Goal: Task Accomplishment & Management: Manage account settings

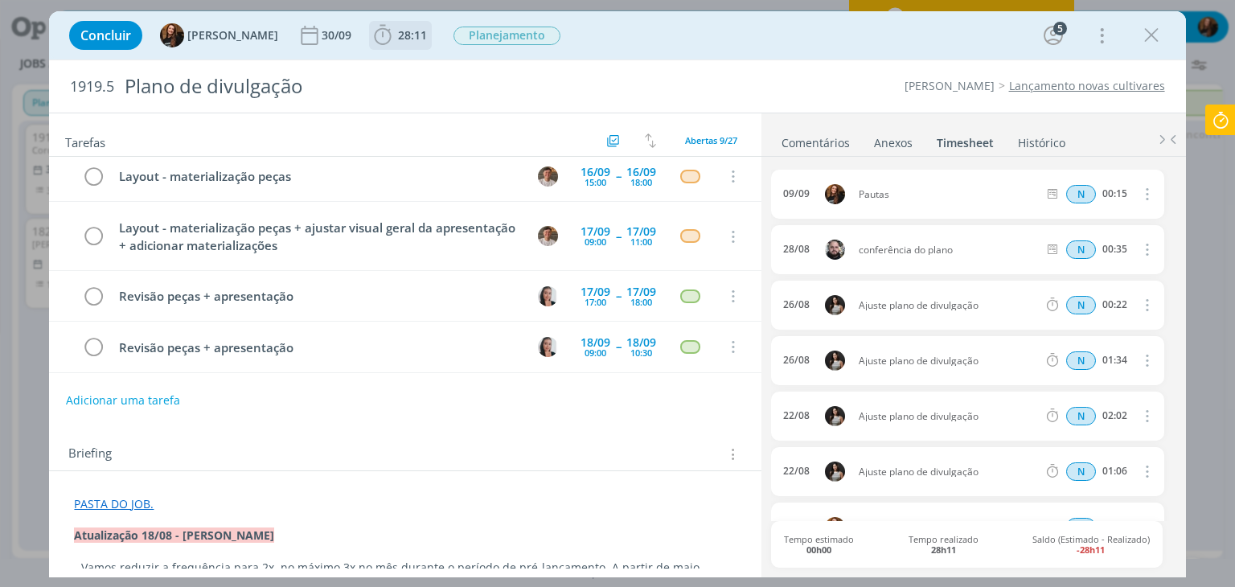
click at [399, 30] on span "28:11" at bounding box center [412, 34] width 29 height 15
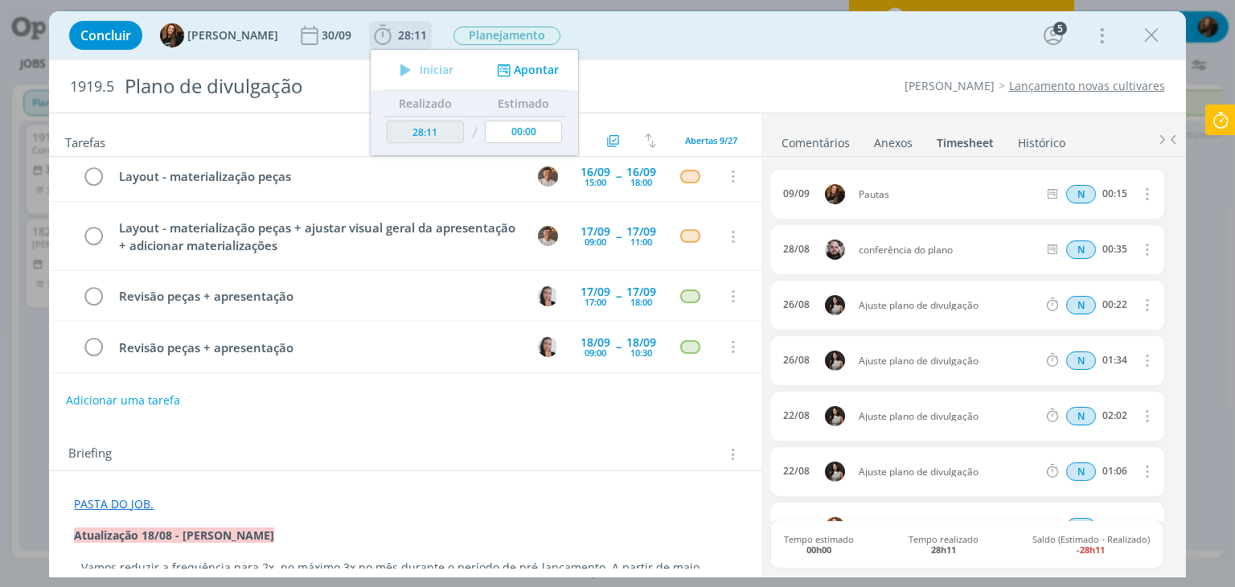
click at [525, 65] on button "Apontar" at bounding box center [526, 70] width 67 height 17
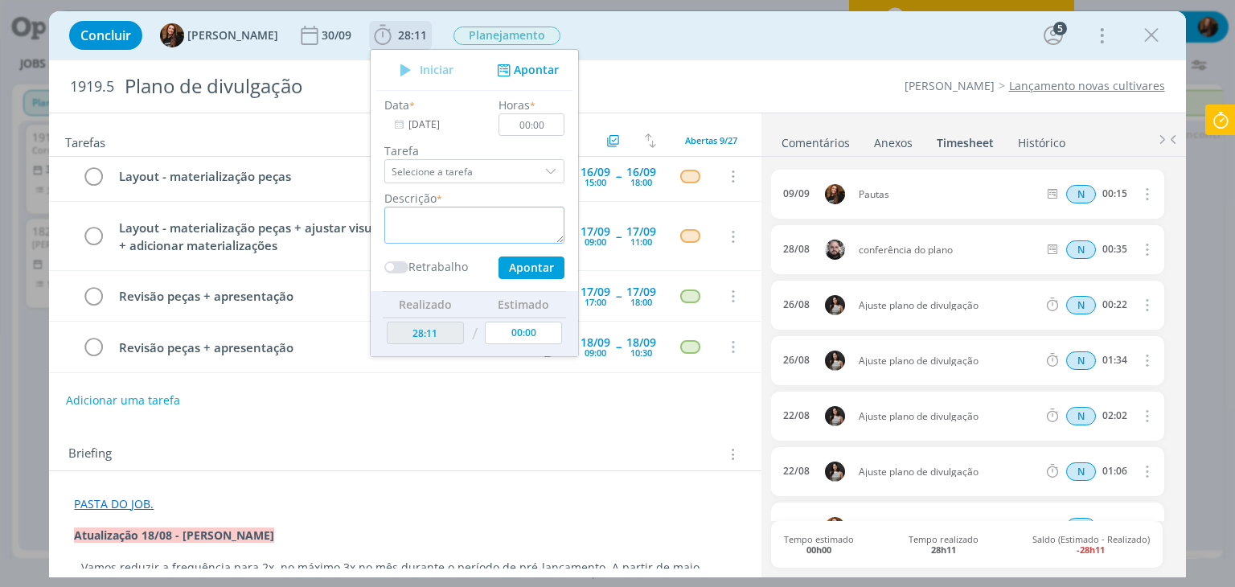
click at [431, 216] on textarea "dialog" at bounding box center [474, 225] width 180 height 37
type textarea "Entender próximos passos"
click at [541, 125] on input "00:00" at bounding box center [532, 124] width 66 height 23
type input "00:10"
click at [522, 266] on button "Apontar" at bounding box center [531, 267] width 66 height 23
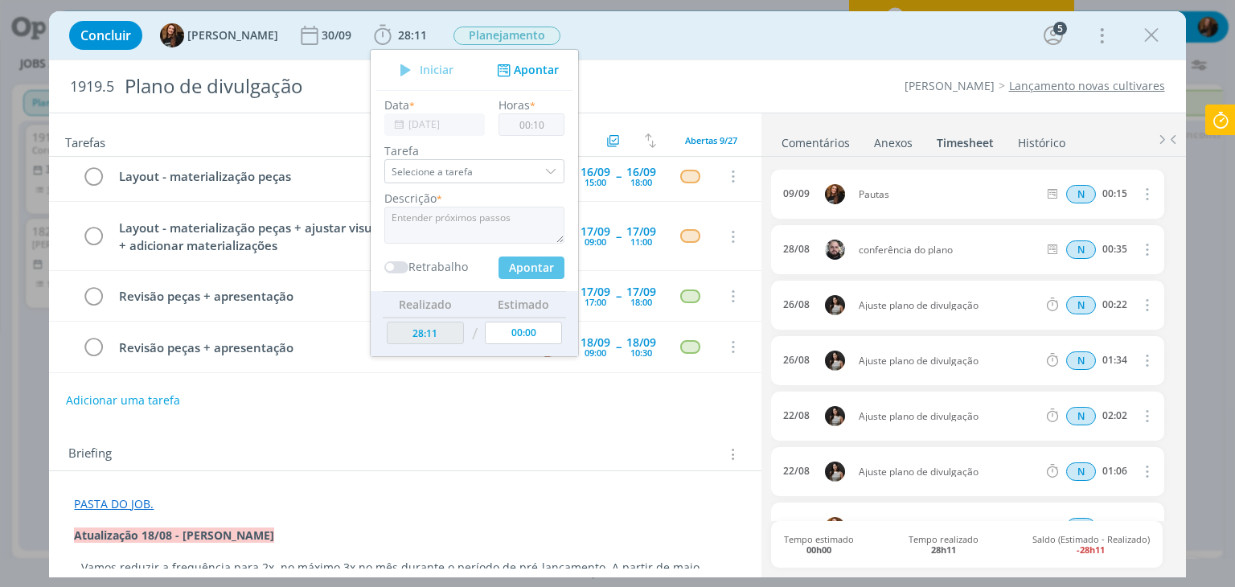
type input "[DATE]"
type input "00:00"
type input "28:21"
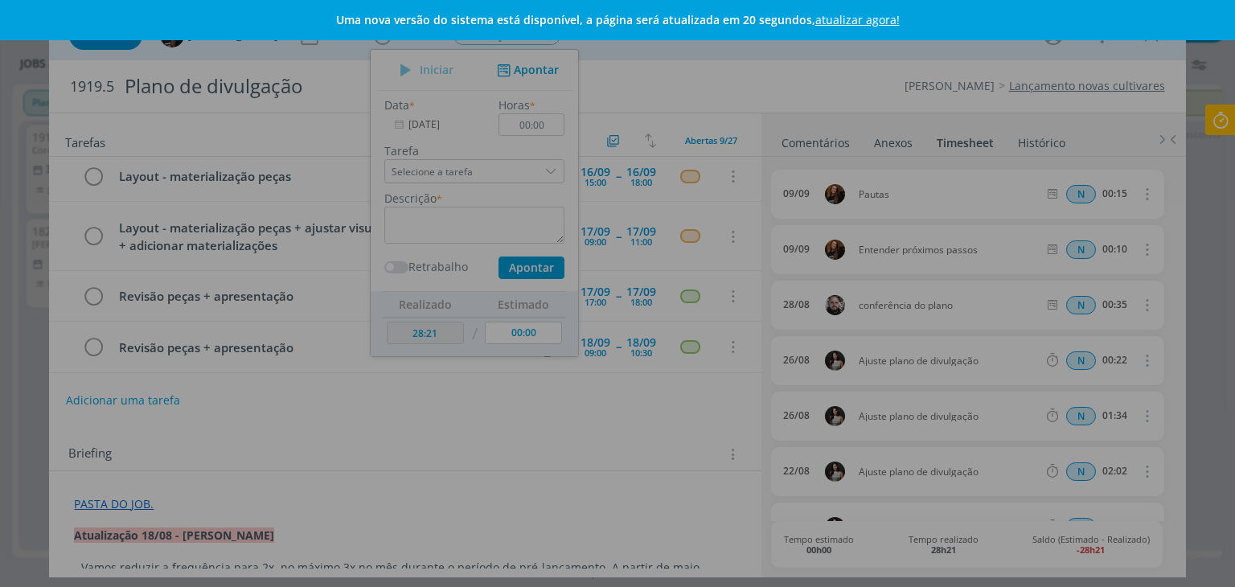
click at [861, 22] on link "atualizar agora!" at bounding box center [857, 19] width 84 height 15
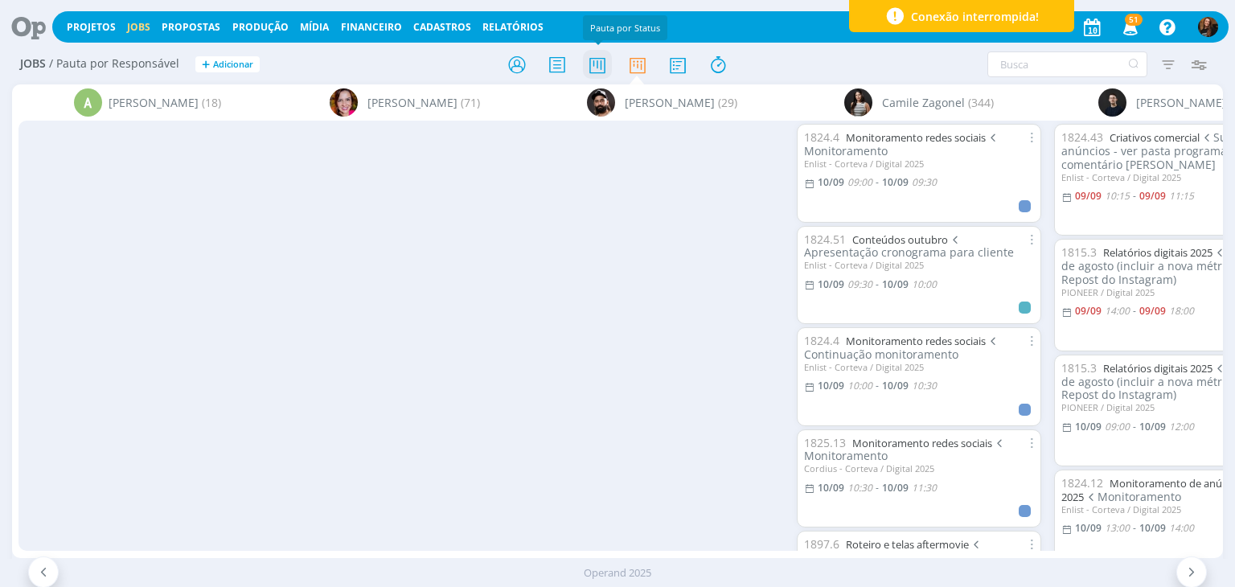
scroll to position [2733, 0]
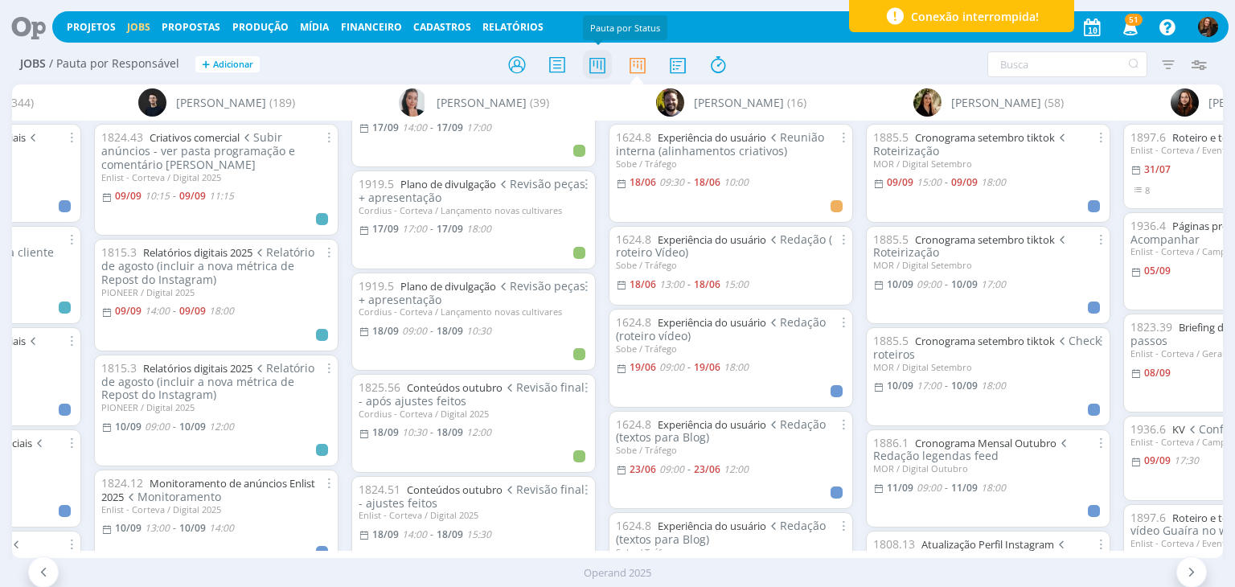
click at [599, 60] on icon at bounding box center [597, 64] width 29 height 31
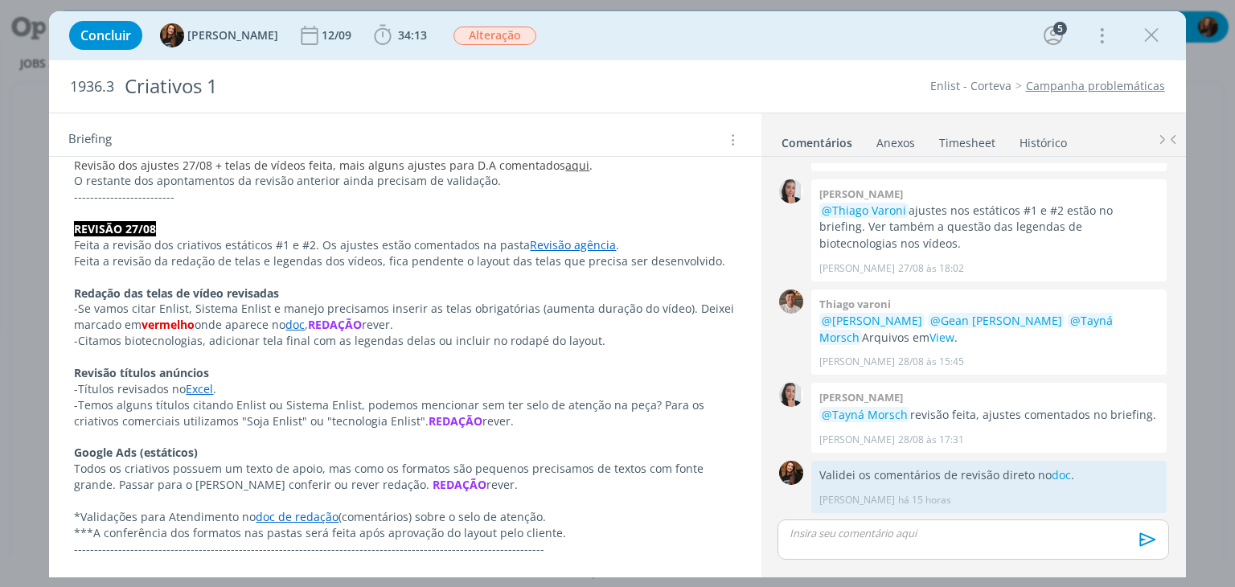
scroll to position [402, 0]
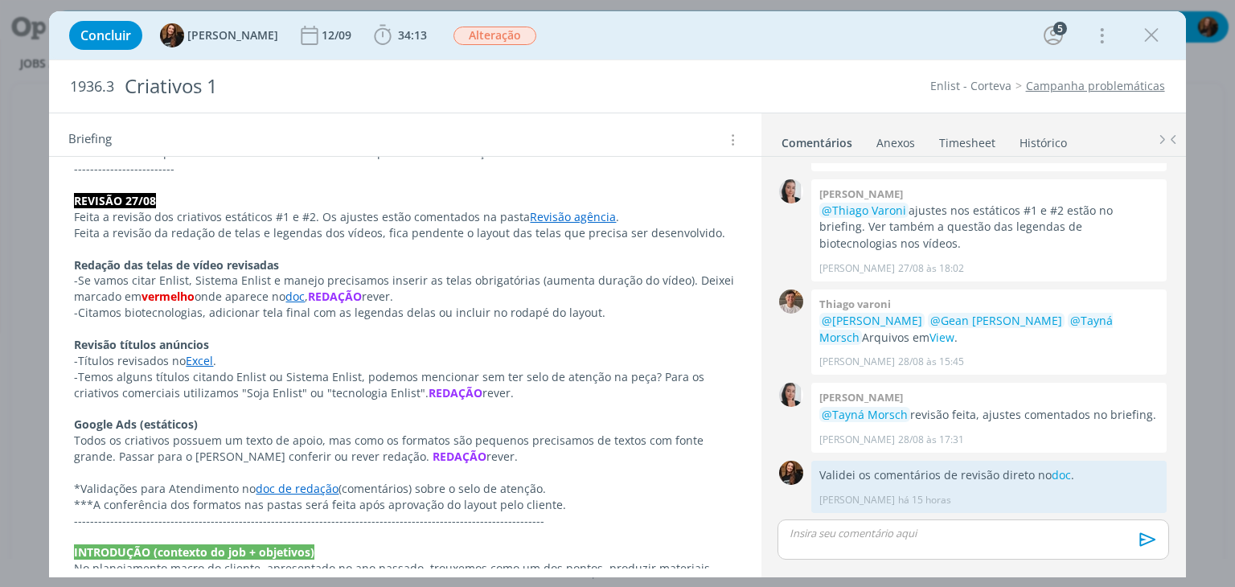
drag, startPoint x: 74, startPoint y: 424, endPoint x: 517, endPoint y: 451, distance: 443.7
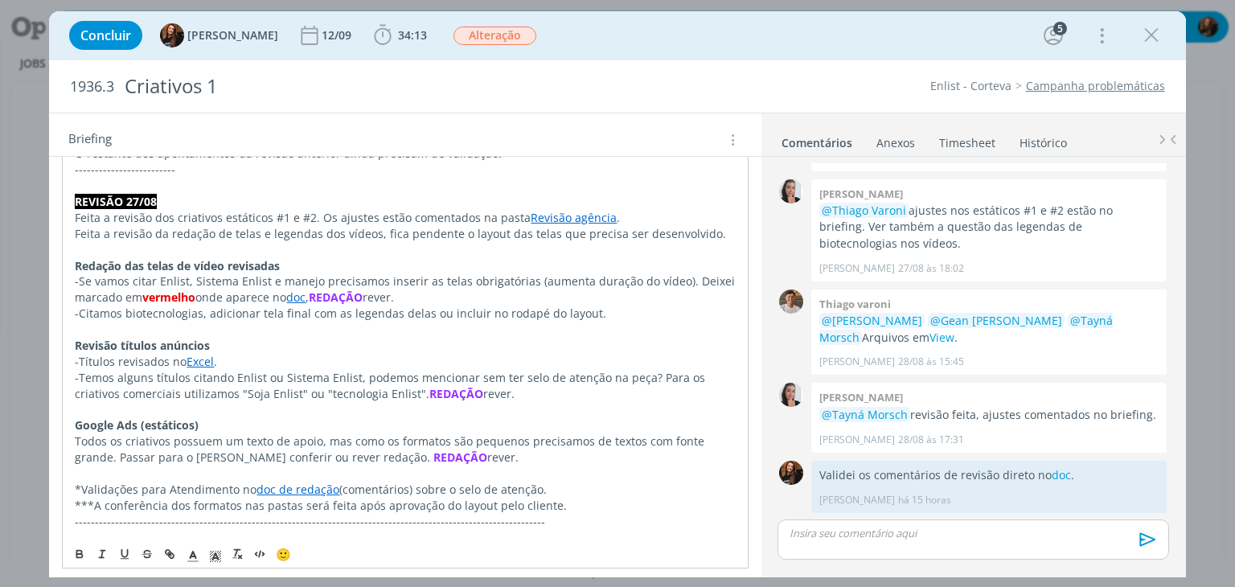
copy div "Google Ads (estáticos) Todos os criativos possuem um texto de apoio, mas como o…"
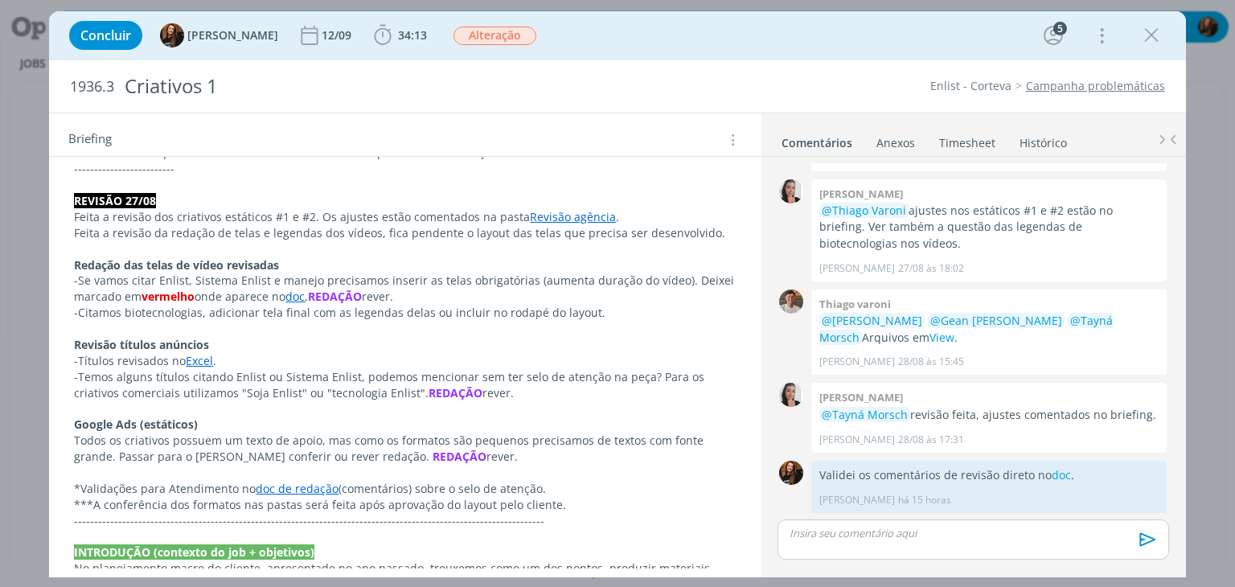
click at [497, 338] on p "Revisão títulos anúncios" at bounding box center [405, 345] width 662 height 16
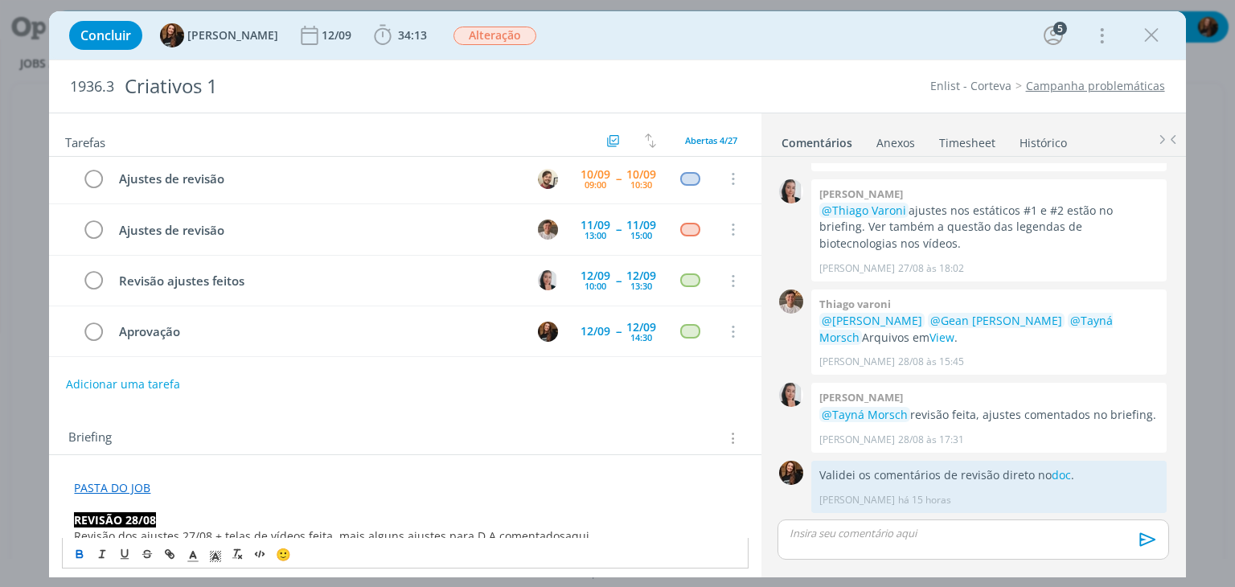
scroll to position [0, 0]
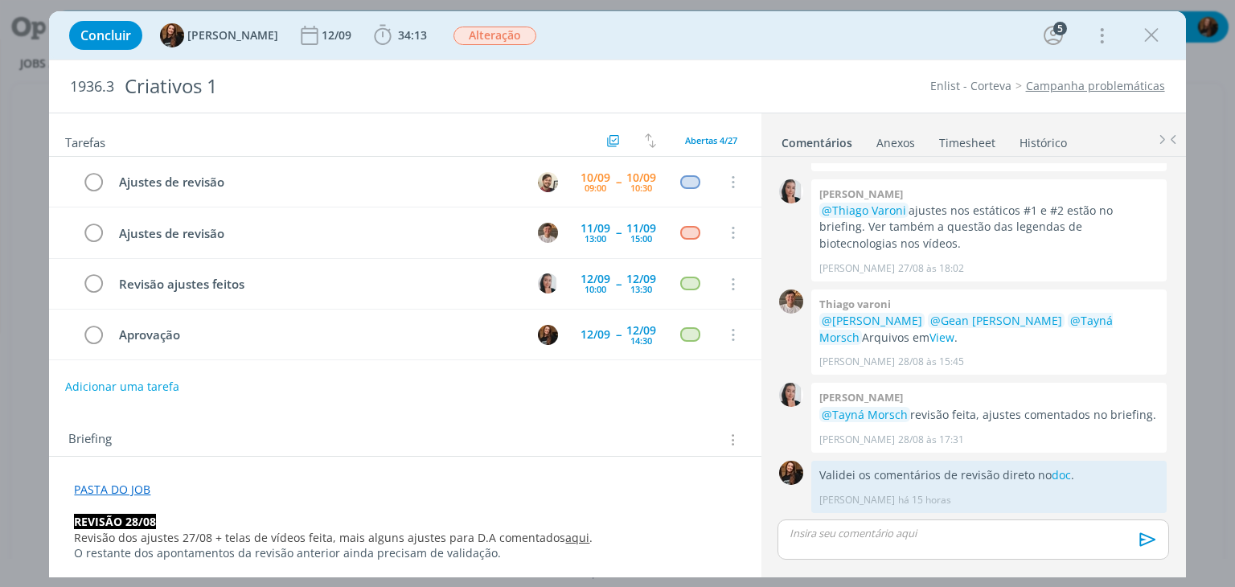
click at [157, 386] on button "Adicionar uma tarefa" at bounding box center [122, 386] width 114 height 27
click at [157, 385] on input "dialog" at bounding box center [298, 386] width 443 height 23
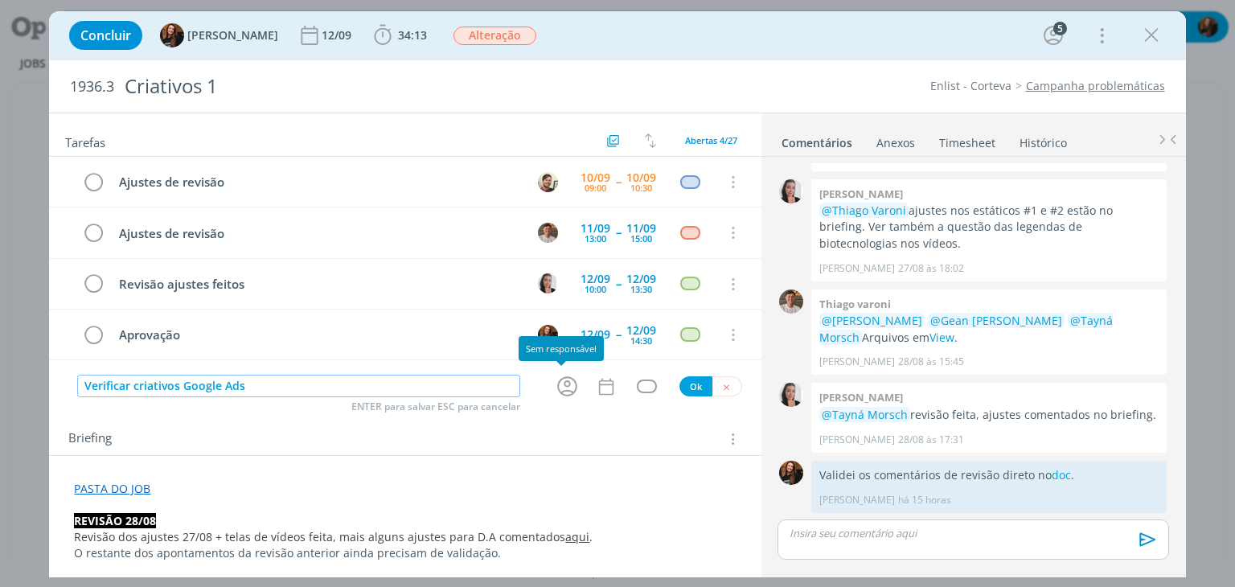
click at [569, 382] on icon "dialog" at bounding box center [567, 386] width 20 height 20
type input "Verificar criativos Google Ads"
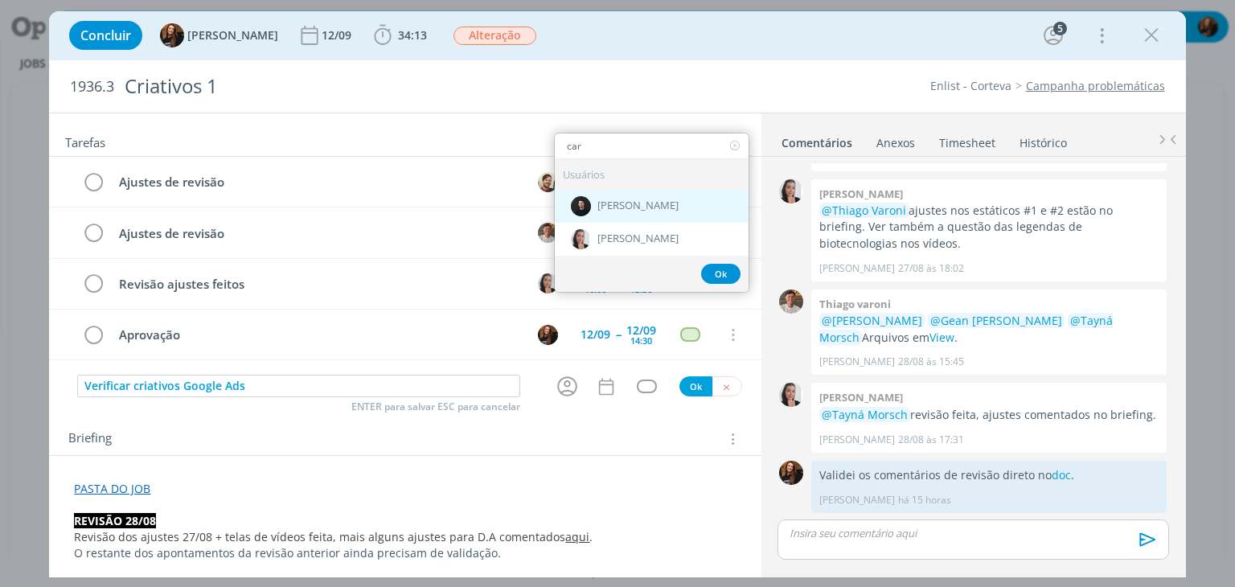
type input "car"
drag, startPoint x: 621, startPoint y: 201, endPoint x: 620, endPoint y: 332, distance: 131.0
click at [621, 200] on span "[PERSON_NAME]" at bounding box center [637, 206] width 81 height 13
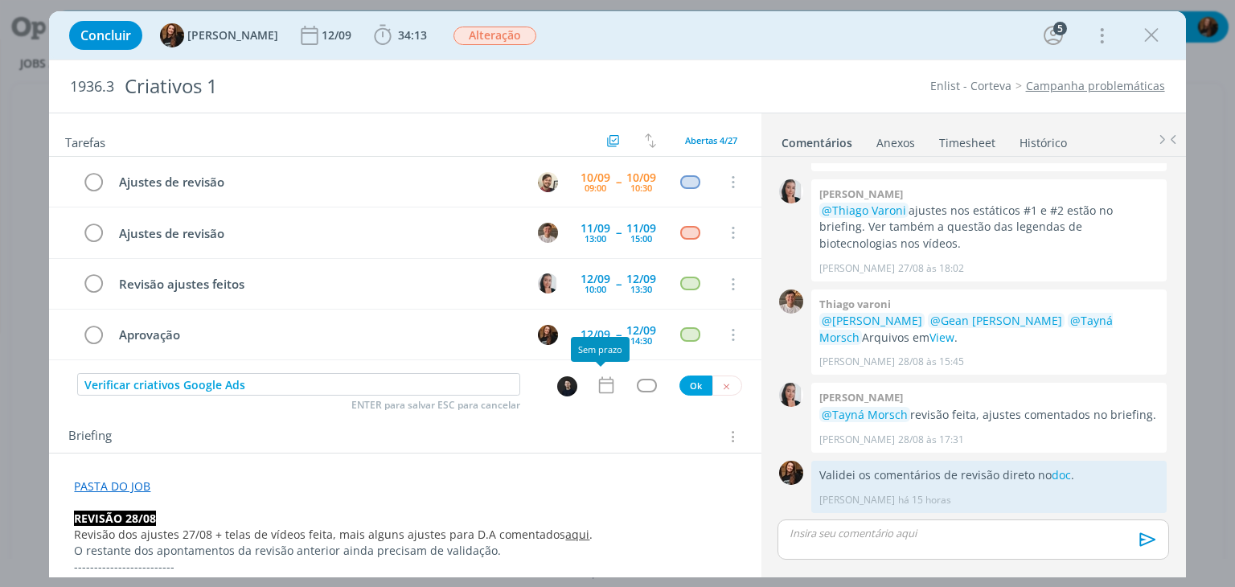
click at [596, 377] on icon "dialog" at bounding box center [606, 385] width 21 height 21
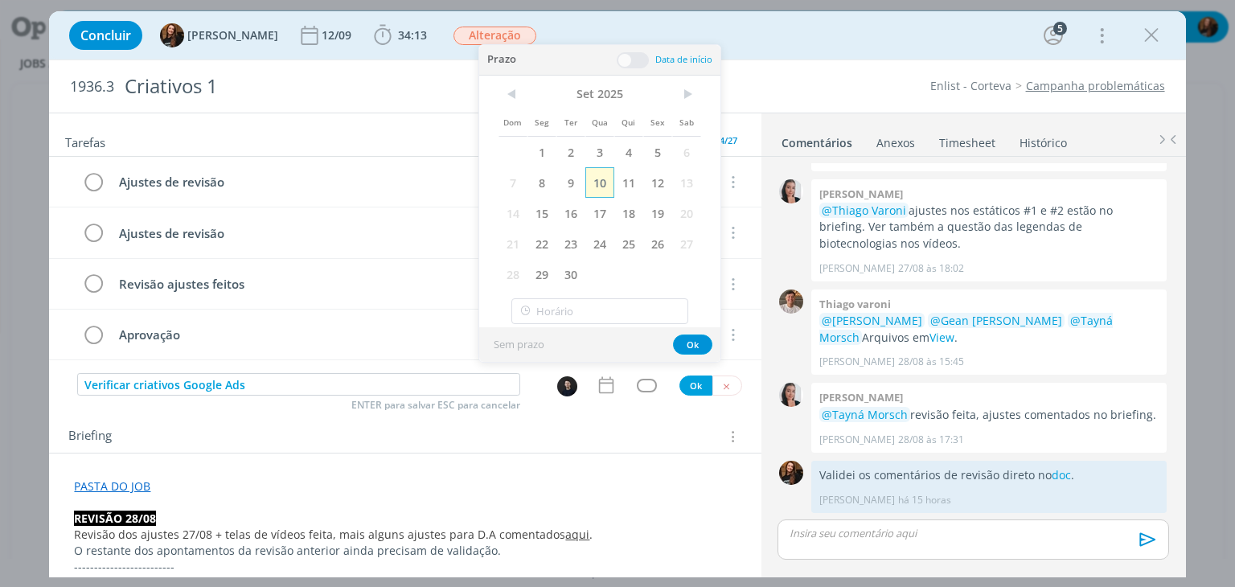
click at [608, 178] on span "10" at bounding box center [599, 182] width 29 height 31
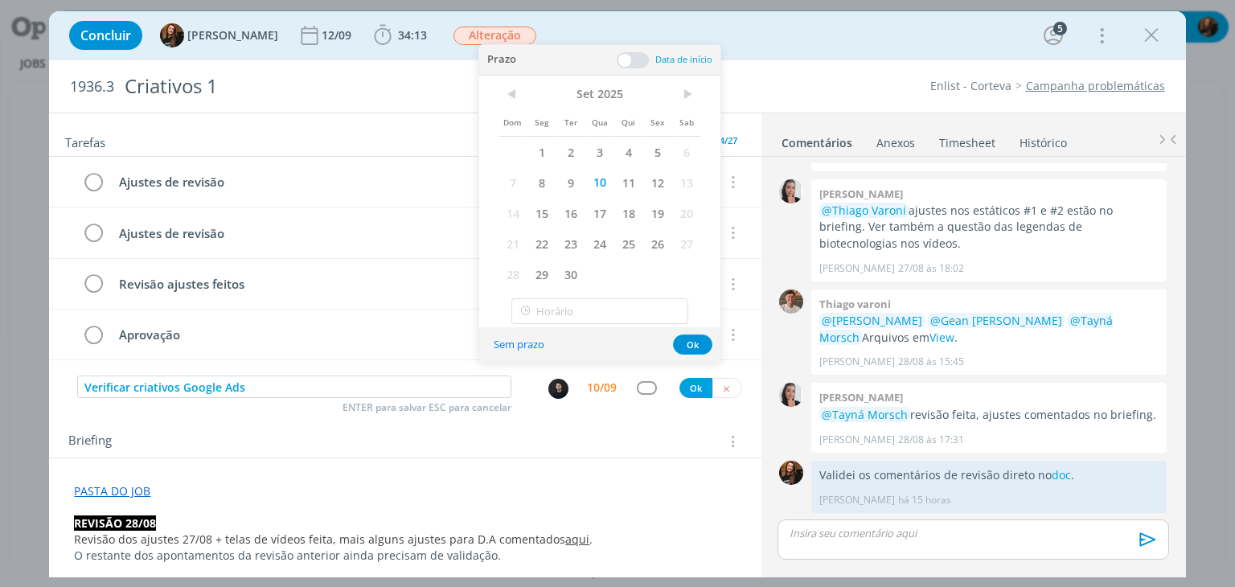
click at [632, 55] on span at bounding box center [633, 60] width 32 height 16
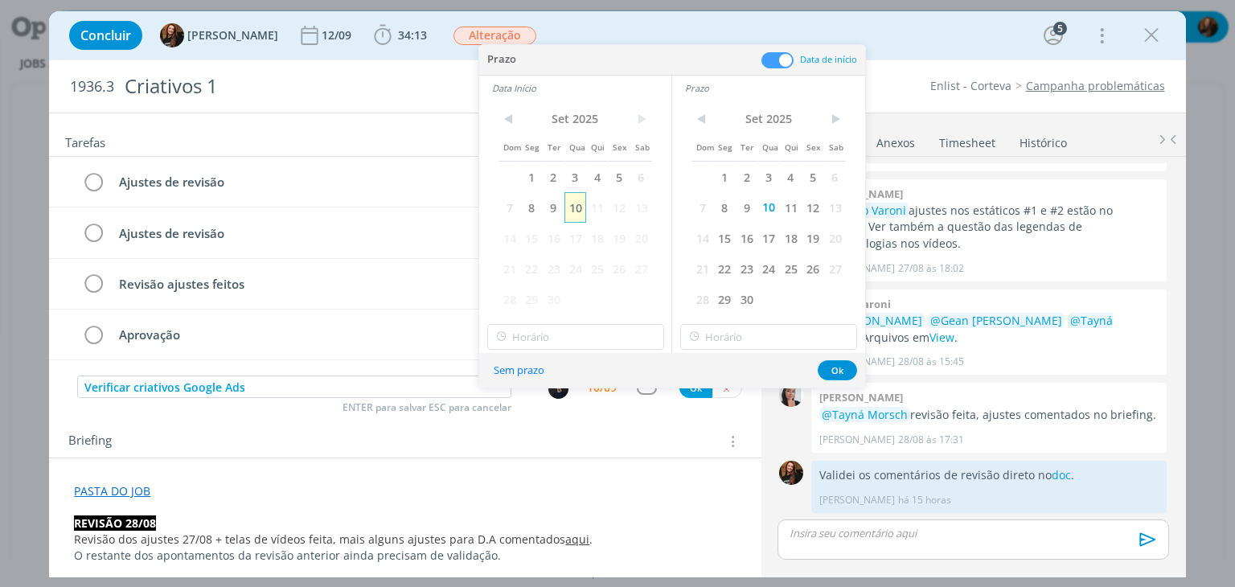
click at [576, 208] on span "10" at bounding box center [575, 207] width 22 height 31
click at [842, 361] on button "Ok" at bounding box center [836, 370] width 39 height 20
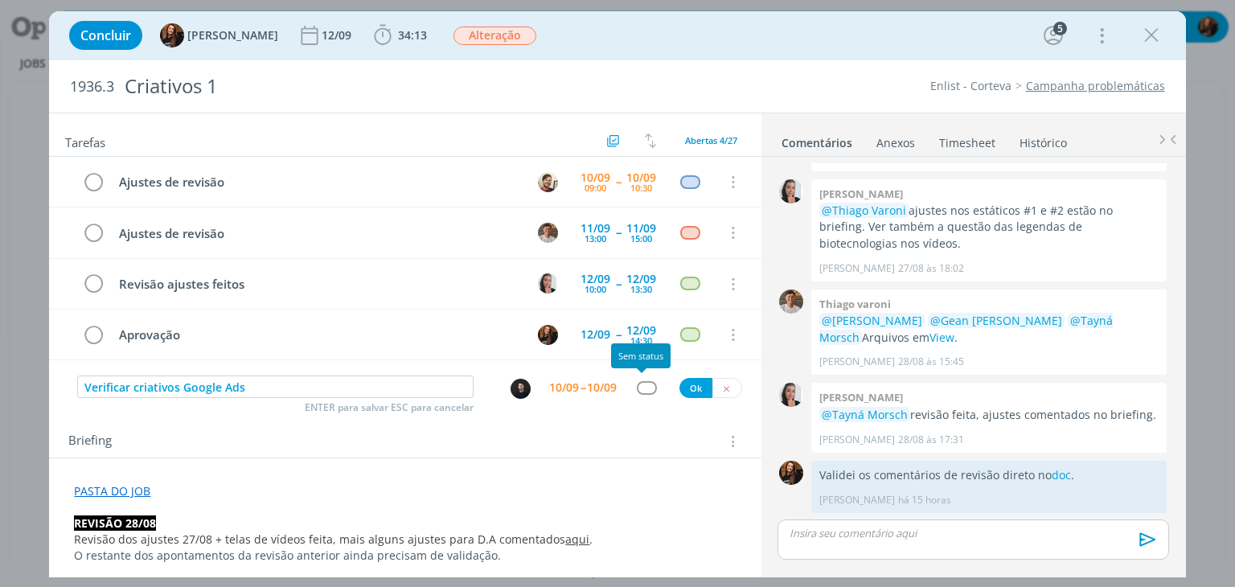
click at [641, 382] on div "dialog" at bounding box center [647, 388] width 20 height 14
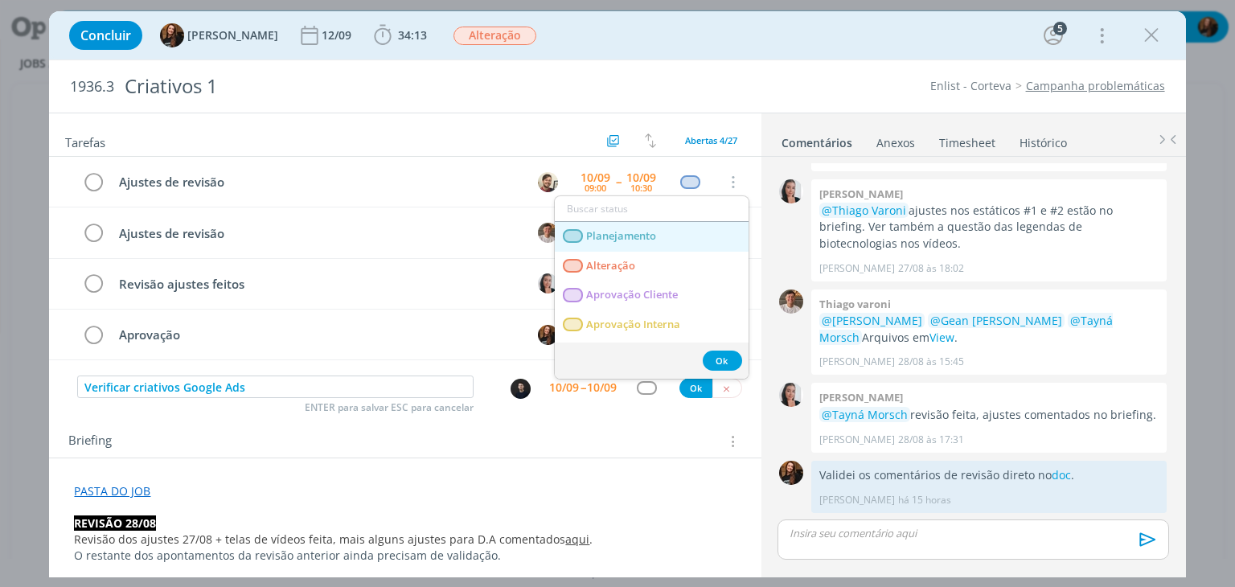
click at [659, 240] on link "Planejamento" at bounding box center [652, 237] width 194 height 30
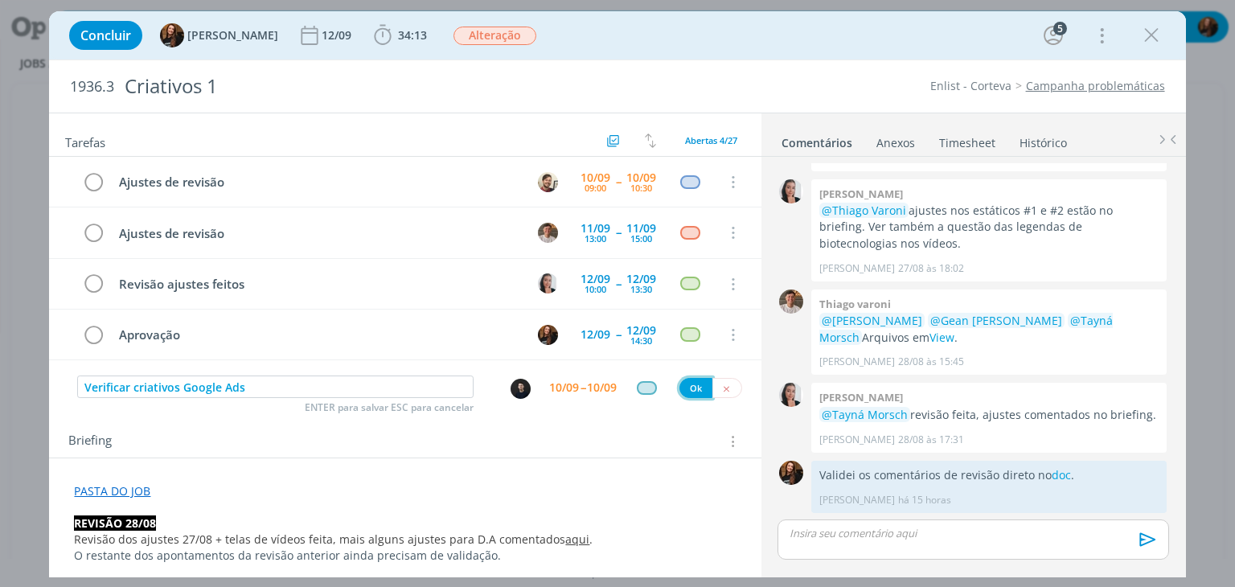
click at [682, 388] on button "Ok" at bounding box center [695, 388] width 33 height 20
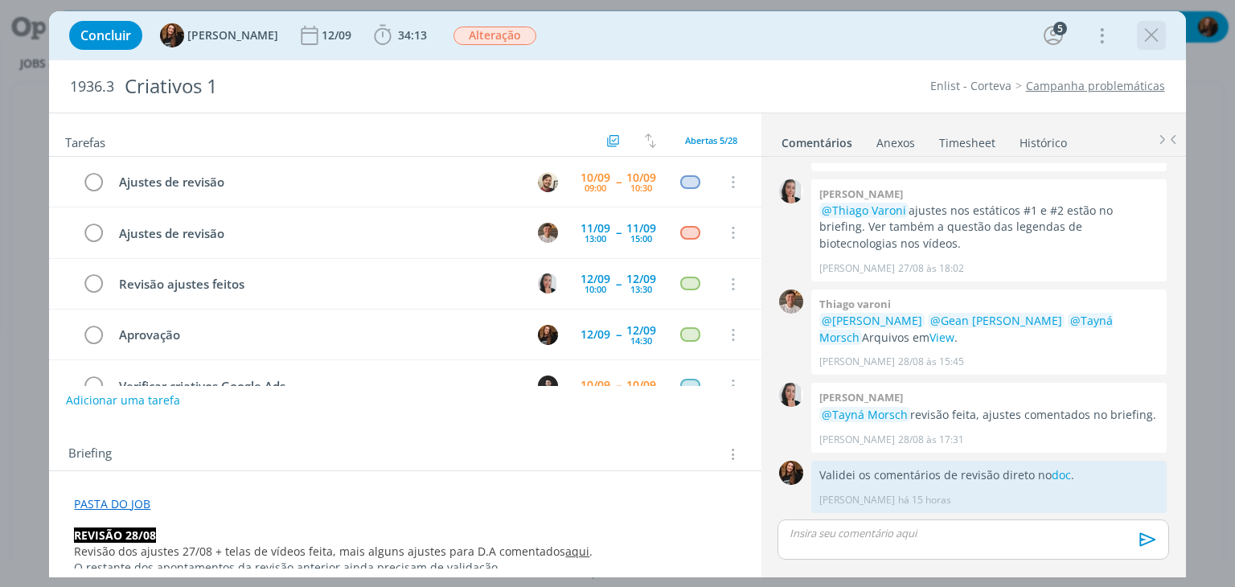
click at [1151, 36] on icon "dialog" at bounding box center [1151, 35] width 24 height 24
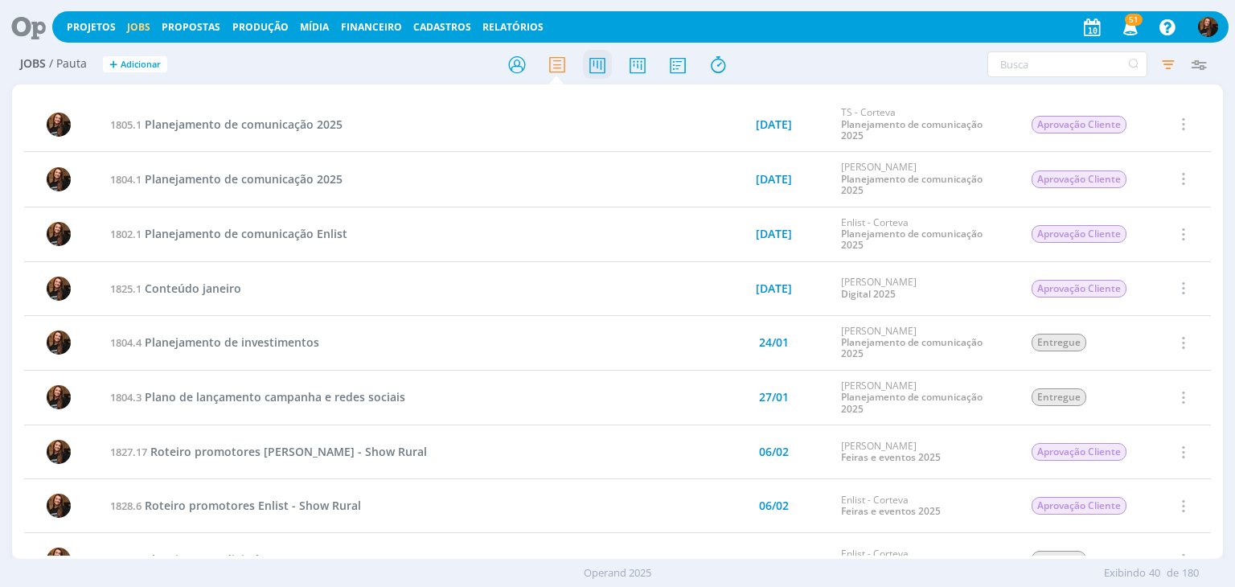
click at [605, 68] on icon at bounding box center [597, 64] width 29 height 31
click at [601, 64] on icon at bounding box center [597, 64] width 29 height 31
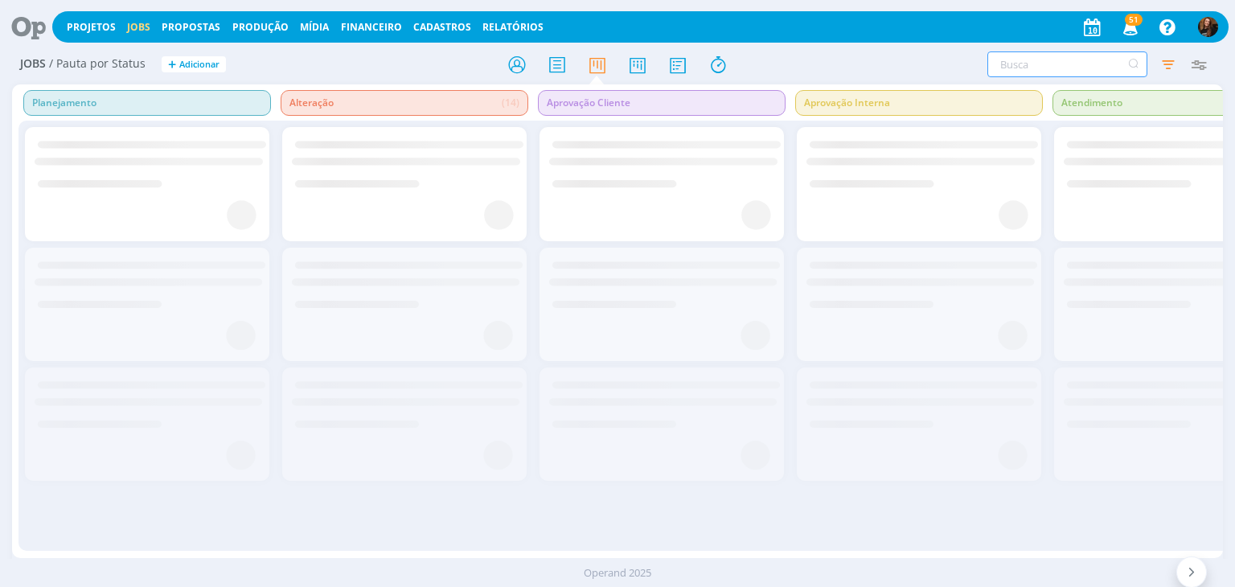
click at [1058, 62] on input "text" at bounding box center [1067, 64] width 160 height 26
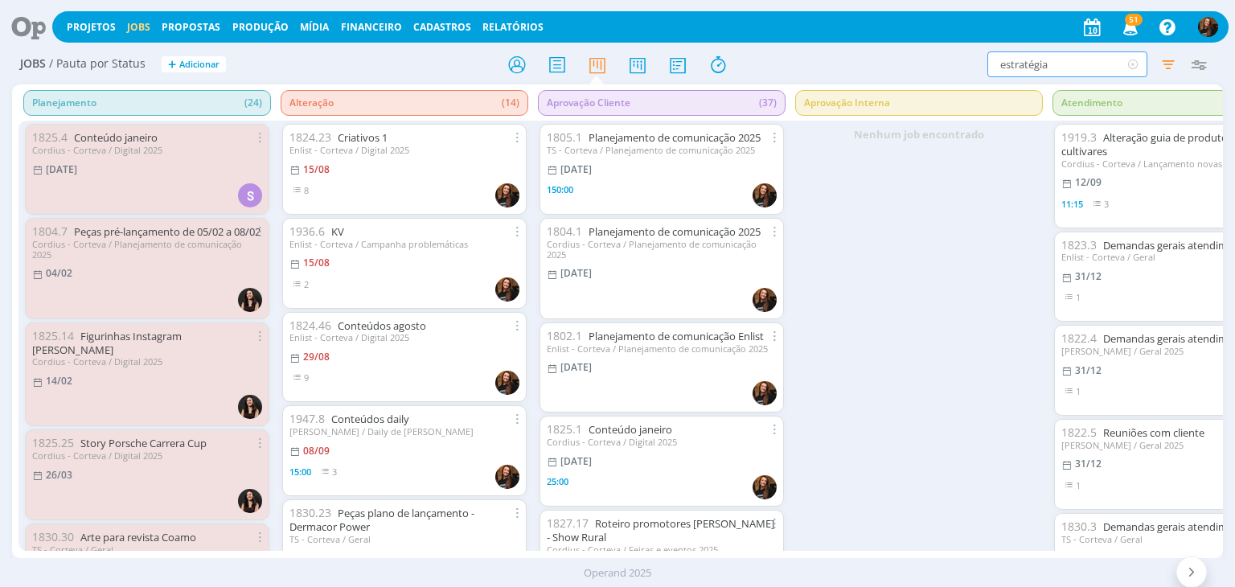
type input "estratégia"
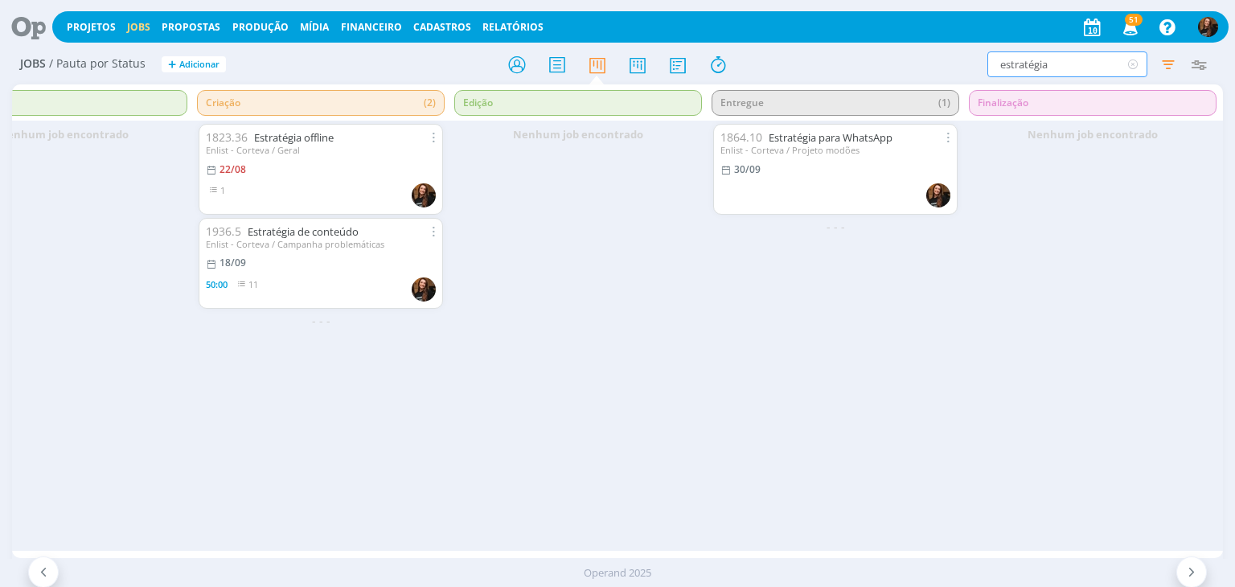
scroll to position [0, 1114]
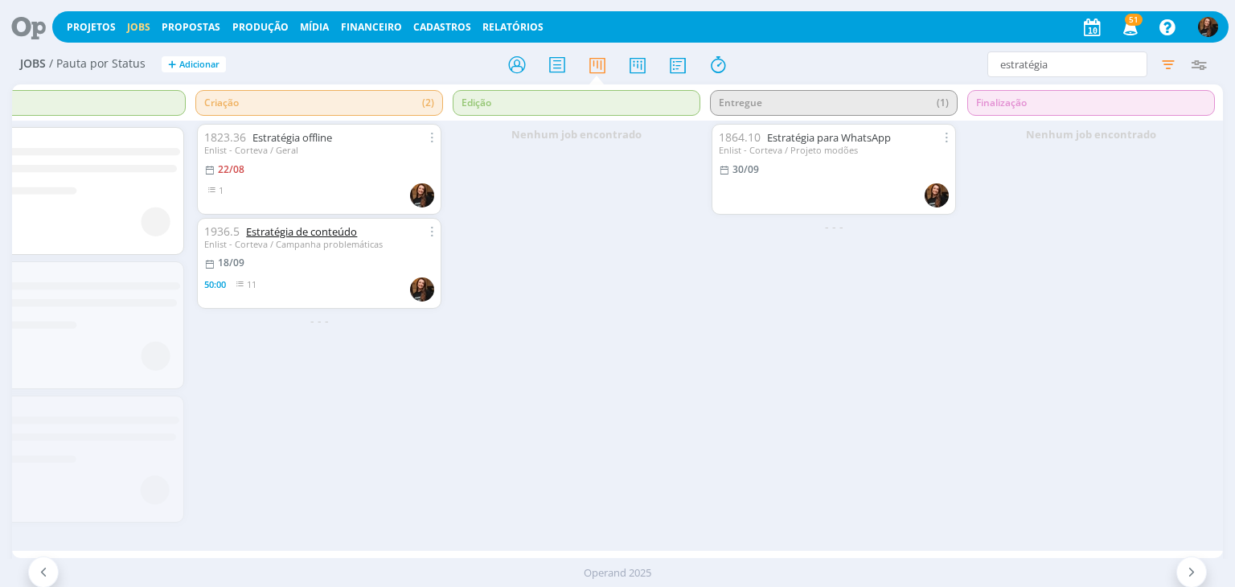
click at [336, 231] on link "Estratégia de conteúdo" at bounding box center [301, 231] width 111 height 14
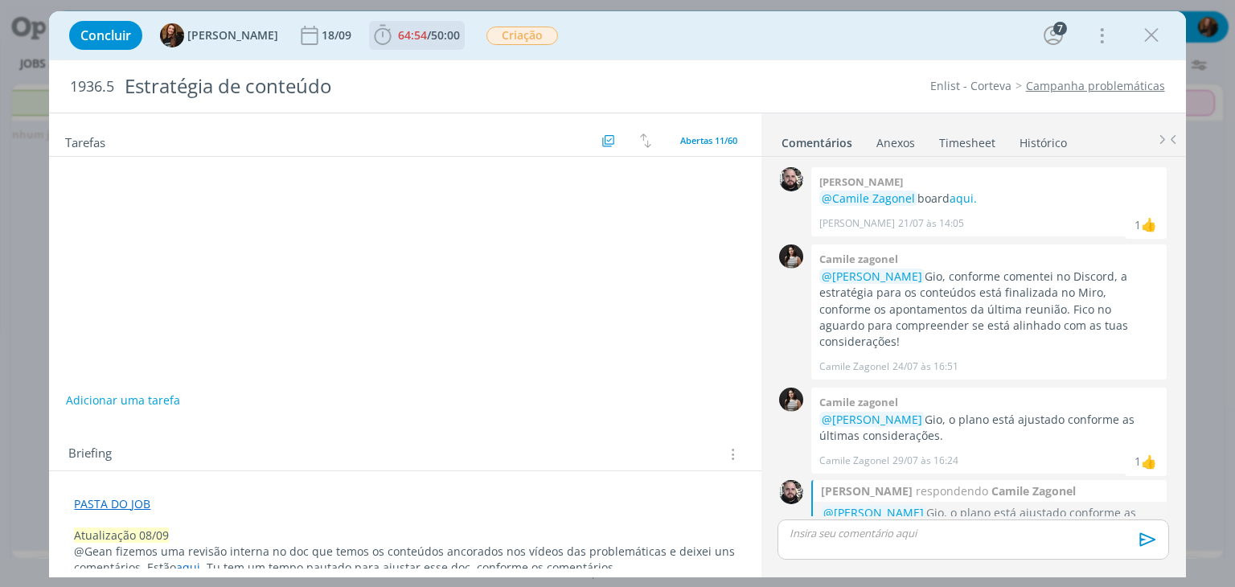
scroll to position [1326, 0]
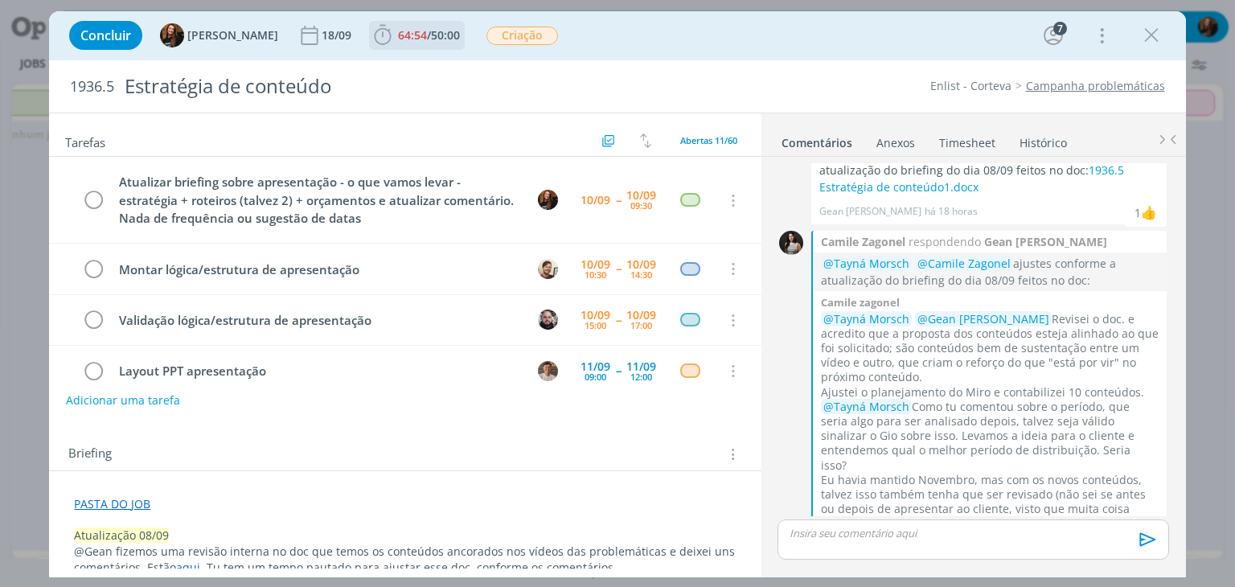
click at [412, 40] on span "64:54" at bounding box center [412, 34] width 29 height 15
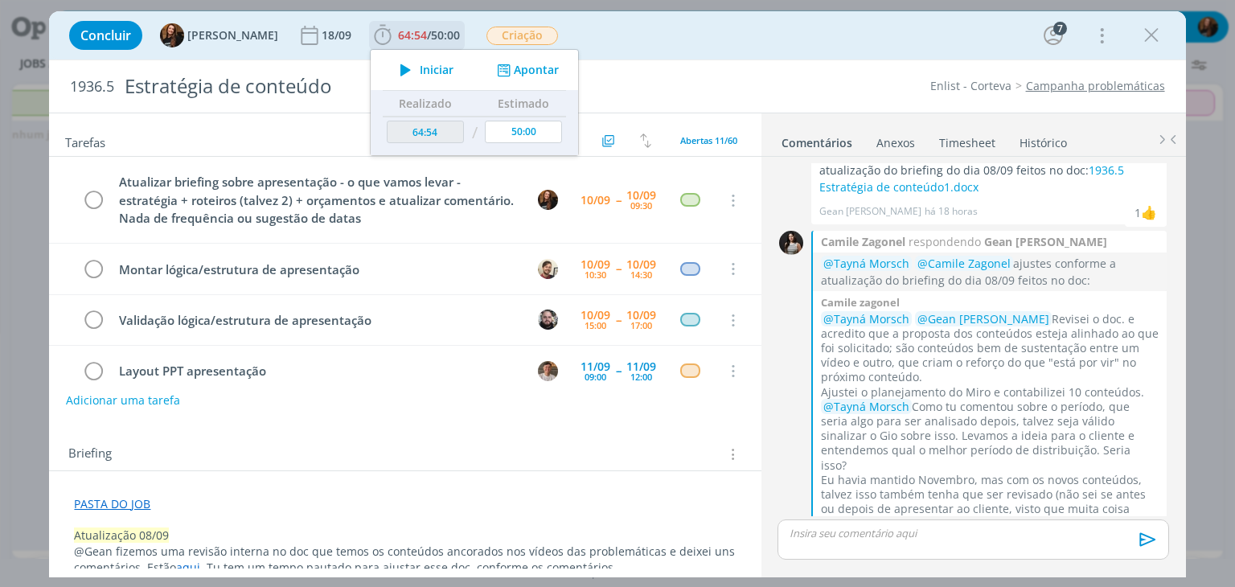
click at [423, 67] on span "Iniciar" at bounding box center [437, 69] width 34 height 11
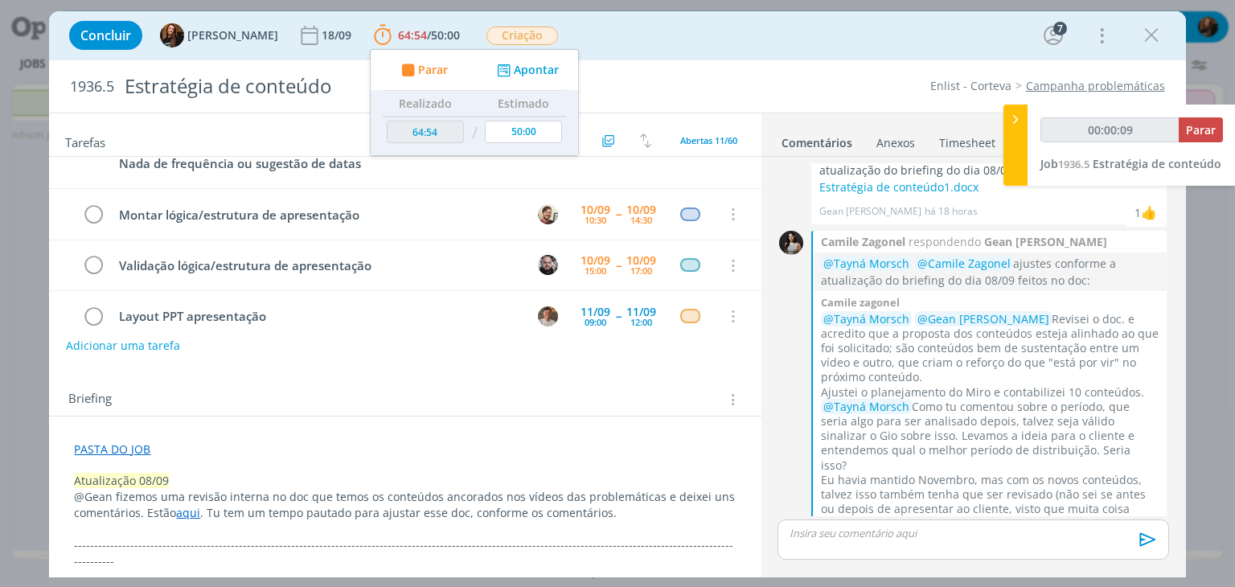
scroll to position [80, 0]
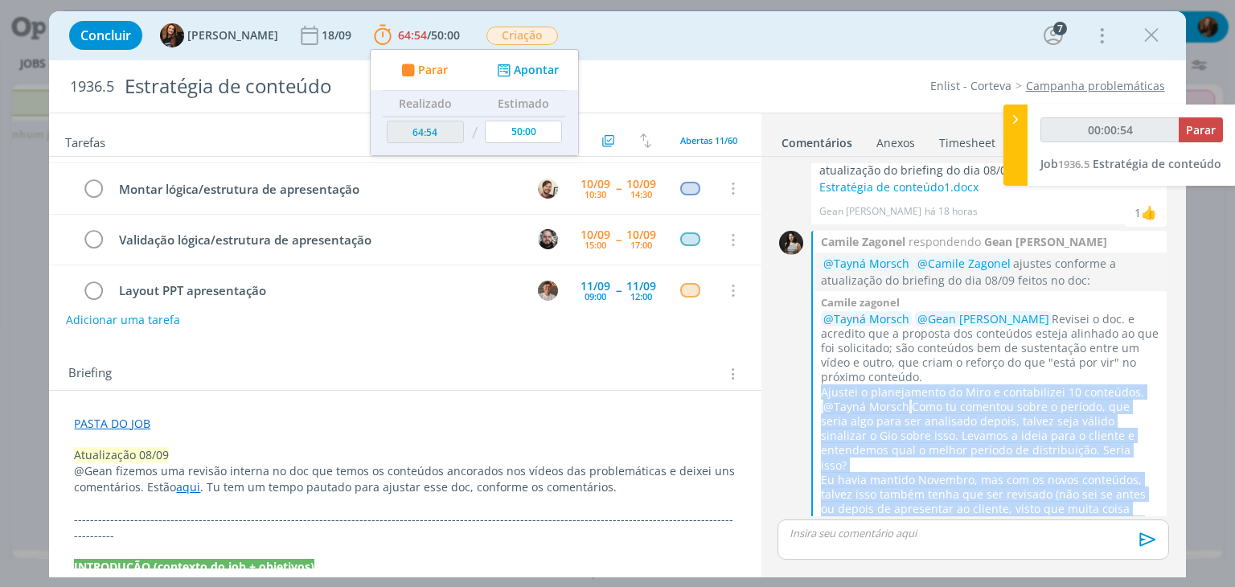
drag, startPoint x: 821, startPoint y: 358, endPoint x: 1121, endPoint y: 468, distance: 319.1
click at [1121, 468] on div "@Tayná Morsch @Gean Paulo Naue Revisei o doc. e acredito que a proposta dos con…" at bounding box center [990, 421] width 338 height 219
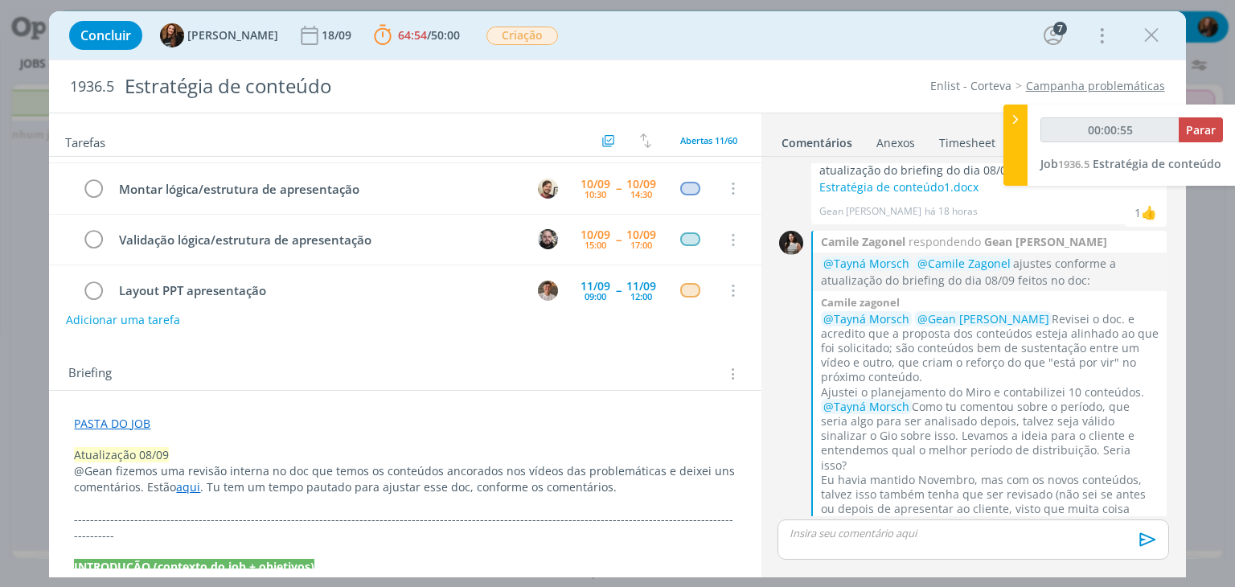
click at [658, 383] on div "Briefing Briefings Predefinidos Versões do Briefing Ver Briefing do Projeto" at bounding box center [404, 368] width 711 height 43
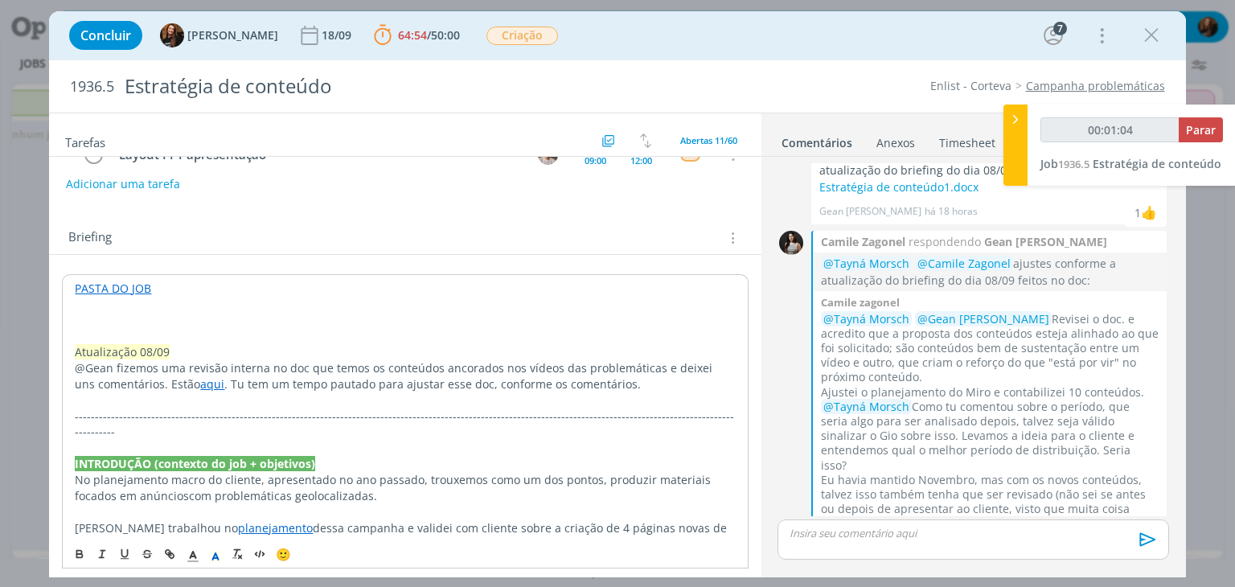
scroll to position [241, 0]
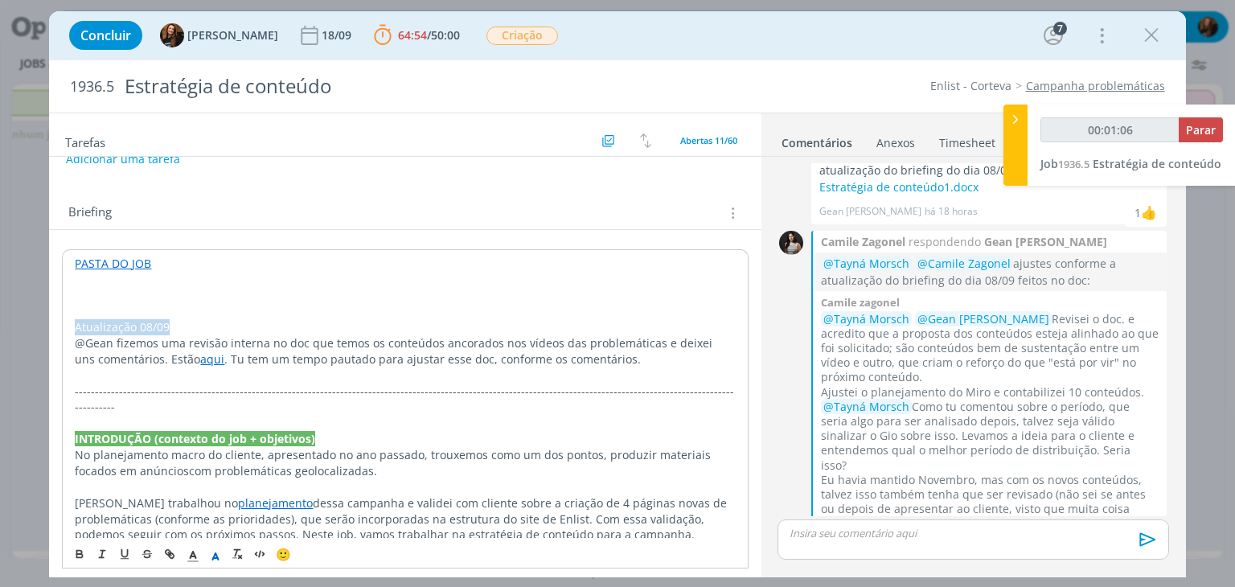
drag, startPoint x: 177, startPoint y: 326, endPoint x: 71, endPoint y: 323, distance: 106.1
copy span "﻿ Atualização 08/09"
click at [145, 296] on p "dialog" at bounding box center [405, 295] width 660 height 16
type input "00:01:09"
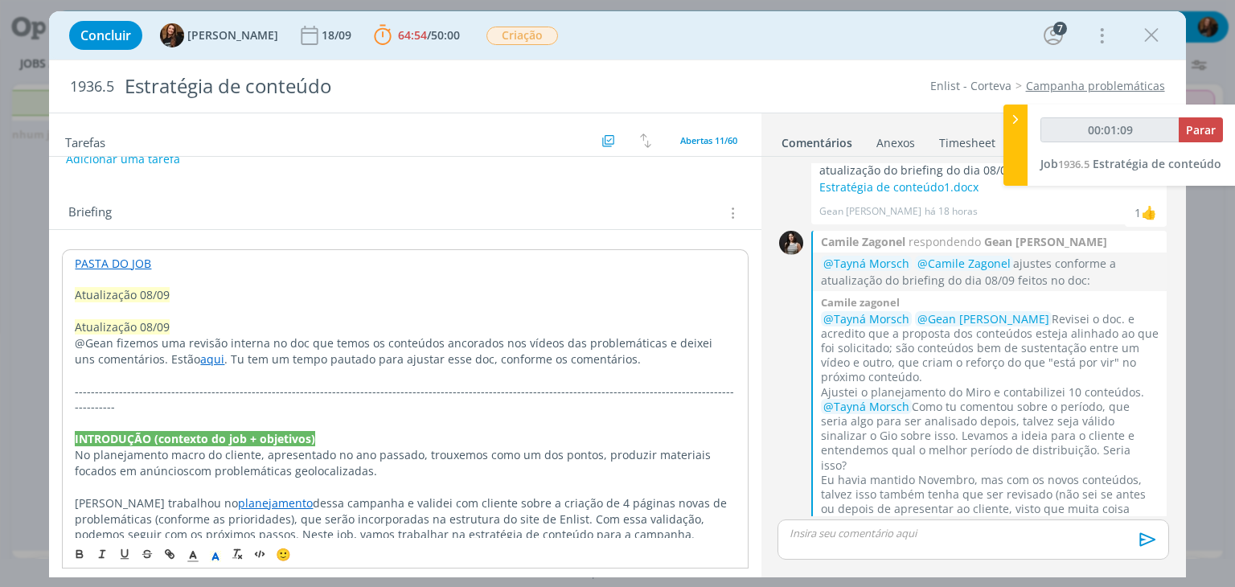
click at [151, 297] on span "Atualização 08/09" at bounding box center [122, 294] width 95 height 15
click at [189, 305] on p "dialog" at bounding box center [405, 311] width 660 height 16
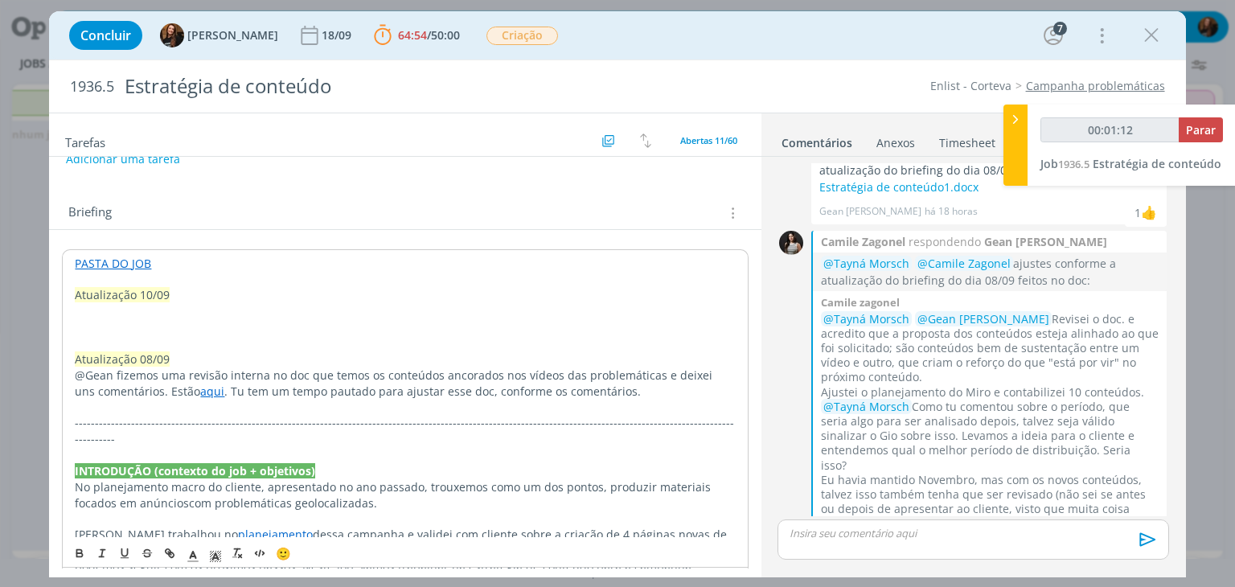
click at [170, 306] on p "dialog" at bounding box center [405, 311] width 660 height 16
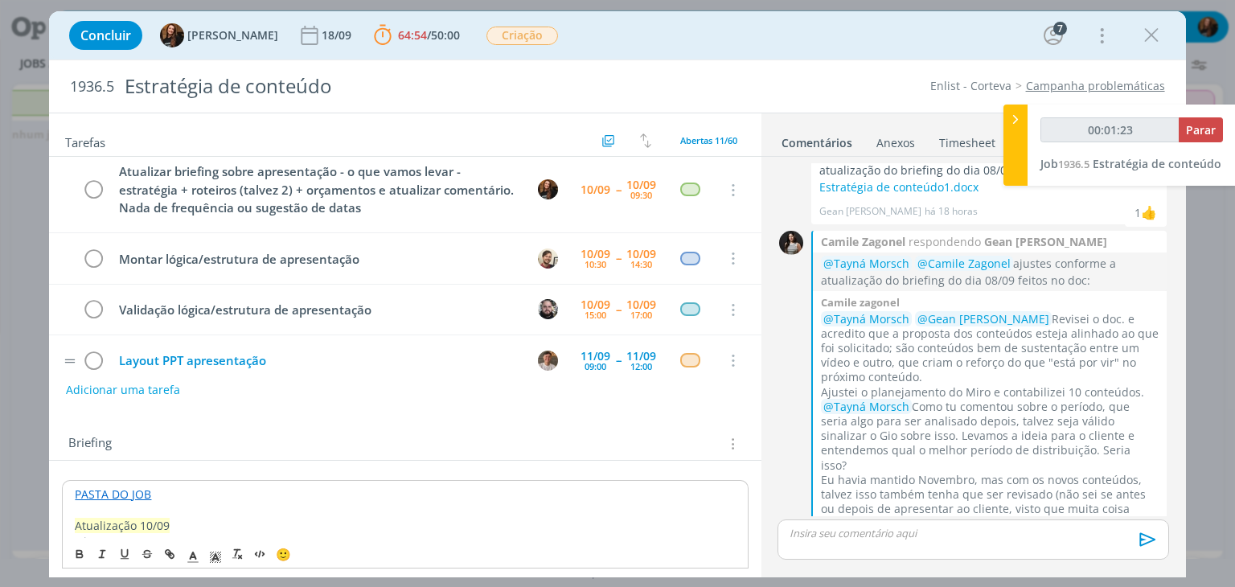
scroll to position [0, 0]
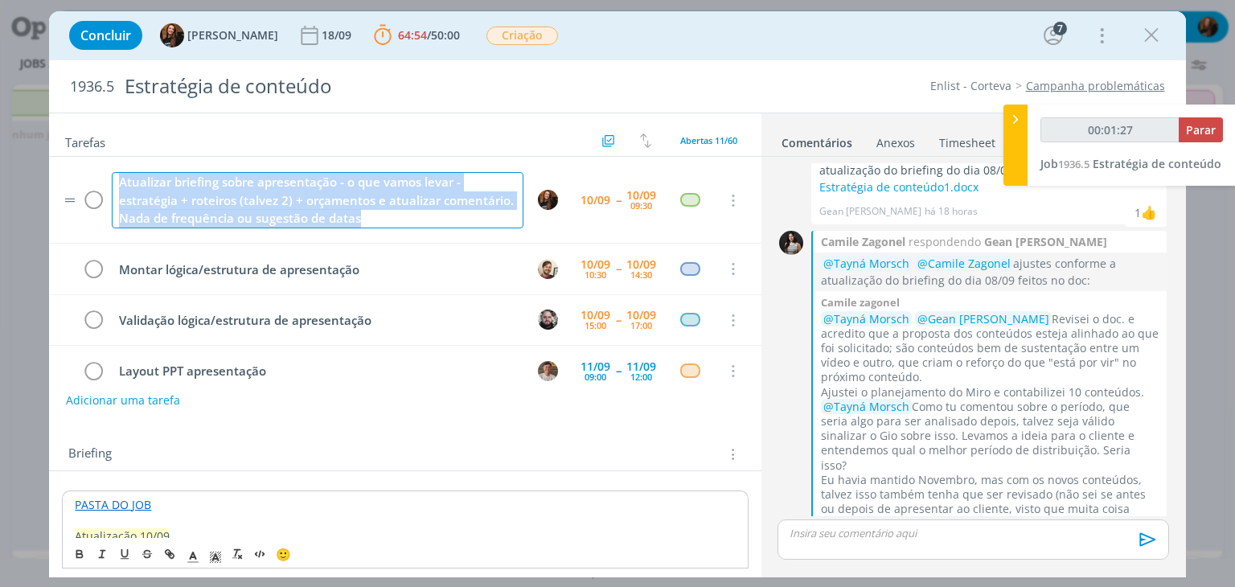
drag, startPoint x: 119, startPoint y: 181, endPoint x: 357, endPoint y: 230, distance: 242.9
click at [357, 230] on td "Atualizar briefing sobre apresentação - o que vamos levar - estratégia + roteir…" at bounding box center [314, 200] width 411 height 64
copy div "Atualizar briefing sobre apresentação - o que vamos levar - estratégia + roteir…"
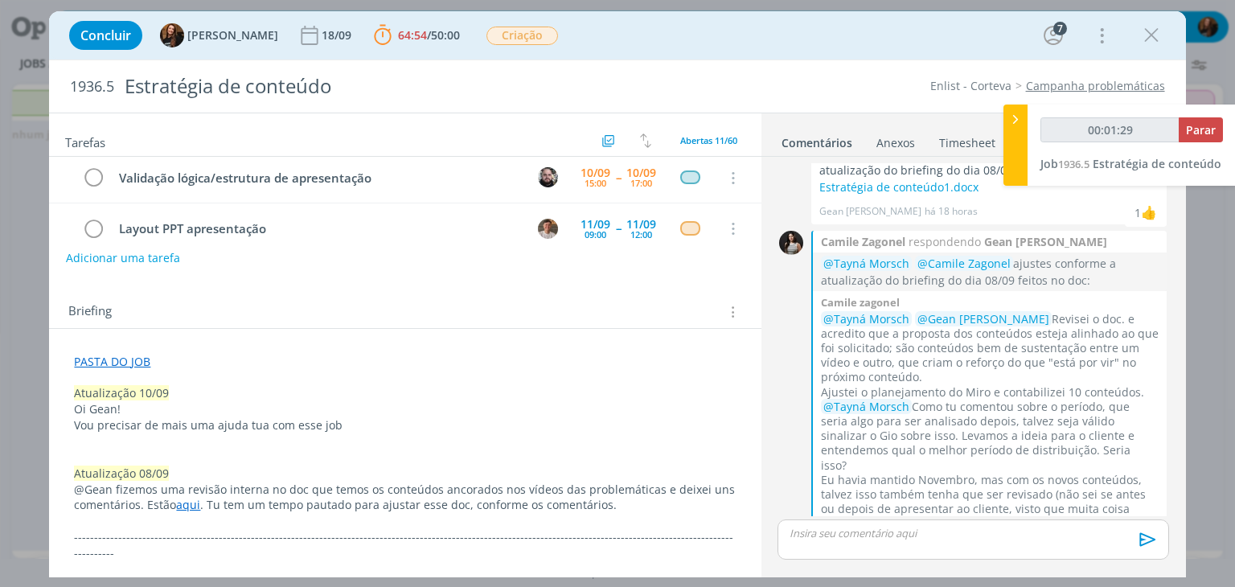
click at [395, 449] on p "dialog" at bounding box center [405, 457] width 662 height 16
click at [375, 417] on p "Vou precisar de mais uma ajuda tua com esse job" at bounding box center [405, 425] width 662 height 16
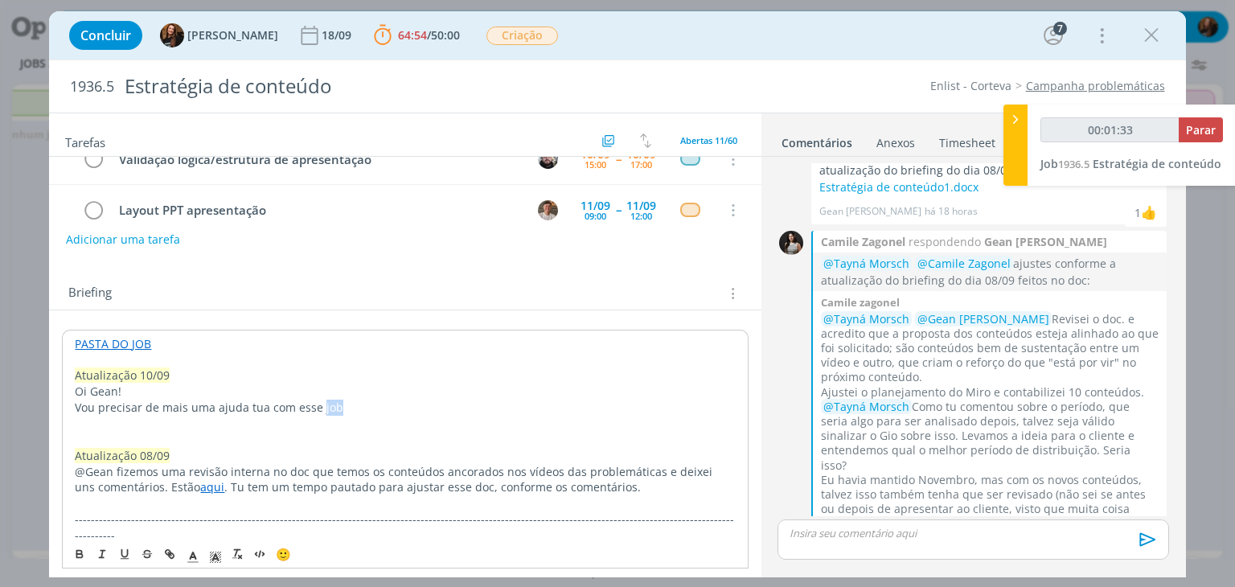
drag, startPoint x: 375, startPoint y: 403, endPoint x: 358, endPoint y: 406, distance: 17.2
click at [358, 406] on p "Vou precisar de mais uma ajuda tua com esse job" at bounding box center [405, 407] width 660 height 16
click at [367, 394] on p "Oi Gean!" at bounding box center [405, 391] width 660 height 16
click at [367, 412] on p "Vou precisar de mais uma ajuda tua com esse job" at bounding box center [405, 407] width 660 height 16
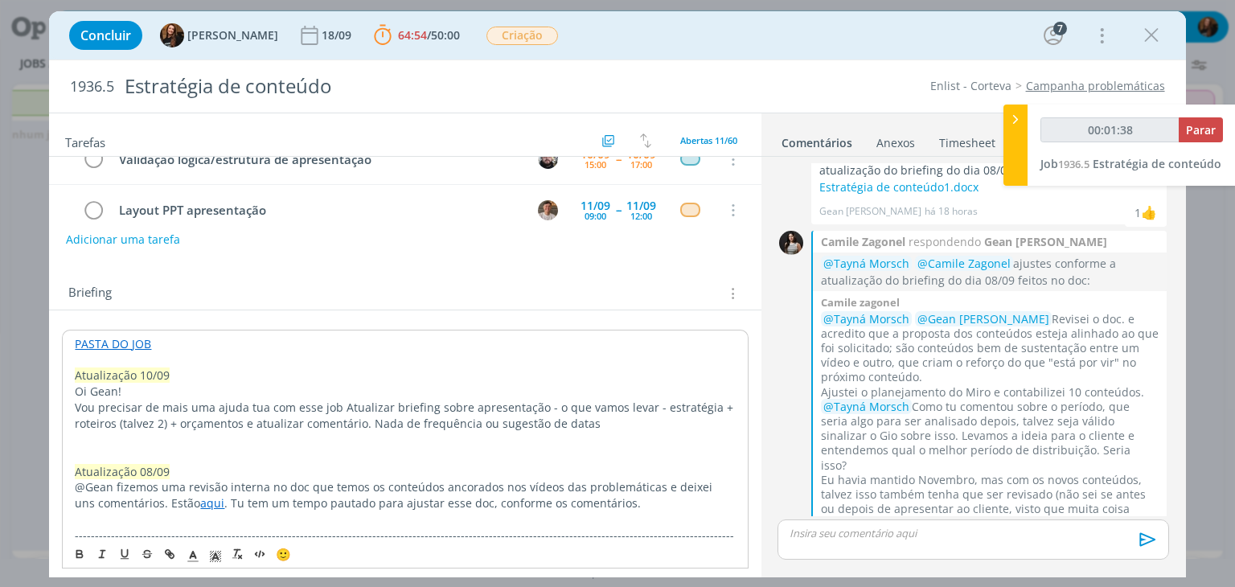
click at [334, 403] on p "Vou precisar de mais uma ajuda tua com esse job Atualizar briefing sobre aprese…" at bounding box center [405, 415] width 660 height 32
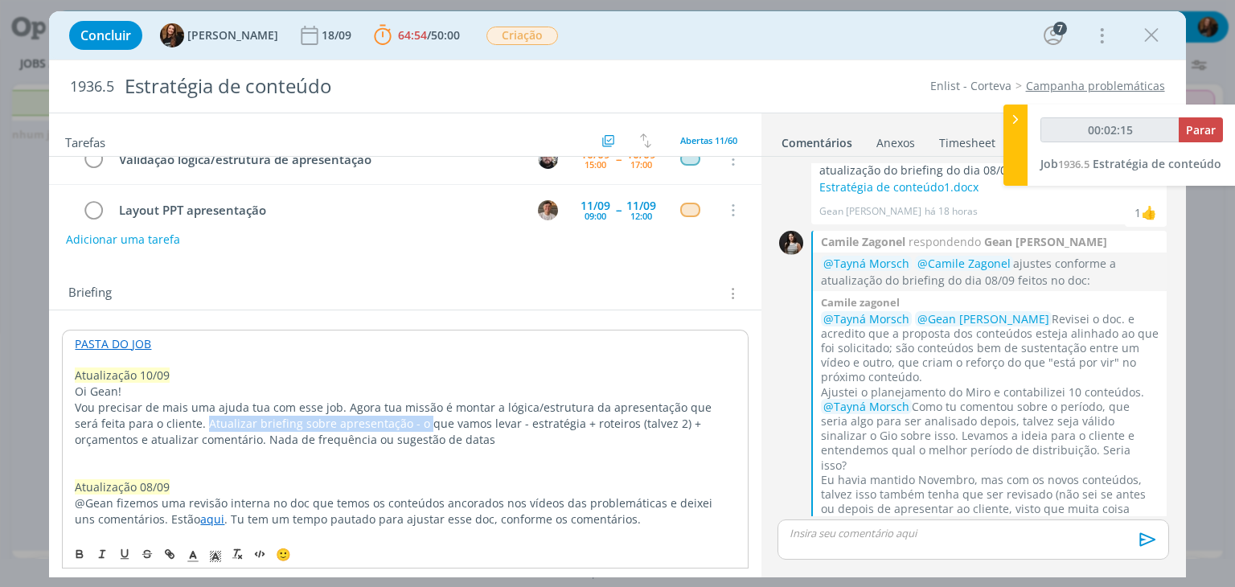
drag, startPoint x: 393, startPoint y: 422, endPoint x: 180, endPoint y: 416, distance: 213.1
click at [180, 416] on p "Vou precisar de mais uma ajuda tua com esse job. Agora tua missão é montar a ló…" at bounding box center [405, 423] width 660 height 48
click at [277, 422] on p "Vou precisar de mais uma ajuda tua com esse job. Agora tua missão é montar a ló…" at bounding box center [405, 423] width 660 height 48
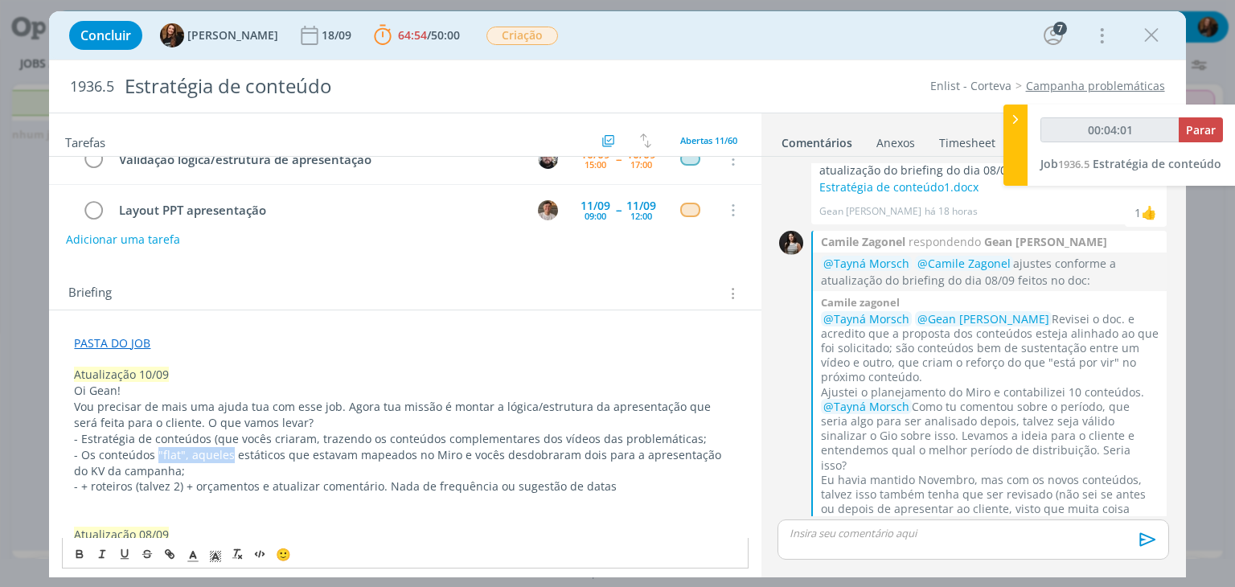
drag, startPoint x: 162, startPoint y: 449, endPoint x: 228, endPoint y: 447, distance: 66.8
click at [228, 447] on p "- Os conteúdos "flat", aqueles estáticos que estavam mapeados no Miro e vocês d…" at bounding box center [405, 463] width 662 height 32
drag, startPoint x: 95, startPoint y: 487, endPoint x: 78, endPoint y: 486, distance: 17.0
click at [78, 486] on p "- + roteiros (talvez 2) + orçamentos e atualizar comentário. Nada de frequência…" at bounding box center [405, 486] width 662 height 16
click at [124, 488] on p "- Roteiros (talvez 2) + orçamentos e atualizar comentário. Nada de frequência o…" at bounding box center [405, 486] width 662 height 16
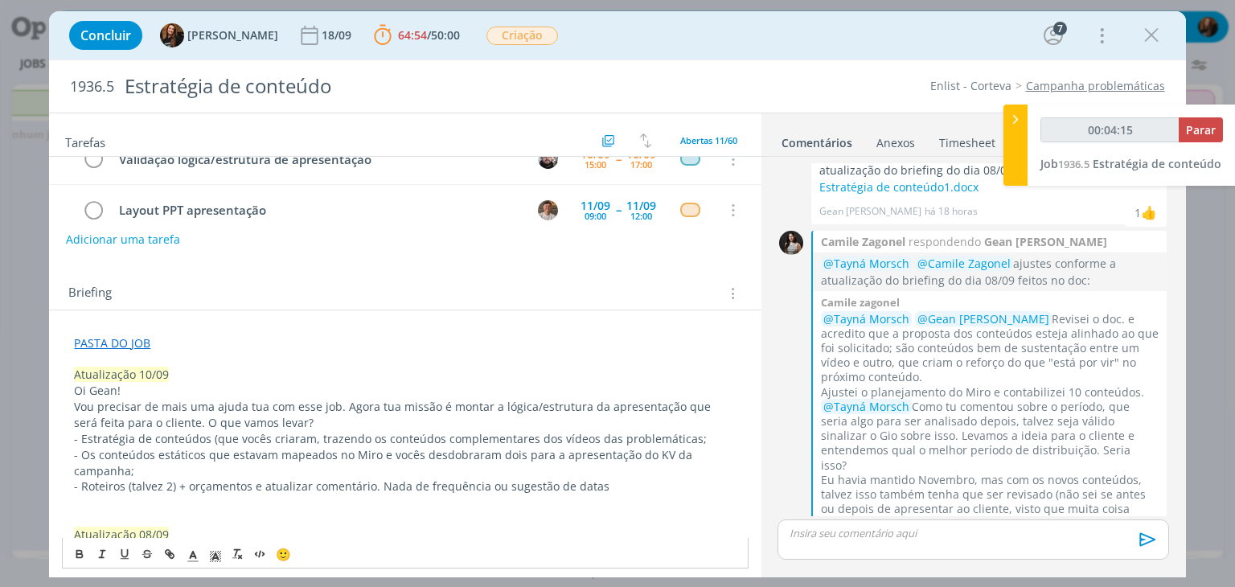
click at [129, 490] on p "- Roteiros (talvez 2) + orçamentos e atualizar comentário. Nada de frequência o…" at bounding box center [405, 486] width 662 height 16
click at [545, 489] on p "- Roteiros (aqui, para não ficar tão cansativo e como os roteiros seguem uma me…" at bounding box center [405, 494] width 662 height 32
click at [543, 489] on p "- Roteiros (aqui, para não ficar tão cansativo e como os roteiros seguem uma me…" at bounding box center [405, 494] width 662 height 32
click at [594, 489] on p "- Roteiros (aqui, para não ficar tão cansativo e como os roteiros seguem uma me…" at bounding box center [405, 494] width 662 height 32
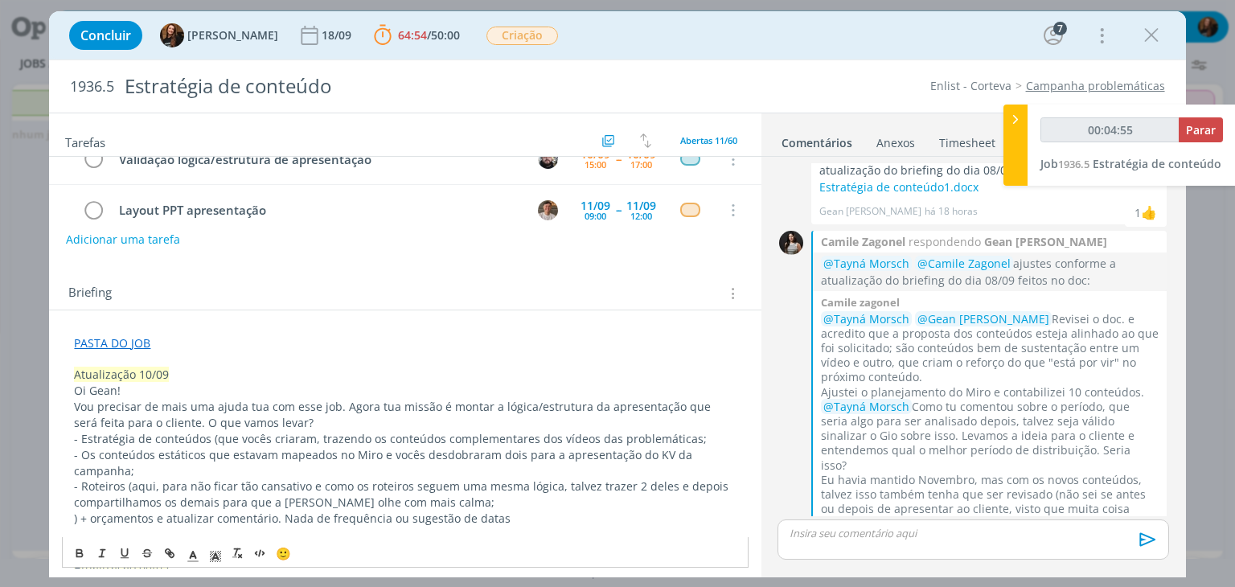
click at [133, 486] on p "- Roteiros (aqui, para não ficar tão cansativo e como os roteiros seguem uma me…" at bounding box center [405, 494] width 662 height 32
drag, startPoint x: 88, startPoint y: 518, endPoint x: 68, endPoint y: 518, distance: 20.9
click at [286, 519] on p "- Preveja um espaço para os orçamentos e atualizar comentário. Nada de frequênc…" at bounding box center [405, 518] width 662 height 16
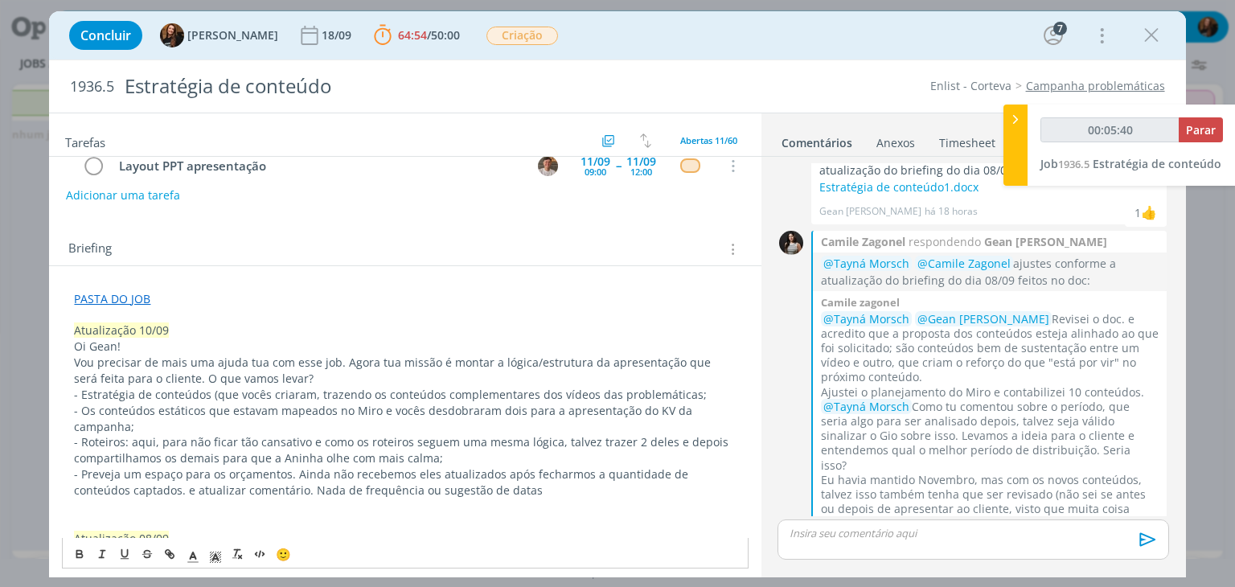
scroll to position [241, 0]
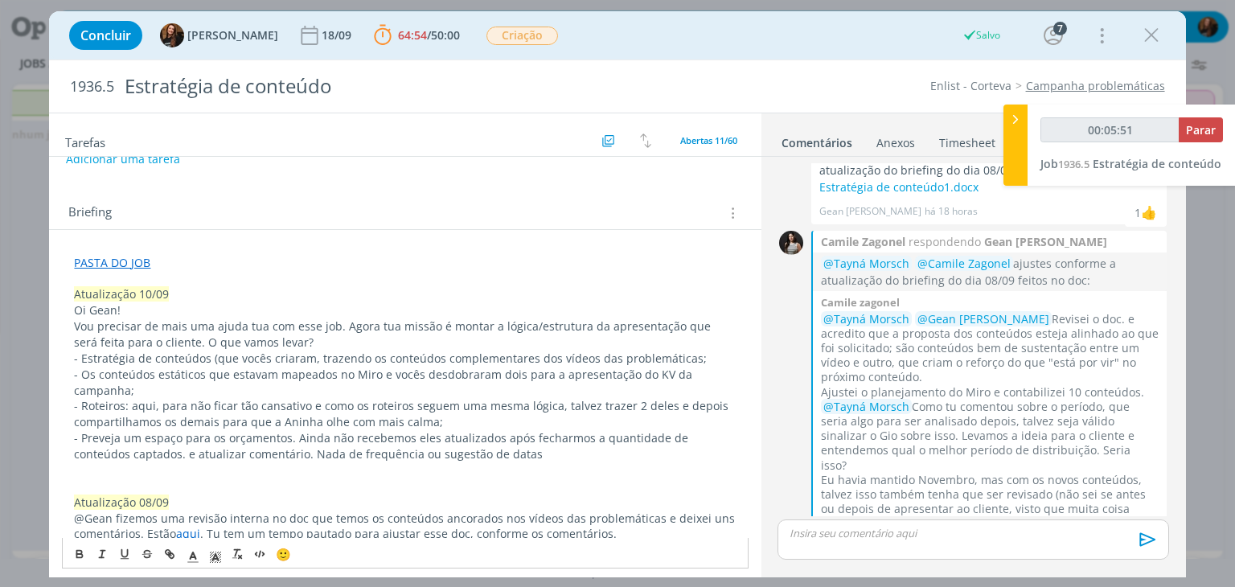
click at [729, 440] on p "- Preveja um espaço para os orçamentos. Ainda não recebemos eles atualizados ap…" at bounding box center [405, 446] width 662 height 32
click at [245, 454] on p "- Preveja um espaço para os orçamentos. Ainda não recebemos eles atualizados ap…" at bounding box center [405, 446] width 662 height 32
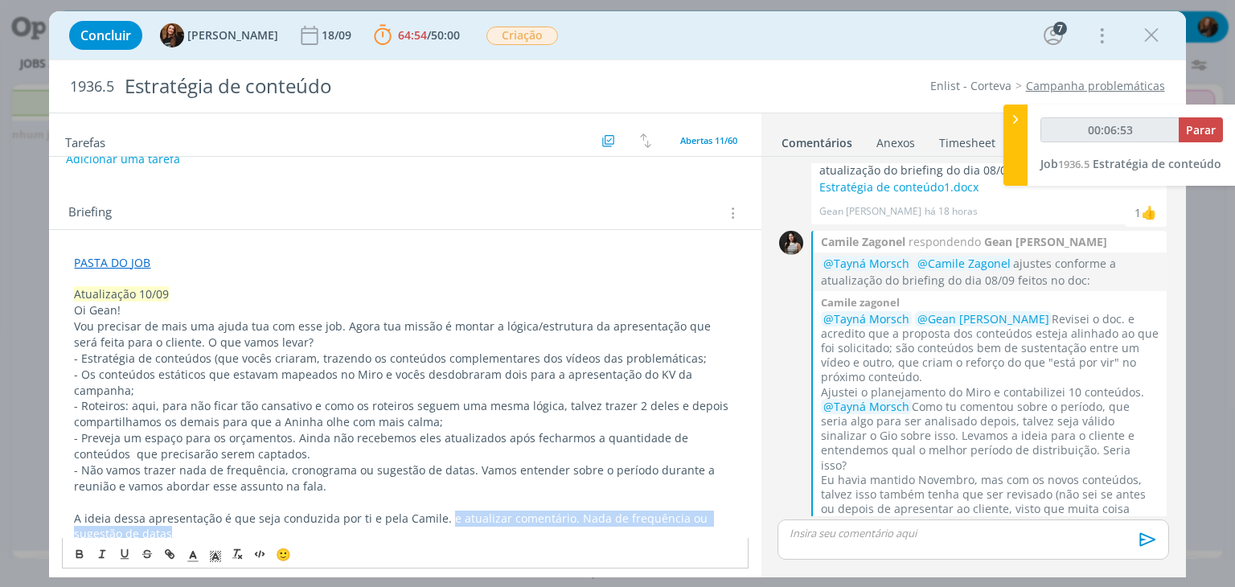
drag, startPoint x: 440, startPoint y: 517, endPoint x: 453, endPoint y: 531, distance: 19.4
click at [453, 531] on p "A ideia dessa apresentação é que seja conduzida por ti e pela Camile. e atualiz…" at bounding box center [405, 526] width 662 height 32
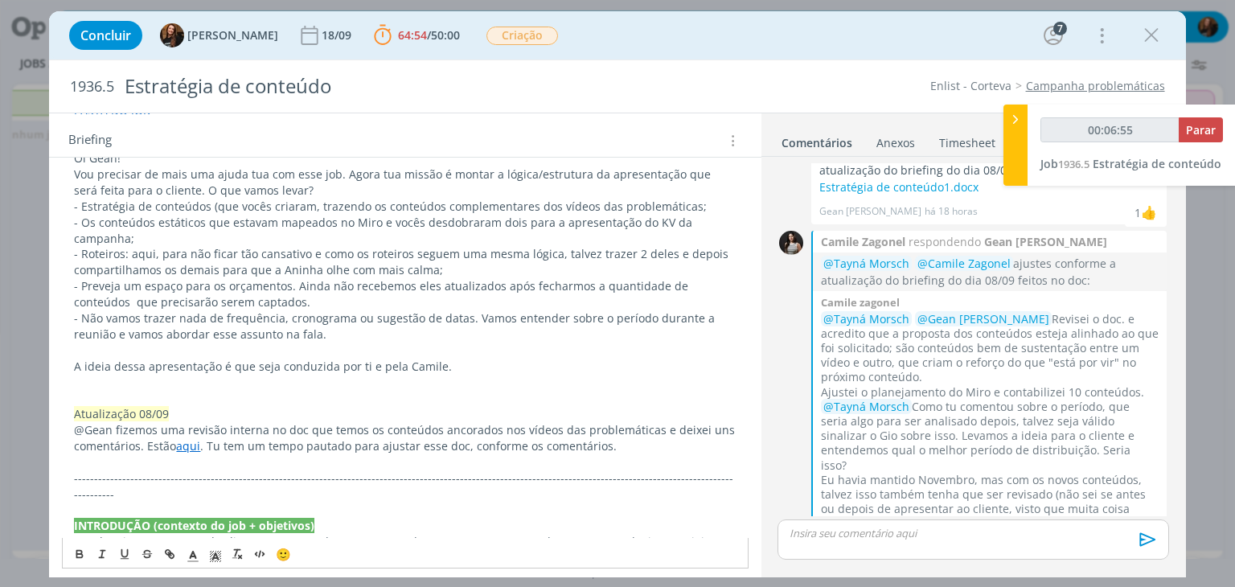
scroll to position [402, 0]
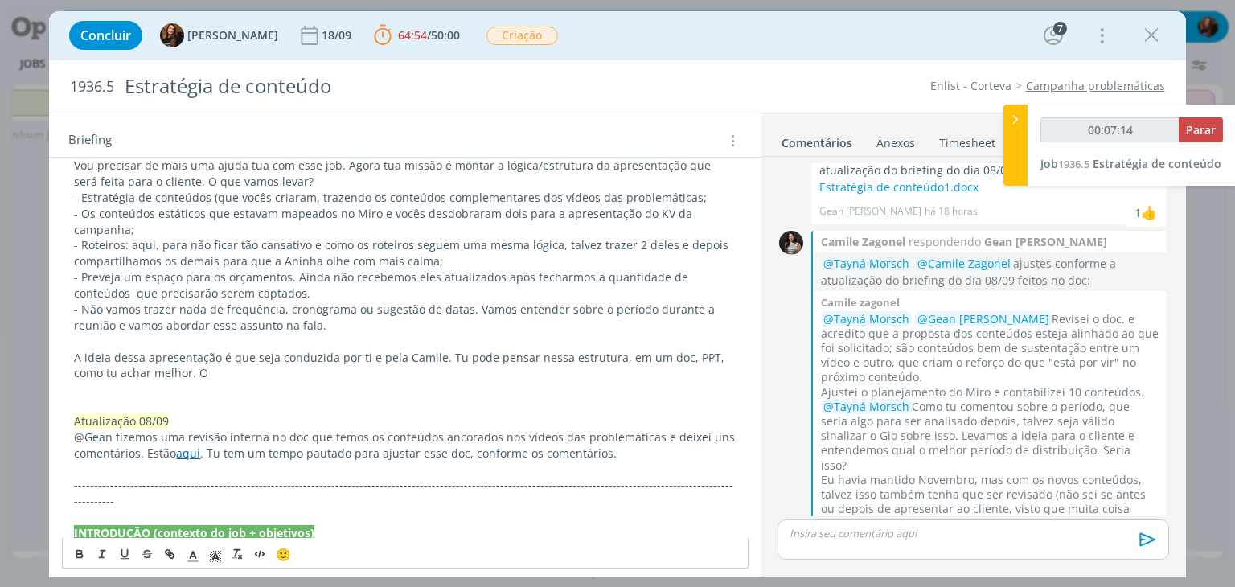
click at [441, 359] on p "A ideia dessa apresentação é que seja conduzida por ti e pela Camile. Tu pode p…" at bounding box center [405, 366] width 662 height 32
click at [265, 379] on div "PASTA DO JOB ﻿ Atualização 10/09 Oi Gean! Vou precisar de mais uma ajuda tua co…" at bounding box center [405, 597] width 686 height 1018
click at [265, 377] on p "A ideia dessa apresentação é que seja conduzida por ti e pela Camile. @Gean tu …" at bounding box center [405, 366] width 662 height 32
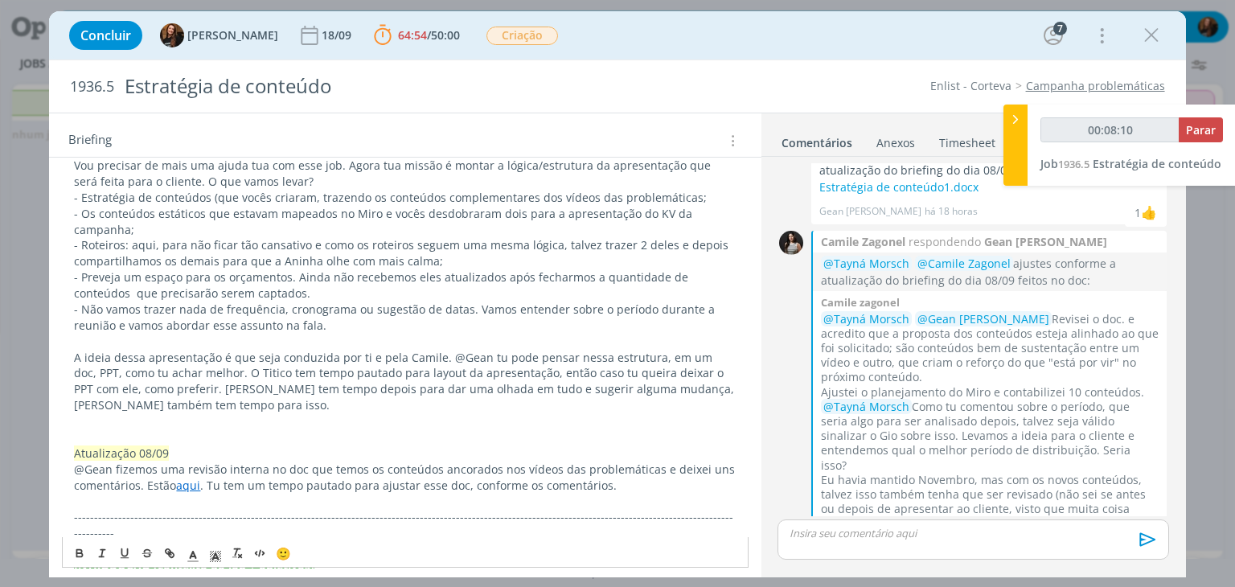
scroll to position [482, 0]
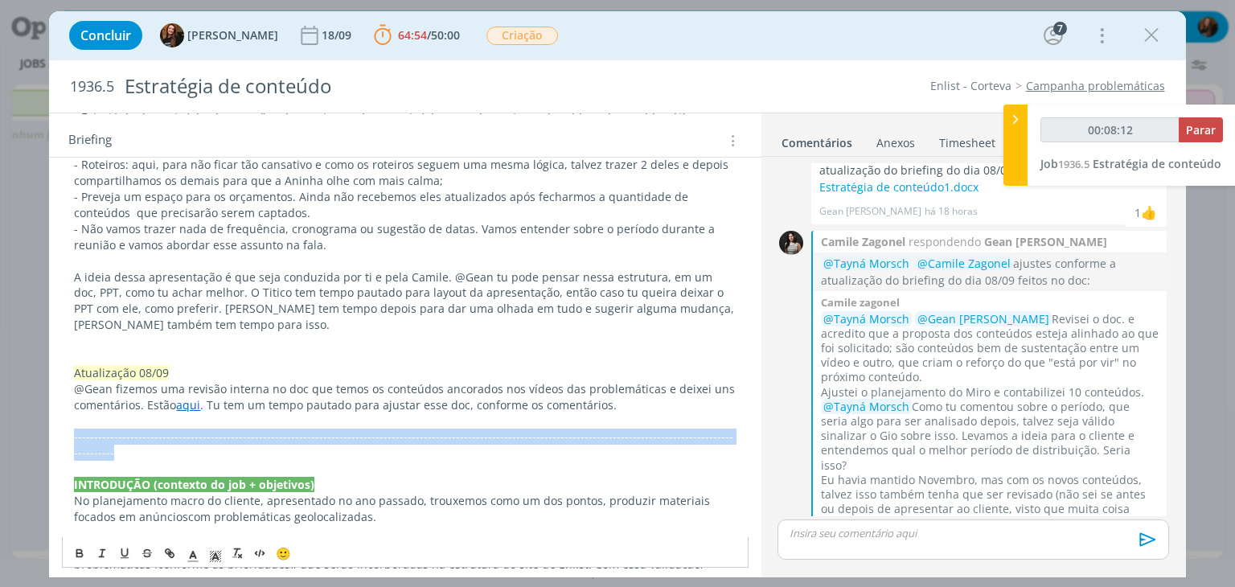
drag, startPoint x: 717, startPoint y: 437, endPoint x: 70, endPoint y: 433, distance: 647.1
click at [70, 433] on div "PASTA DO JOB ﻿ Atualização 10/09 Oi Gean! Vou precisar de mais uma ajuda tua co…" at bounding box center [405, 533] width 686 height 1050
copy p "-------------------------------------------------------------------------------…"
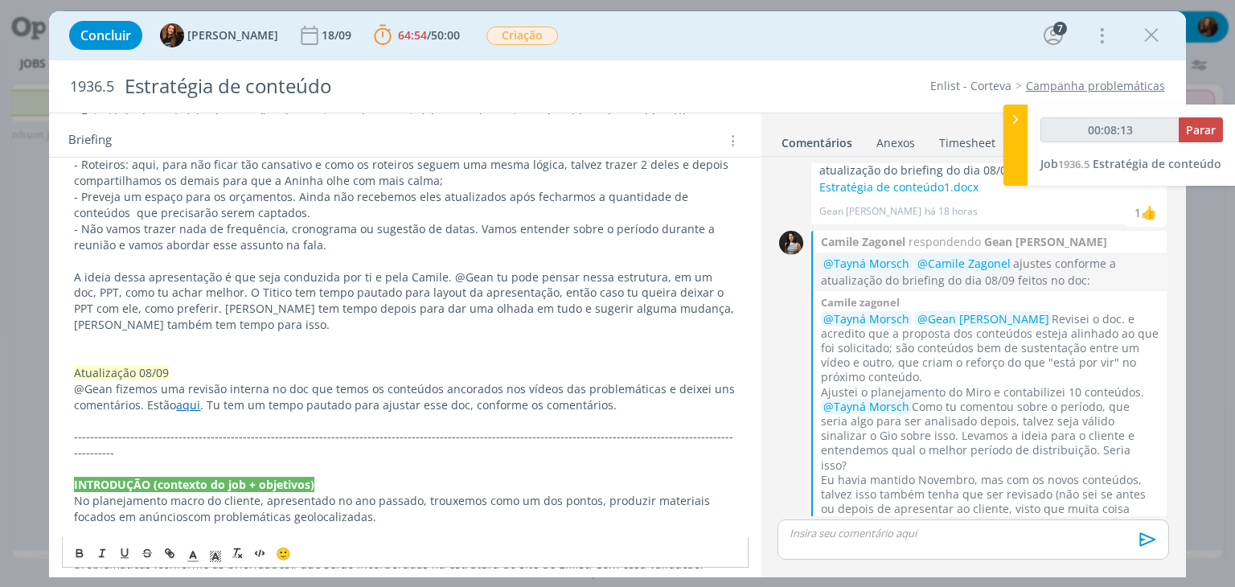
click at [187, 345] on p "dialog" at bounding box center [405, 341] width 662 height 16
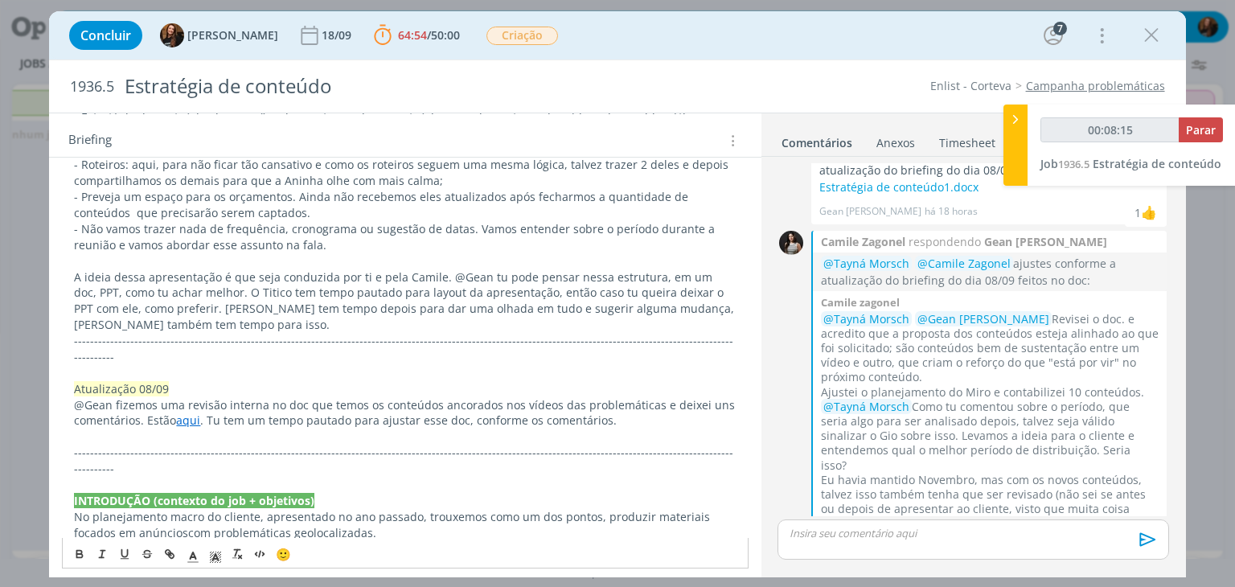
scroll to position [322, 0]
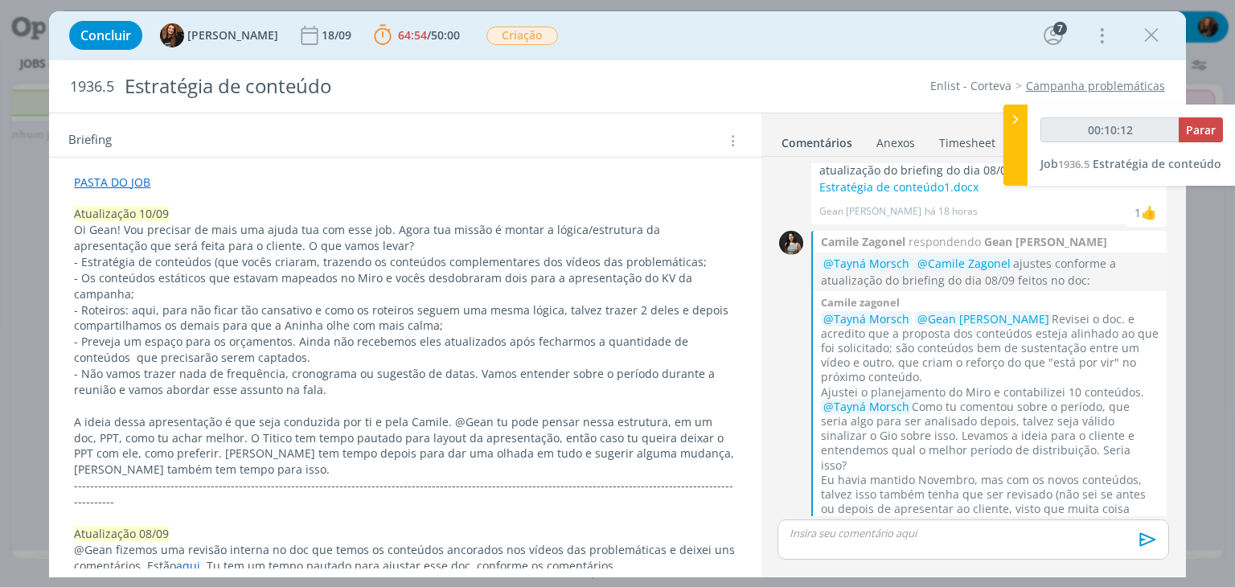
type input "00:10:13"
click at [1203, 132] on span "Parar" at bounding box center [1201, 129] width 30 height 15
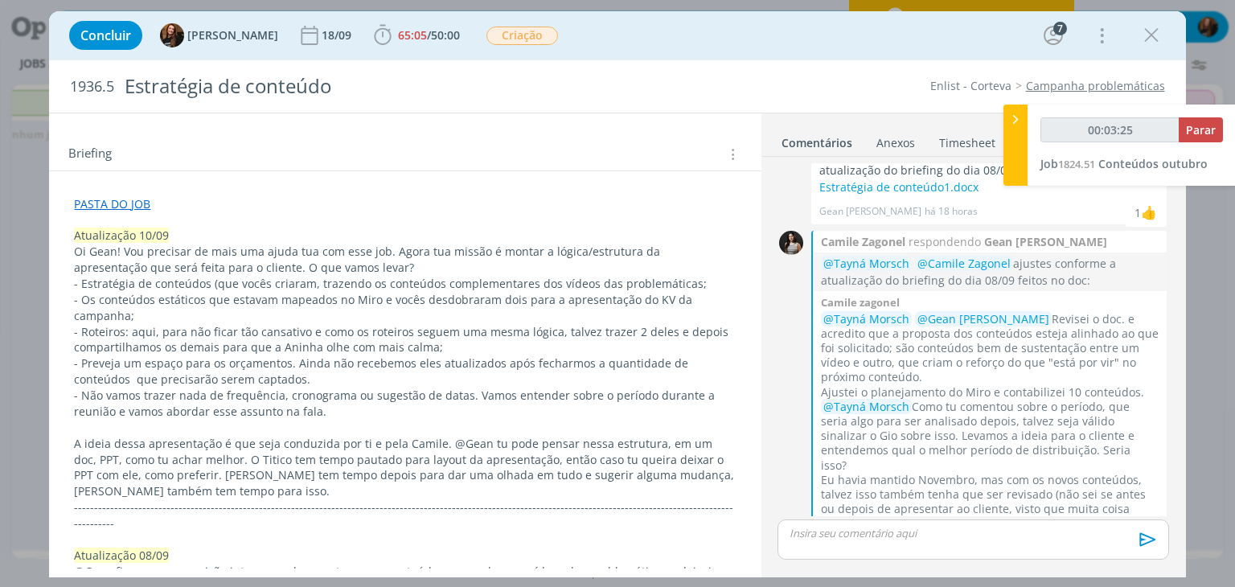
scroll to position [0, 0]
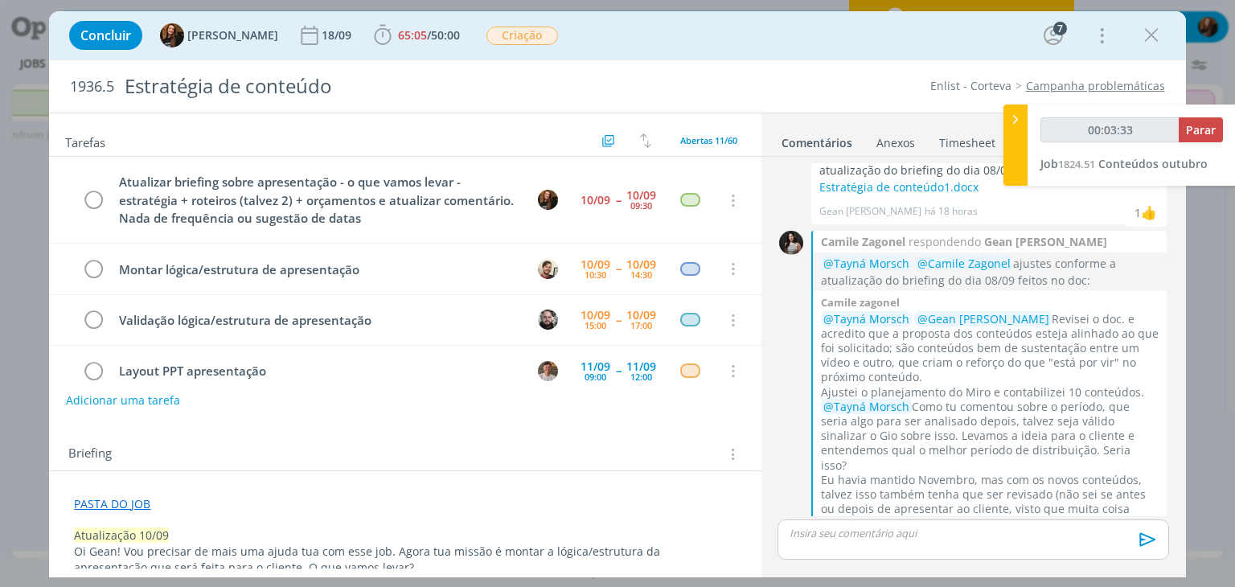
type input "00:03:34"
click at [1019, 129] on div at bounding box center [1015, 144] width 24 height 81
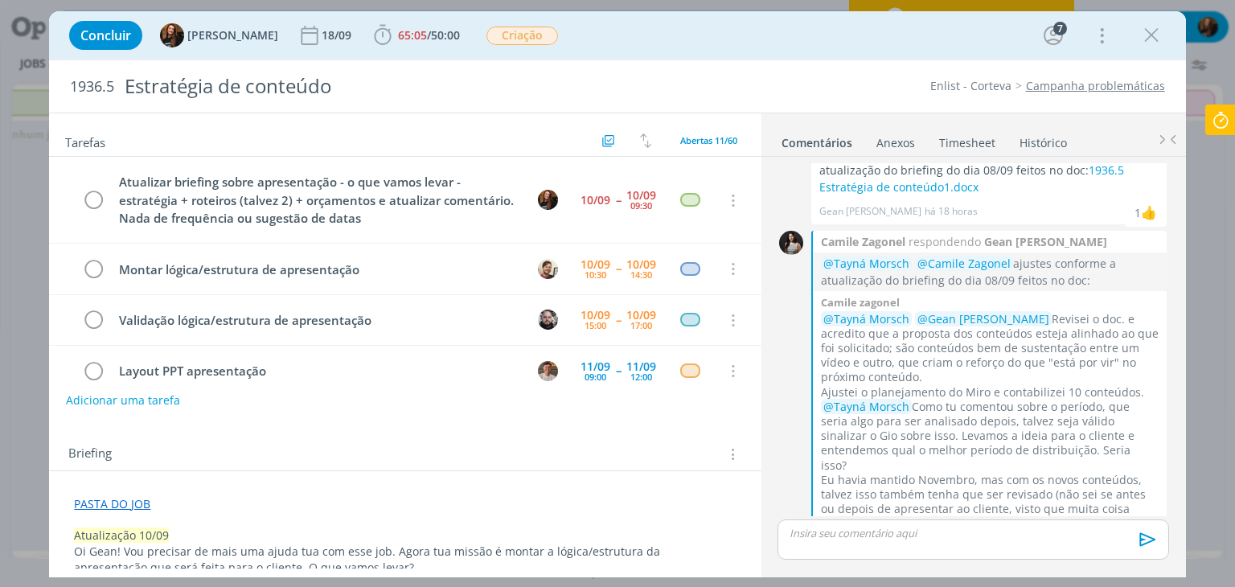
click at [974, 139] on link "Timesheet" at bounding box center [967, 139] width 58 height 23
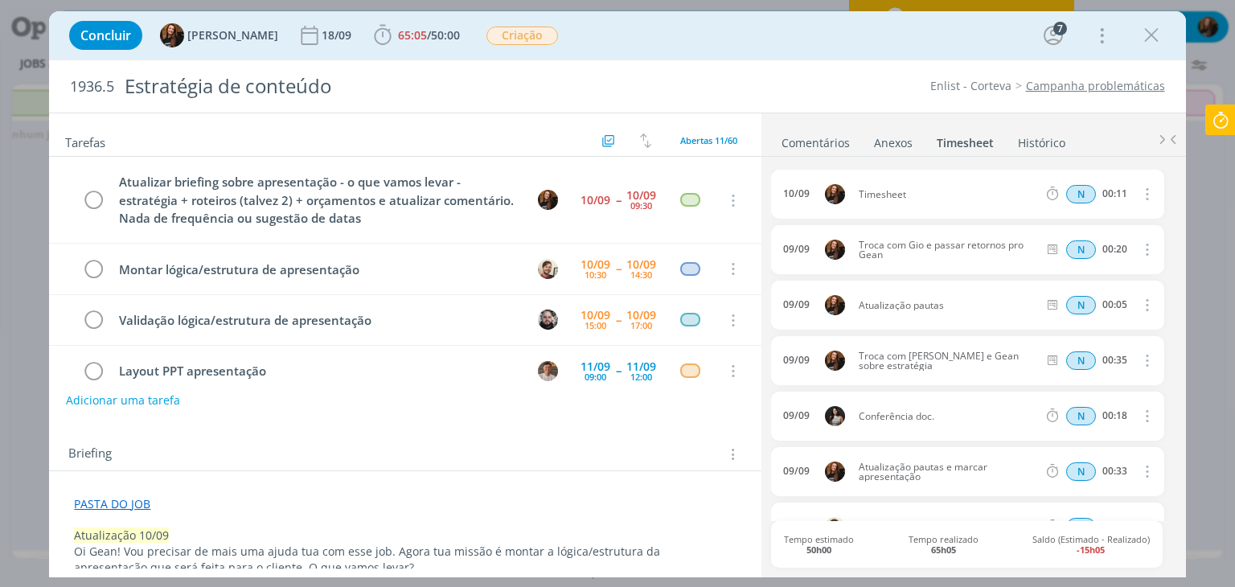
click at [1137, 191] on icon "dialog" at bounding box center [1146, 193] width 18 height 19
click at [1095, 240] on link "Editar" at bounding box center [1100, 247] width 127 height 26
drag, startPoint x: 908, startPoint y: 196, endPoint x: 831, endPoint y: 200, distance: 77.3
click at [831, 200] on div "10/09 09:30 Timesheet Selecione a tarefa N 00:11" at bounding box center [967, 194] width 392 height 49
click at [1144, 194] on icon "dialog" at bounding box center [1144, 194] width 13 height 13
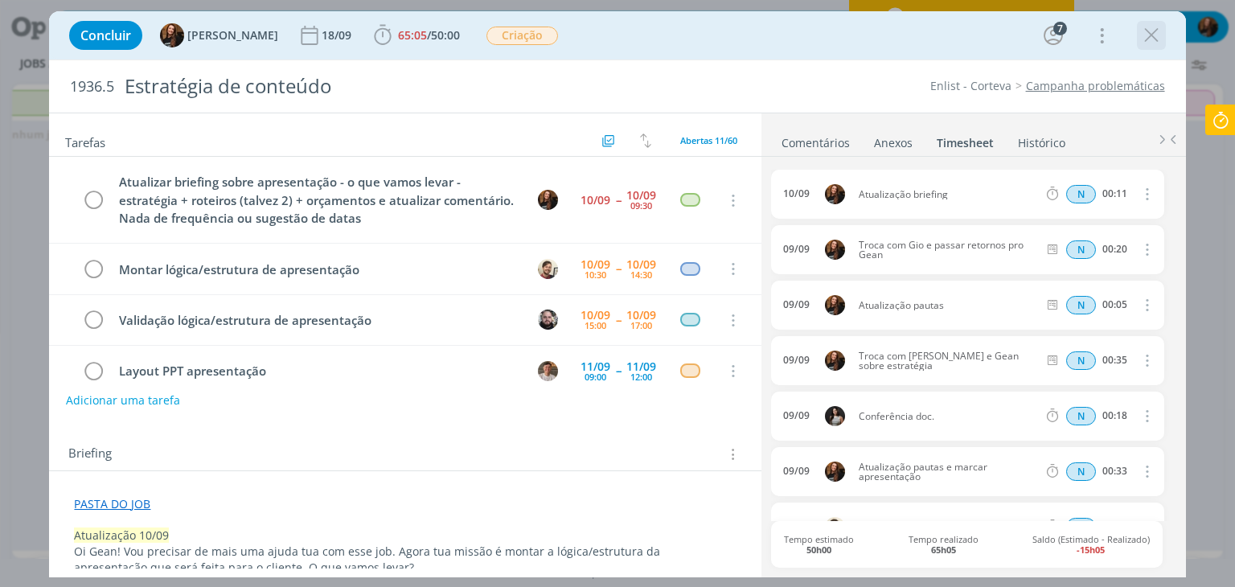
click at [1155, 32] on icon "dialog" at bounding box center [1151, 35] width 24 height 24
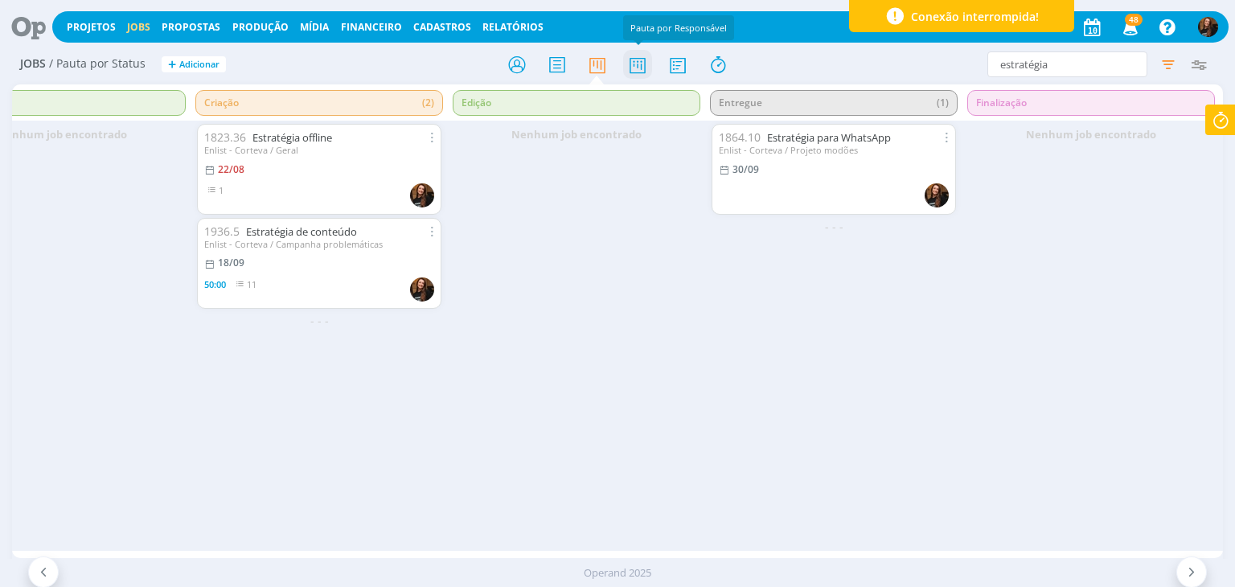
click at [640, 59] on icon at bounding box center [637, 64] width 29 height 31
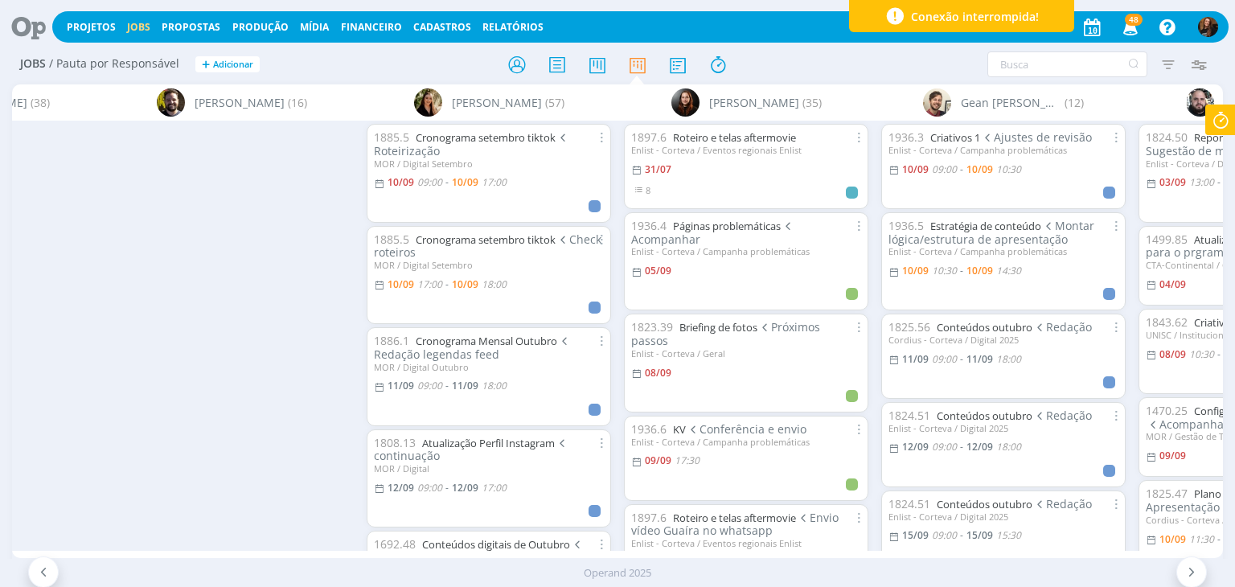
scroll to position [0, 1906]
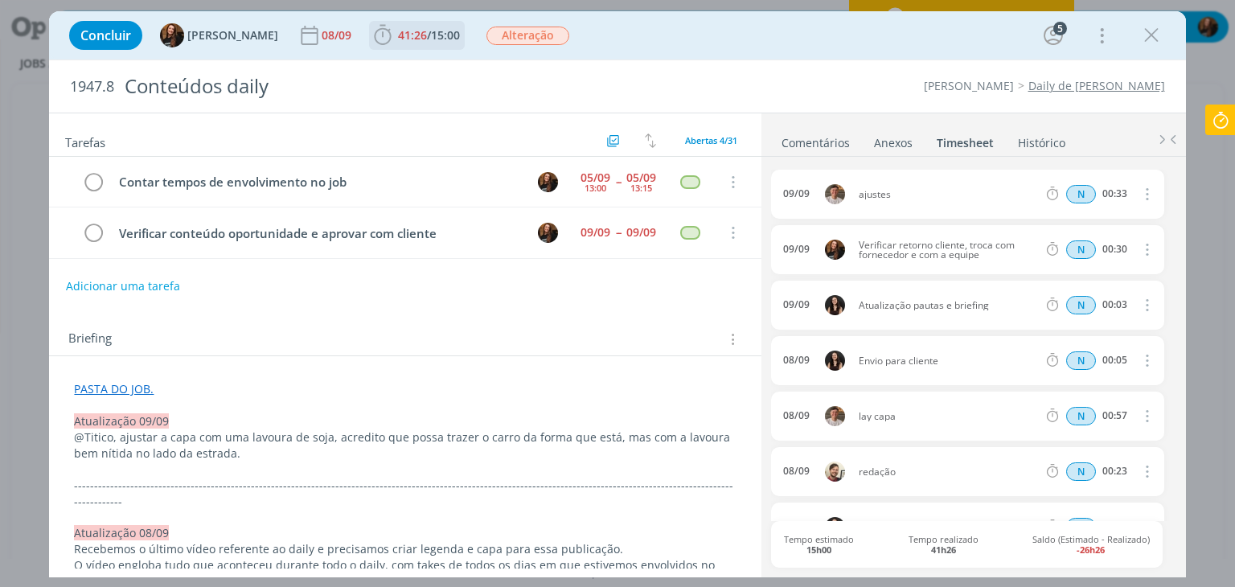
click at [398, 33] on span "41:26" at bounding box center [412, 34] width 29 height 15
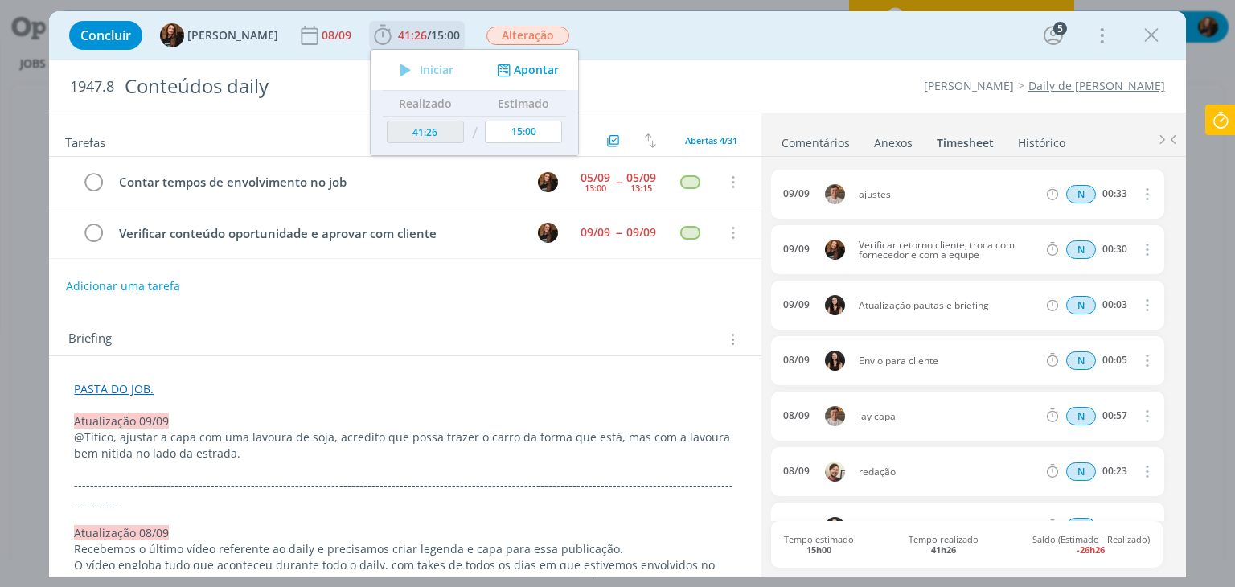
click at [527, 72] on button "Apontar" at bounding box center [526, 70] width 67 height 17
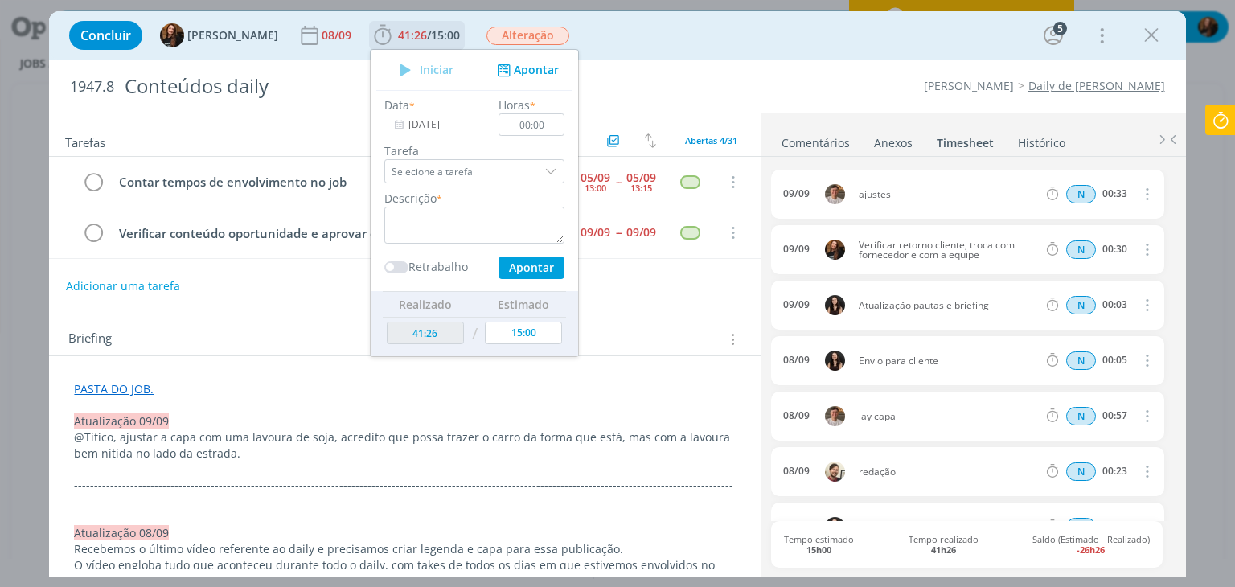
click at [446, 242] on div "Data * 09/09/2025 Horas * 00:00 Tarefa Selecione a tarefa Abertas Contar tempos…" at bounding box center [474, 187] width 196 height 182
click at [445, 236] on textarea "dialog" at bounding box center [474, 225] width 180 height 37
type textarea "Verificar retornos Gio e Thales"
click at [537, 125] on input "00:00" at bounding box center [532, 124] width 66 height 23
type input "00:10"
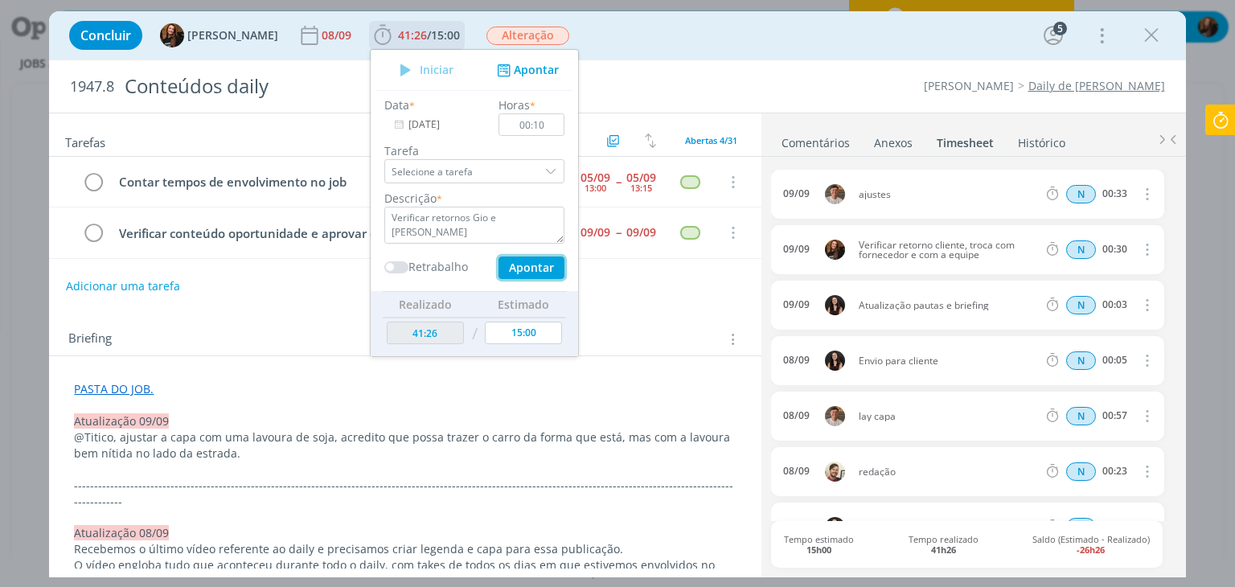
drag, startPoint x: 521, startPoint y: 274, endPoint x: 529, endPoint y: 282, distance: 11.4
click at [521, 274] on button "Apontar" at bounding box center [531, 267] width 66 height 23
type input "42:10"
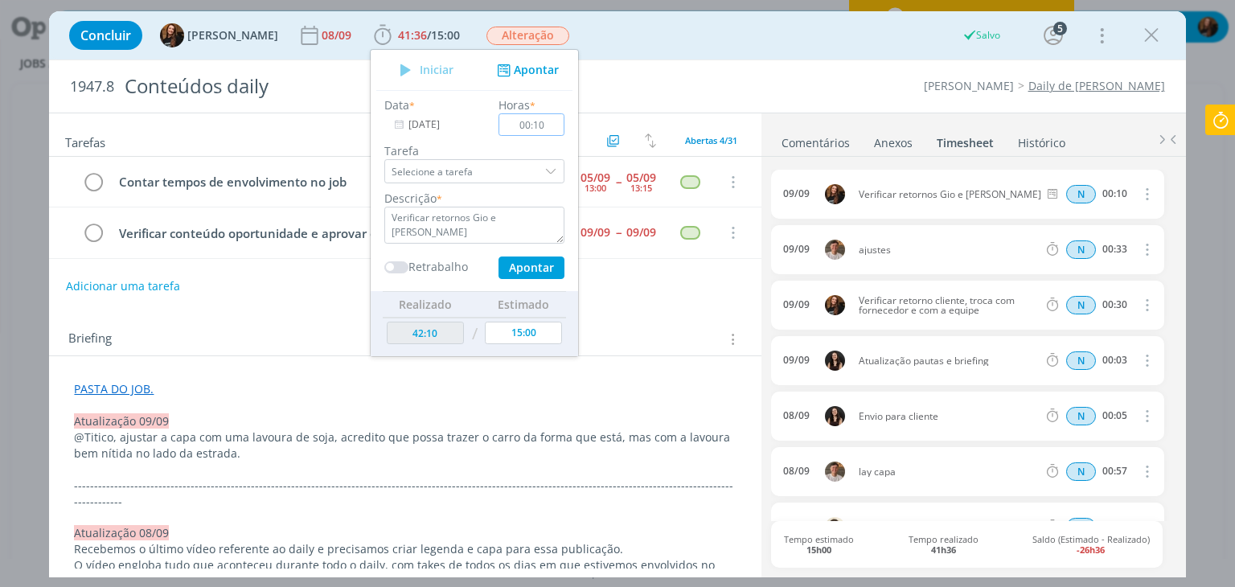
type input "[DATE]"
type input "00:00"
type input "41:36"
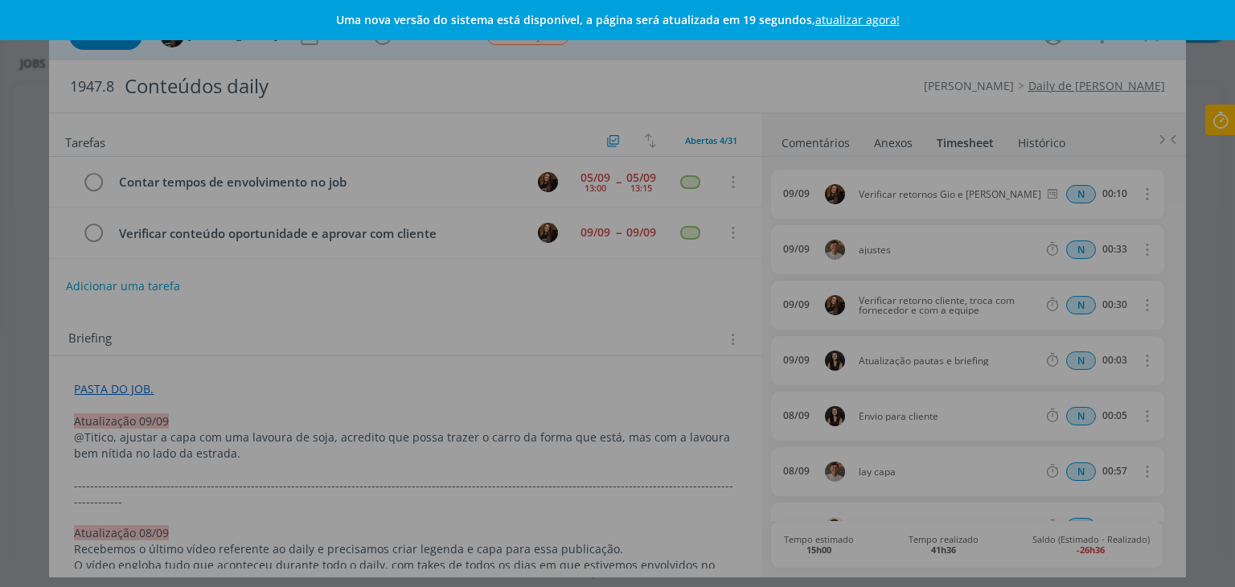
click at [858, 23] on link "atualizar agora!" at bounding box center [857, 19] width 84 height 15
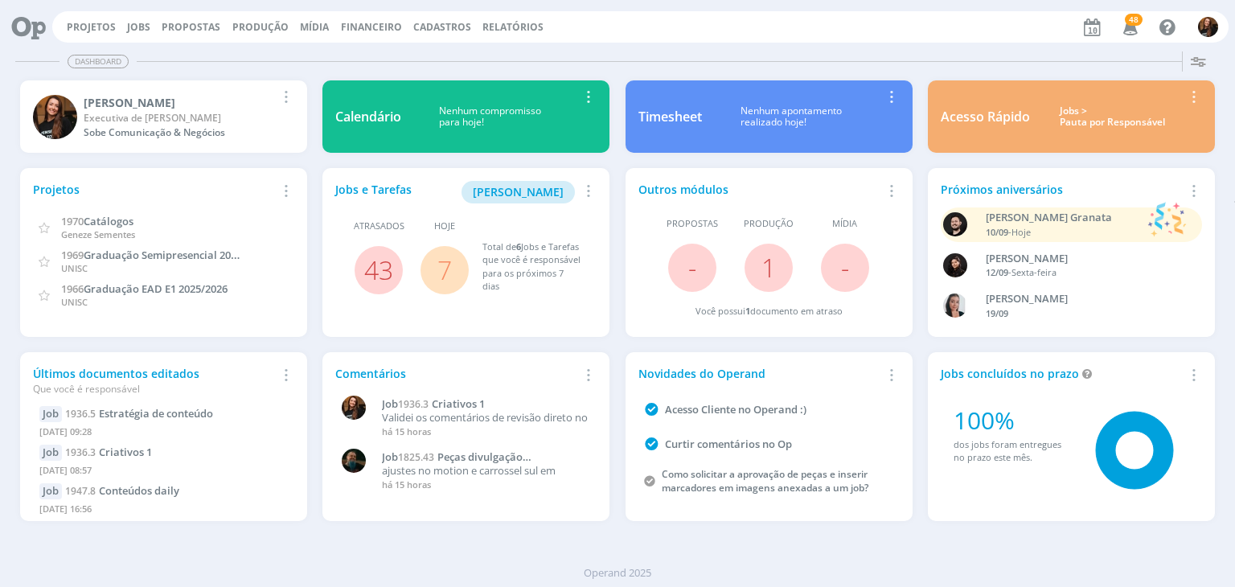
click at [1104, 117] on div "Jobs > Pauta por Responsável" at bounding box center [1112, 116] width 141 height 23
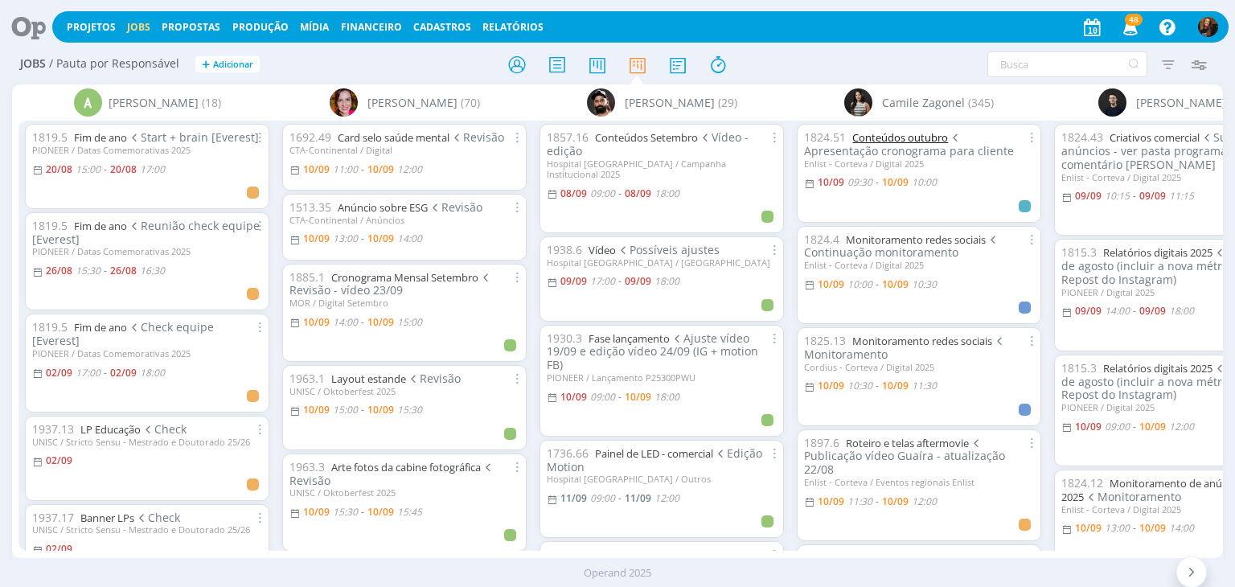
click at [915, 134] on link "Conteúdos outubro" at bounding box center [900, 137] width 96 height 14
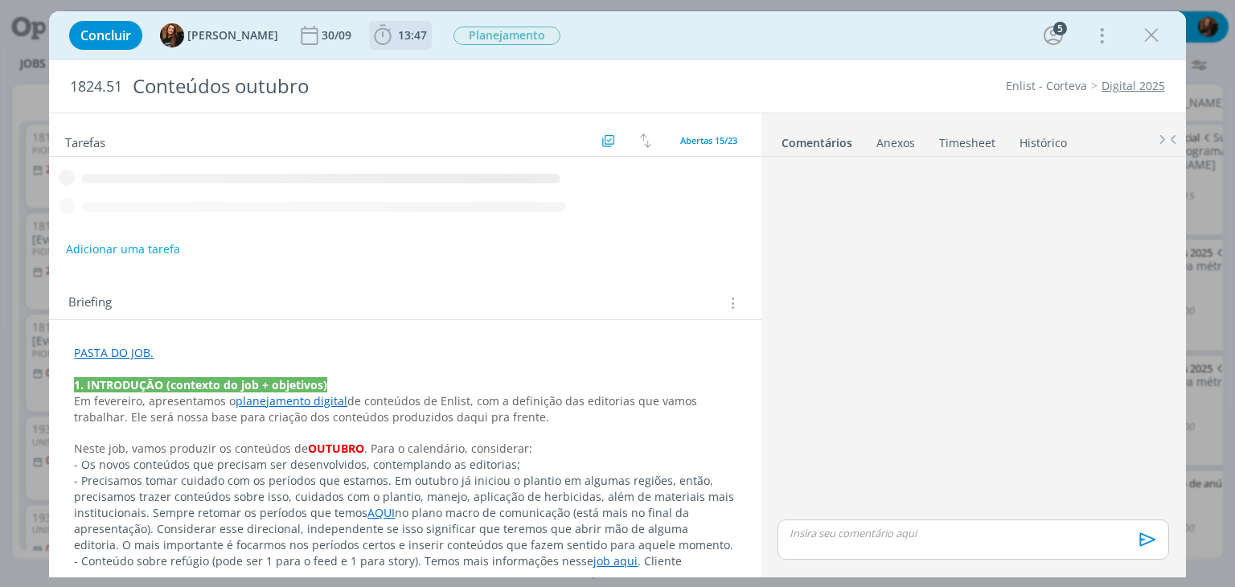
click at [398, 38] on span "13:47" at bounding box center [412, 34] width 29 height 15
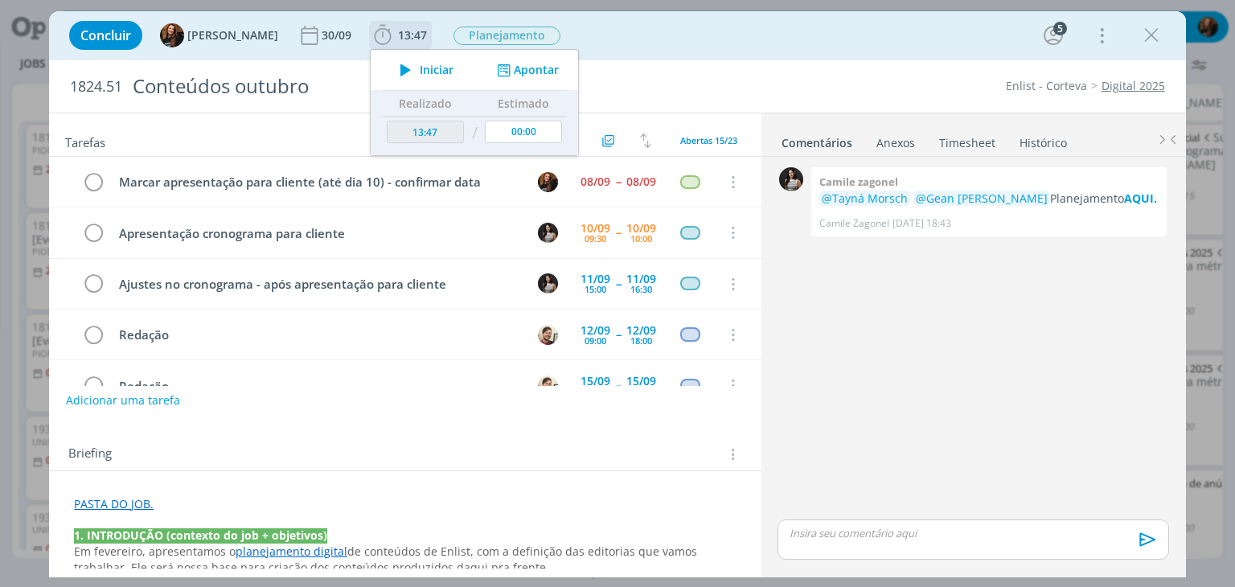
click at [420, 70] on span "Iniciar" at bounding box center [437, 69] width 34 height 11
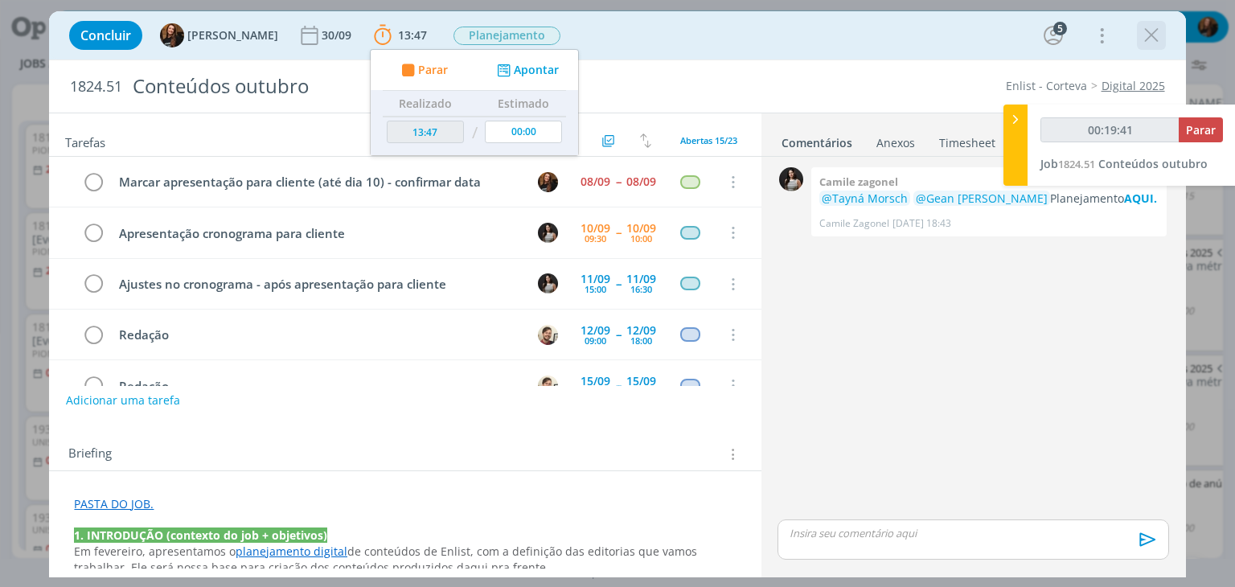
click at [1155, 34] on icon "dialog" at bounding box center [1151, 35] width 24 height 24
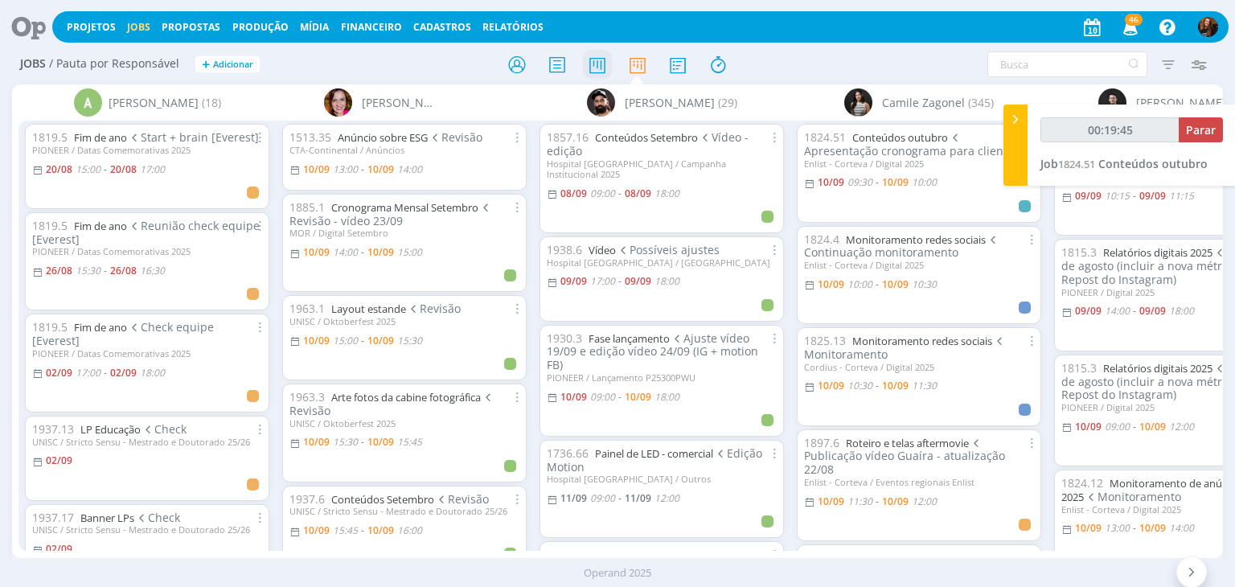
click at [598, 62] on icon at bounding box center [597, 64] width 29 height 31
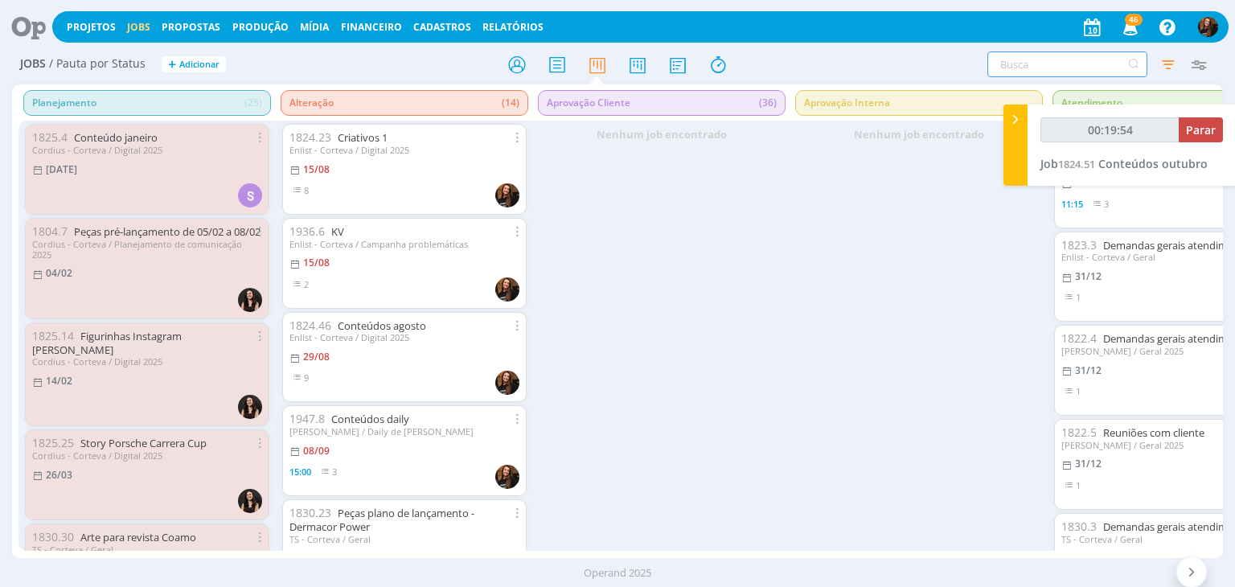
click at [1018, 63] on input "text" at bounding box center [1067, 64] width 160 height 26
type input "00:19:55"
type input "tem"
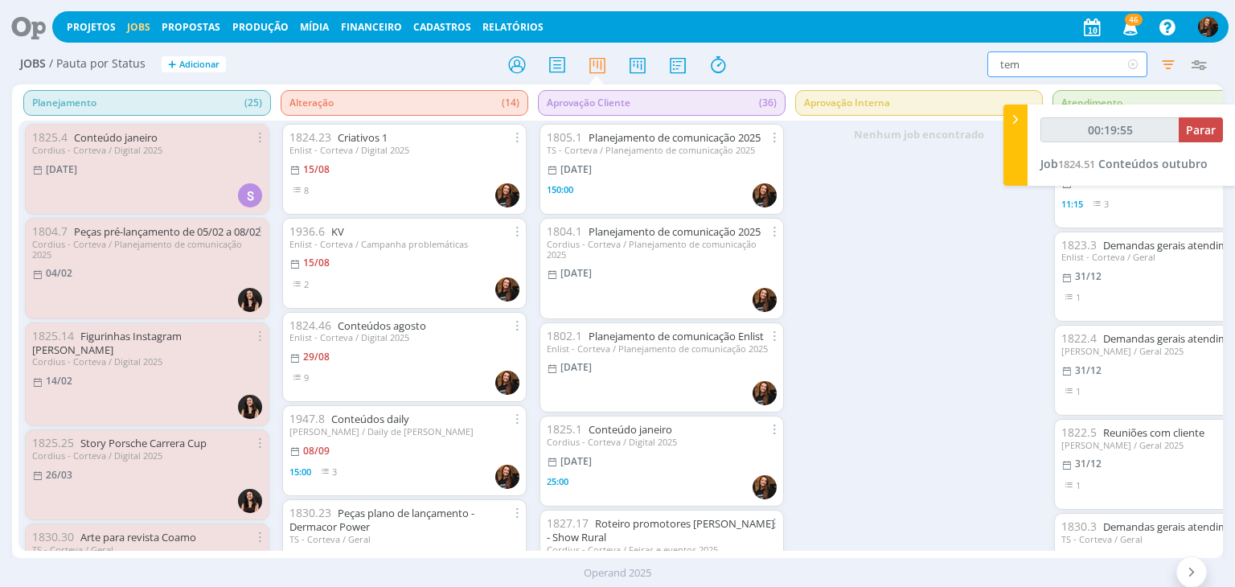
type input "00:19:56"
type input "template"
type input "00:19:57"
type input "templates"
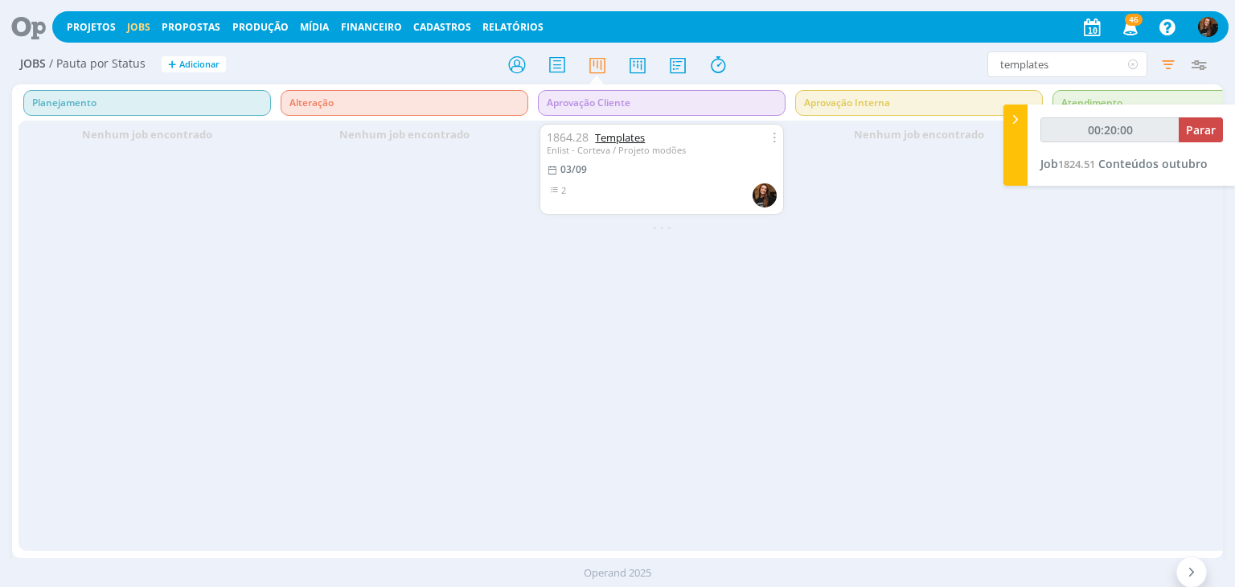
click at [624, 134] on link "Templates" at bounding box center [620, 137] width 50 height 14
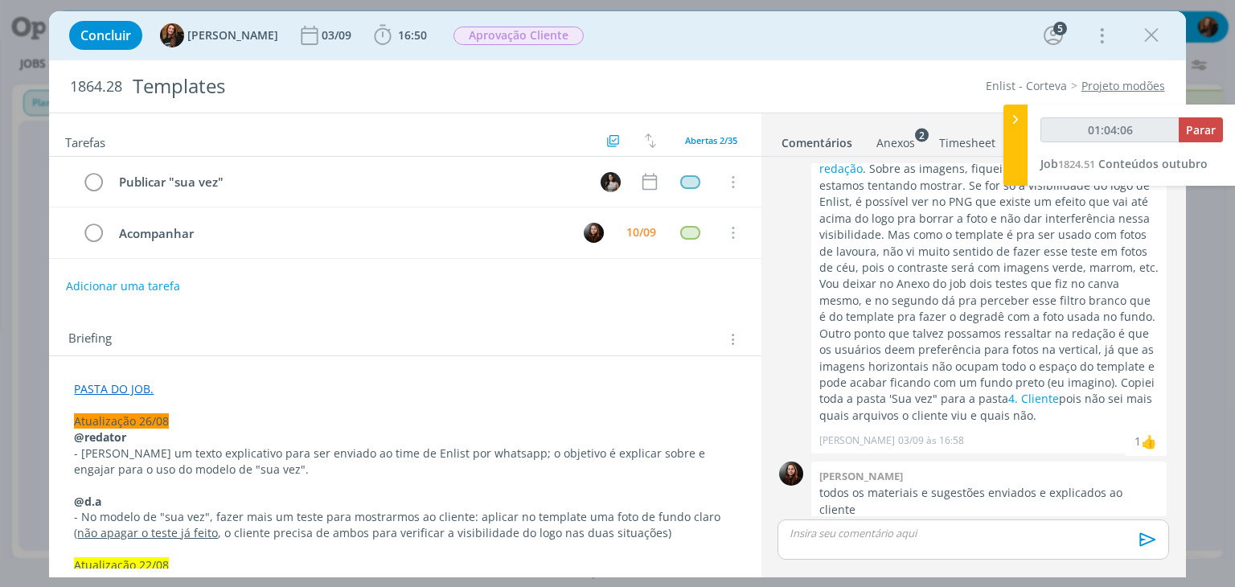
type input "01:04:38"
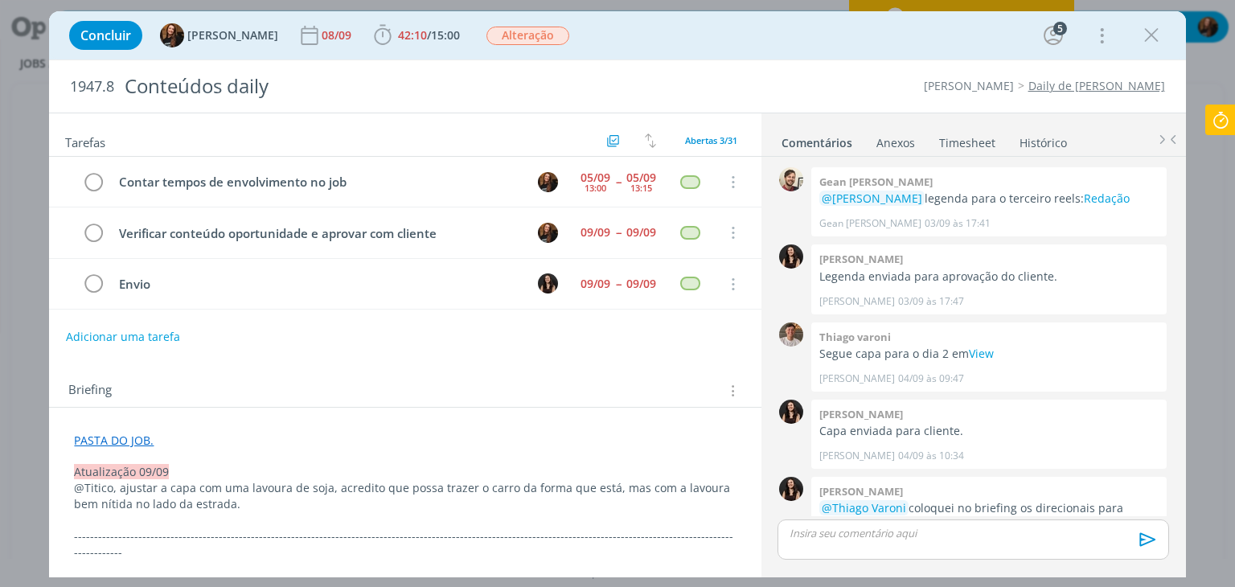
scroll to position [1325, 0]
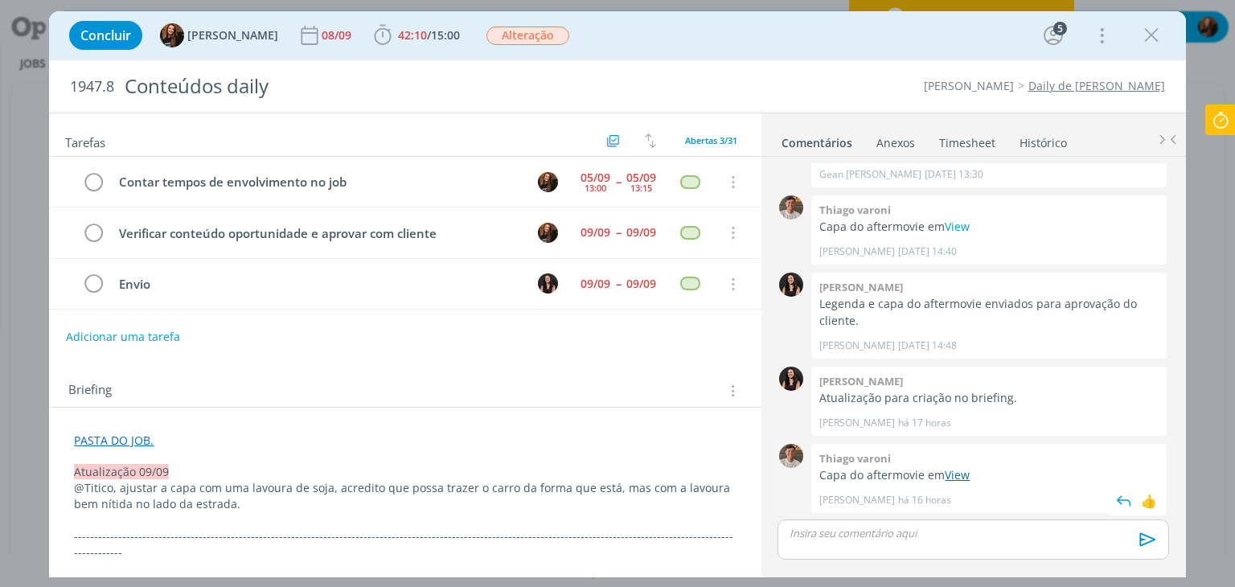
click at [957, 469] on link "View" at bounding box center [956, 474] width 25 height 15
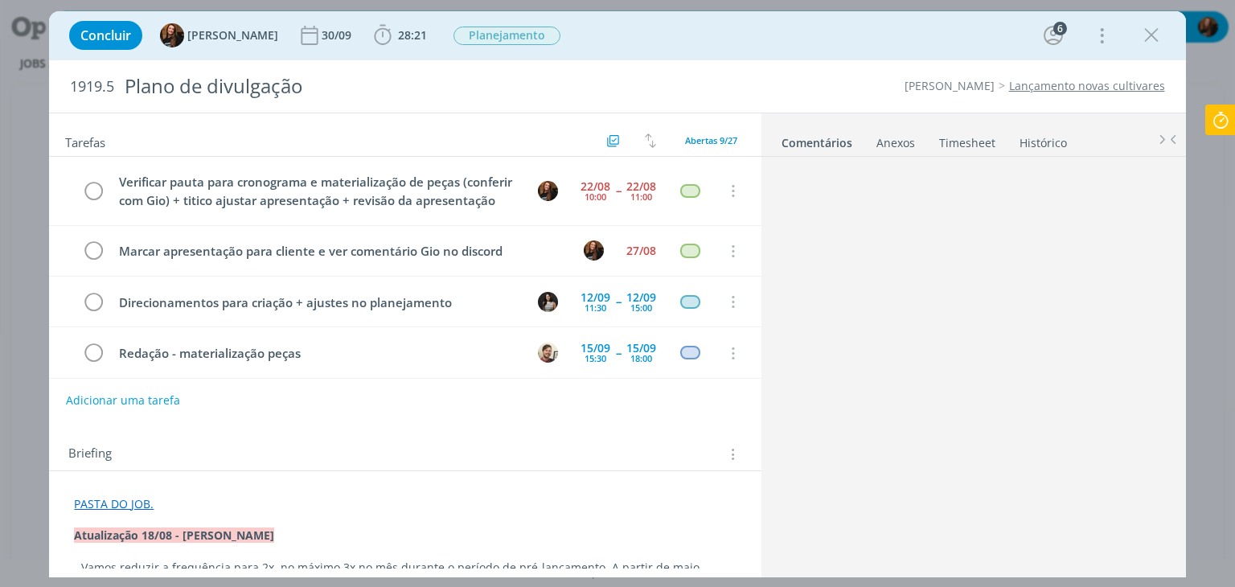
scroll to position [748, 0]
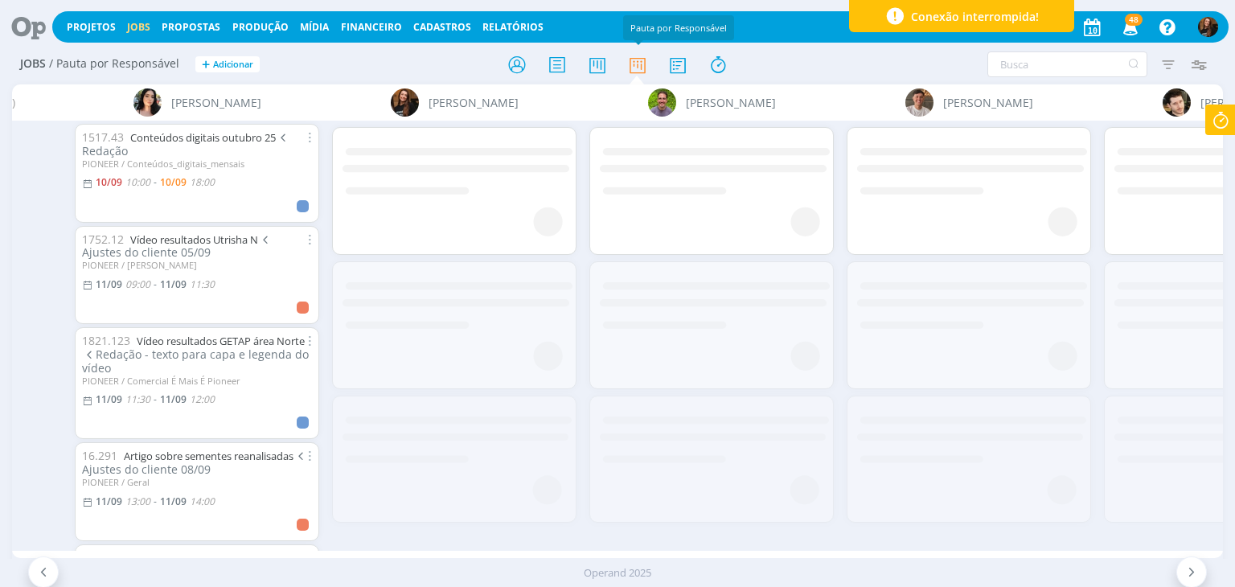
scroll to position [0, 4845]
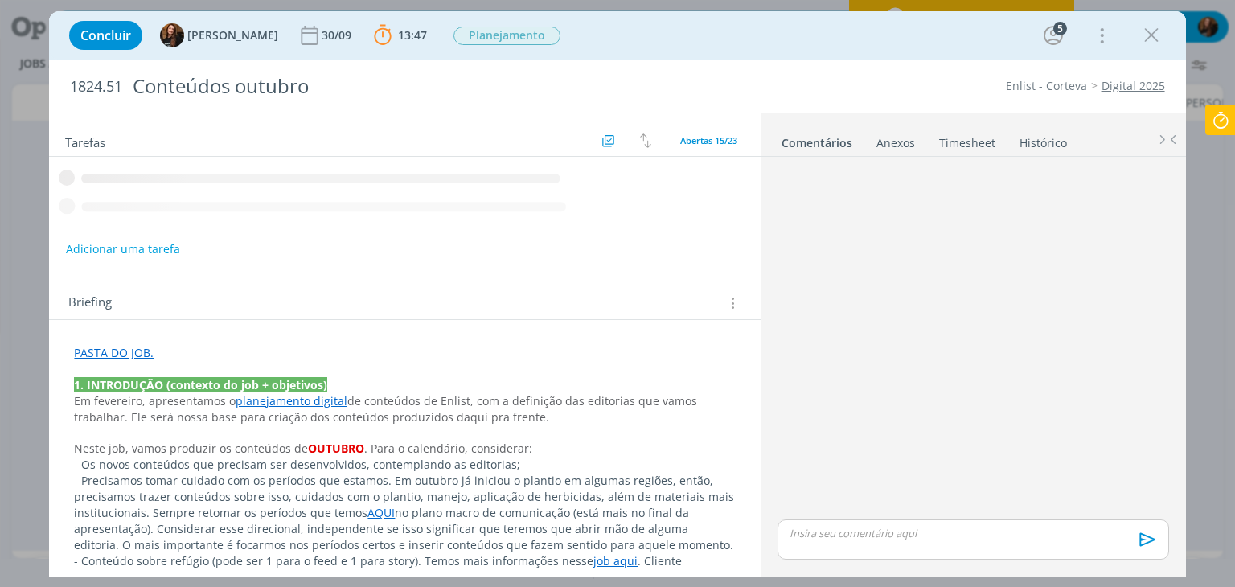
scroll to position [0, 381]
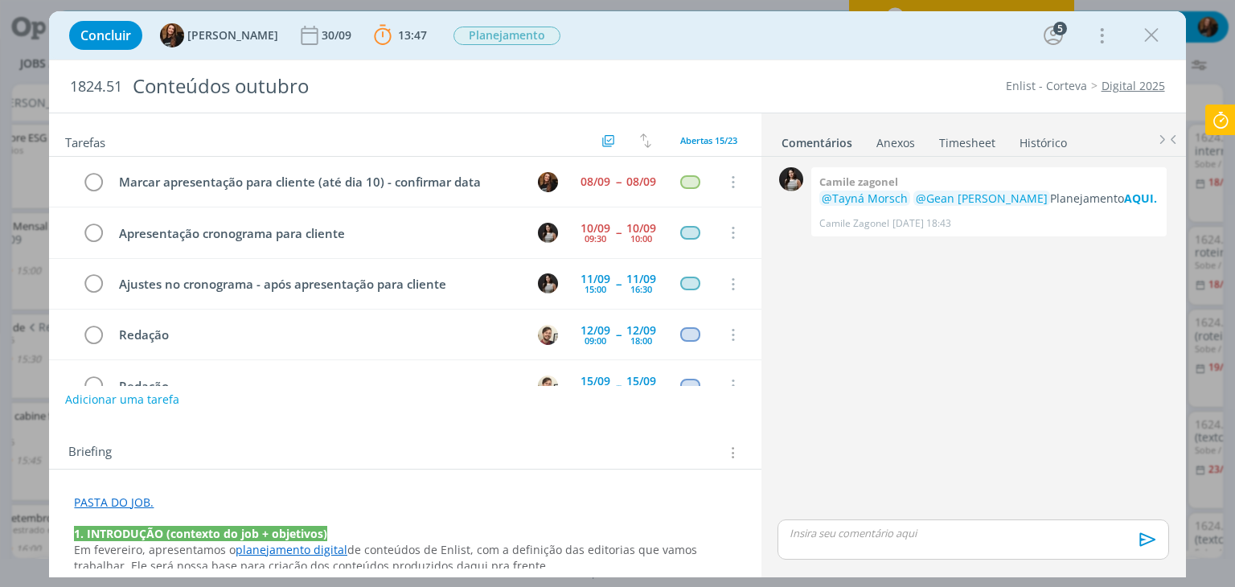
click at [144, 402] on button "Adicionar uma tarefa" at bounding box center [122, 399] width 114 height 27
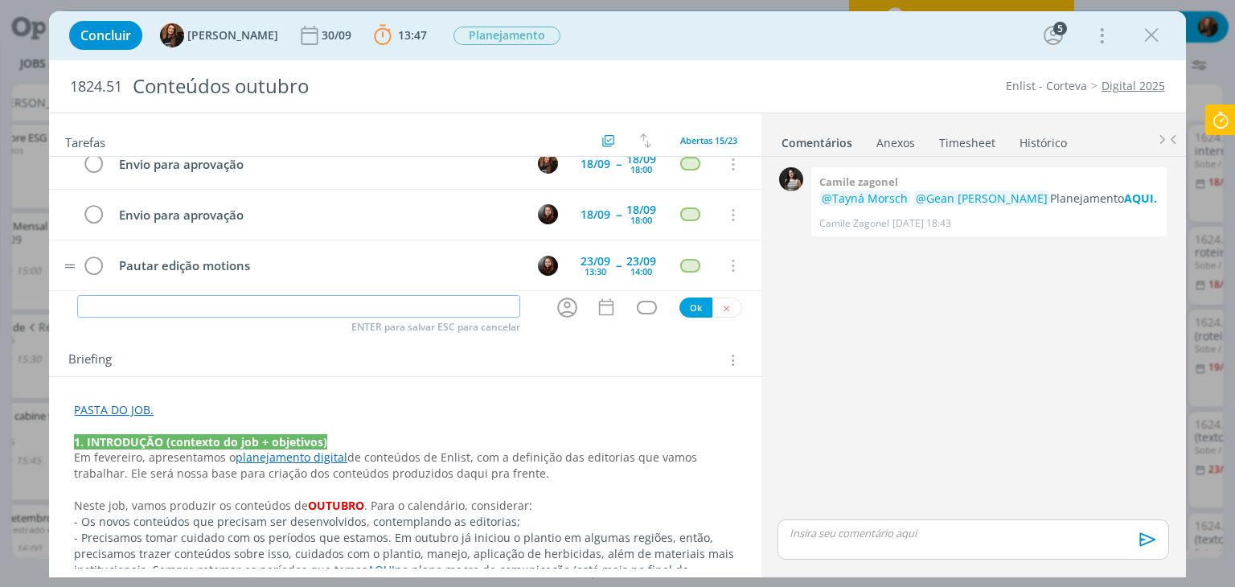
scroll to position [0, 0]
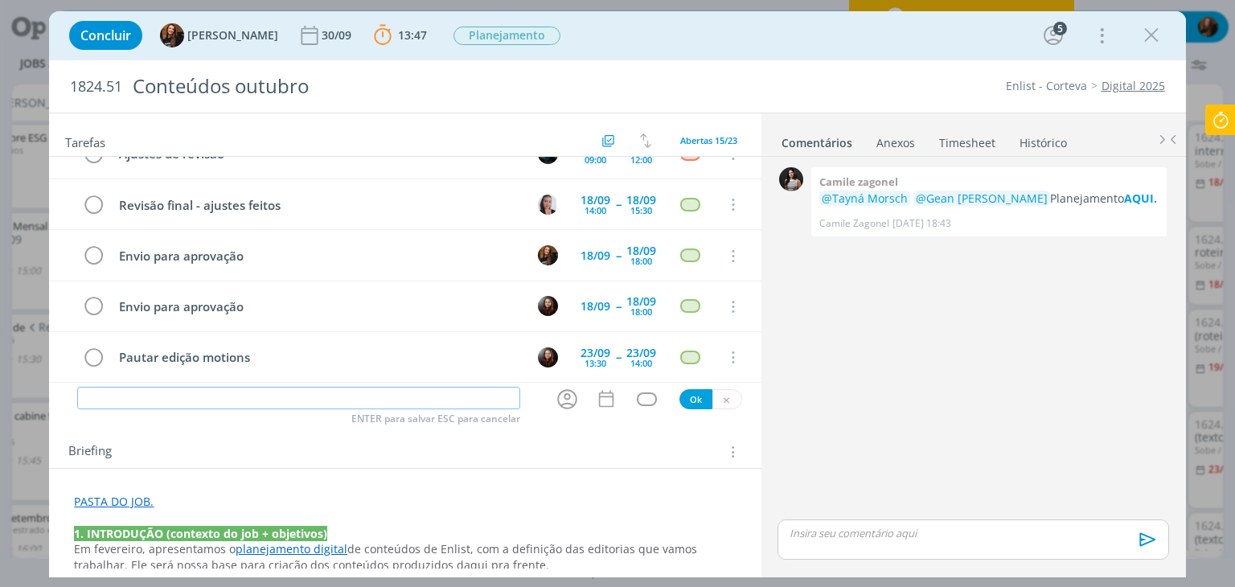
click at [302, 401] on input "dialog" at bounding box center [298, 398] width 443 height 23
type input "Edição vídeo - dia do Engenheiro Agr^nom"
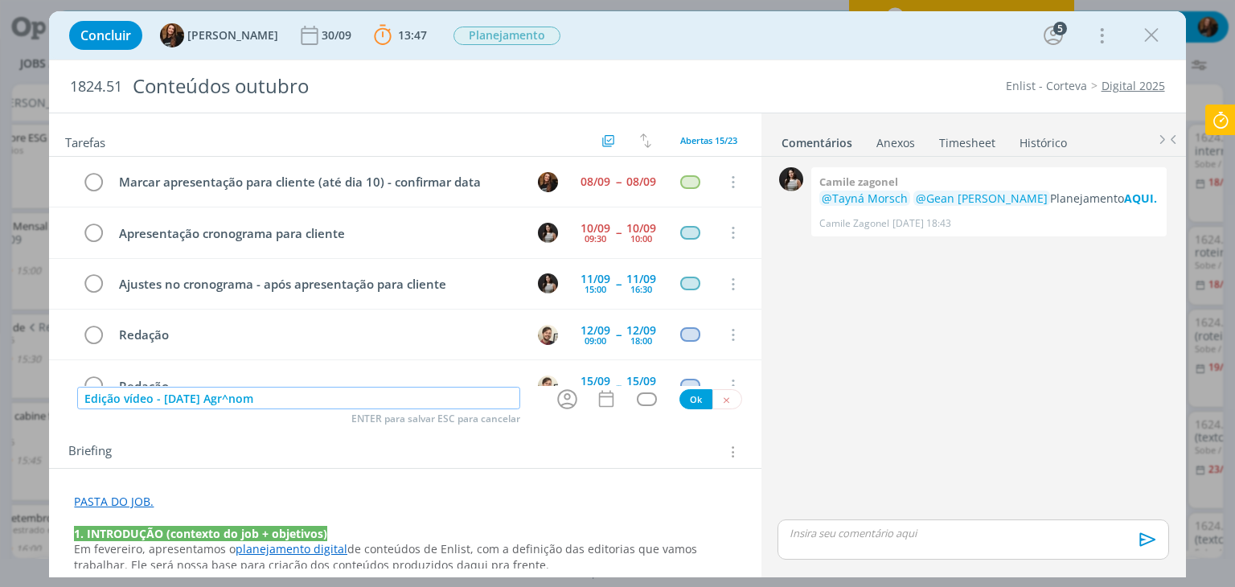
scroll to position [537, 0]
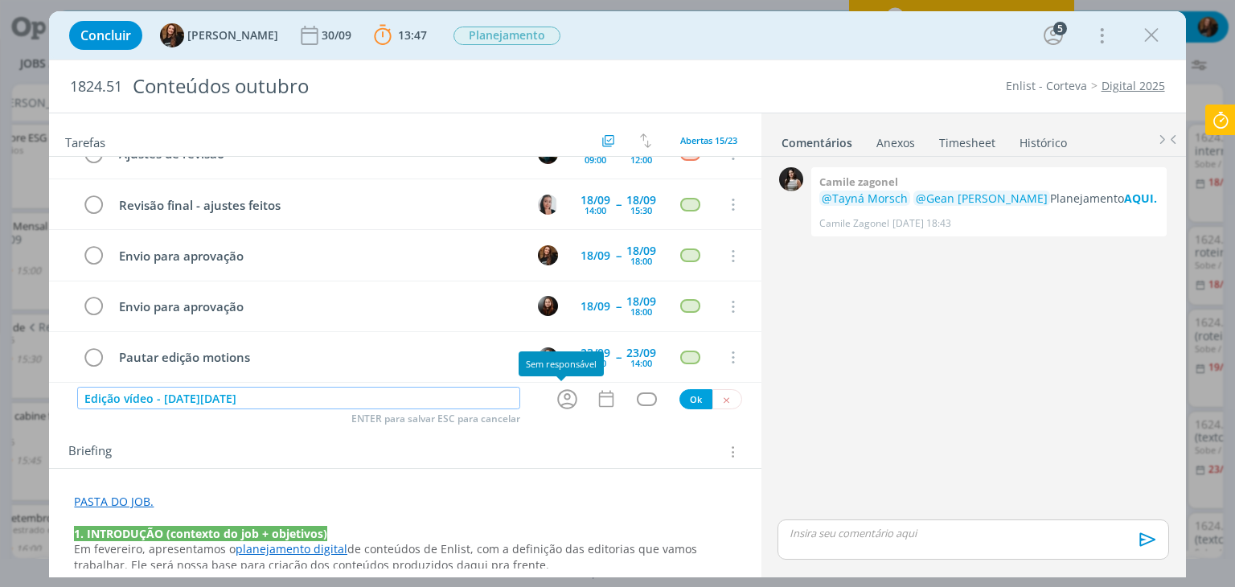
click at [556, 396] on icon "dialog" at bounding box center [567, 399] width 25 height 25
type input "Edição vídeo - dia do Engenheiro Agrônomo"
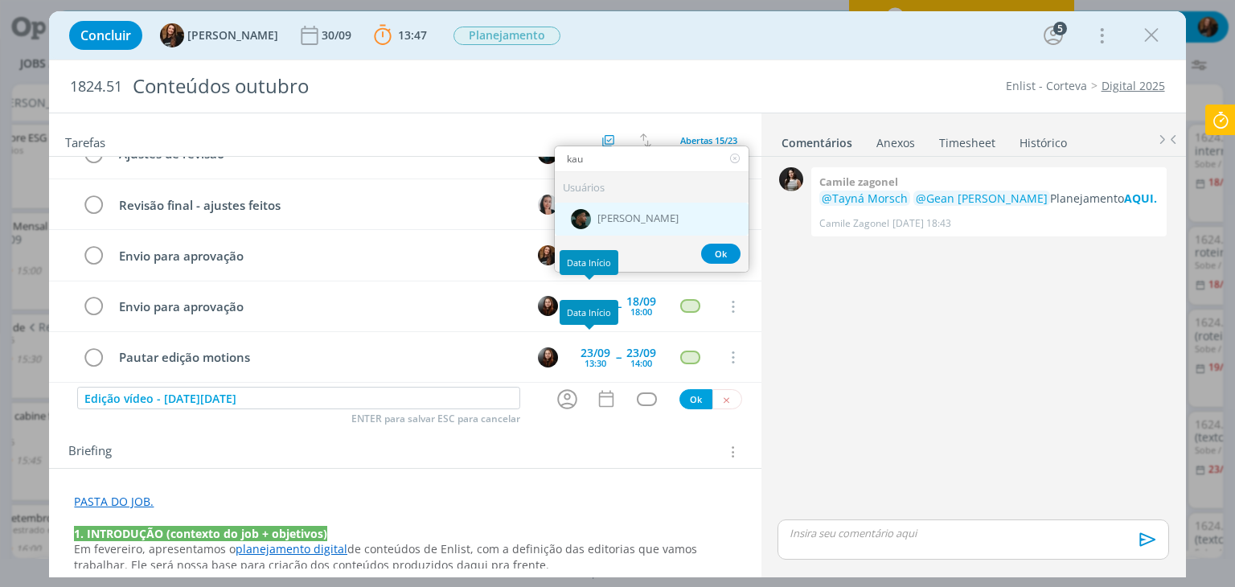
type input "kau"
click at [590, 222] on div "[PERSON_NAME]" at bounding box center [652, 219] width 194 height 33
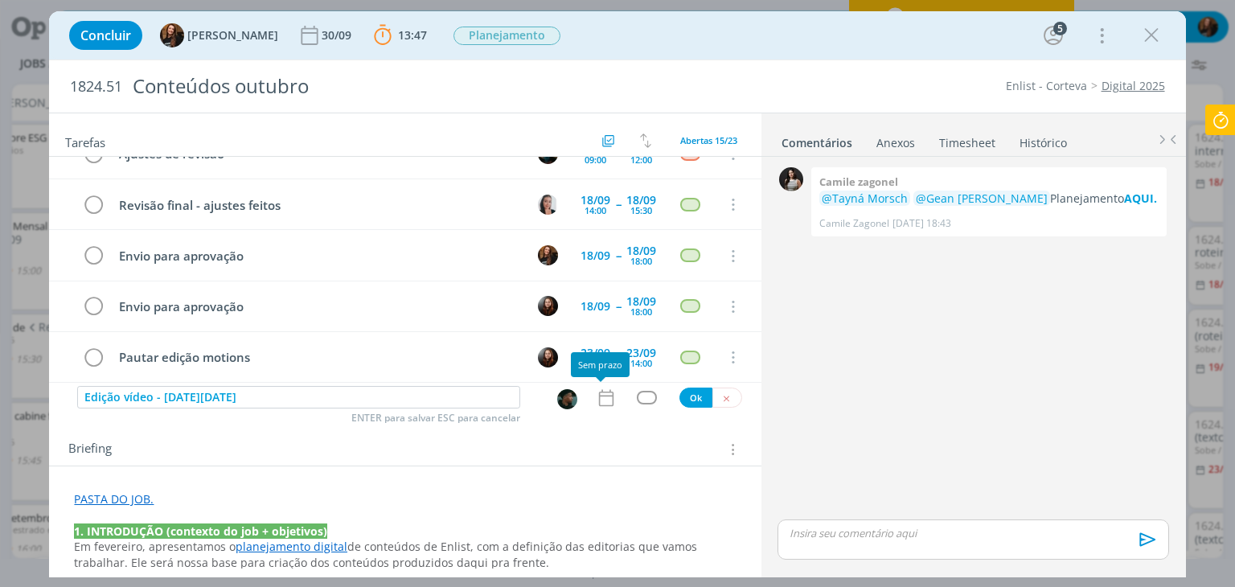
click at [601, 398] on icon "dialog" at bounding box center [606, 397] width 21 height 21
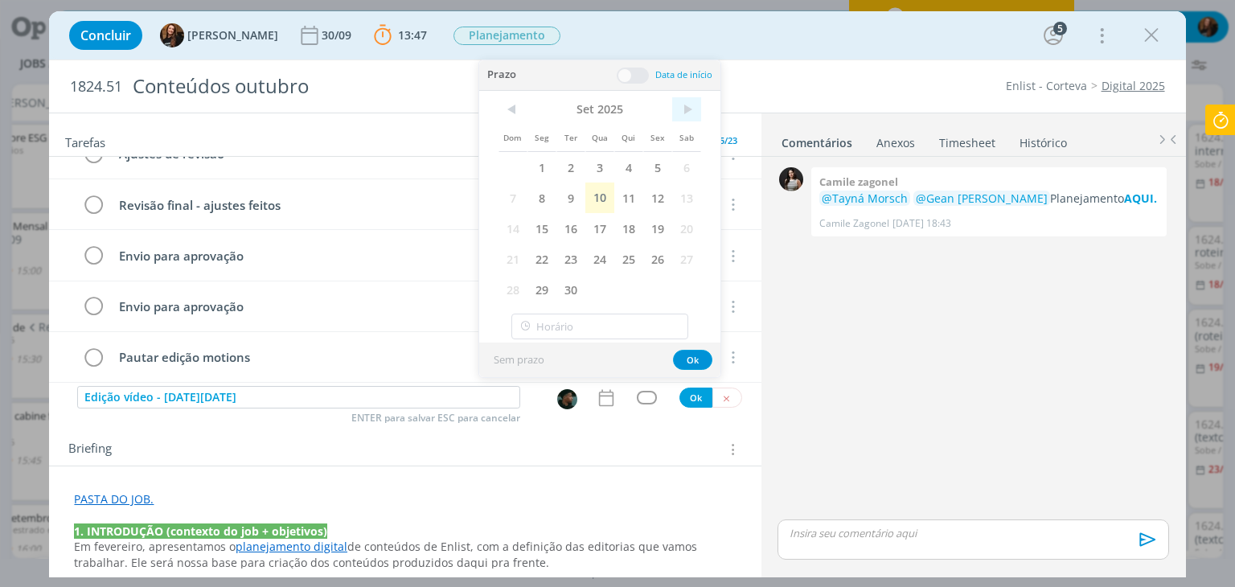
drag, startPoint x: 686, startPoint y: 103, endPoint x: 675, endPoint y: 131, distance: 30.3
click at [688, 102] on span ">" at bounding box center [686, 109] width 29 height 24
click at [601, 168] on span "1" at bounding box center [599, 167] width 29 height 31
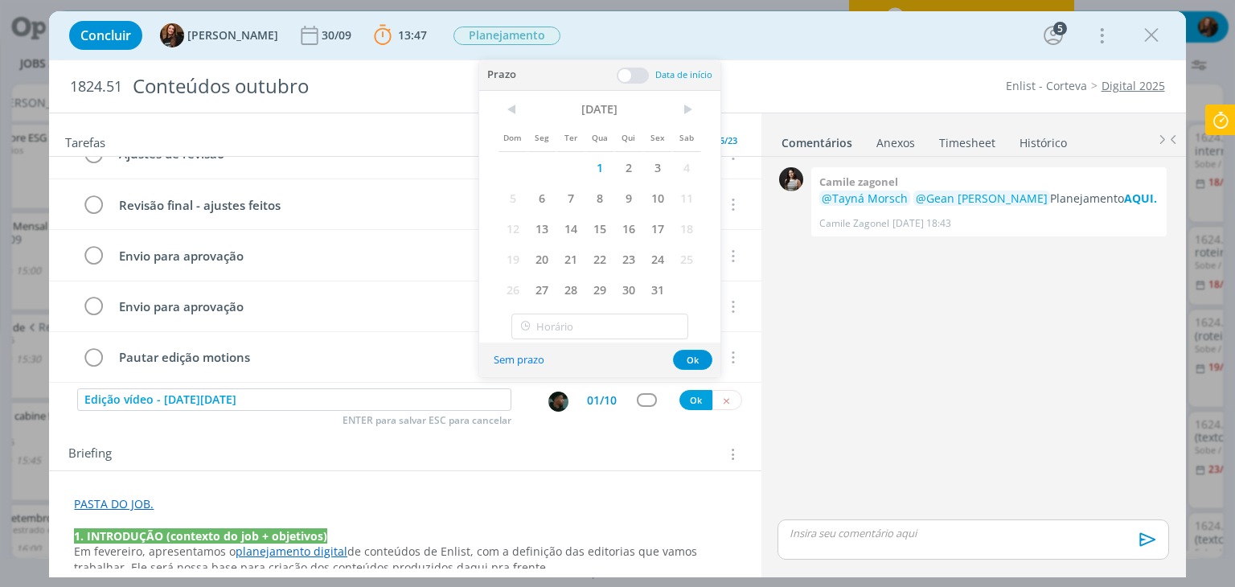
click at [632, 72] on span at bounding box center [633, 76] width 32 height 16
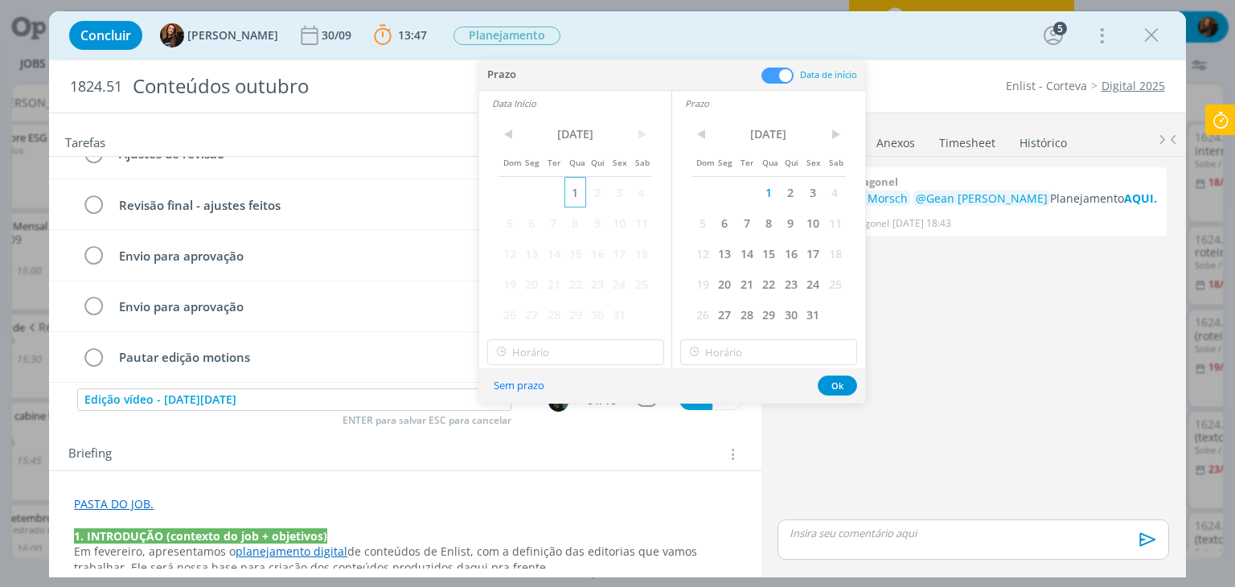
click at [579, 191] on span "1" at bounding box center [575, 192] width 22 height 31
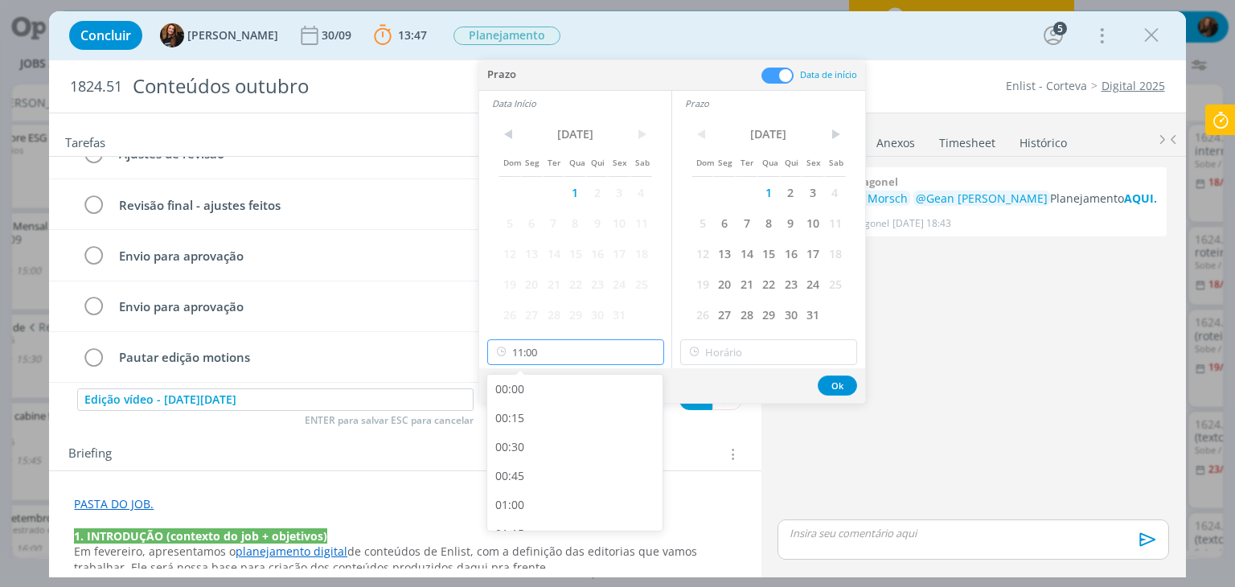
click at [585, 362] on input "11:00" at bounding box center [575, 352] width 177 height 26
click at [559, 449] on div "09:00" at bounding box center [577, 440] width 180 height 29
type input "09:00"
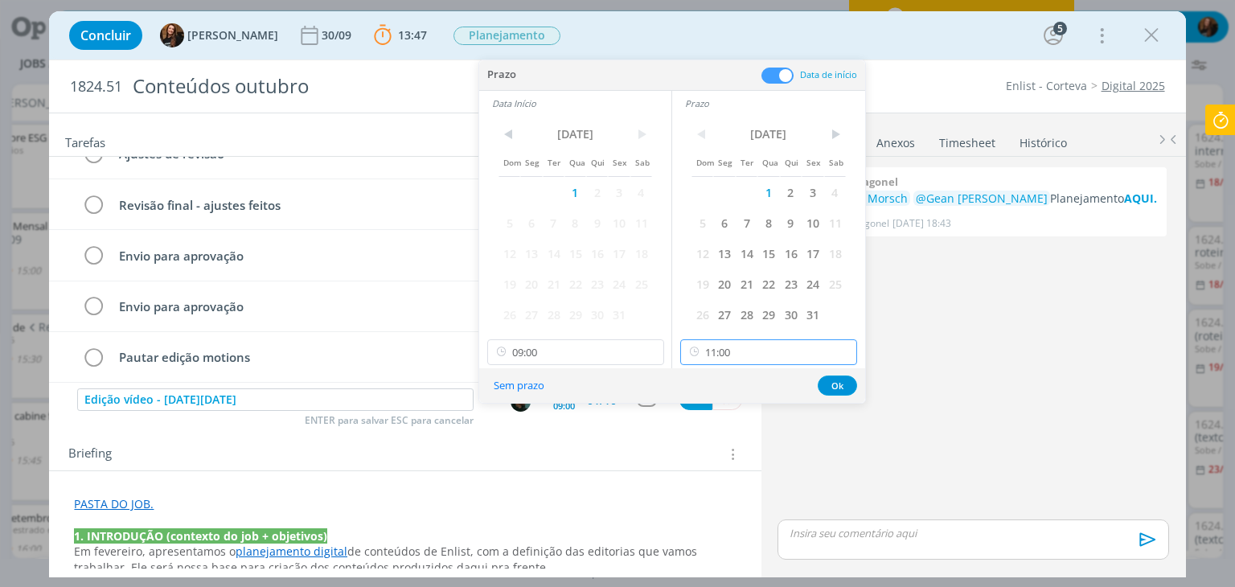
click at [799, 348] on input "11:00" at bounding box center [768, 352] width 177 height 26
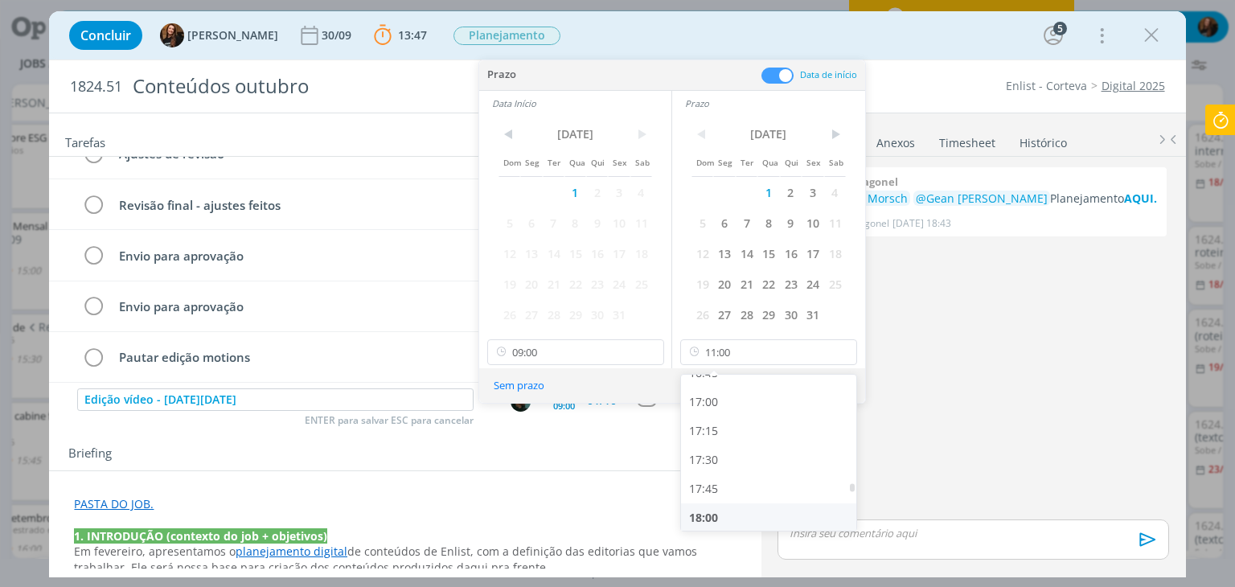
click at [737, 506] on div "18:00" at bounding box center [771, 517] width 180 height 29
type input "18:00"
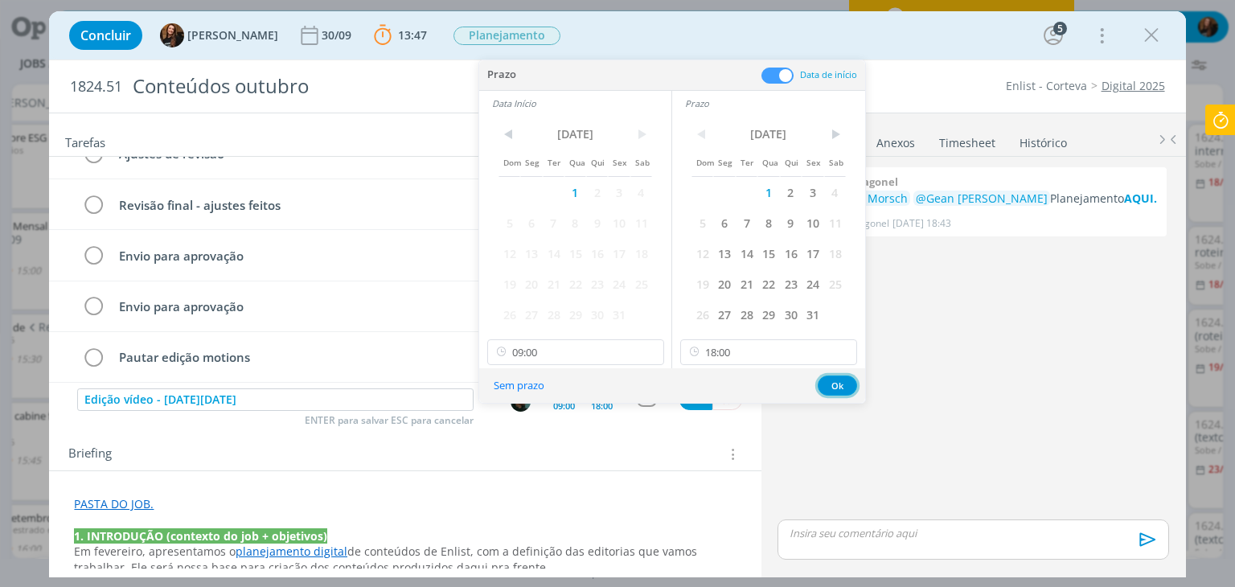
drag, startPoint x: 826, startPoint y: 380, endPoint x: 698, endPoint y: 401, distance: 130.3
click at [828, 380] on button "Ok" at bounding box center [836, 385] width 39 height 20
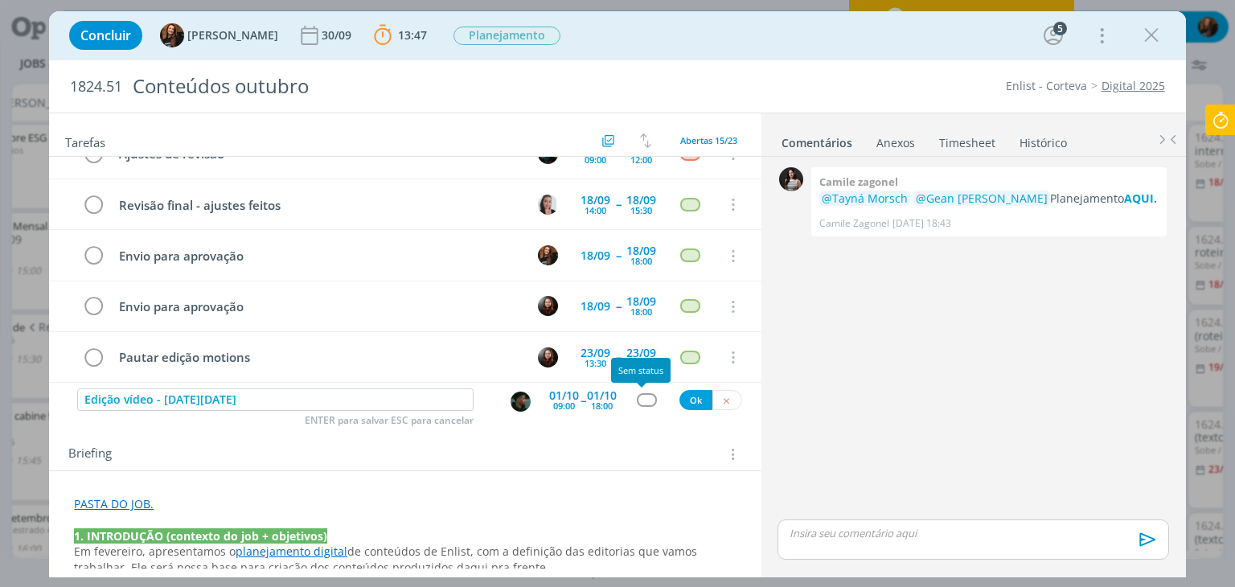
click at [641, 399] on div "dialog" at bounding box center [647, 400] width 20 height 14
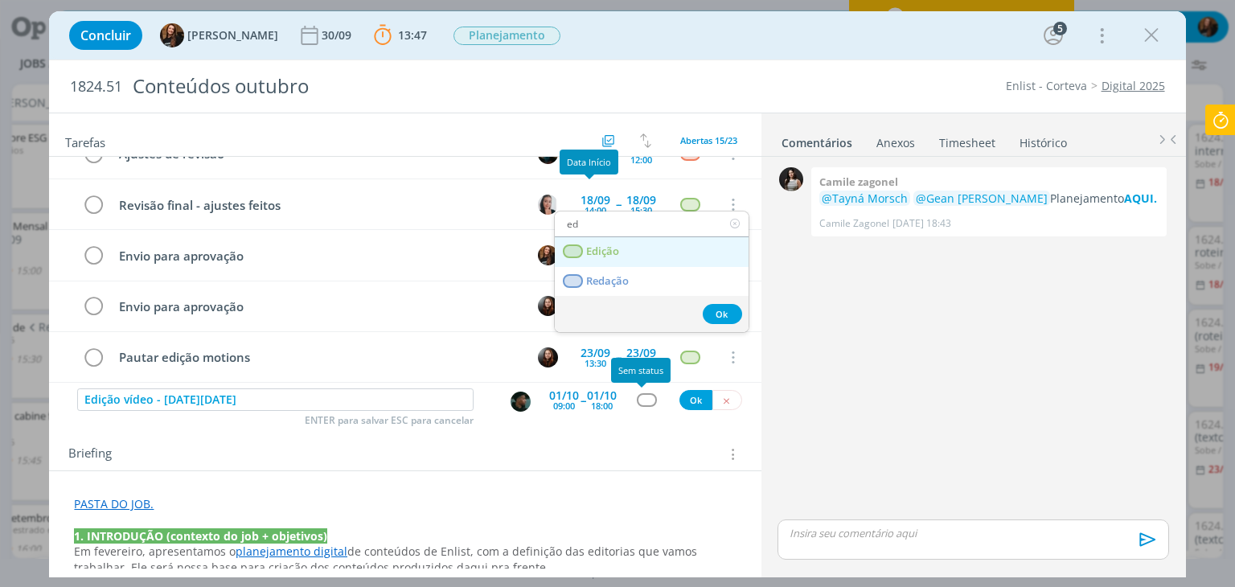
type input "ed"
drag, startPoint x: 623, startPoint y: 251, endPoint x: 703, endPoint y: 373, distance: 146.2
click at [623, 250] on link "Edição" at bounding box center [652, 252] width 194 height 30
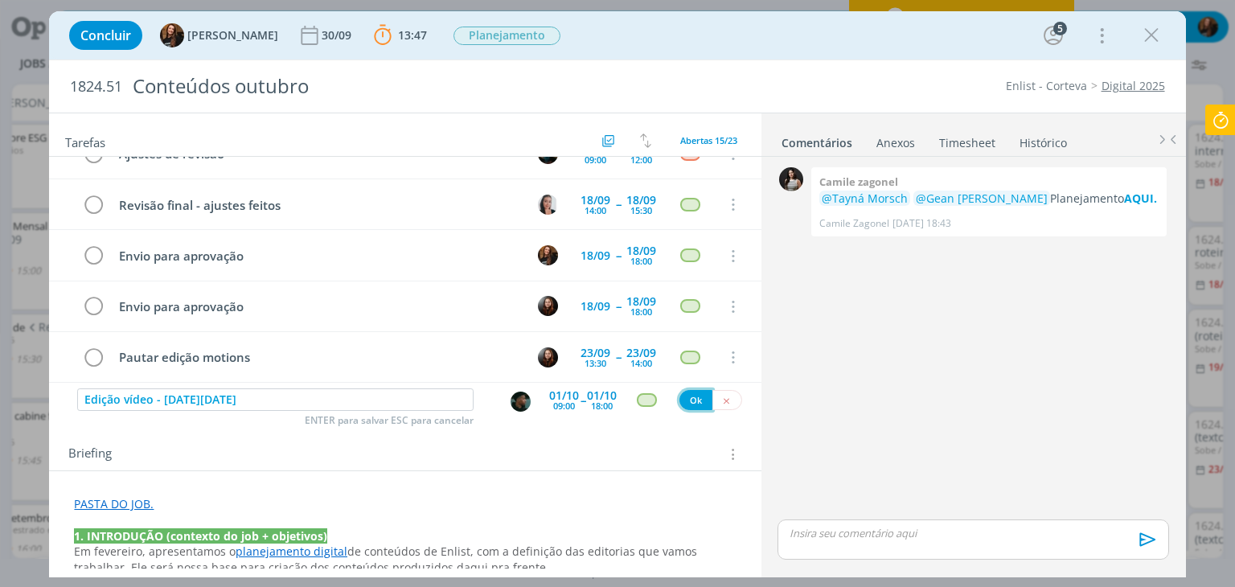
click at [688, 398] on button "Ok" at bounding box center [695, 400] width 33 height 20
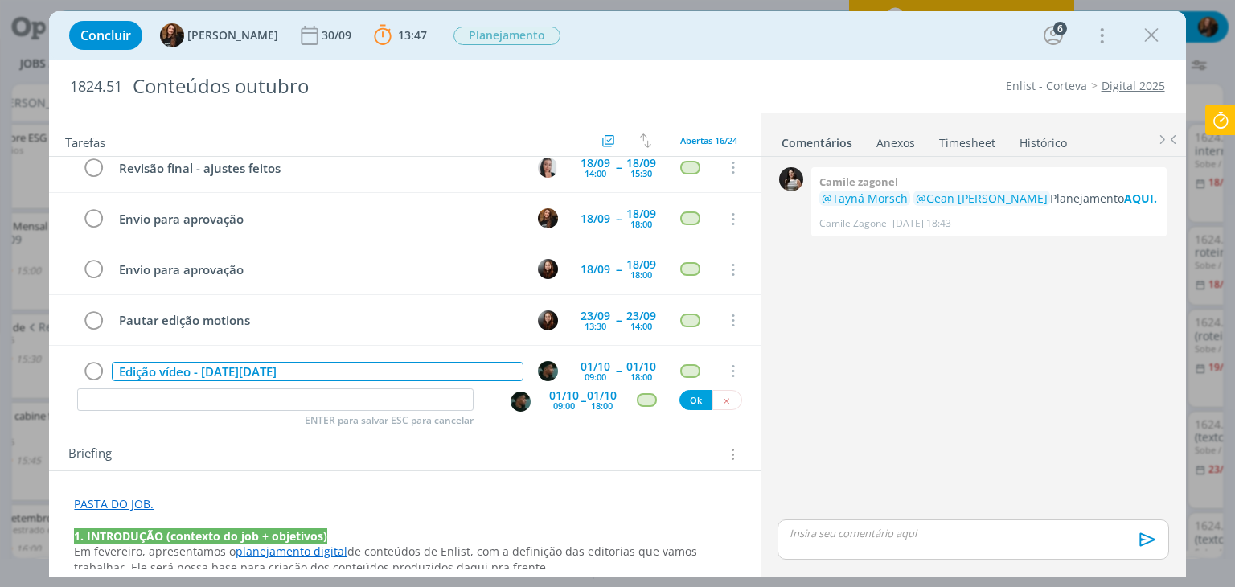
click at [117, 362] on div "Edição vídeo - dia do Engenheiro Agrônomo" at bounding box center [317, 372] width 411 height 20
click at [371, 362] on div "Edição vídeo - dia do Engenheiro Agrônomo" at bounding box center [317, 372] width 411 height 20
click at [390, 404] on input "dialog" at bounding box center [275, 399] width 396 height 23
click at [395, 393] on input "dialog" at bounding box center [275, 399] width 396 height 23
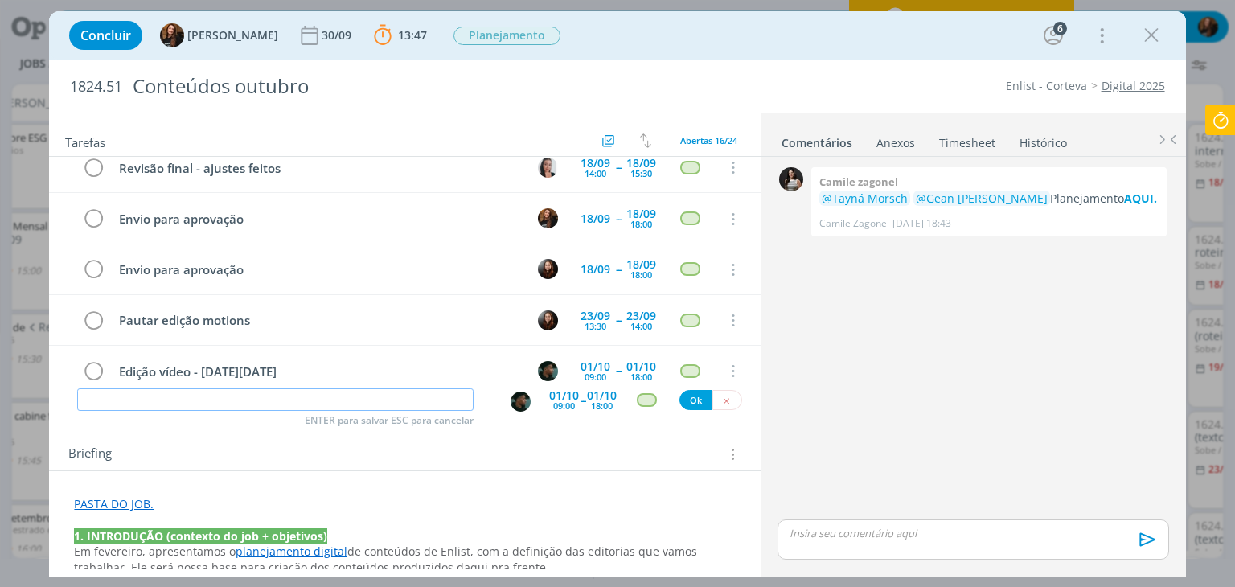
click at [395, 393] on input "dialog" at bounding box center [275, 399] width 396 height 23
drag, startPoint x: 396, startPoint y: 362, endPoint x: 115, endPoint y: 366, distance: 281.4
click at [115, 366] on div "Edição vídeo - dia do Engenheiro Agrônomo" at bounding box center [317, 372] width 411 height 20
copy div "Edição vídeo - dia do Engenheiro Agrônomo"
click at [281, 395] on input "dialog" at bounding box center [275, 399] width 396 height 23
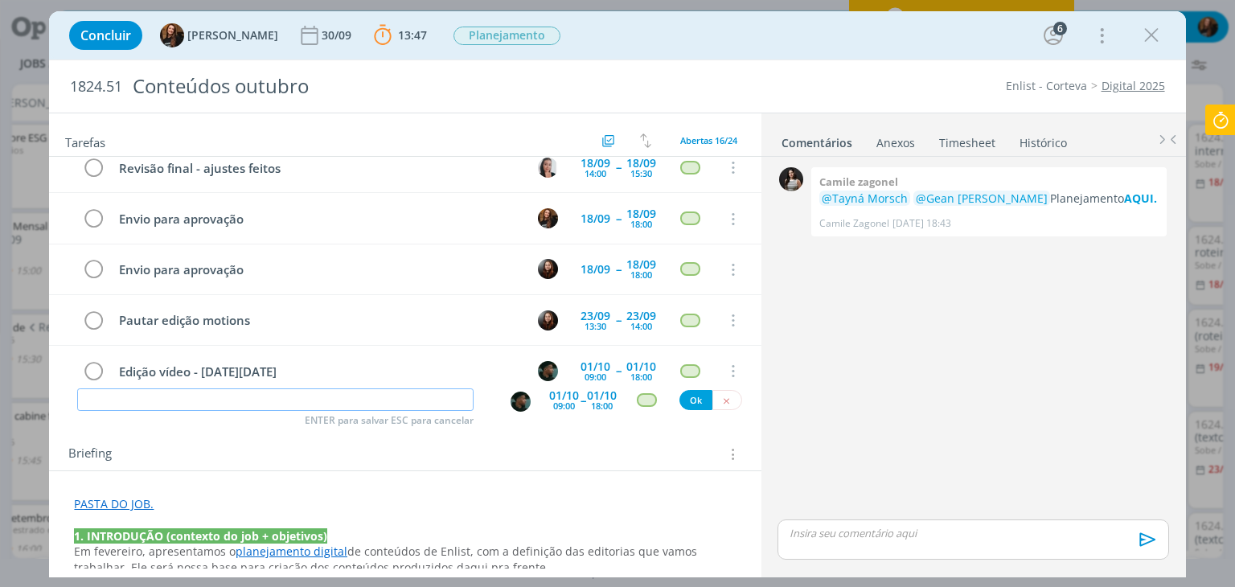
paste input "Edição vídeo - dia do Engenheiro Agrônomo"
type input "Edição vídeo - dia do Engenheiro Agrônomo"
click at [558, 406] on div "09:00" at bounding box center [564, 405] width 22 height 9
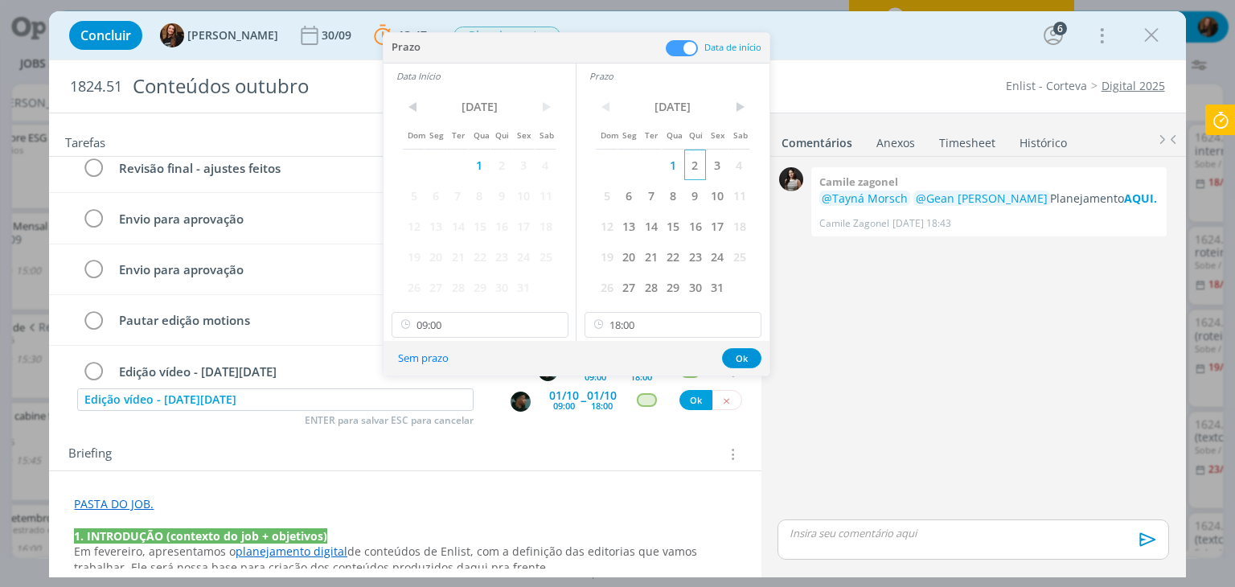
click at [703, 152] on span "2" at bounding box center [695, 165] width 22 height 31
click at [498, 168] on span "2" at bounding box center [501, 165] width 22 height 31
click at [741, 354] on button "Ok" at bounding box center [741, 358] width 39 height 20
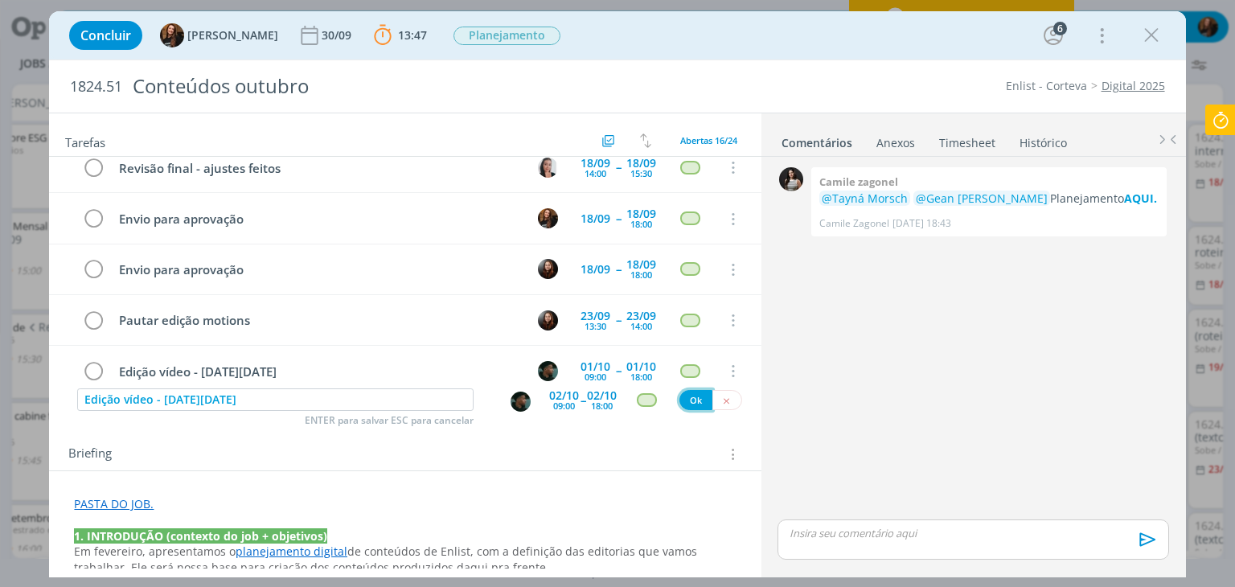
click at [693, 396] on button "Ok" at bounding box center [695, 400] width 33 height 20
click at [248, 405] on input "dialog" at bounding box center [275, 399] width 396 height 23
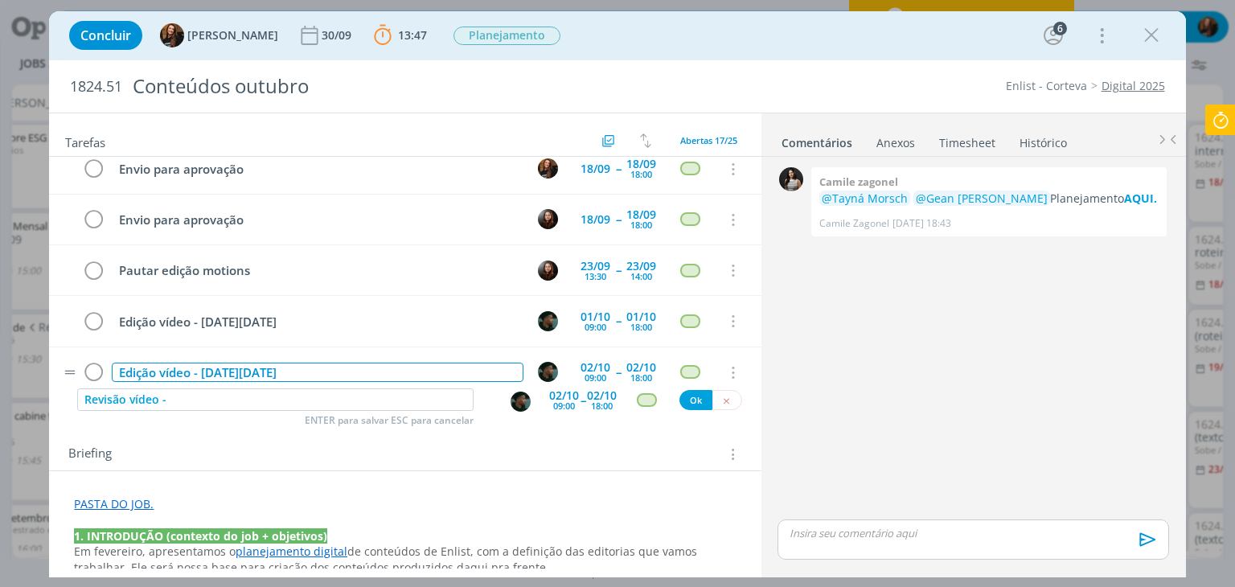
scroll to position [637, 0]
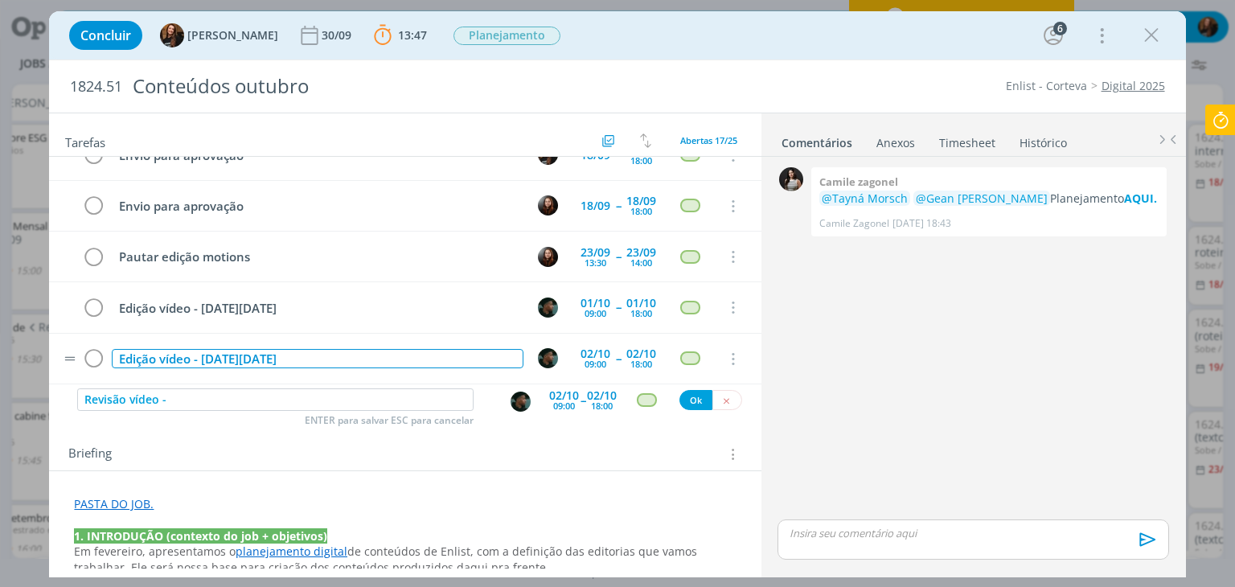
drag, startPoint x: 204, startPoint y: 360, endPoint x: 465, endPoint y: 370, distance: 261.4
click at [465, 370] on tr "Edição vídeo - dia do Engenheiro Agrônomo 02/10 09:00 -- 02/10 18:00 Cancelar" at bounding box center [404, 359] width 711 height 51
copy div "dia do Engenheiro Agrônomo"
click at [264, 391] on input "Revisão vídeo -" at bounding box center [275, 399] width 396 height 23
paste input "dia do Engenheiro Agrônomo"
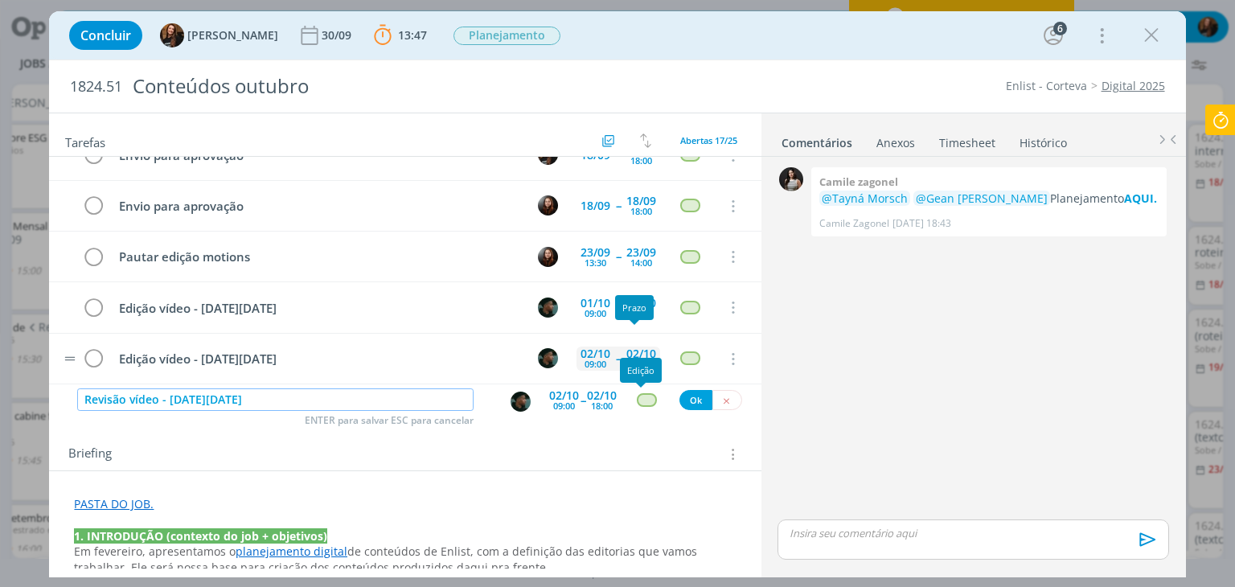
type input "Revisão vídeo - [DATE][DATE]"
click at [627, 348] on div "02/10" at bounding box center [641, 353] width 30 height 11
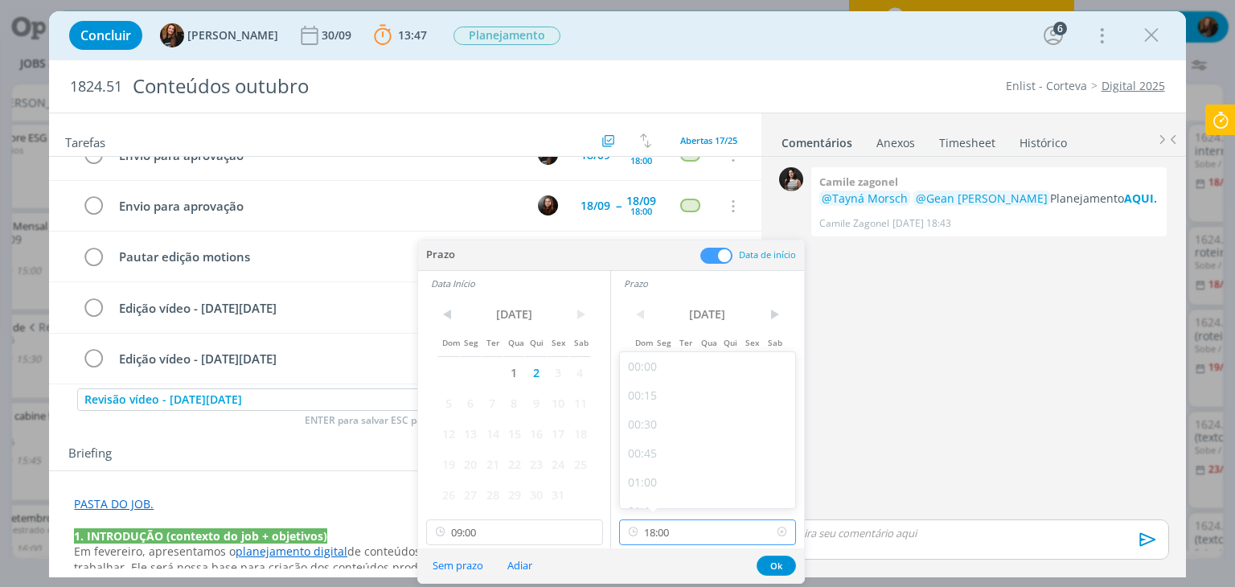
click at [714, 535] on input "18:00" at bounding box center [707, 532] width 177 height 26
click at [711, 411] on div "16:00" at bounding box center [710, 418] width 180 height 29
type input "16:00"
click at [781, 562] on button "Ok" at bounding box center [775, 565] width 39 height 20
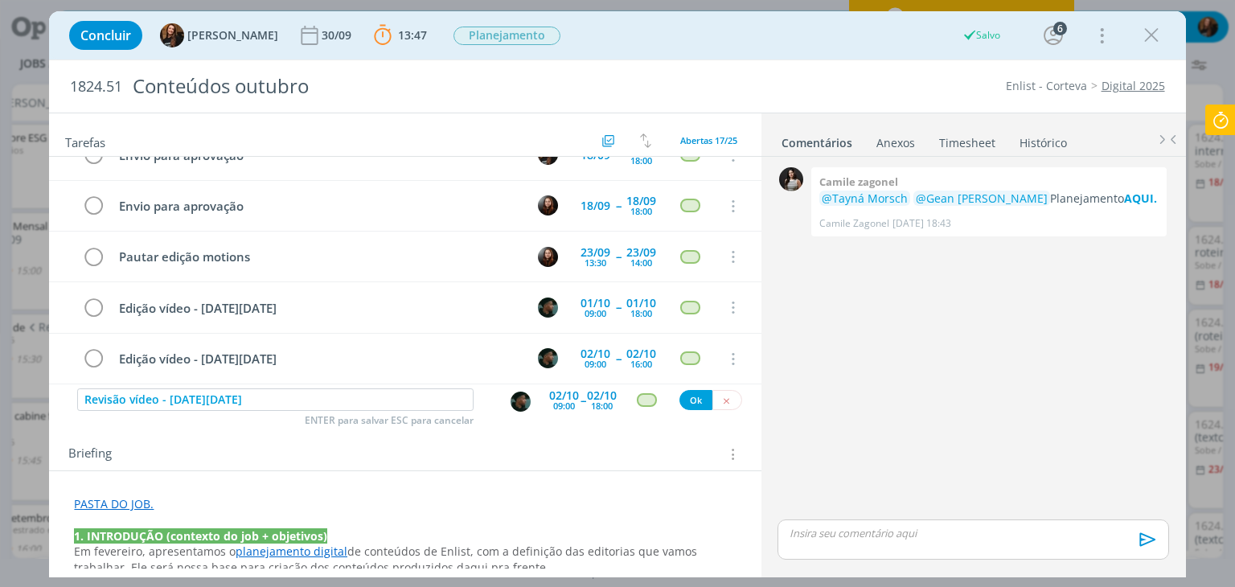
click at [518, 403] on img "dialog" at bounding box center [520, 401] width 20 height 20
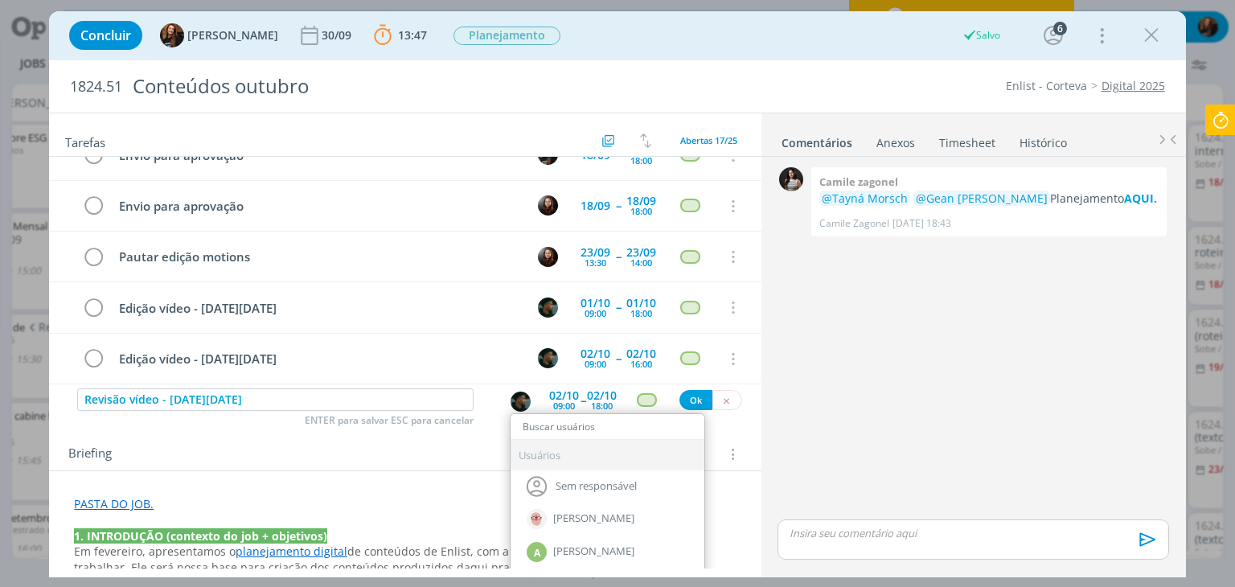
click at [513, 403] on img "dialog" at bounding box center [520, 401] width 20 height 20
click at [553, 451] on div "Briefing Briefings Predefinidos Versões do Briefing Ver Briefing do Projeto" at bounding box center [406, 454] width 677 height 21
click at [511, 394] on img "dialog" at bounding box center [520, 401] width 20 height 20
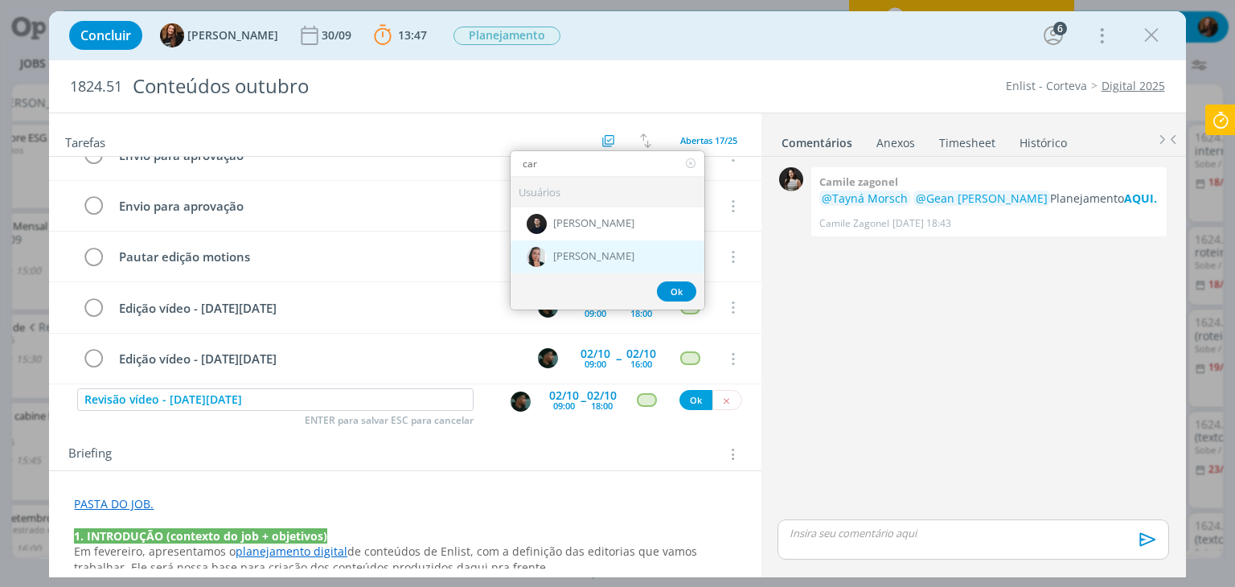
type input "car"
click at [563, 252] on span "[PERSON_NAME]" at bounding box center [593, 256] width 81 height 13
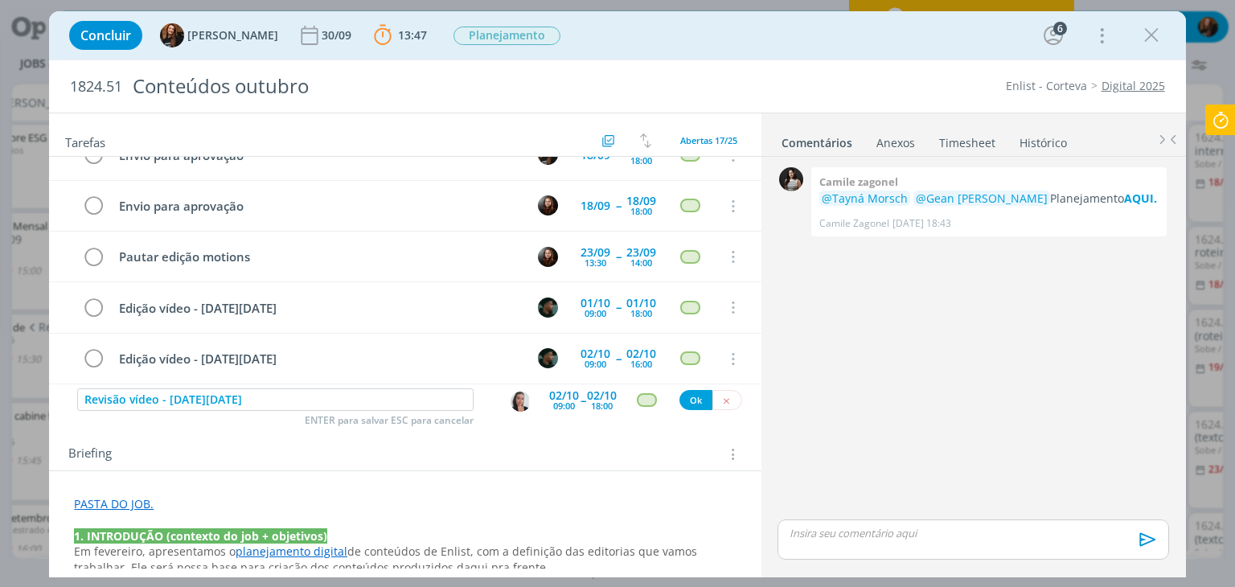
click at [559, 402] on div "09:00" at bounding box center [564, 405] width 22 height 9
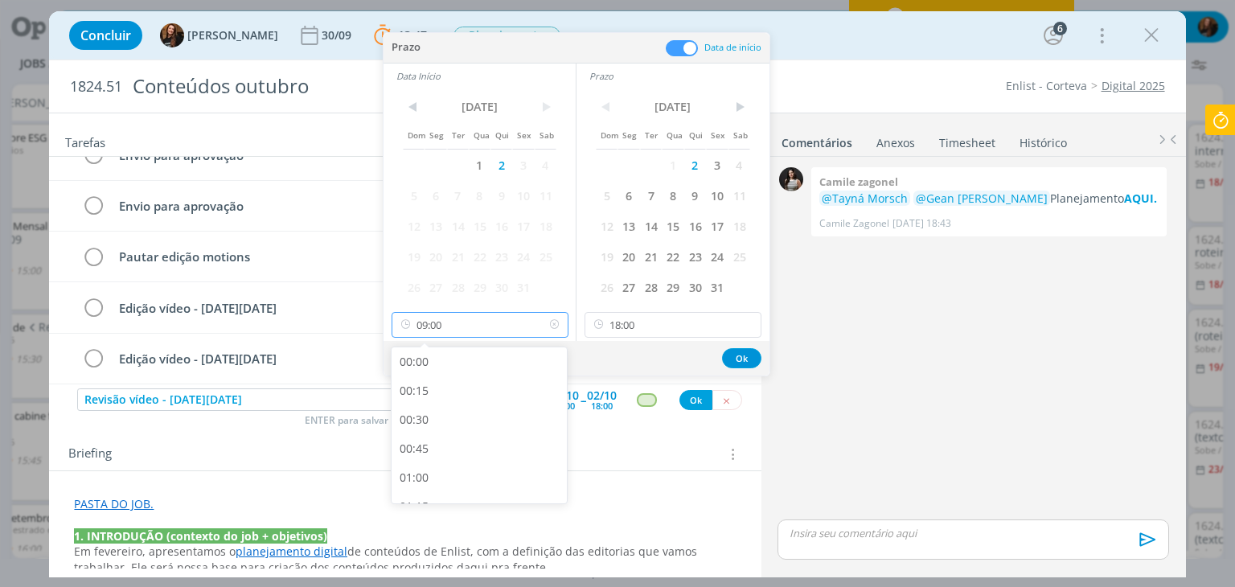
click at [479, 318] on input "09:00" at bounding box center [479, 325] width 177 height 26
click at [469, 411] on div "16:00" at bounding box center [481, 409] width 180 height 29
type input "16:00"
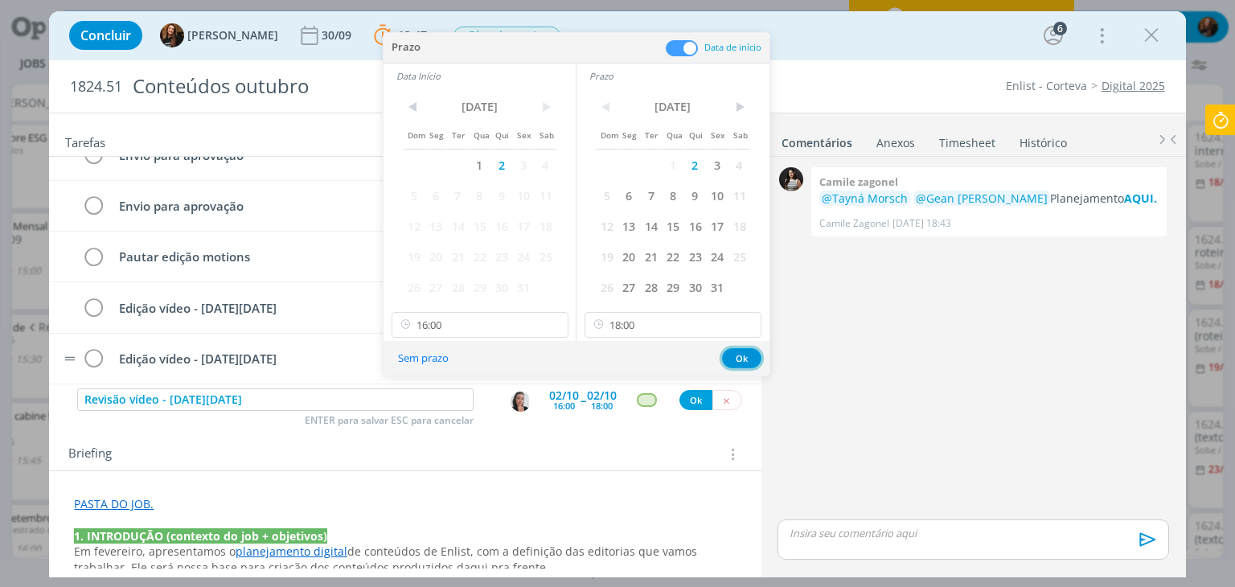
click at [753, 352] on button "Ok" at bounding box center [741, 358] width 39 height 20
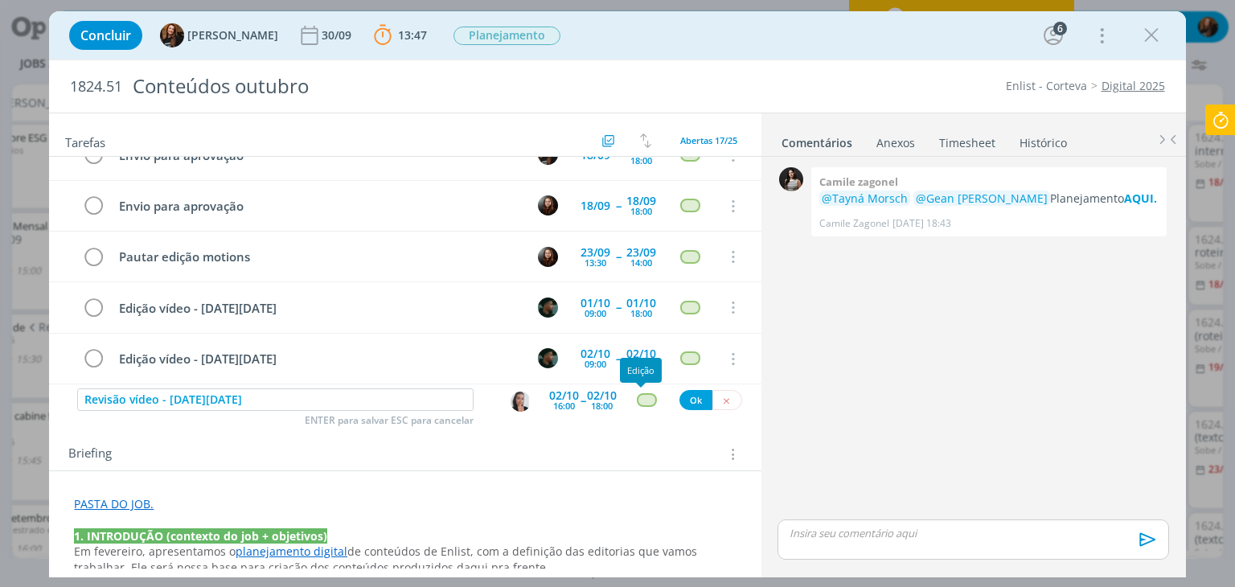
click at [640, 399] on div "dialog" at bounding box center [647, 400] width 20 height 14
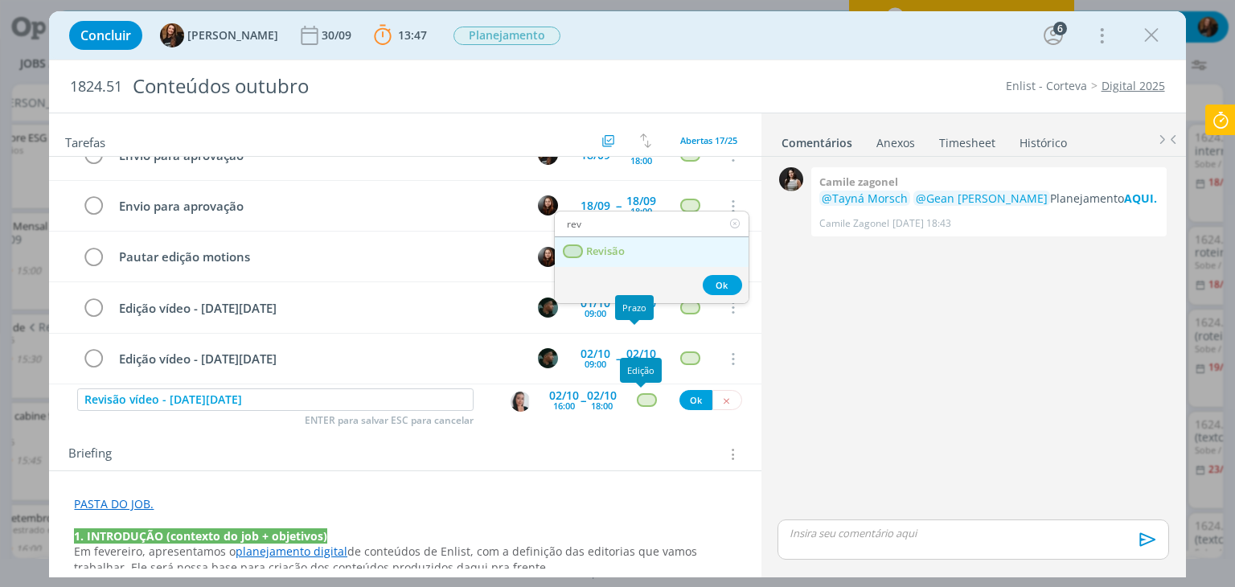
type input "rev"
click at [613, 252] on span "Revisão" at bounding box center [606, 251] width 39 height 13
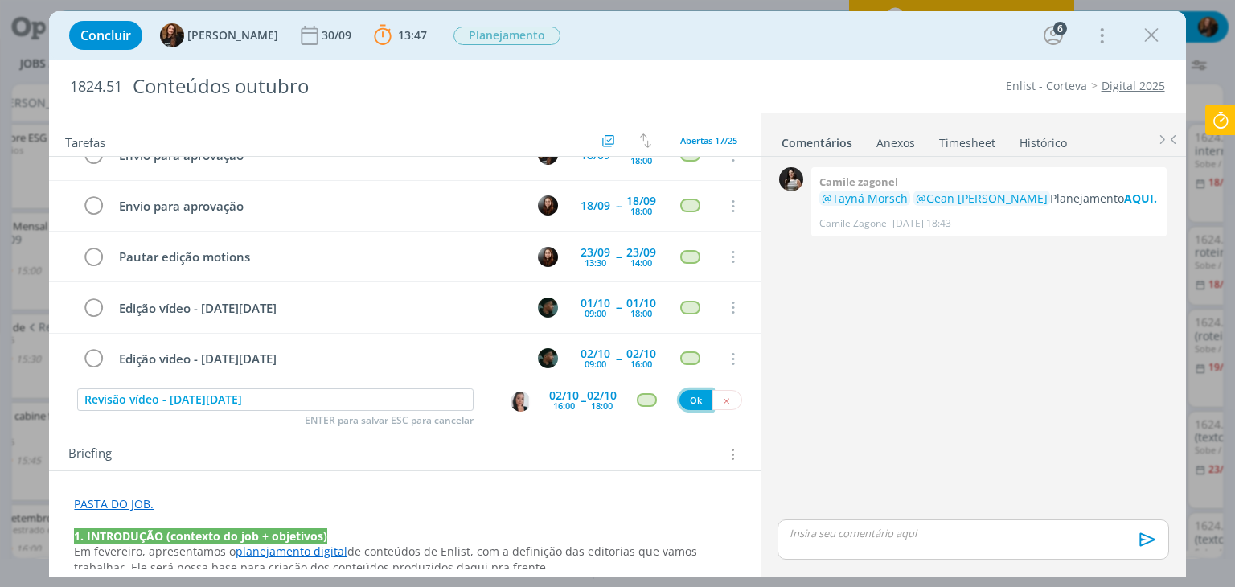
click at [686, 396] on button "Ok" at bounding box center [695, 400] width 33 height 20
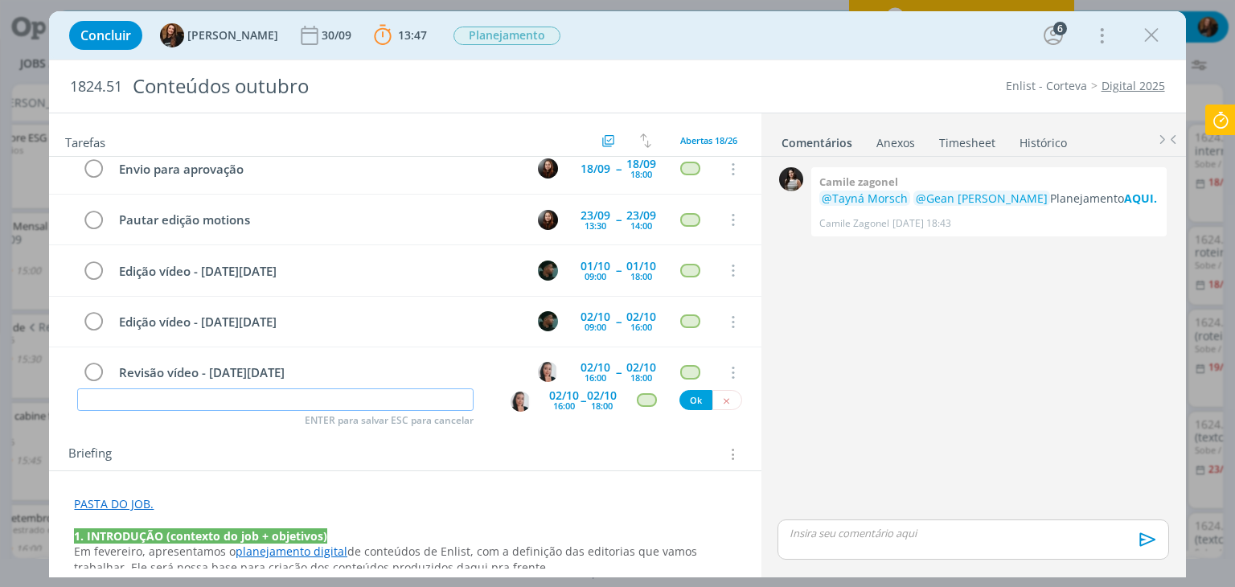
click at [258, 390] on input "dialog" at bounding box center [275, 399] width 396 height 23
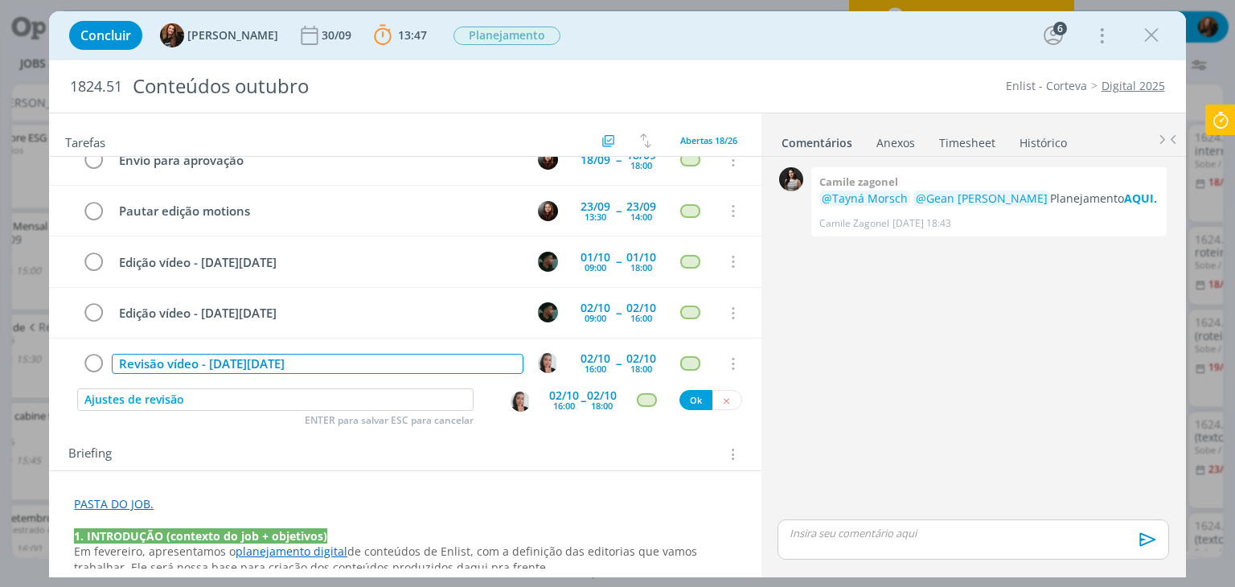
scroll to position [688, 0]
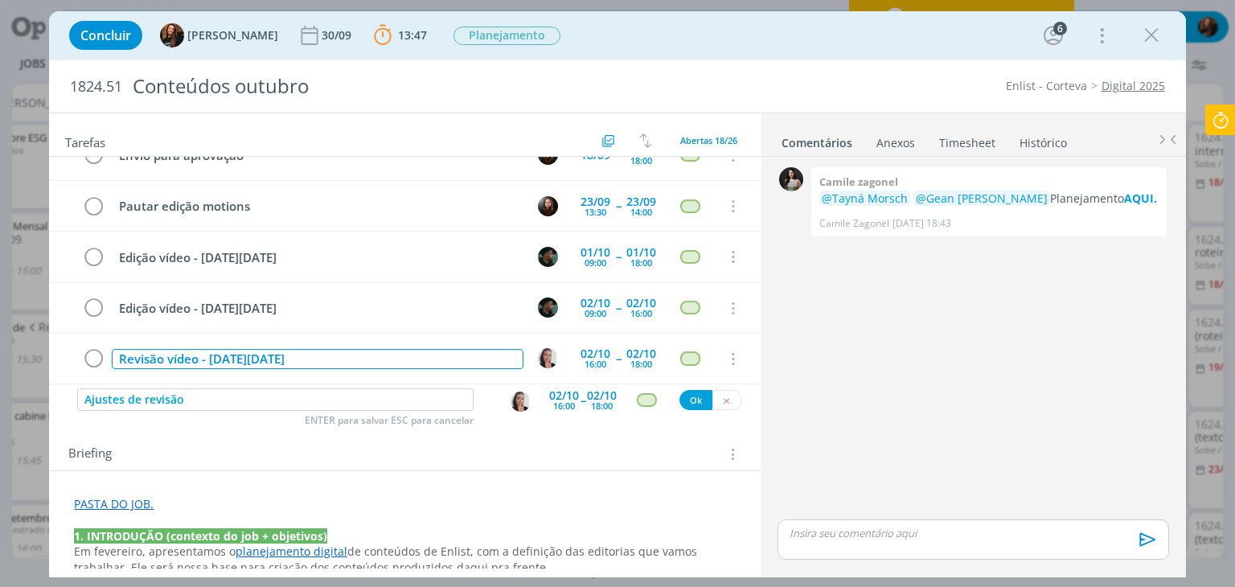
drag, startPoint x: 199, startPoint y: 363, endPoint x: 426, endPoint y: 377, distance: 227.9
click at [426, 377] on div "Marcar apresentação para cliente (até dia 10) - confirmar data 08/09 -- 08/09 C…" at bounding box center [404, 271] width 711 height 229
copy div "- dia do Engenheiro Agrônomo"
click at [278, 403] on input "Ajustes de revisão" at bounding box center [275, 399] width 396 height 23
paste input "- dia do Engenheiro Agrônomo"
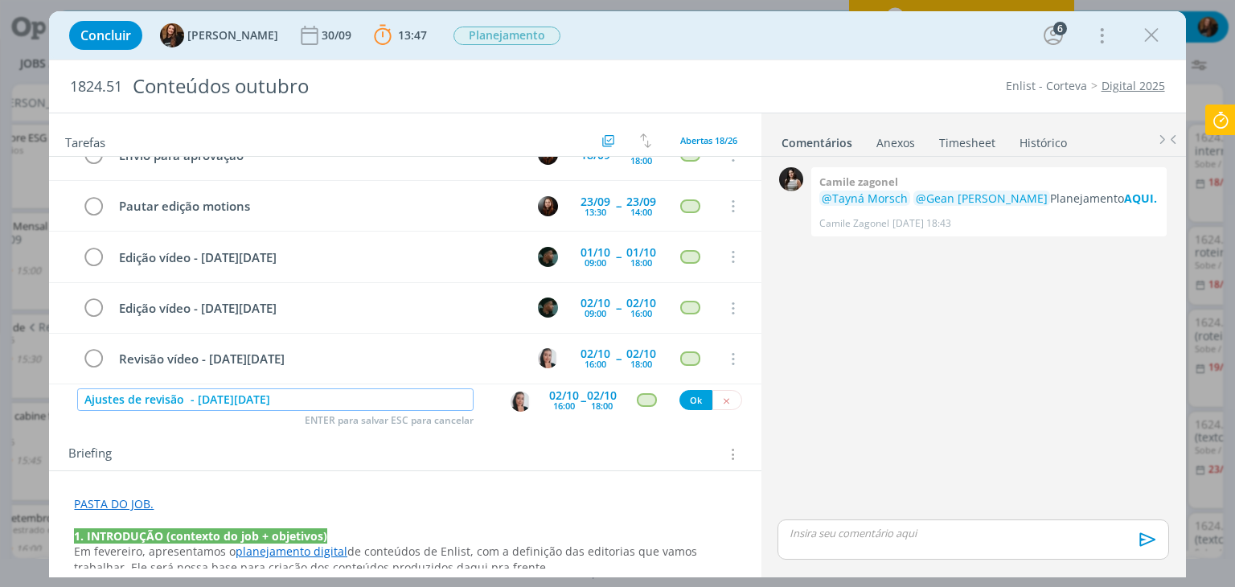
drag, startPoint x: 187, startPoint y: 400, endPoint x: 196, endPoint y: 457, distance: 57.8
click at [186, 404] on input "Ajustes de revisão - dia do Engenheiro Agrônomo" at bounding box center [275, 399] width 396 height 23
click at [514, 393] on img "dialog" at bounding box center [520, 401] width 20 height 20
type input "Ajustes de revisão - [DATE][DATE]"
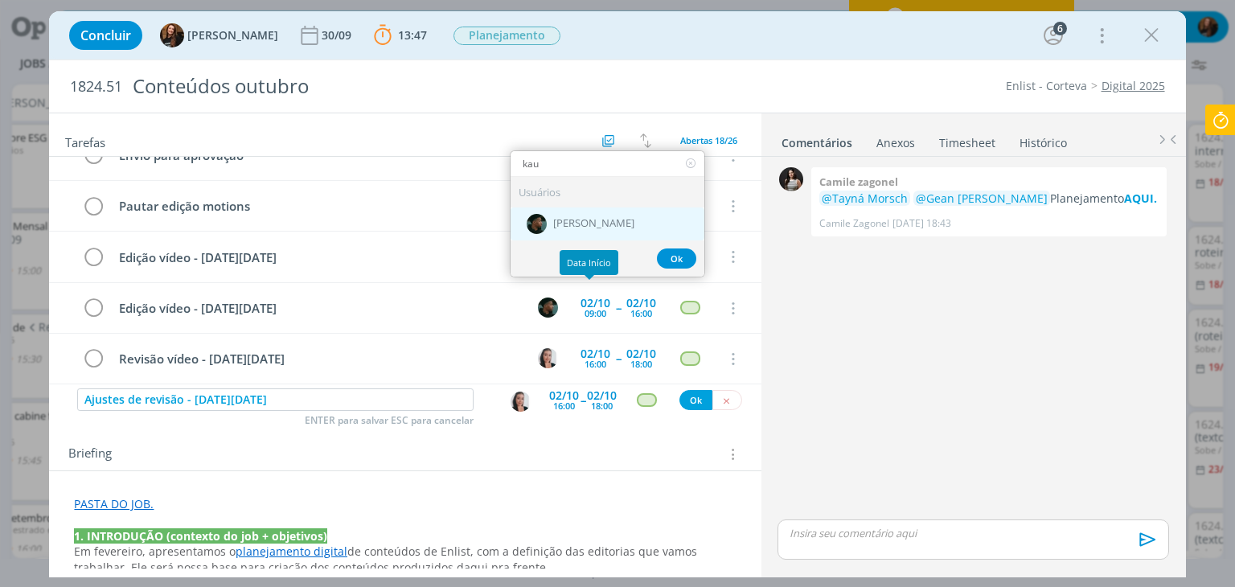
type input "kau"
click at [584, 226] on span "[PERSON_NAME]" at bounding box center [593, 223] width 81 height 13
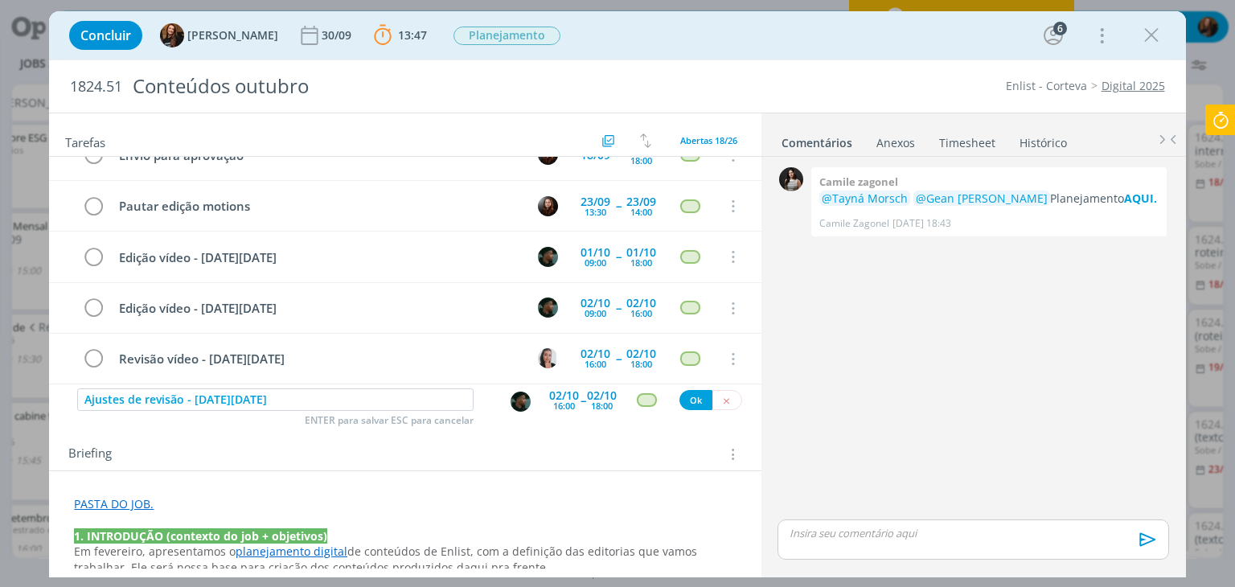
click at [563, 401] on div "16:00" at bounding box center [564, 405] width 22 height 9
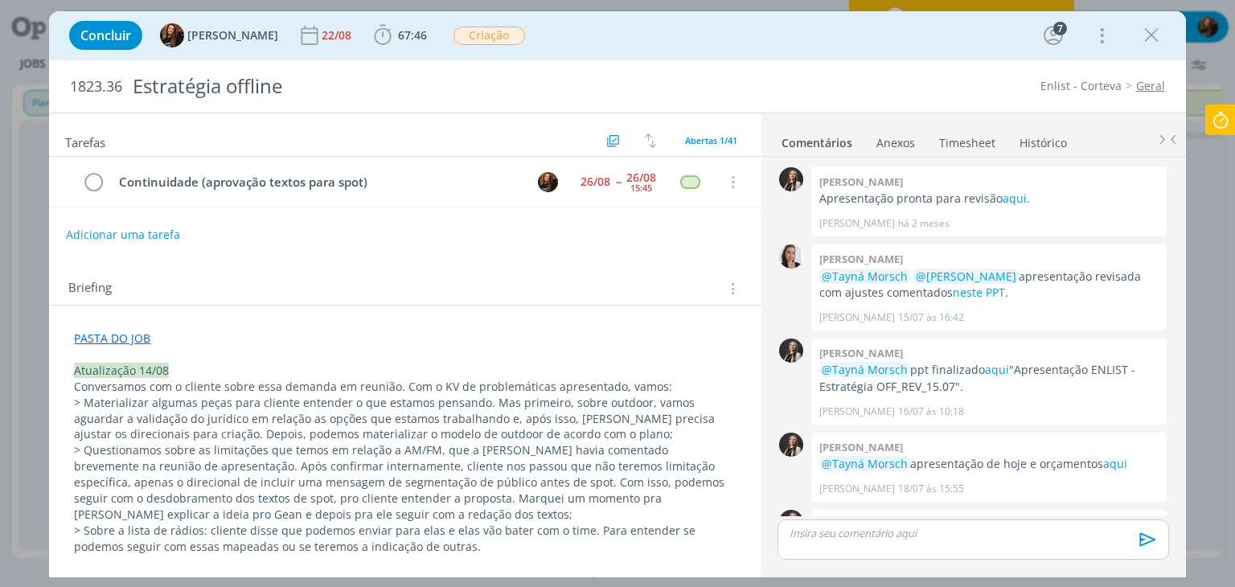
scroll to position [1148, 0]
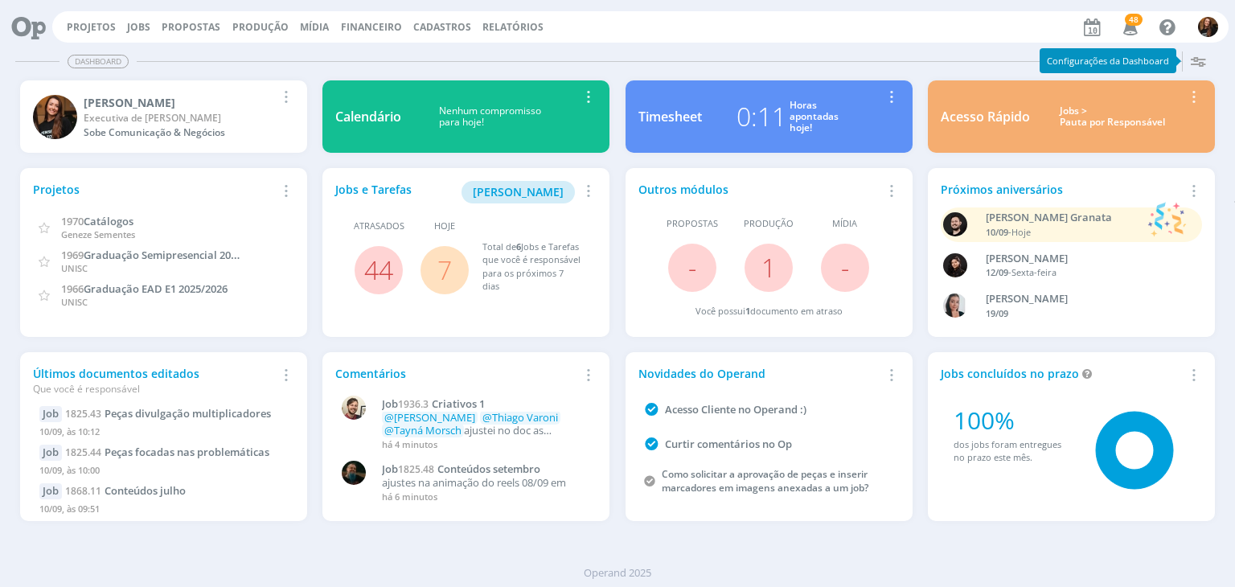
click at [1085, 112] on div "Jobs > Pauta por Responsável" at bounding box center [1112, 116] width 141 height 23
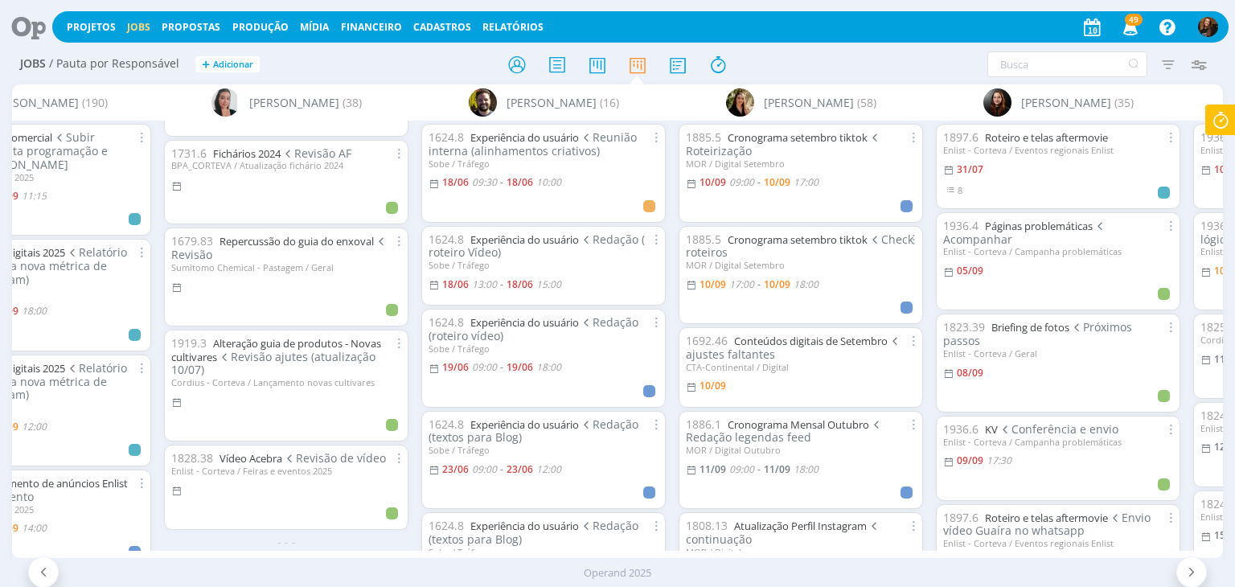
scroll to position [3182, 0]
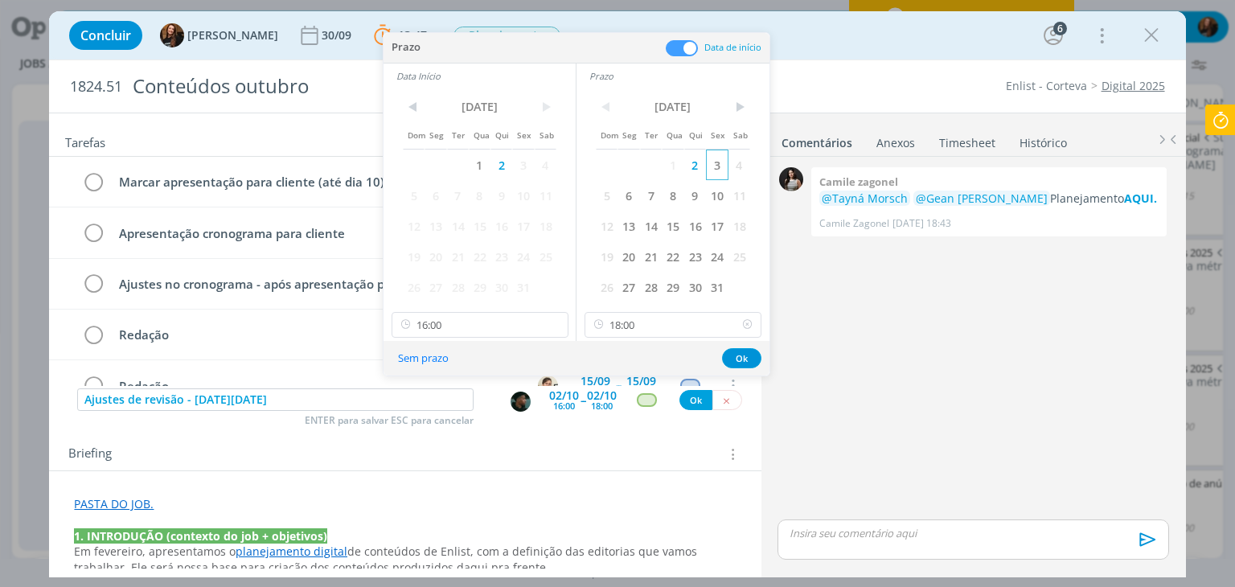
click at [722, 170] on span "3" at bounding box center [717, 165] width 22 height 31
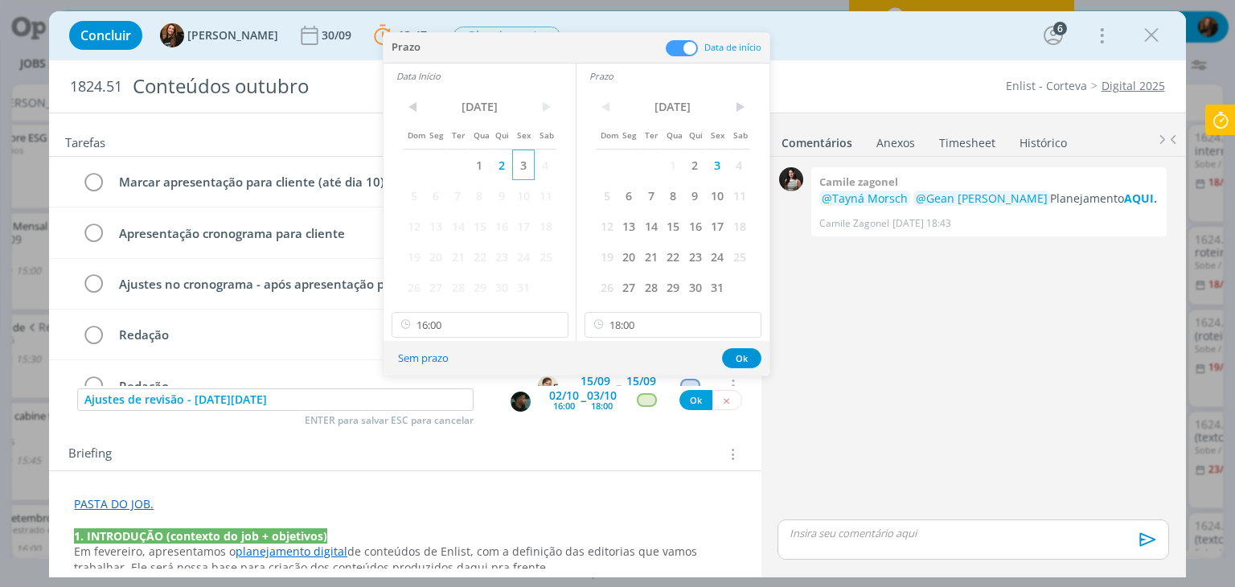
scroll to position [688, 0]
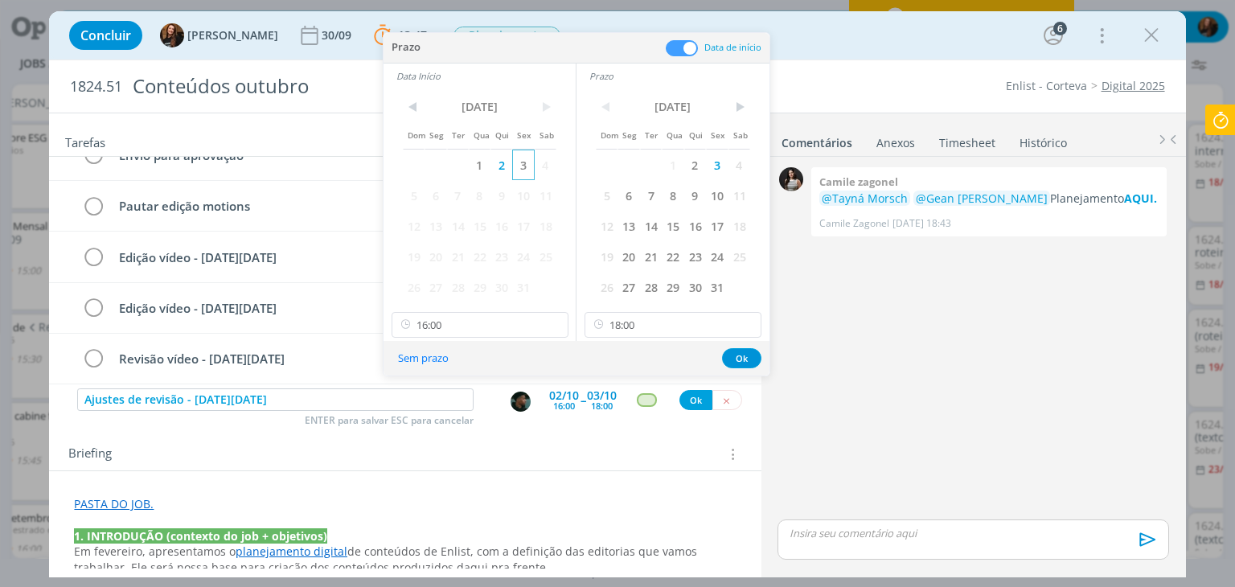
click at [528, 162] on span "3" at bounding box center [523, 165] width 22 height 31
click at [508, 319] on input "16:00" at bounding box center [479, 325] width 177 height 26
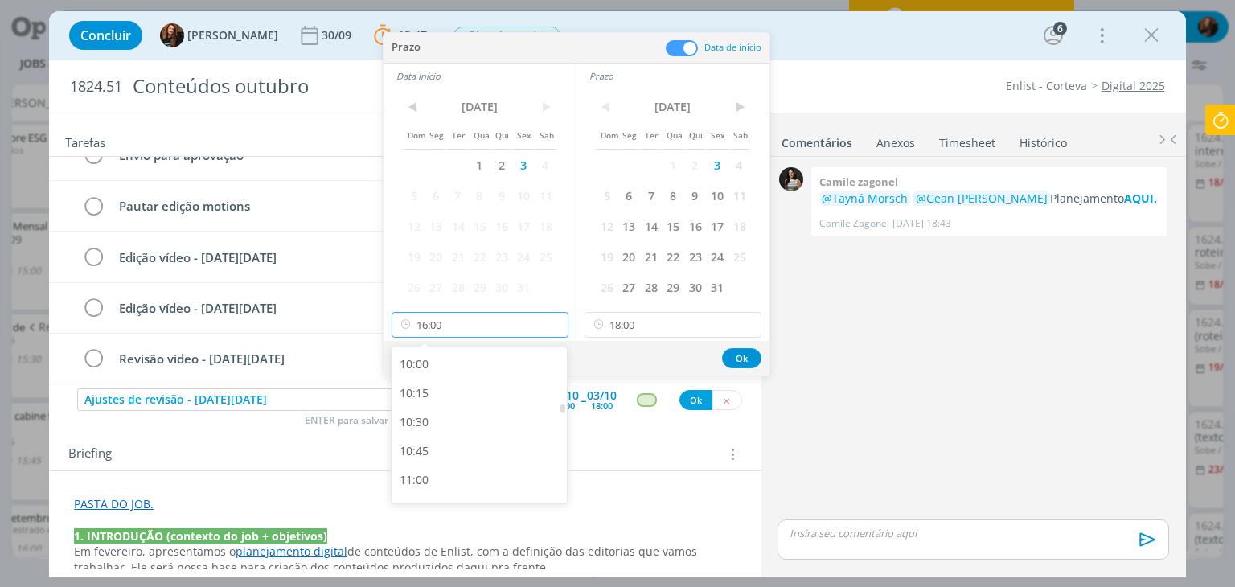
scroll to position [1006, 0]
click at [479, 401] on div "09:00" at bounding box center [481, 397] width 180 height 29
type input "09:00"
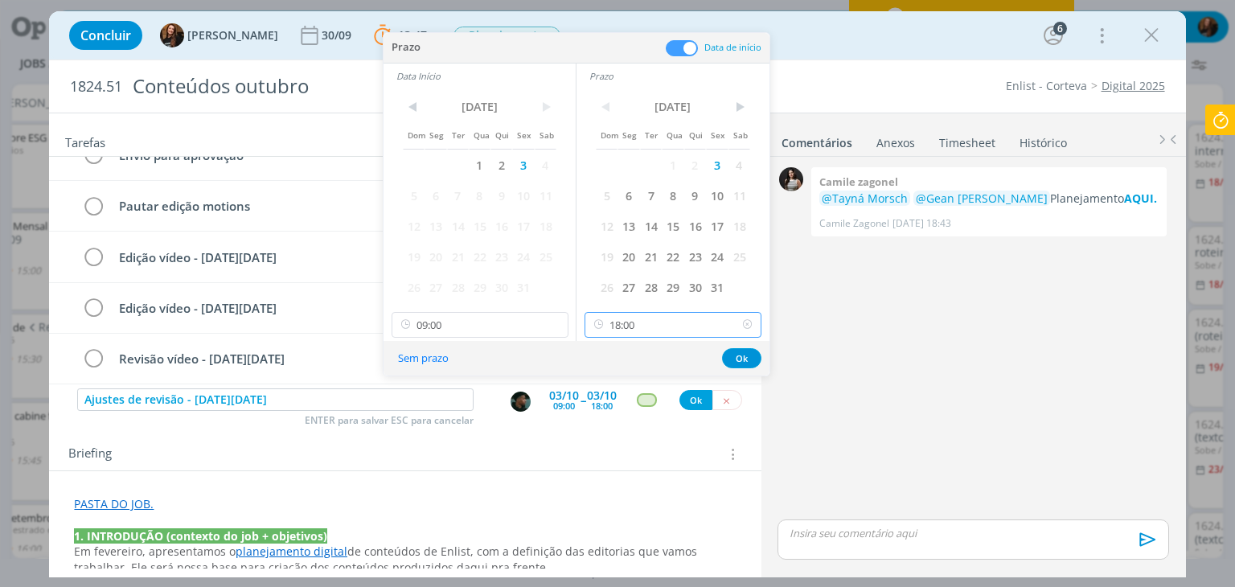
click at [682, 323] on input "18:00" at bounding box center [672, 325] width 177 height 26
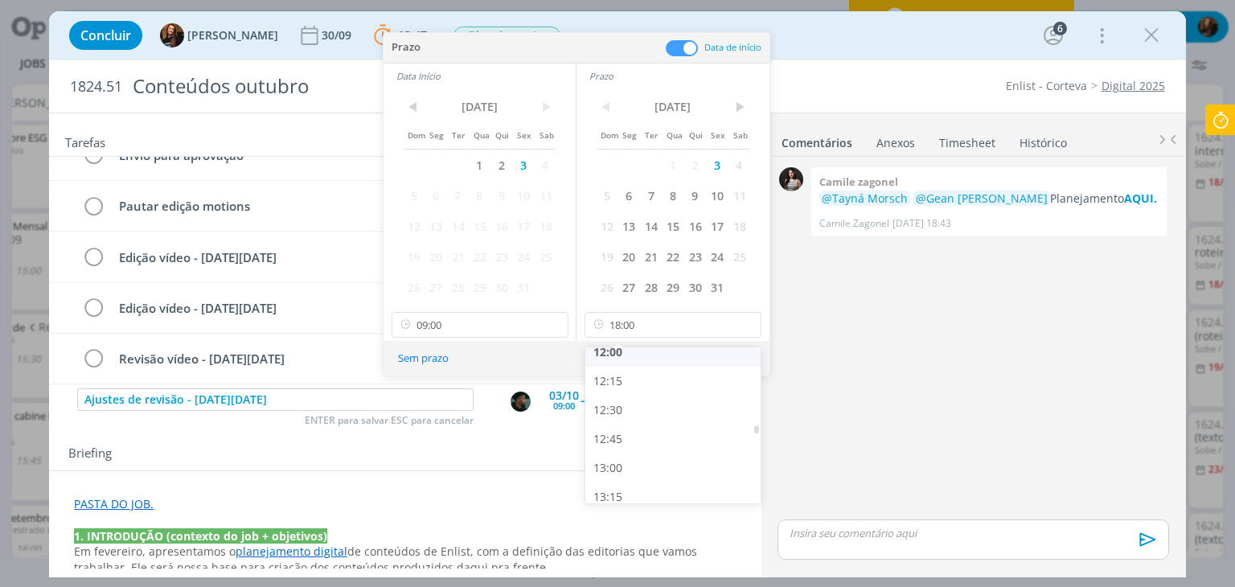
click at [662, 354] on div "12:00" at bounding box center [675, 352] width 180 height 29
type input "12:00"
click at [737, 354] on button "Ok" at bounding box center [741, 358] width 39 height 20
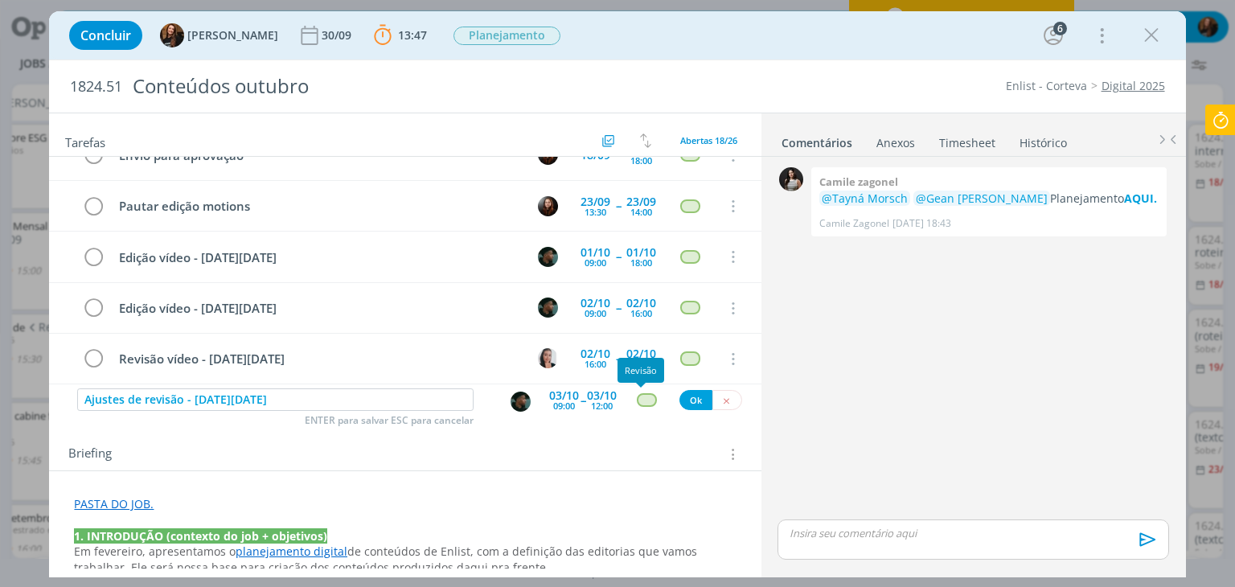
click at [641, 398] on div "dialog" at bounding box center [647, 400] width 20 height 14
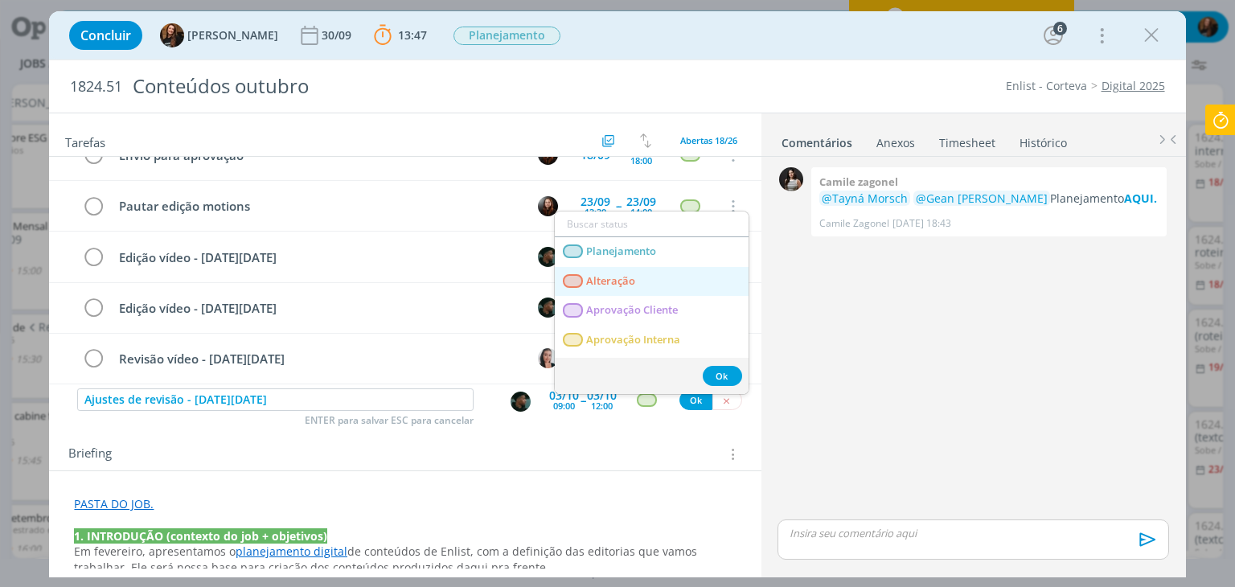
click at [646, 276] on link "Alteração" at bounding box center [652, 282] width 194 height 30
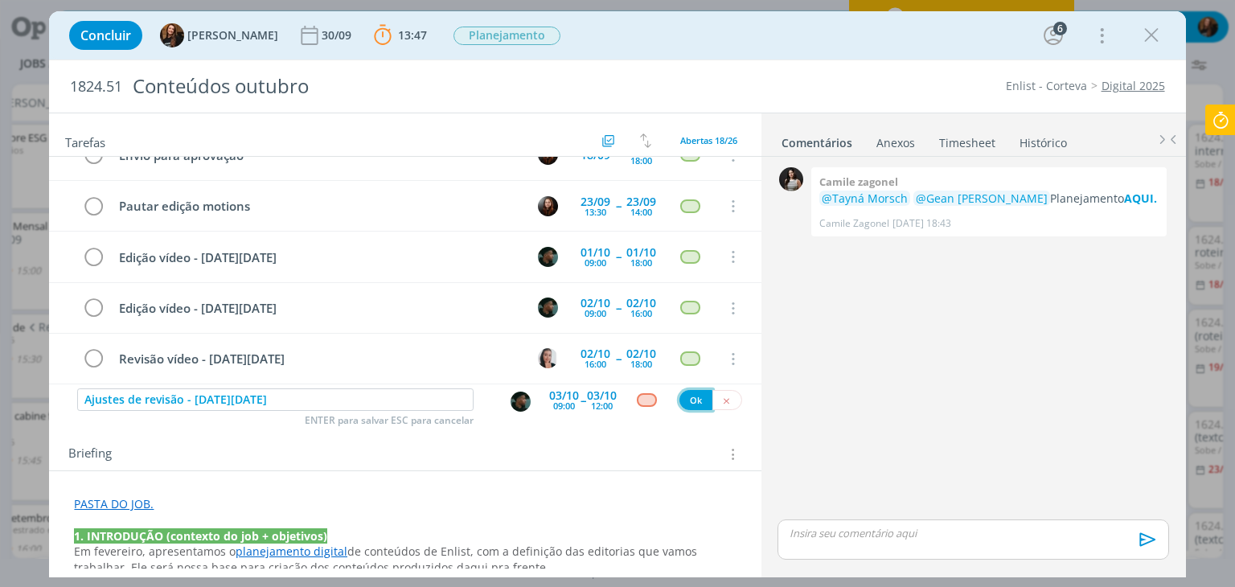
click at [682, 393] on button "Ok" at bounding box center [695, 400] width 33 height 20
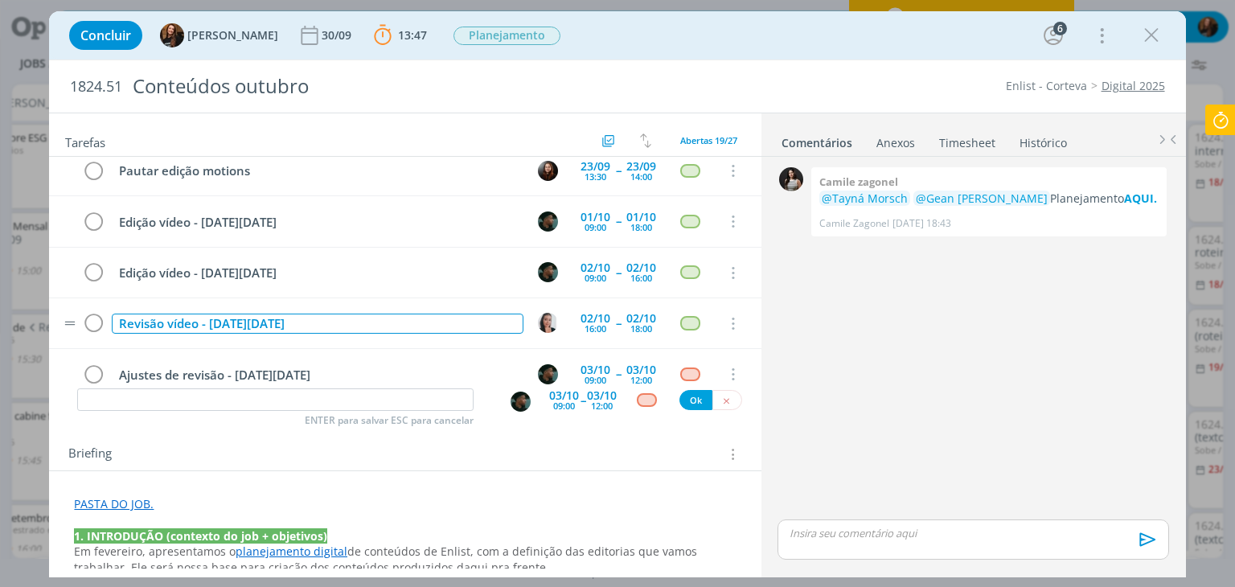
click at [116, 313] on div "Revisão vídeo - [DATE][DATE]" at bounding box center [317, 323] width 411 height 20
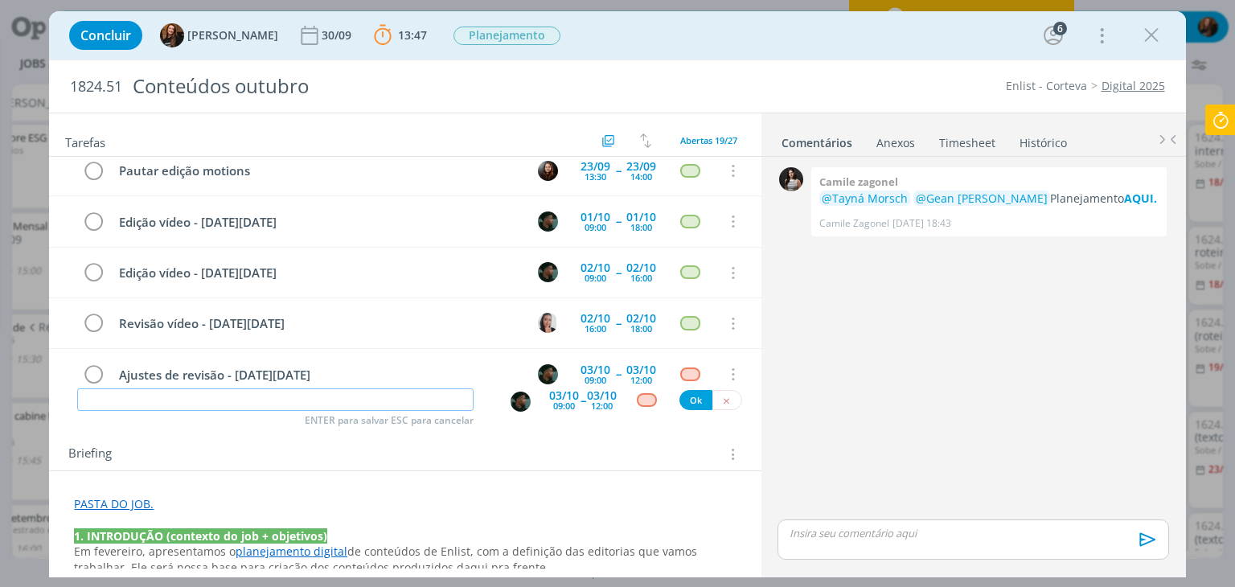
click at [345, 395] on input "dialog" at bounding box center [275, 399] width 396 height 23
paste input "Revisão vídeo - [DATE][DATE]"
drag, startPoint x: 127, startPoint y: 398, endPoint x: 148, endPoint y: 446, distance: 52.6
click at [127, 399] on input "Revisão vídeo - [DATE][DATE]" at bounding box center [275, 399] width 396 height 23
click at [512, 403] on img "dialog" at bounding box center [520, 401] width 20 height 20
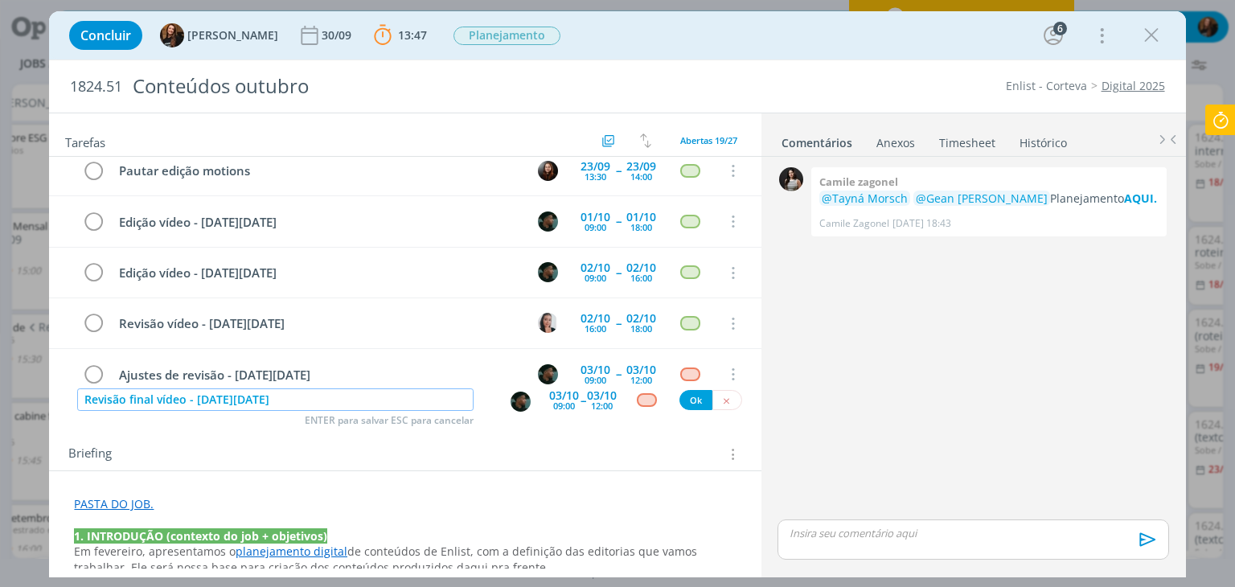
type input "Revisão final vídeo - [DATE][DATE]"
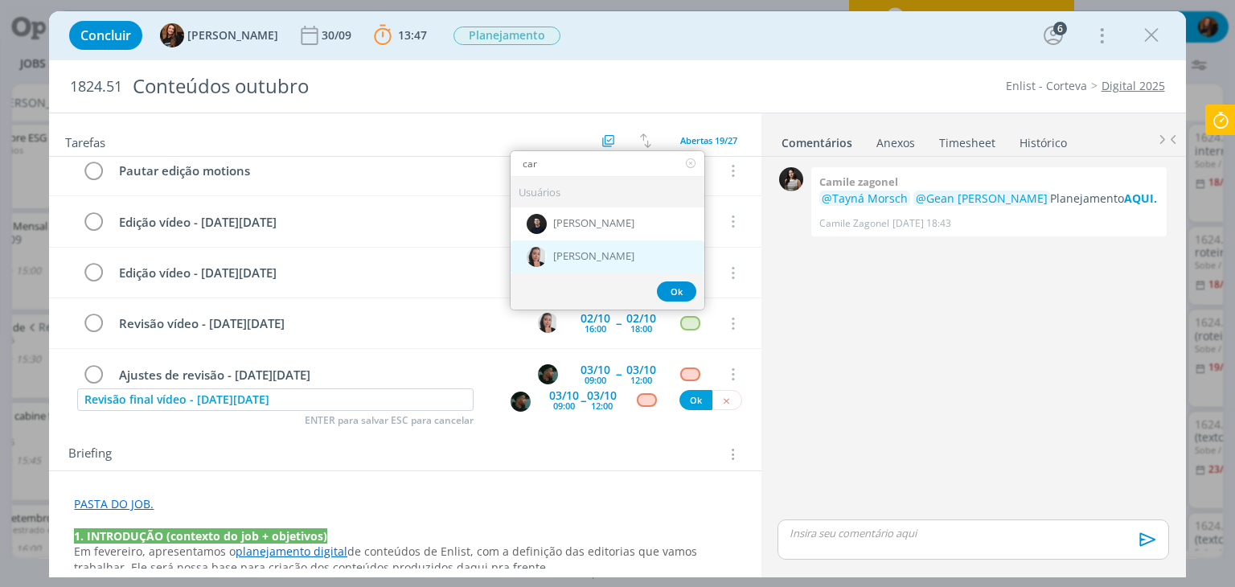
type input "car"
drag, startPoint x: 592, startPoint y: 252, endPoint x: 579, endPoint y: 301, distance: 50.7
click at [588, 246] on div "[PERSON_NAME]" at bounding box center [607, 256] width 194 height 33
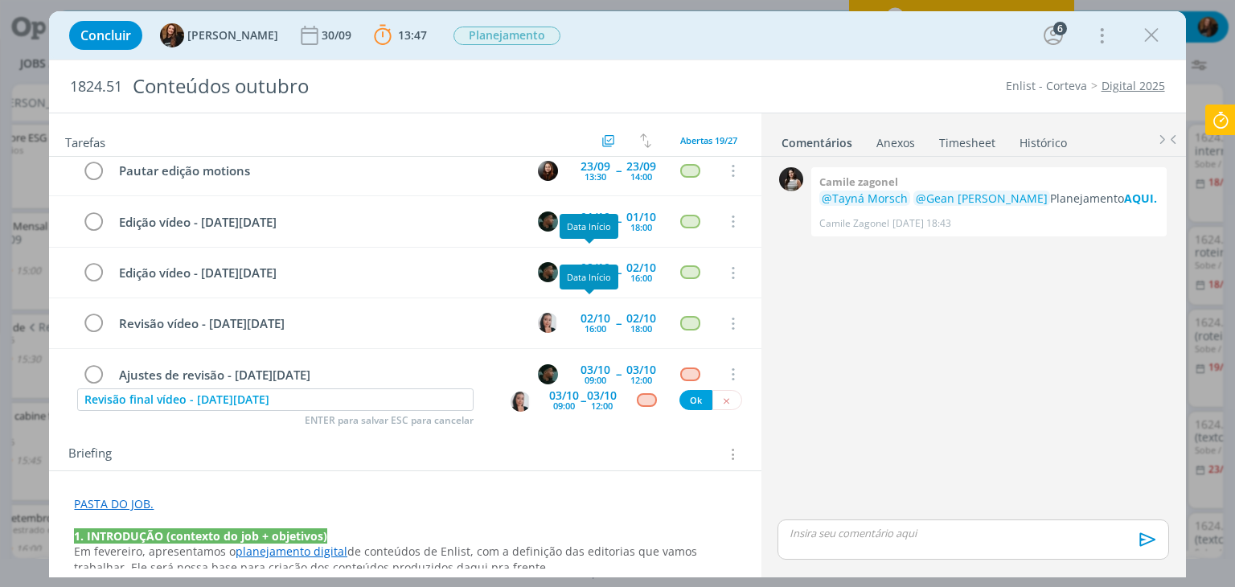
click at [554, 402] on div "09:00" at bounding box center [564, 405] width 22 height 9
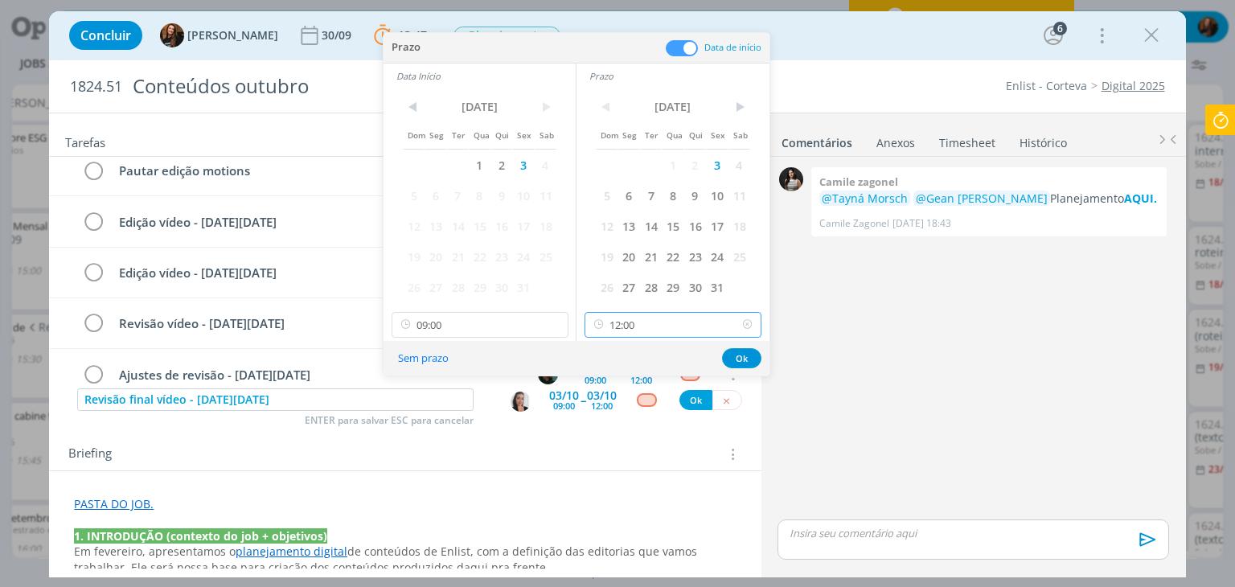
click at [671, 322] on input "12:00" at bounding box center [672, 325] width 177 height 26
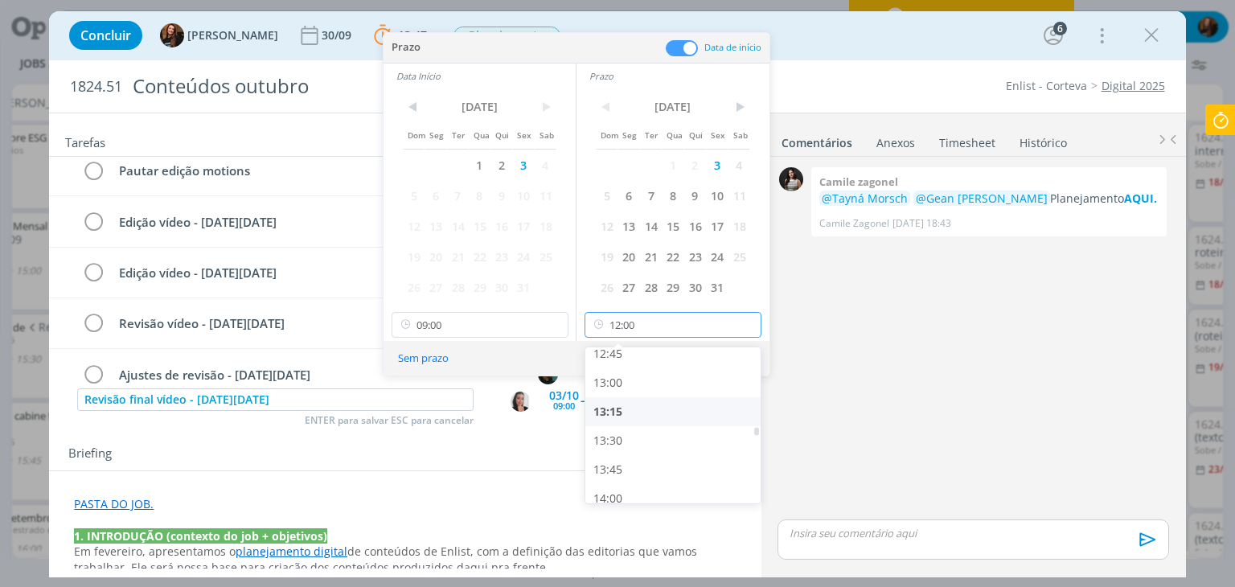
scroll to position [1508, 0]
drag, startPoint x: 672, startPoint y: 477, endPoint x: 659, endPoint y: 472, distance: 14.0
click at [673, 477] on div "14:00" at bounding box center [675, 474] width 180 height 29
type input "14:00"
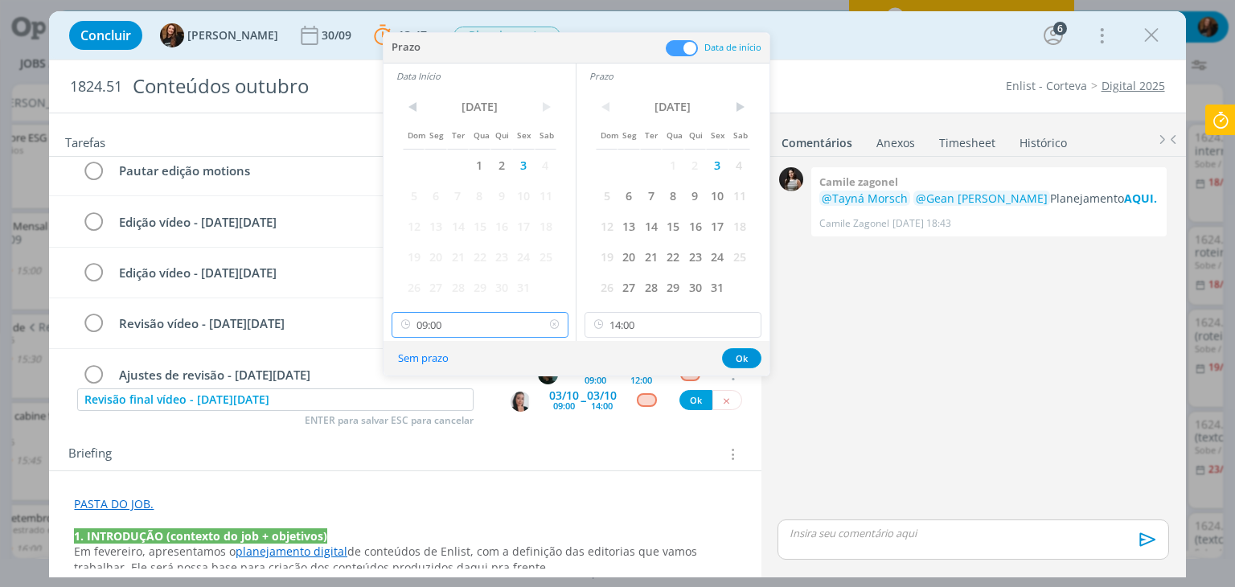
click at [496, 322] on input "09:00" at bounding box center [479, 325] width 177 height 26
click at [457, 387] on div "13:00" at bounding box center [481, 384] width 180 height 29
type input "13:00"
click at [752, 354] on button "Ok" at bounding box center [741, 358] width 39 height 20
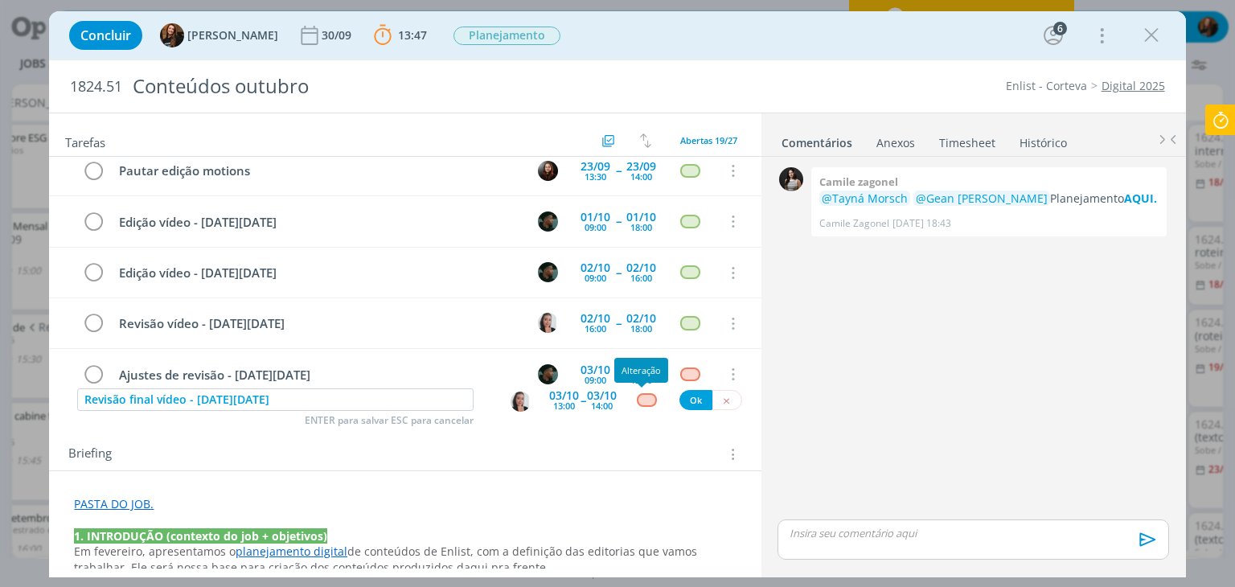
click at [637, 399] on div "dialog" at bounding box center [647, 400] width 20 height 14
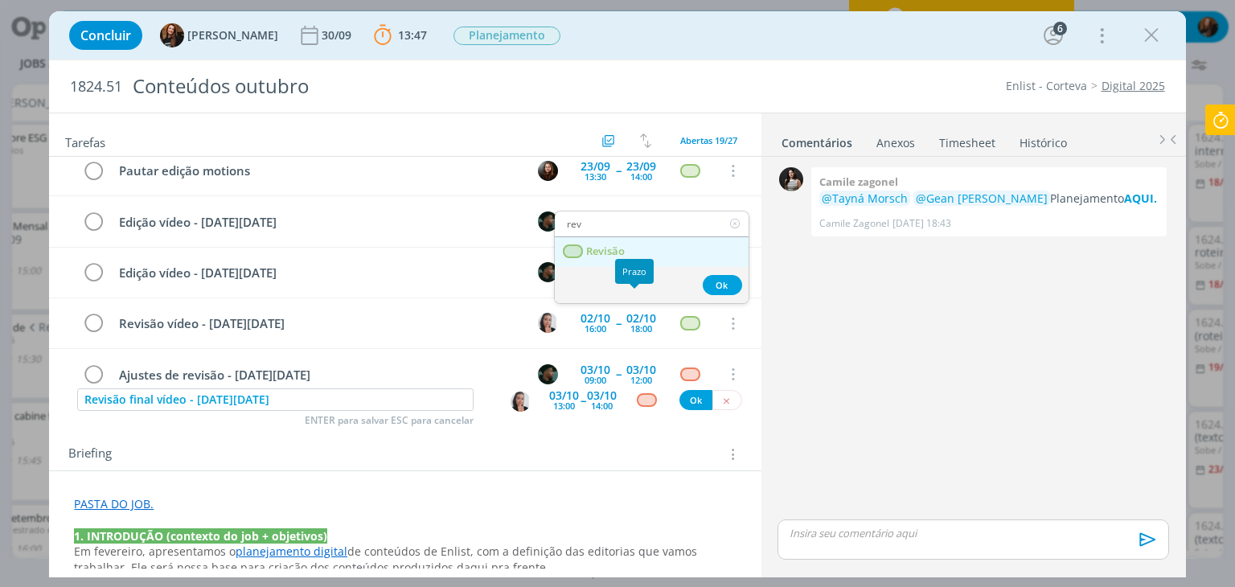
type input "rev"
click at [636, 245] on link "Revisão" at bounding box center [652, 252] width 194 height 30
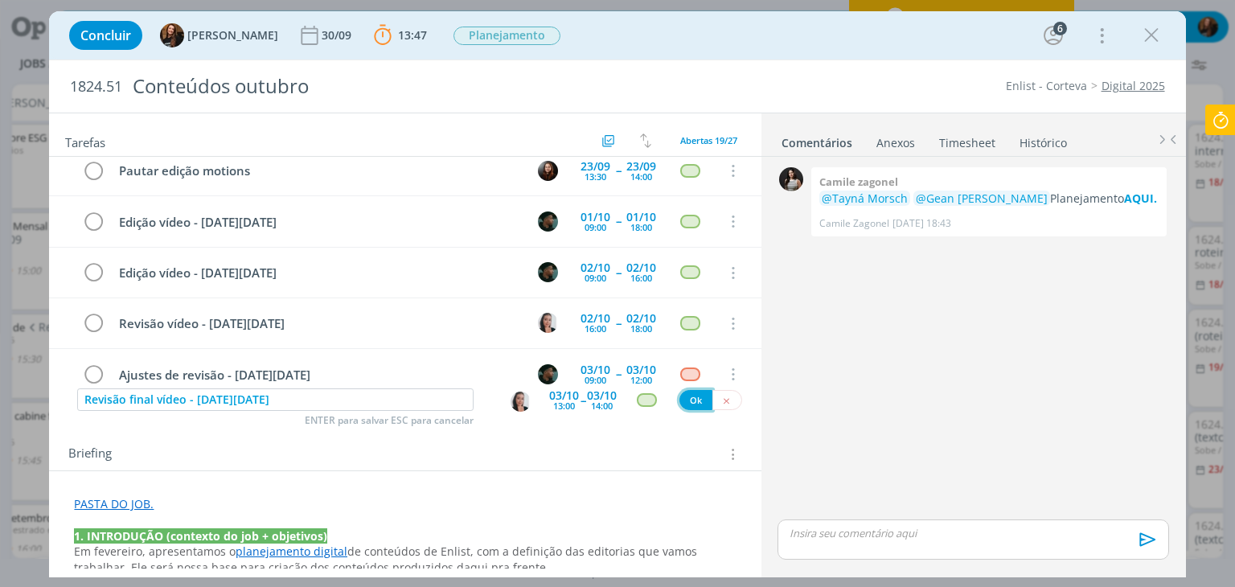
click at [688, 397] on button "Ok" at bounding box center [695, 400] width 33 height 20
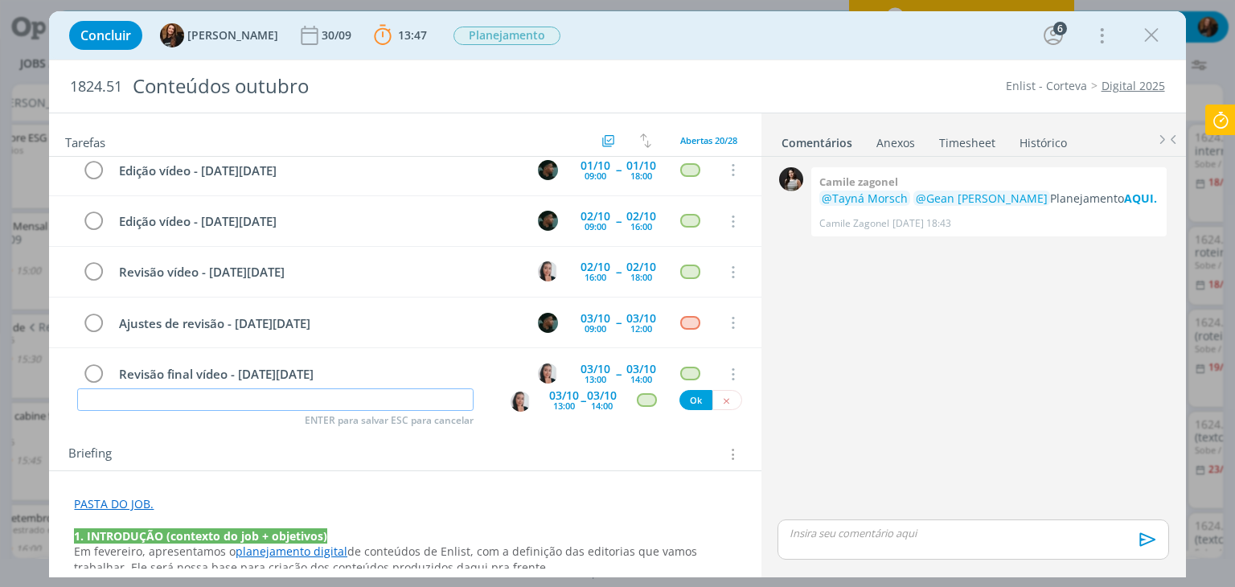
click at [371, 399] on input "dialog" at bounding box center [275, 399] width 396 height 23
click at [350, 400] on input "dialog" at bounding box center [275, 399] width 396 height 23
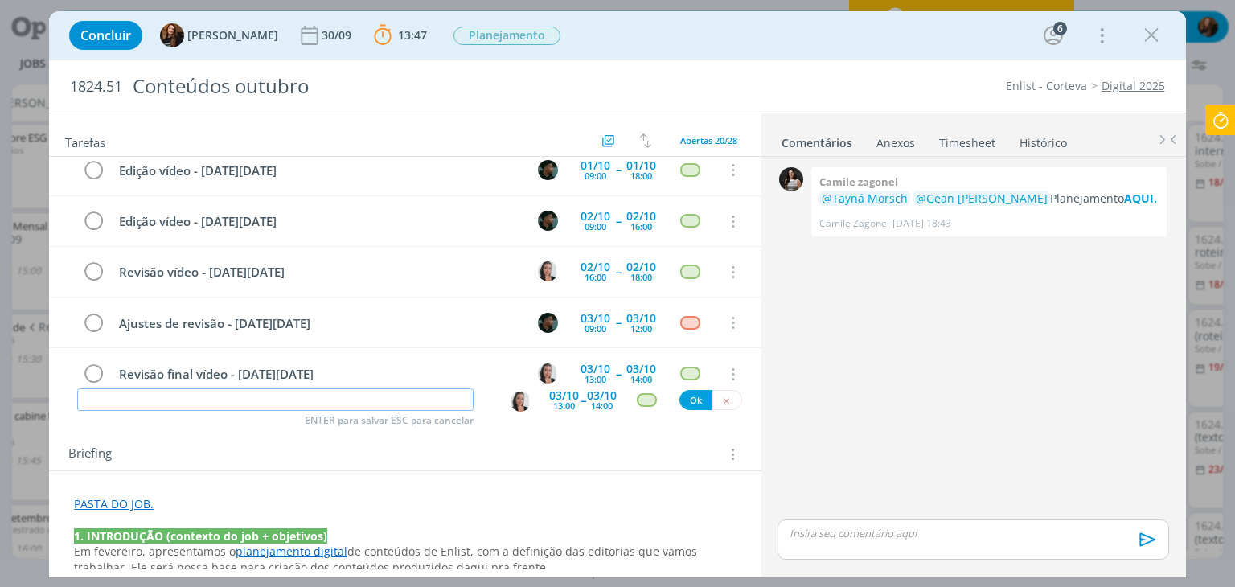
type input "e"
type input "Envio para aprovação"
click at [513, 400] on img "dialog" at bounding box center [520, 401] width 20 height 20
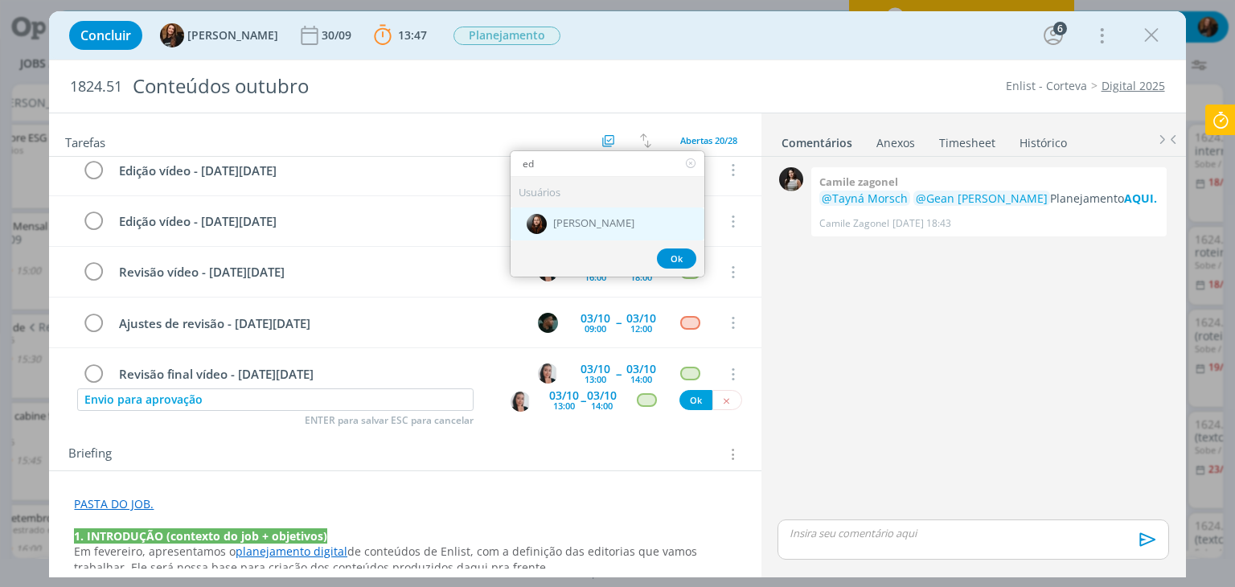
type input "ed"
click at [583, 228] on div "[PERSON_NAME]" at bounding box center [607, 223] width 194 height 33
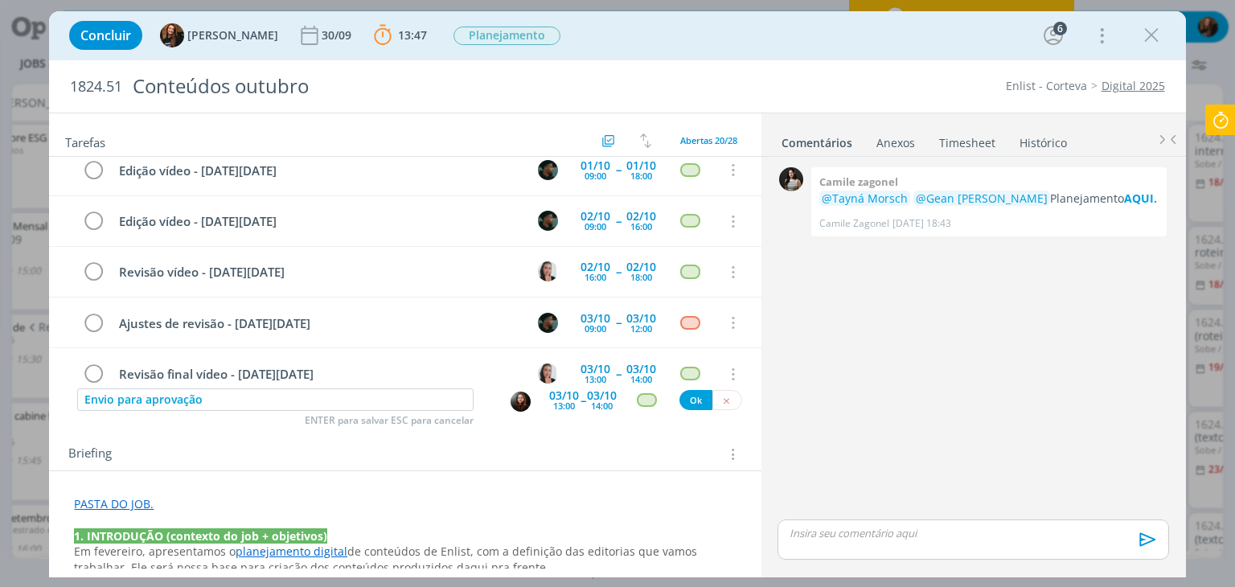
click at [558, 401] on div "13:00" at bounding box center [564, 405] width 22 height 9
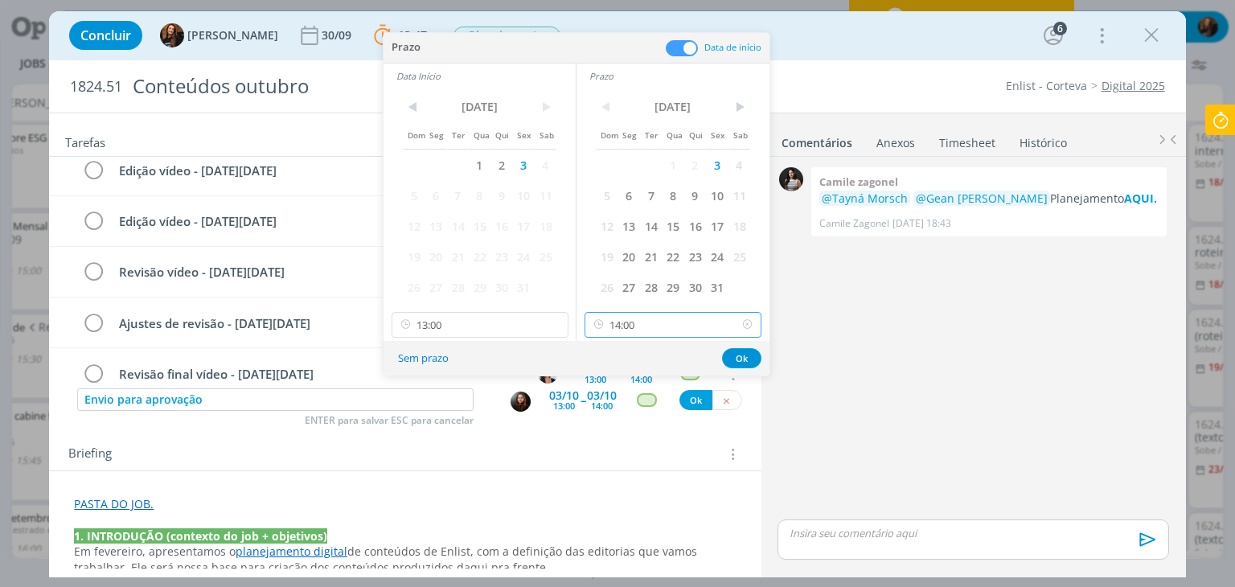
click at [666, 323] on input "14:00" at bounding box center [672, 325] width 177 height 26
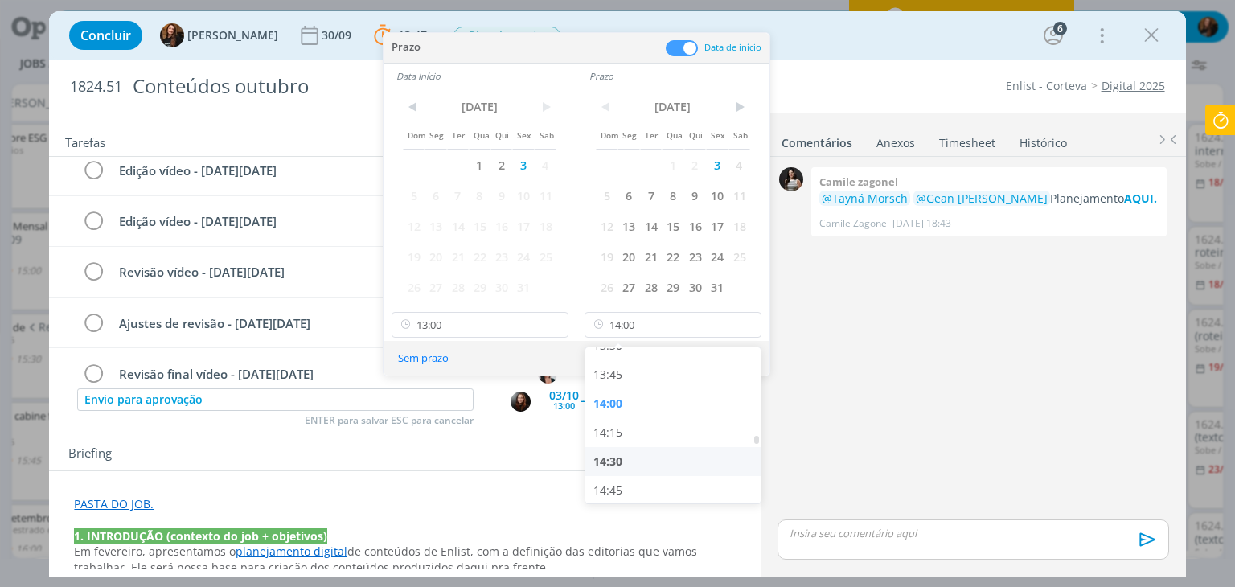
click at [653, 452] on div "14:30" at bounding box center [675, 461] width 180 height 29
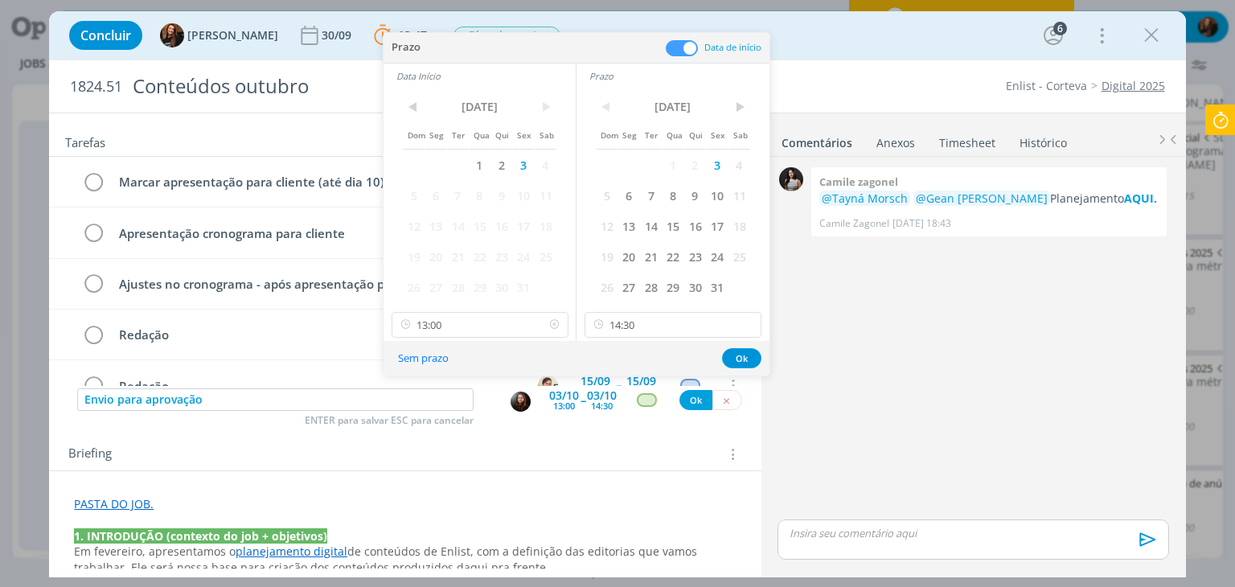
click at [554, 321] on icon at bounding box center [554, 325] width 20 height 26
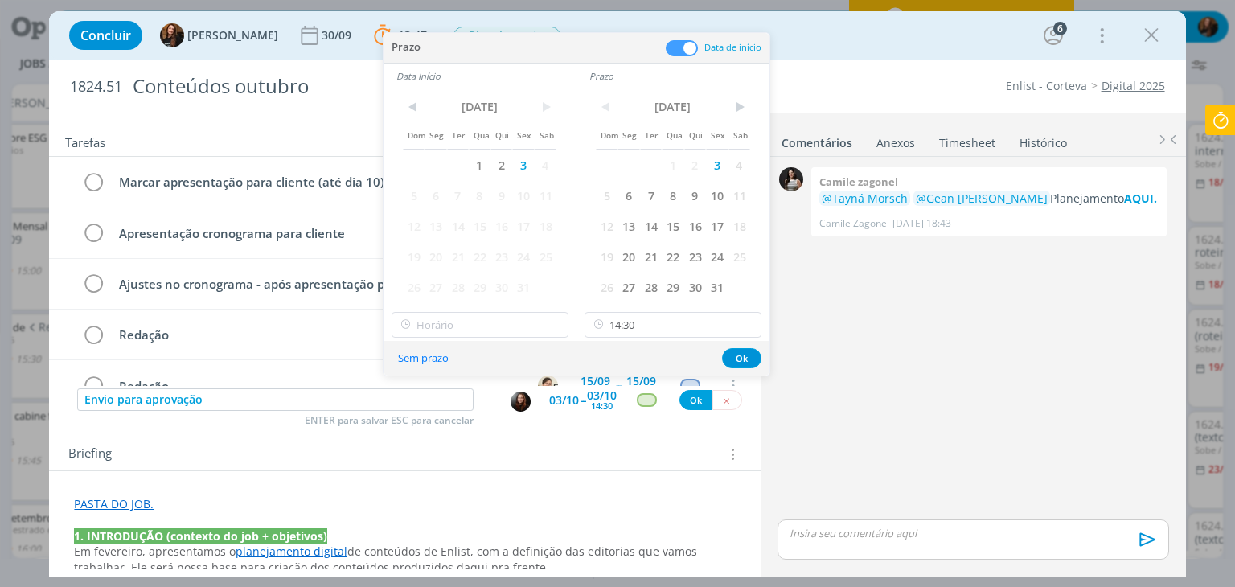
scroll to position [775, 0]
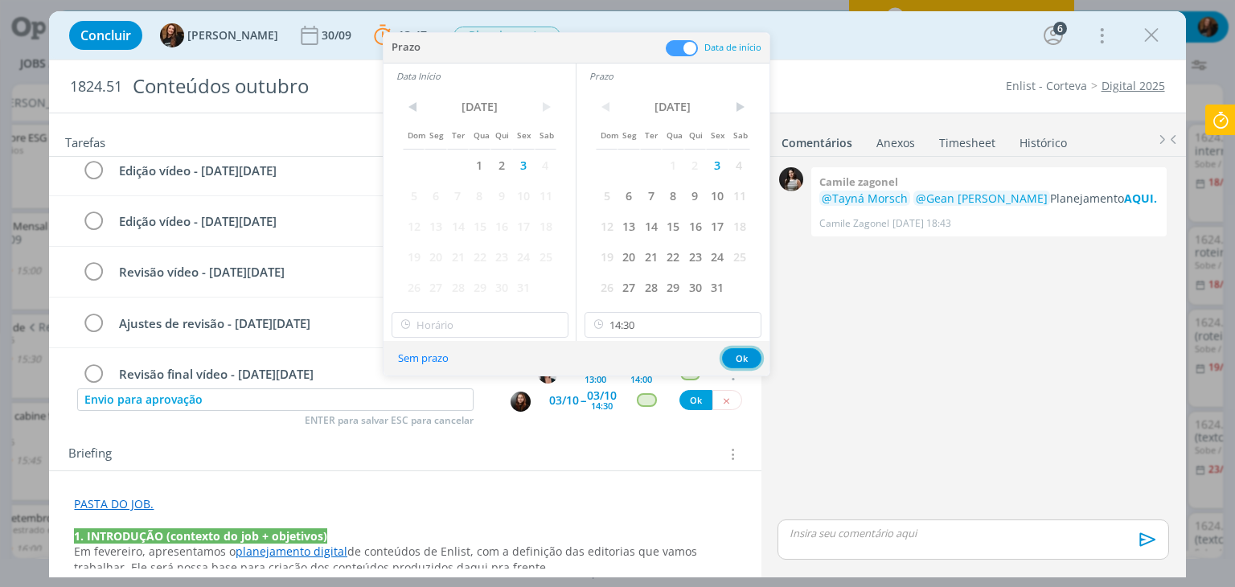
click at [742, 356] on button "Ok" at bounding box center [741, 358] width 39 height 20
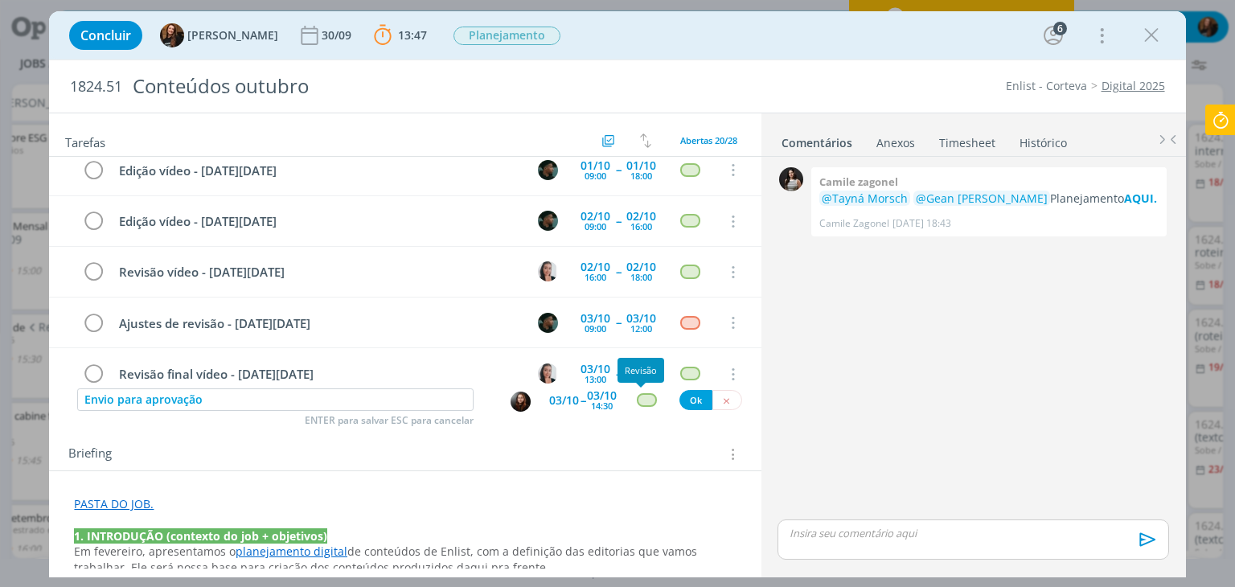
click at [637, 403] on div "dialog" at bounding box center [647, 400] width 20 height 14
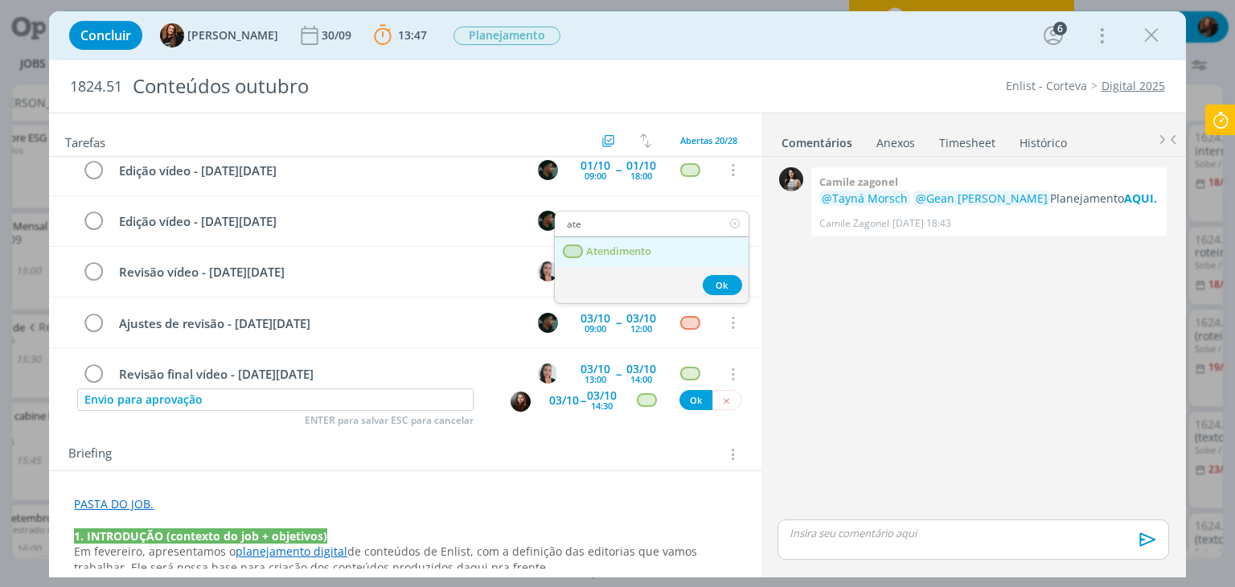
type input "ate"
drag, startPoint x: 641, startPoint y: 248, endPoint x: 661, endPoint y: 300, distance: 55.7
click at [641, 247] on span "Atendimento" at bounding box center [619, 251] width 65 height 13
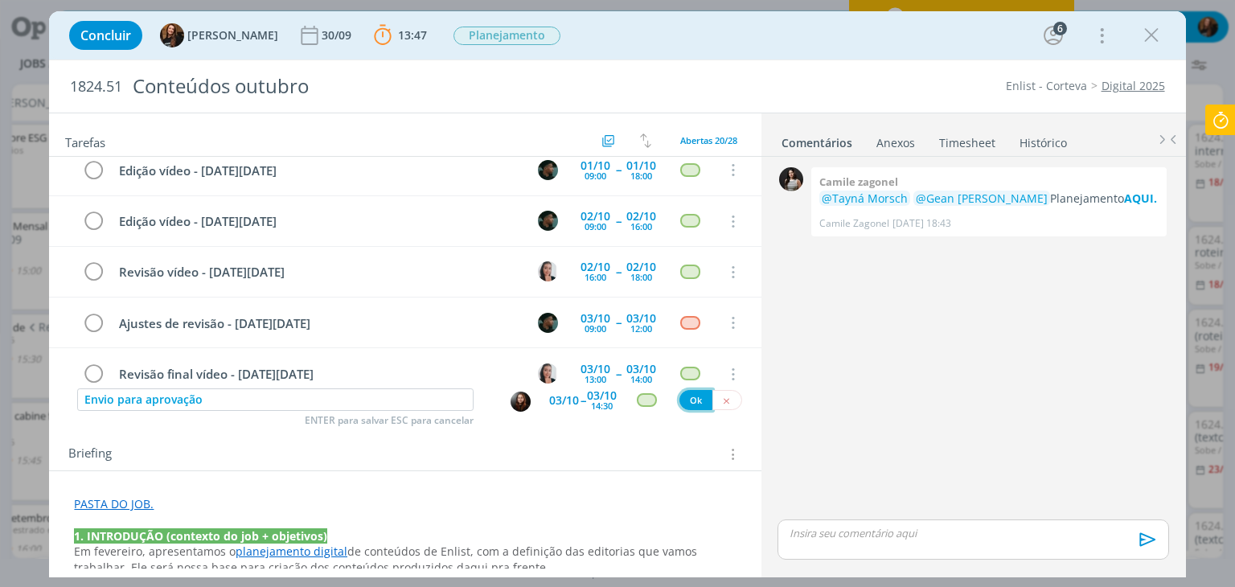
click at [680, 396] on button "Ok" at bounding box center [695, 400] width 33 height 20
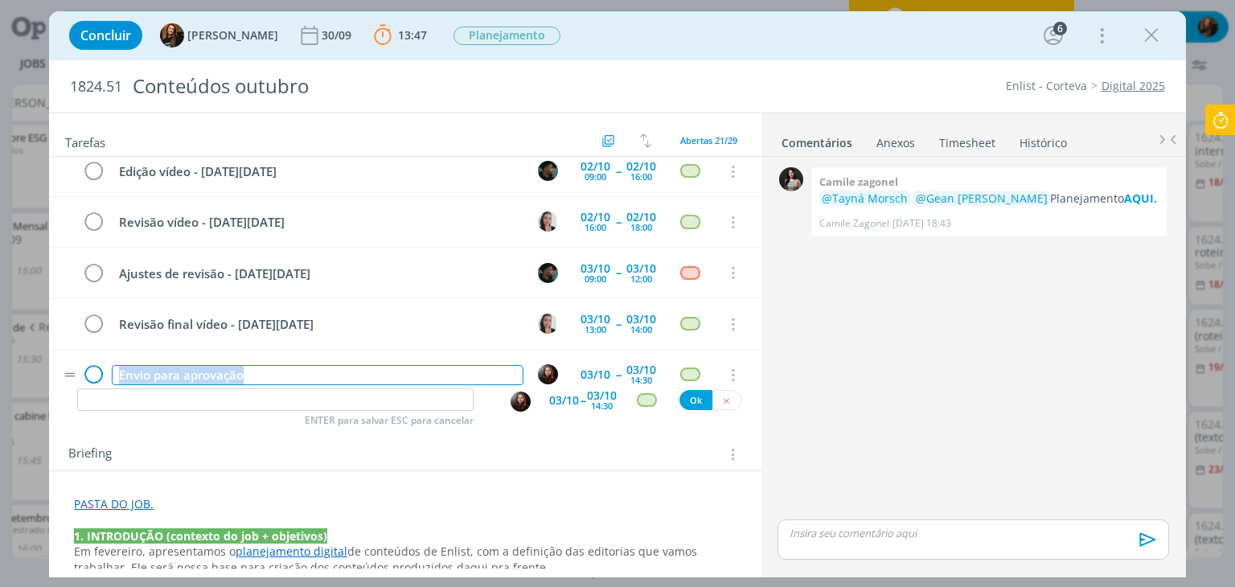
drag, startPoint x: 268, startPoint y: 364, endPoint x: 90, endPoint y: 367, distance: 178.5
click at [90, 367] on tr "Envio para aprovação 03/10 -- [DATE] 14:30 Cancelar" at bounding box center [404, 375] width 711 height 51
copy div "Envio para aprovação"
click at [339, 399] on input "dialog" at bounding box center [275, 399] width 396 height 23
paste input "Envio para aprovação"
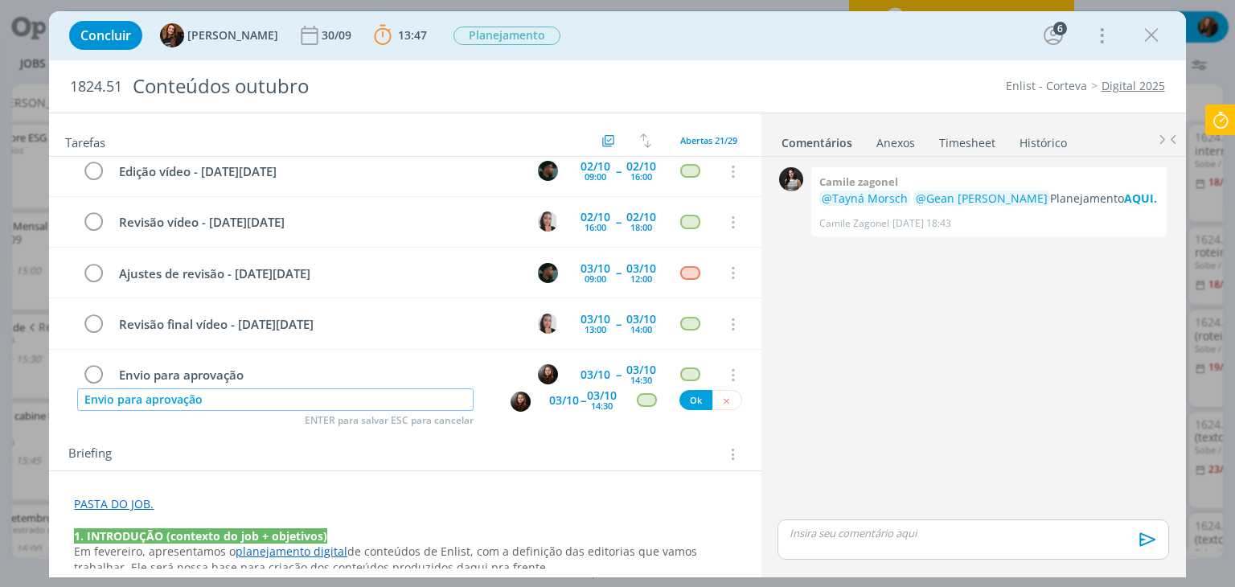
click at [511, 400] on img "dialog" at bounding box center [520, 401] width 20 height 20
type input "Envio para aprovação"
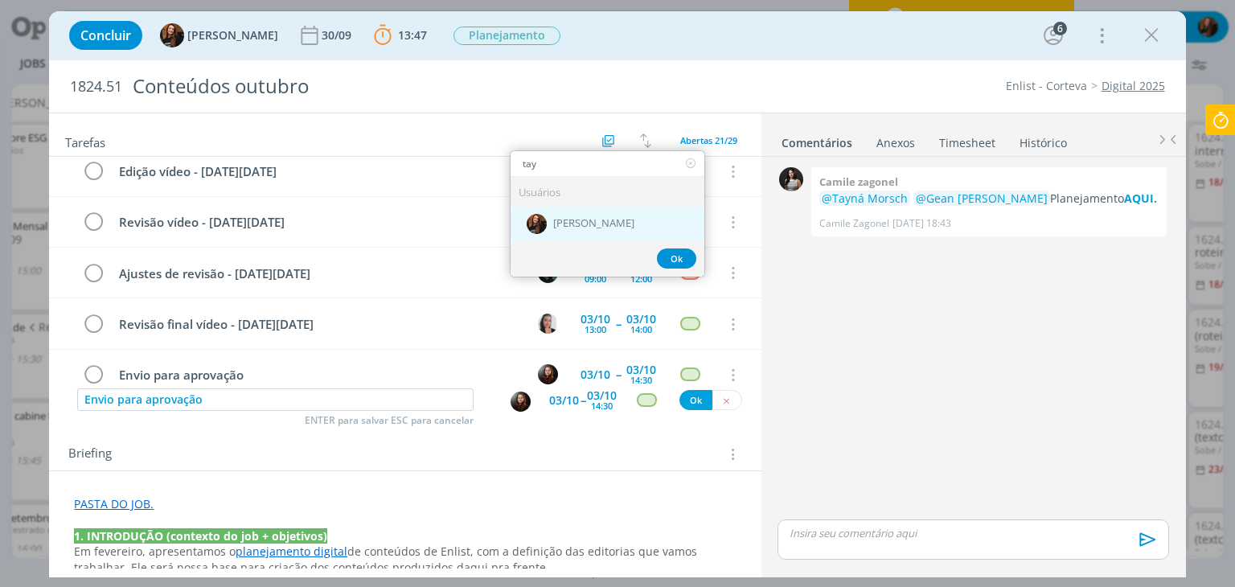
type input "tay"
click at [557, 226] on span "[PERSON_NAME]" at bounding box center [593, 223] width 81 height 13
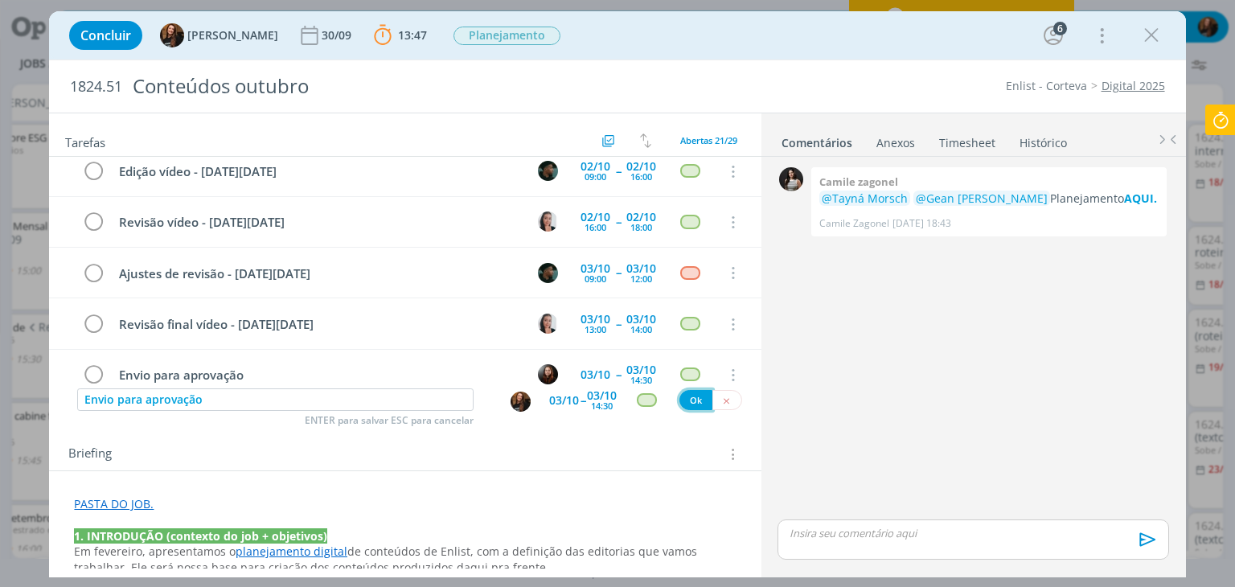
drag, startPoint x: 682, startPoint y: 399, endPoint x: 364, endPoint y: 477, distance: 326.7
click at [682, 399] on button "Ok" at bounding box center [695, 400] width 33 height 20
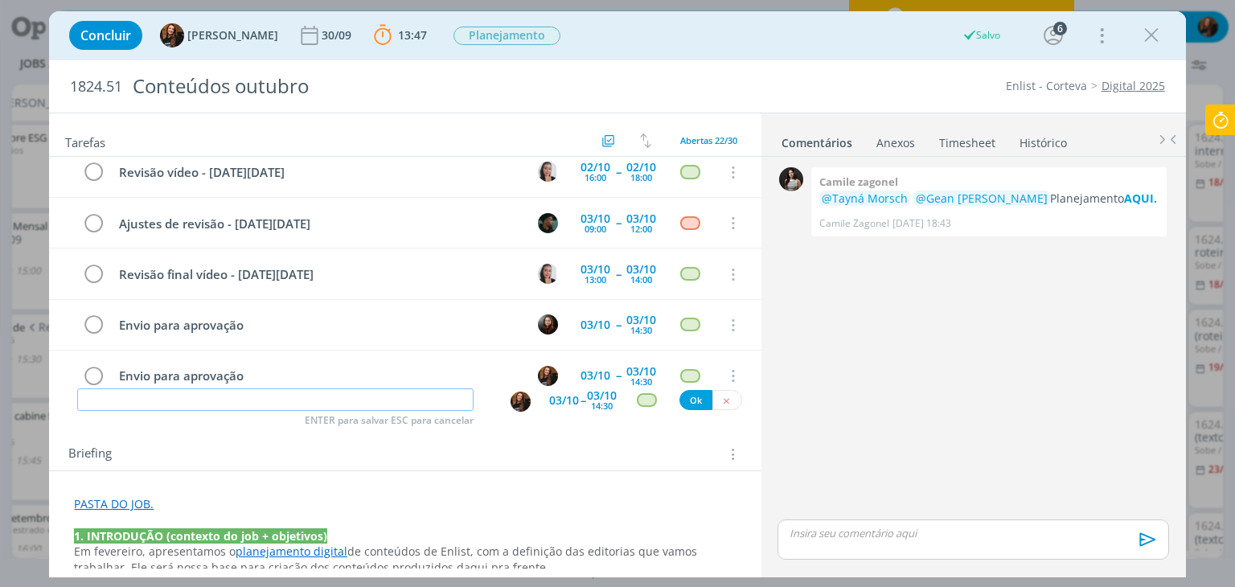
click at [281, 398] on input "dialog" at bounding box center [275, 399] width 396 height 23
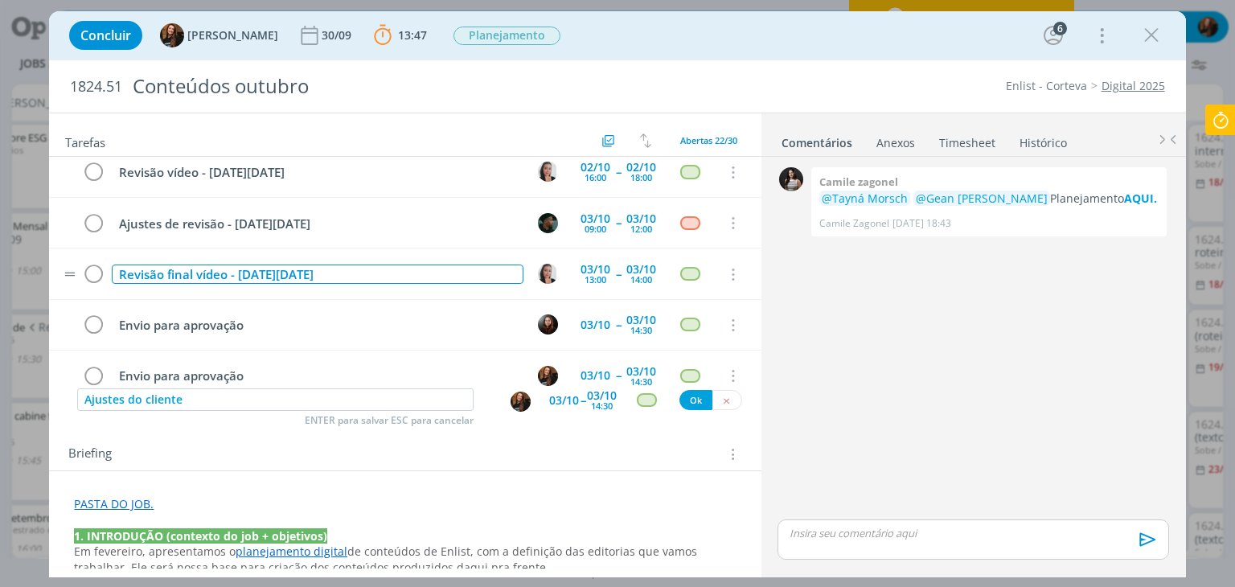
drag, startPoint x: 230, startPoint y: 260, endPoint x: 421, endPoint y: 248, distance: 191.6
click at [421, 260] on td "Revisão final vídeo - dia do Engenheiro Agrônomo" at bounding box center [314, 274] width 411 height 28
copy div "- dia do Engenheiro Agrônomo"
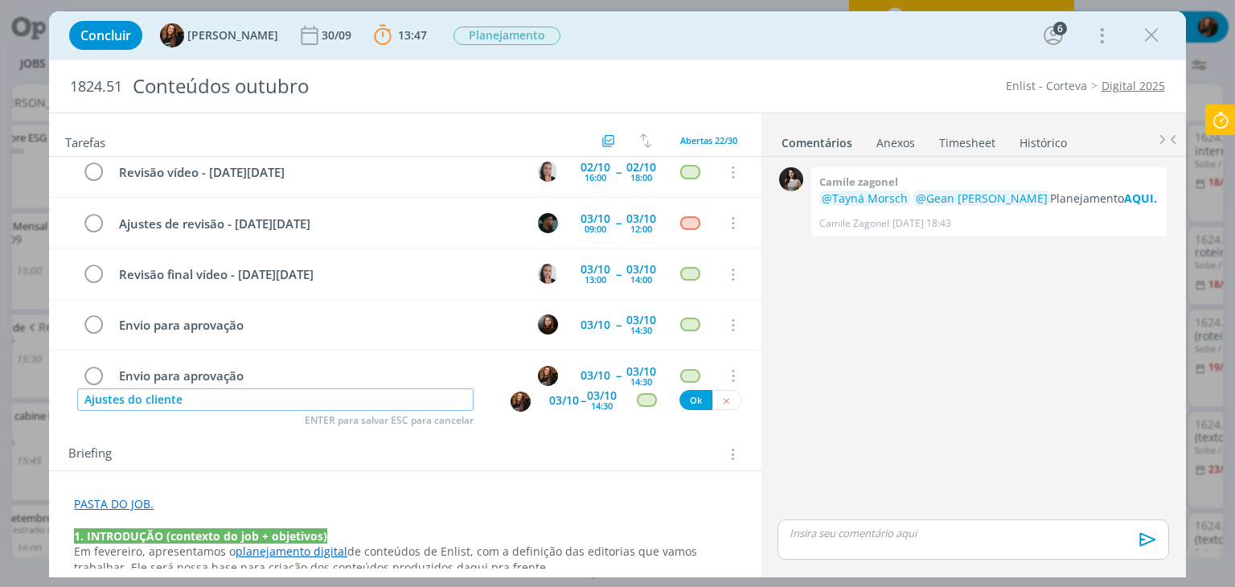
click at [203, 393] on input "Ajustes do cliente" at bounding box center [275, 399] width 396 height 23
paste input "- dia do Engenheiro Agrônomo"
type input "Ajustes do cliente - dia do Engenheiro Agrônomo [Reserva de pauta]"
click at [511, 403] on img "dialog" at bounding box center [520, 401] width 20 height 20
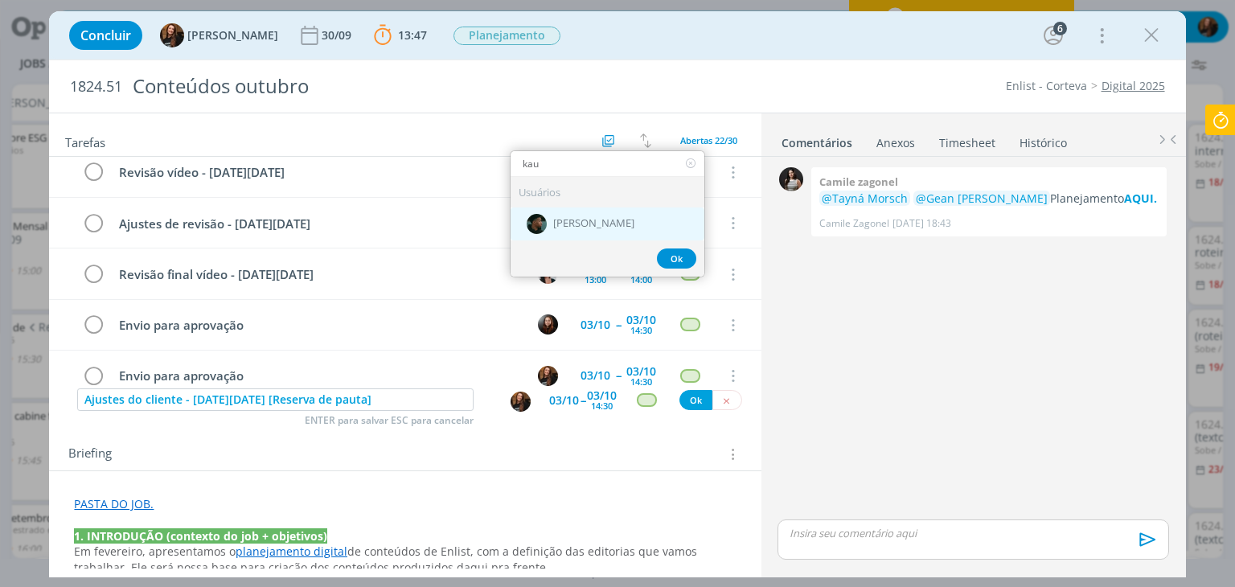
type input "kau"
click at [554, 226] on span "[PERSON_NAME]" at bounding box center [593, 223] width 81 height 13
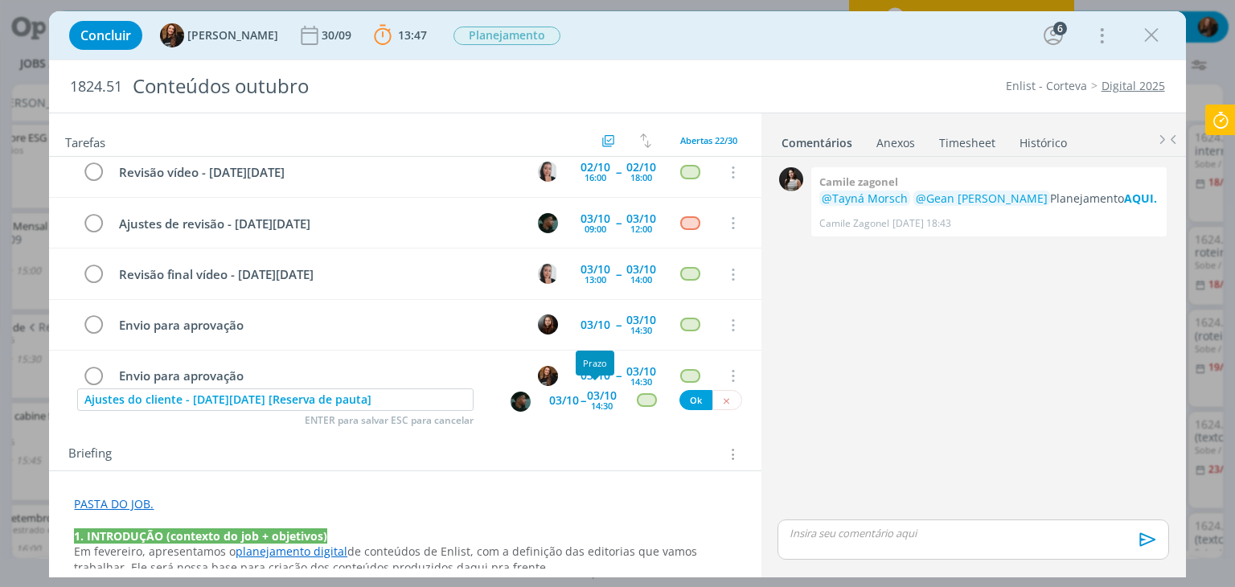
click at [595, 401] on div "14:30" at bounding box center [602, 405] width 22 height 9
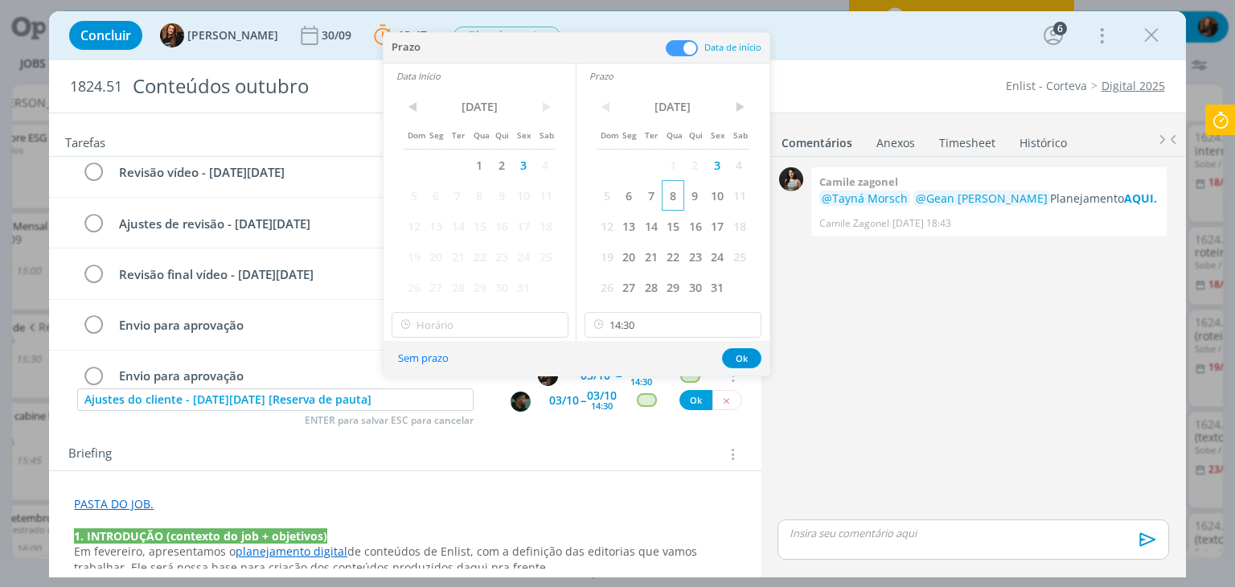
click at [675, 194] on span "8" at bounding box center [673, 195] width 22 height 31
click at [481, 188] on span "8" at bounding box center [480, 195] width 22 height 31
click at [494, 319] on input "11:00" at bounding box center [479, 325] width 177 height 26
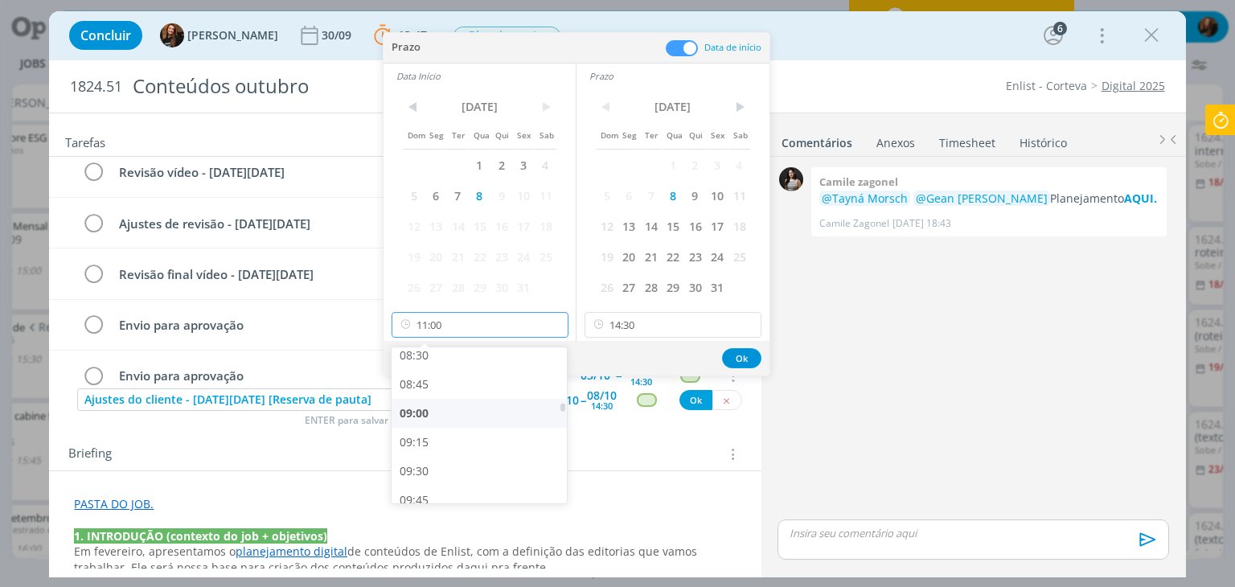
scroll to position [990, 0]
drag, startPoint x: 481, startPoint y: 409, endPoint x: 498, endPoint y: 404, distance: 18.6
click at [481, 409] on div "09:00" at bounding box center [481, 413] width 180 height 29
type input "09:00"
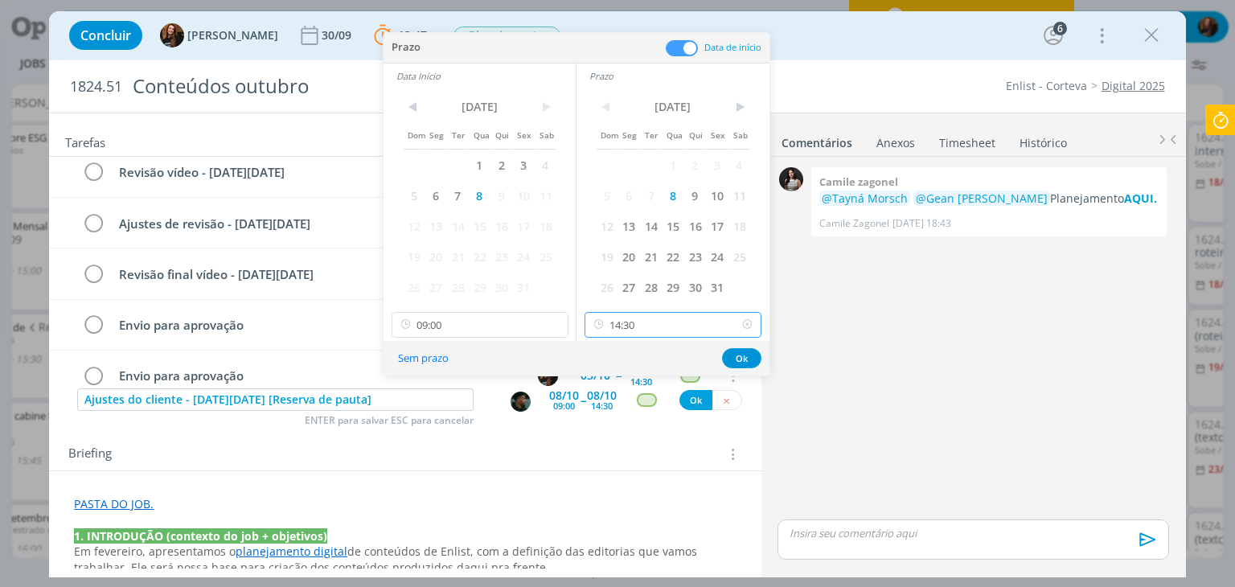
click at [659, 326] on input "14:30" at bounding box center [672, 325] width 177 height 26
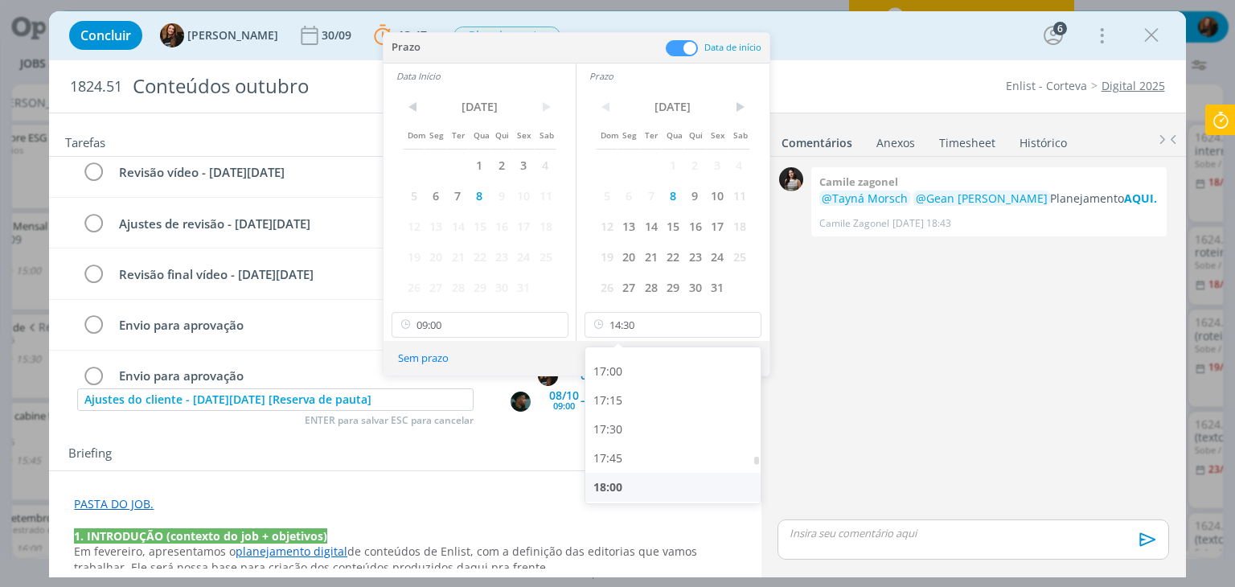
click at [655, 473] on div "18:00" at bounding box center [675, 487] width 180 height 29
type input "18:00"
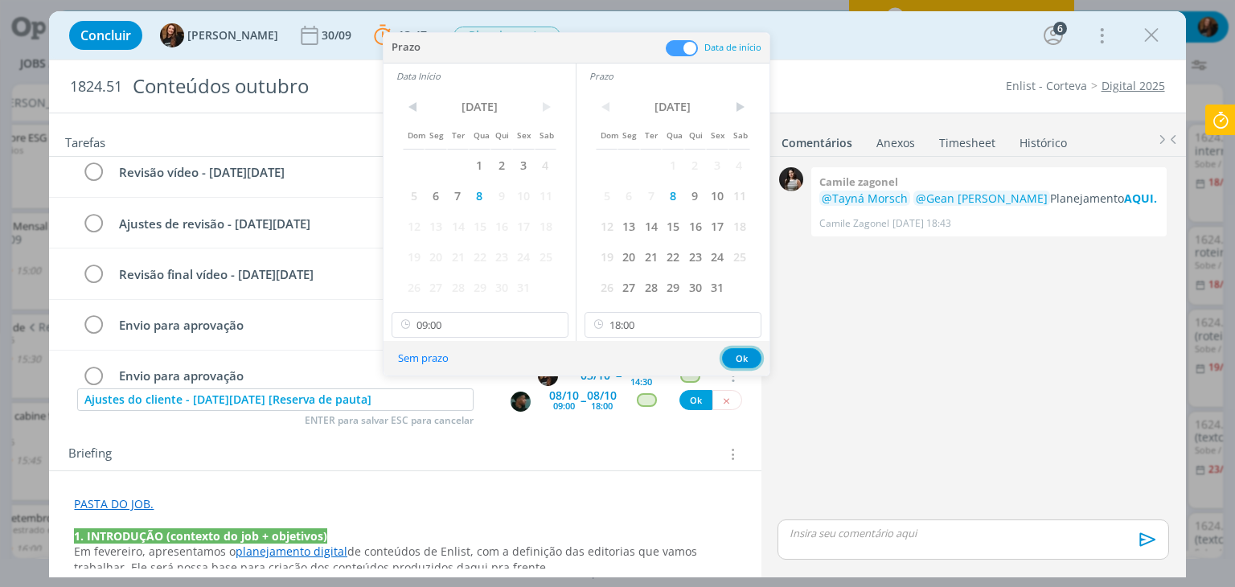
drag, startPoint x: 735, startPoint y: 350, endPoint x: 666, endPoint y: 388, distance: 79.5
click at [733, 351] on button "Ok" at bounding box center [741, 358] width 39 height 20
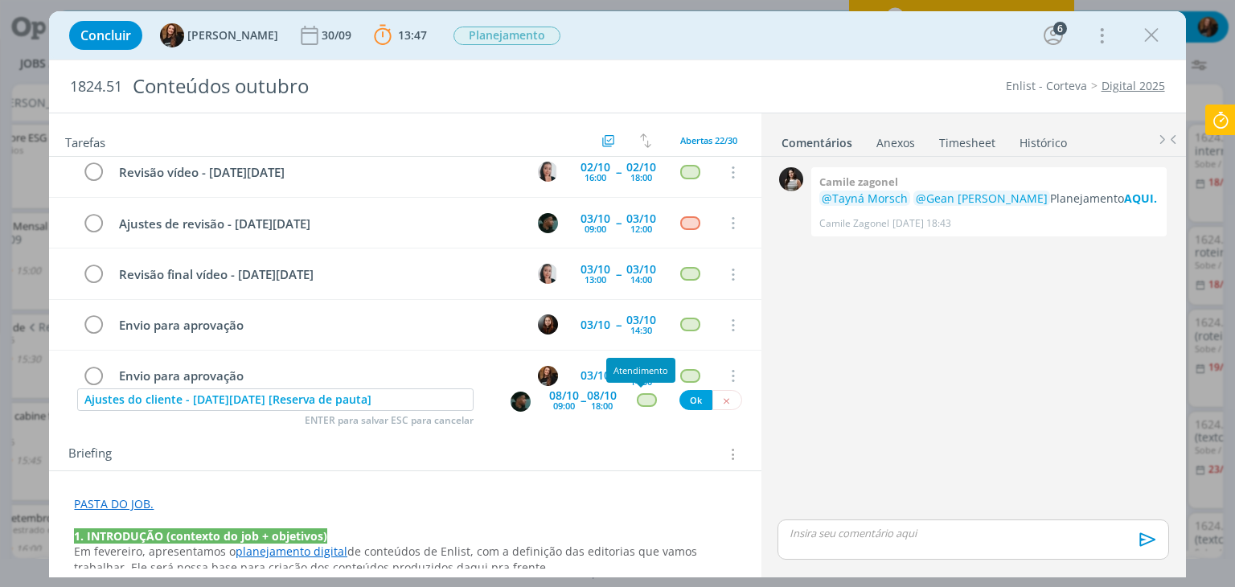
click at [640, 400] on div "dialog" at bounding box center [647, 400] width 20 height 14
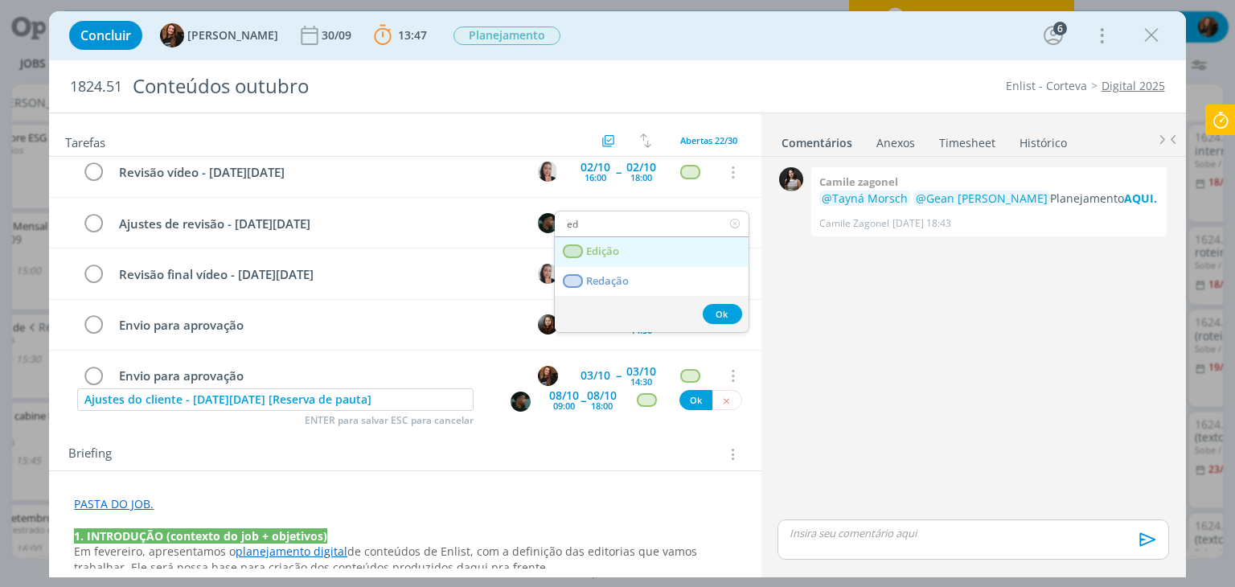
type input "ed"
click at [637, 256] on link "Edição" at bounding box center [652, 252] width 194 height 30
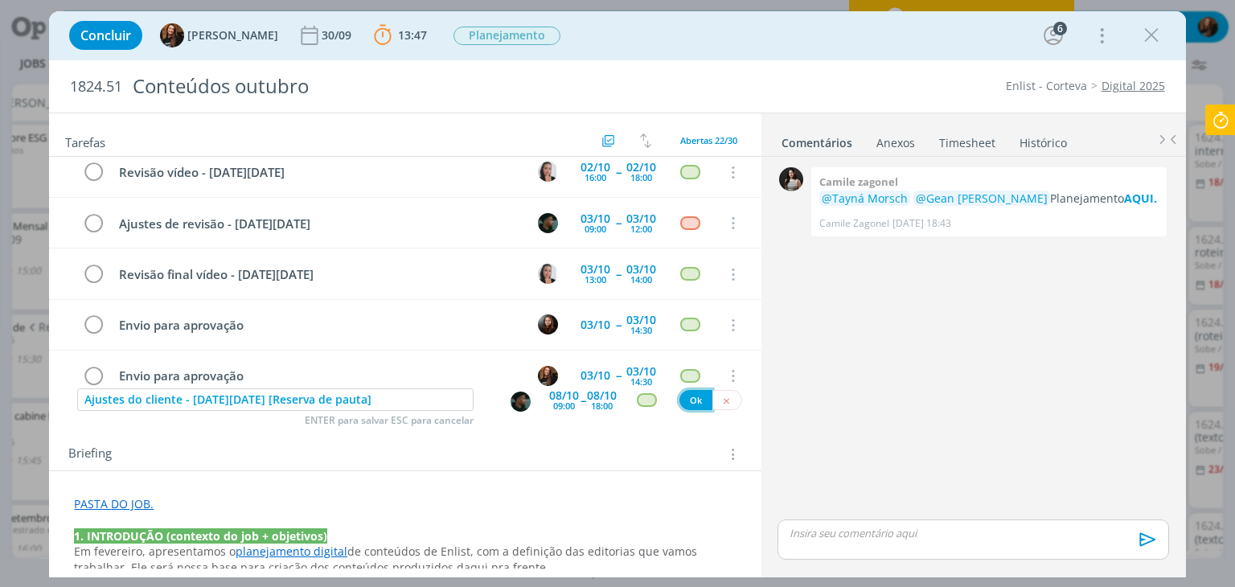
drag, startPoint x: 686, startPoint y: 399, endPoint x: 478, endPoint y: 458, distance: 216.3
click at [686, 399] on button "Ok" at bounding box center [695, 400] width 33 height 20
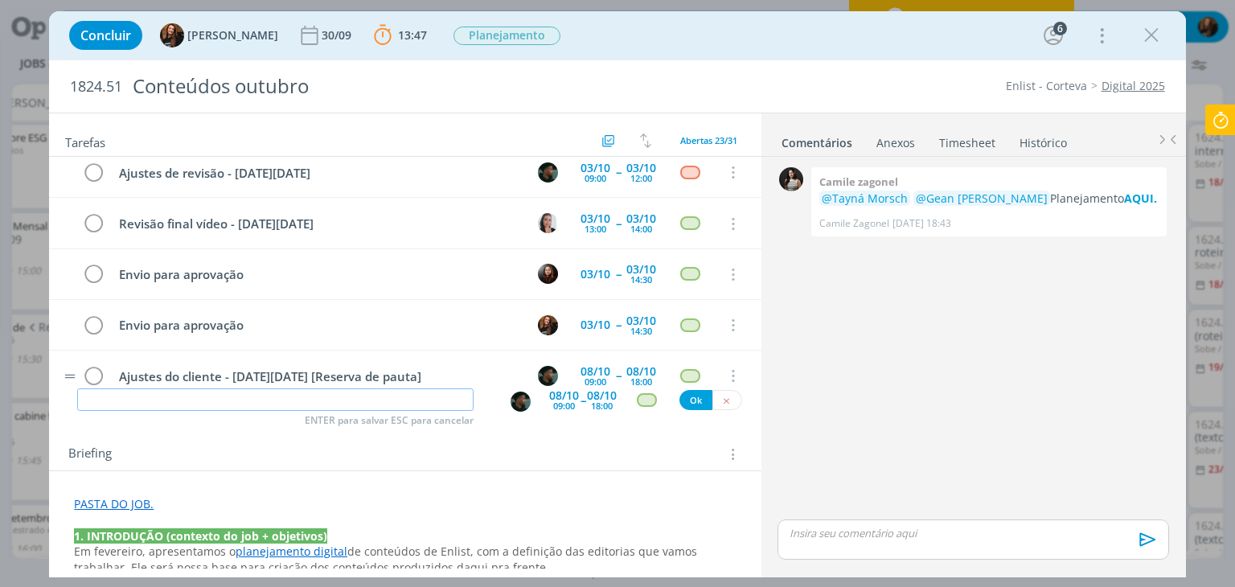
scroll to position [957, 0]
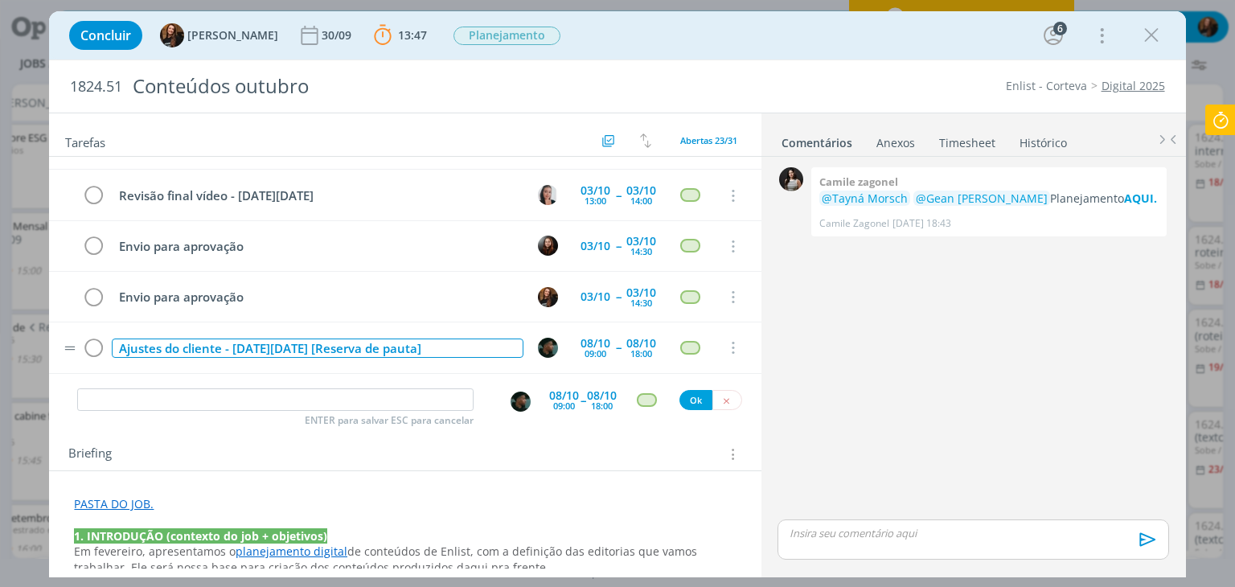
drag, startPoint x: 170, startPoint y: 353, endPoint x: 109, endPoint y: 322, distance: 67.9
click at [109, 334] on td "Ajustes do cliente - [DATE][DATE] [Reserva de pauta]" at bounding box center [314, 348] width 411 height 28
copy div "Ajustes do cliente - [DATE][DATE] [Reserva de pauta]"
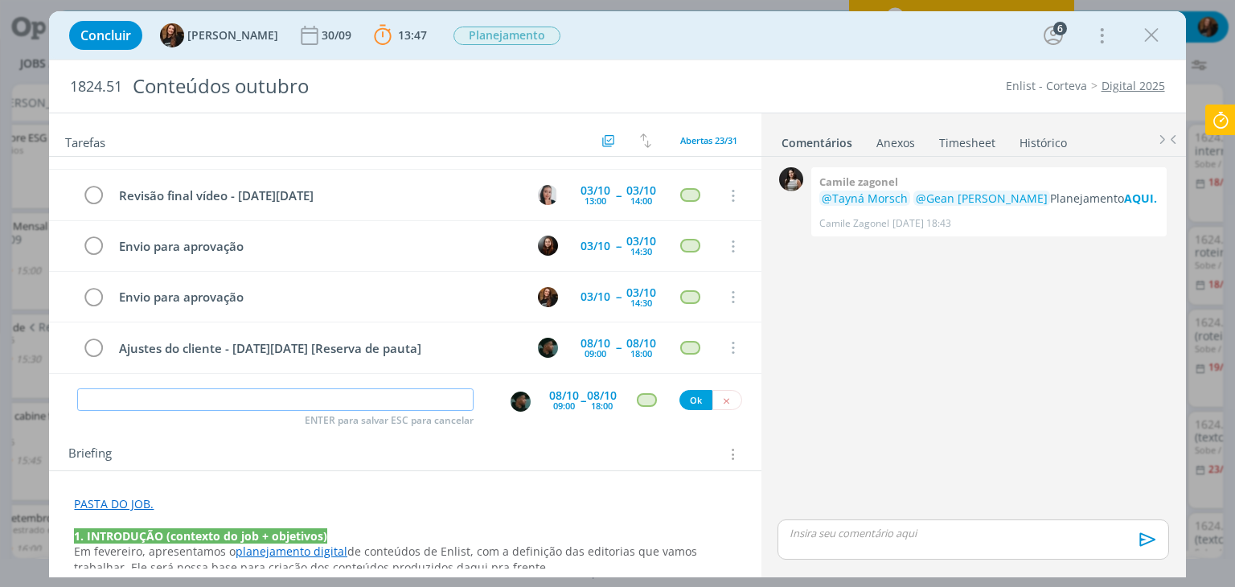
click at [432, 401] on input "dialog" at bounding box center [275, 399] width 396 height 23
paste input "Ajustes do cliente - [DATE][DATE] [Reserva de pauta]"
type input "Ajustes do cliente - [DATE][DATE] [Reserva de pauta]"
click at [555, 397] on div "08/10" at bounding box center [564, 395] width 30 height 11
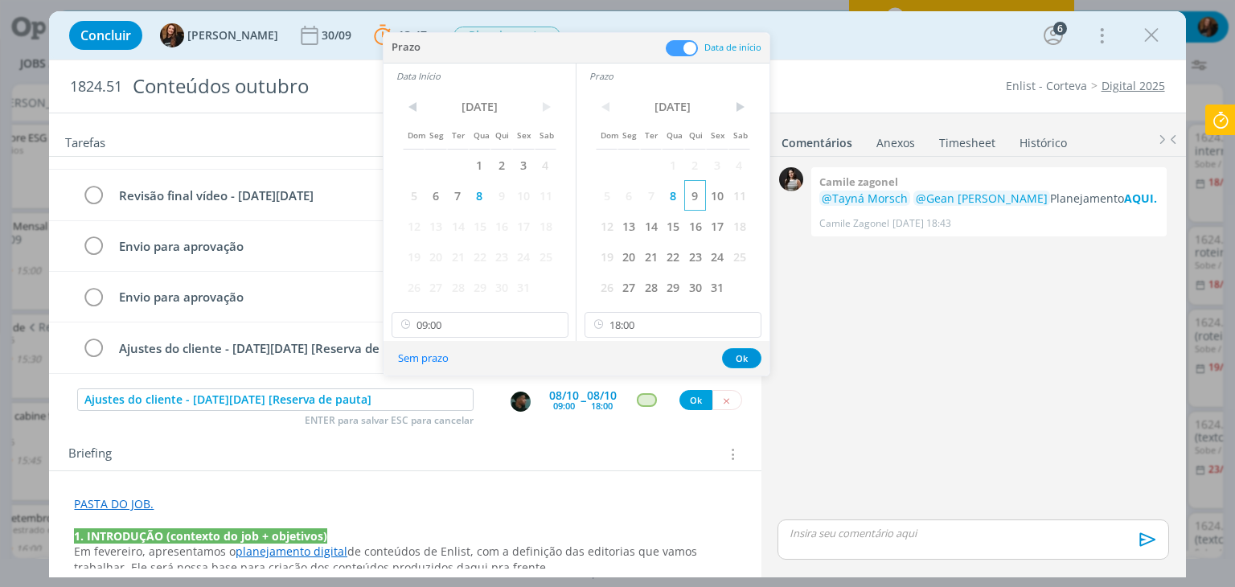
click at [694, 195] on span "9" at bounding box center [695, 195] width 22 height 31
click at [505, 188] on span "9" at bounding box center [501, 195] width 22 height 31
drag, startPoint x: 748, startPoint y: 355, endPoint x: 731, endPoint y: 371, distance: 23.9
click at [748, 354] on button "Ok" at bounding box center [741, 358] width 39 height 20
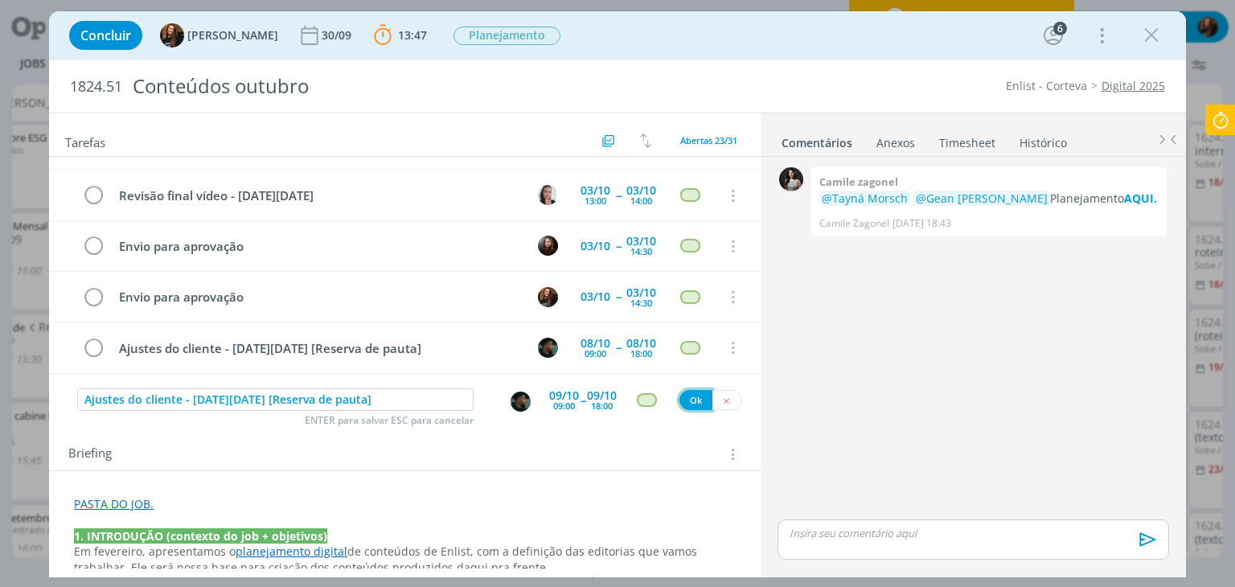
click at [691, 398] on button "Ok" at bounding box center [695, 400] width 33 height 20
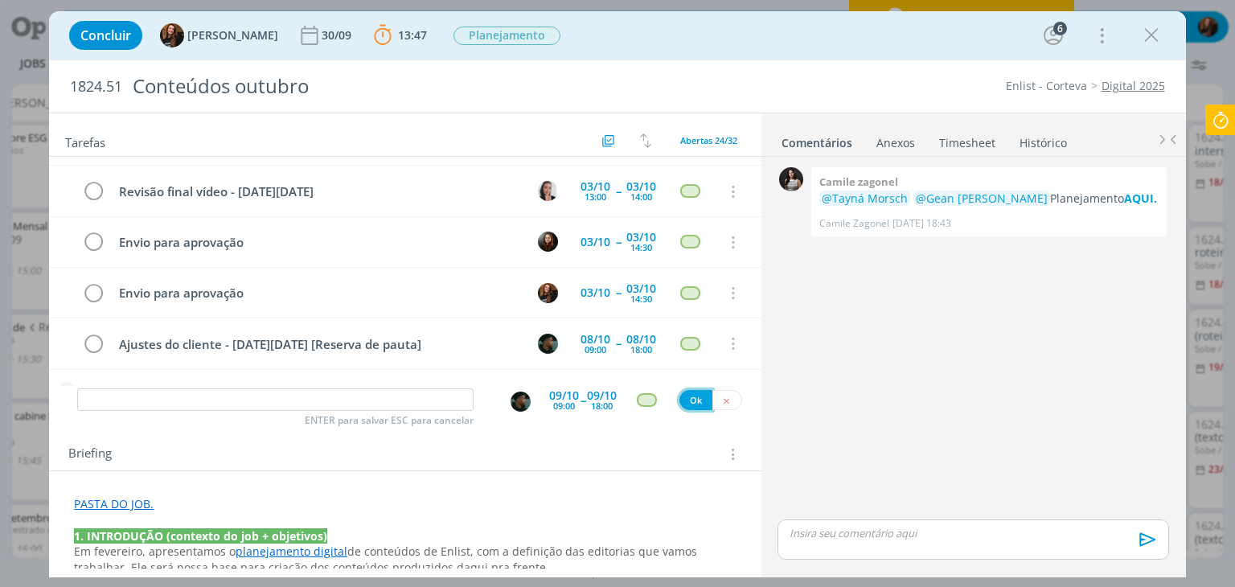
scroll to position [994, 0]
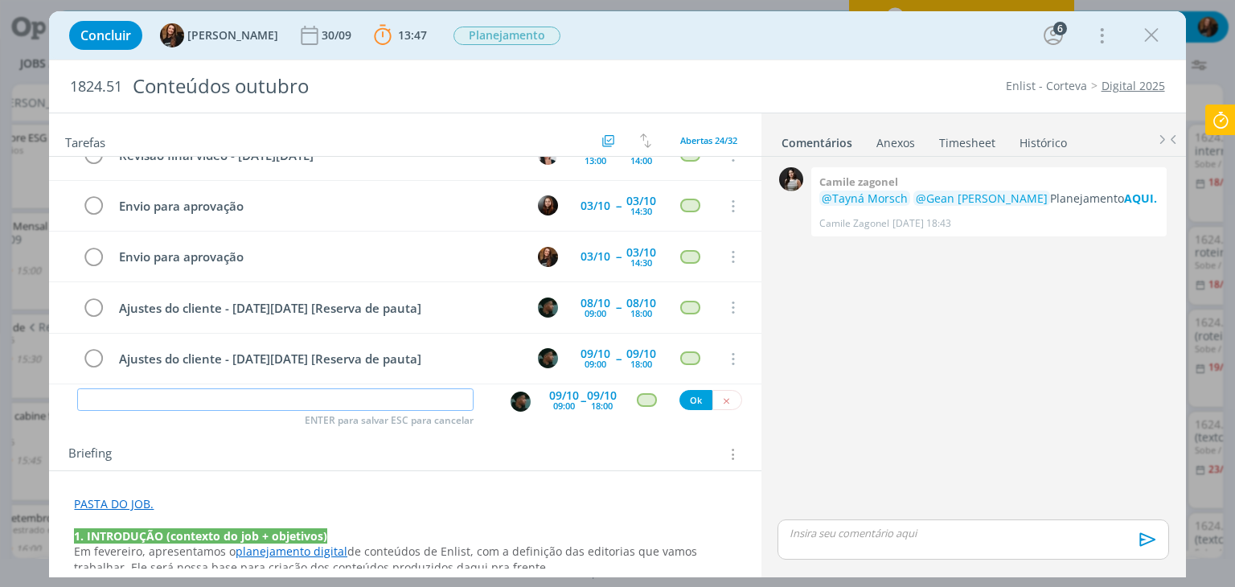
click at [344, 397] on input "dialog" at bounding box center [275, 399] width 396 height 23
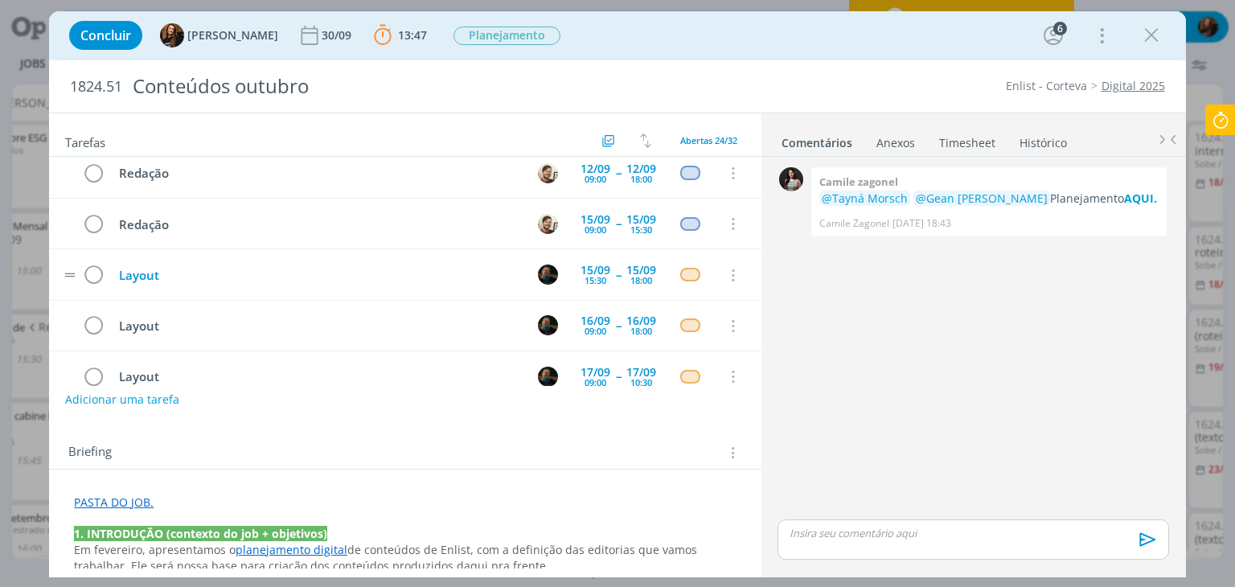
scroll to position [0, 0]
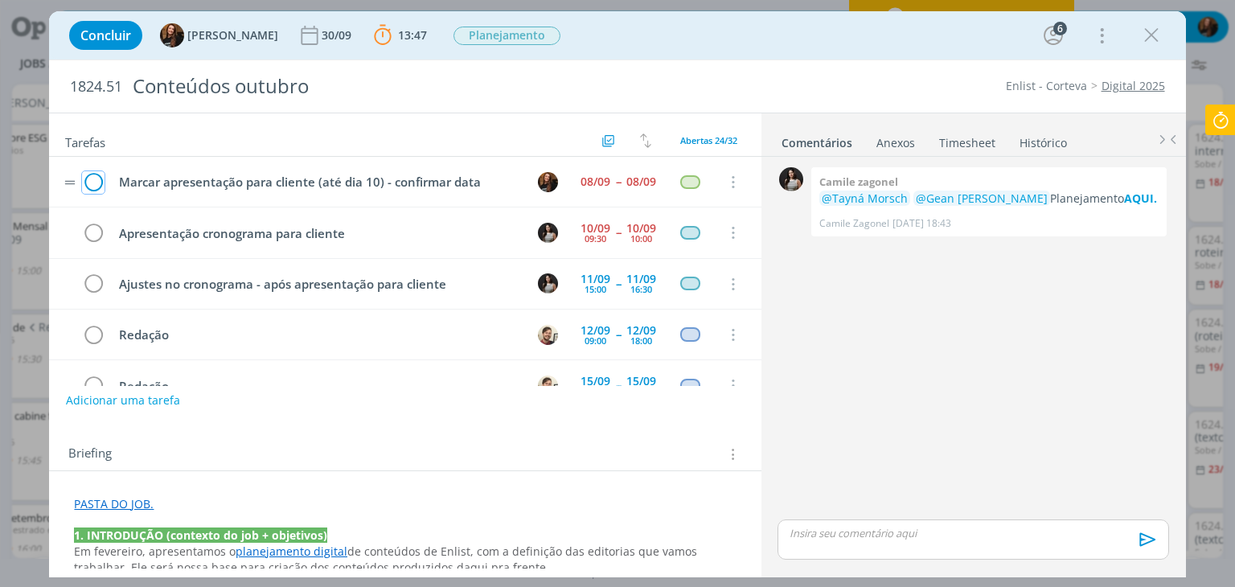
click at [96, 179] on icon "dialog" at bounding box center [93, 182] width 23 height 24
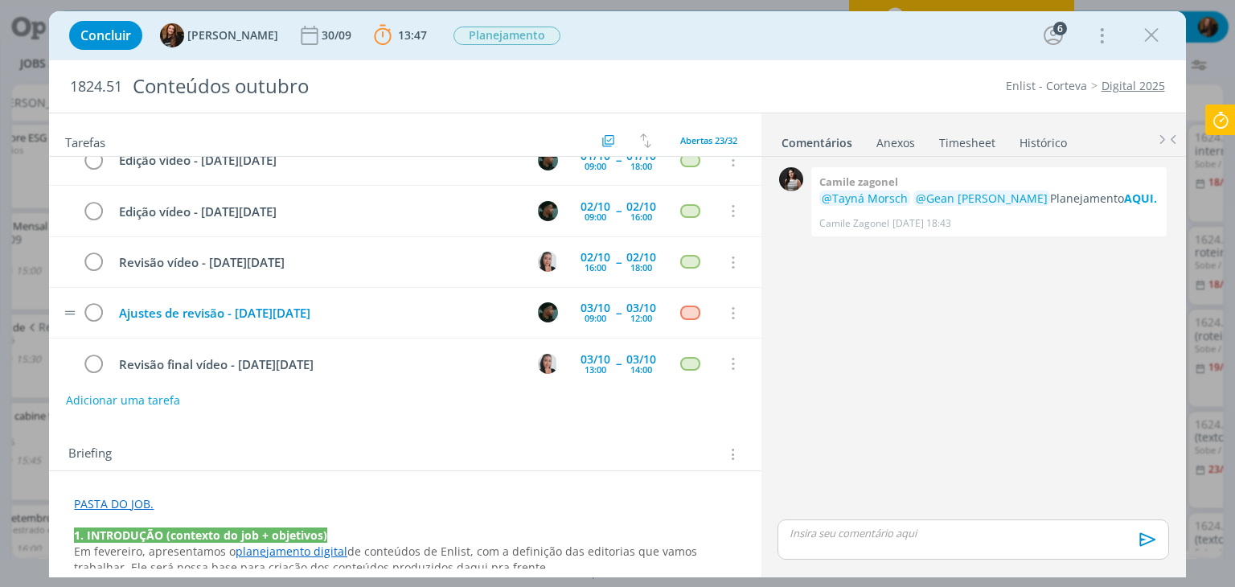
scroll to position [653, 0]
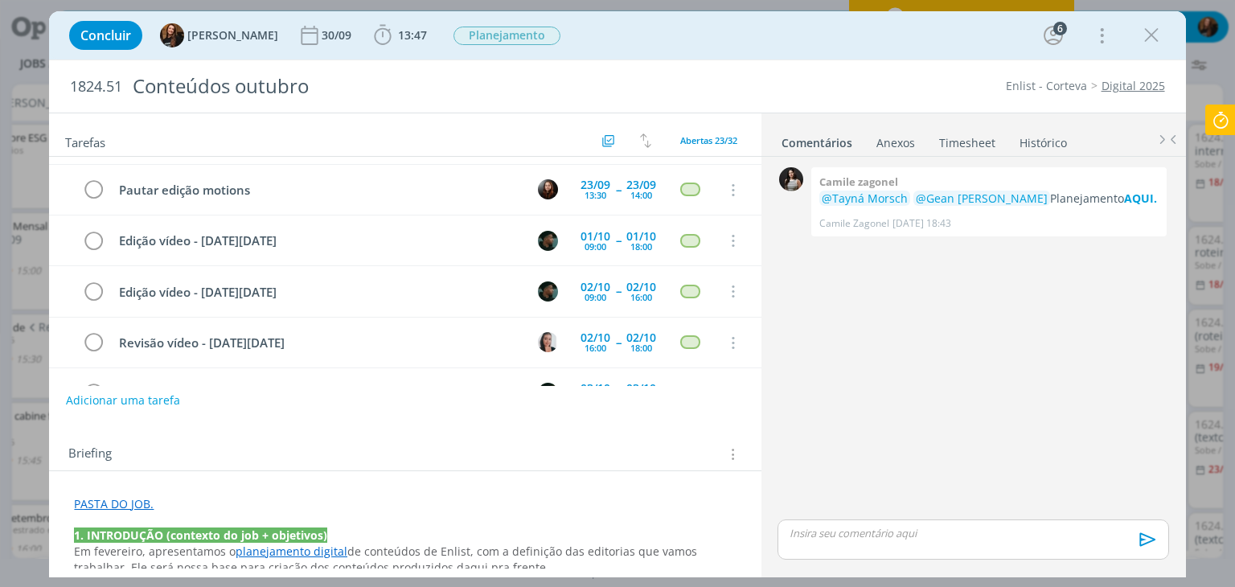
click at [969, 140] on link "Timesheet" at bounding box center [967, 139] width 58 height 23
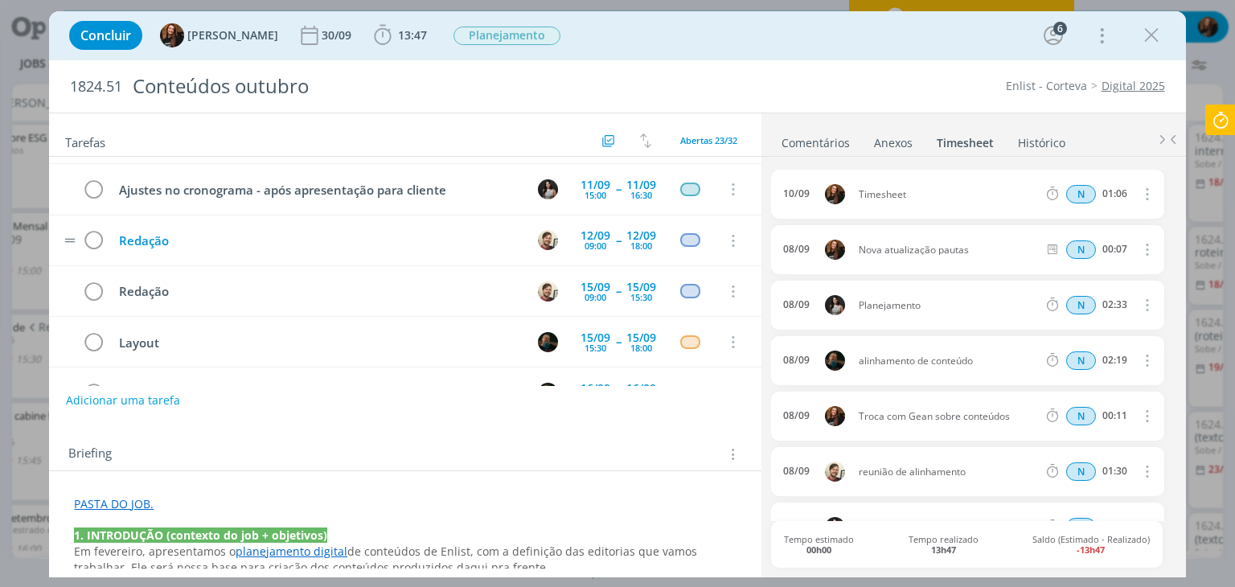
scroll to position [0, 0]
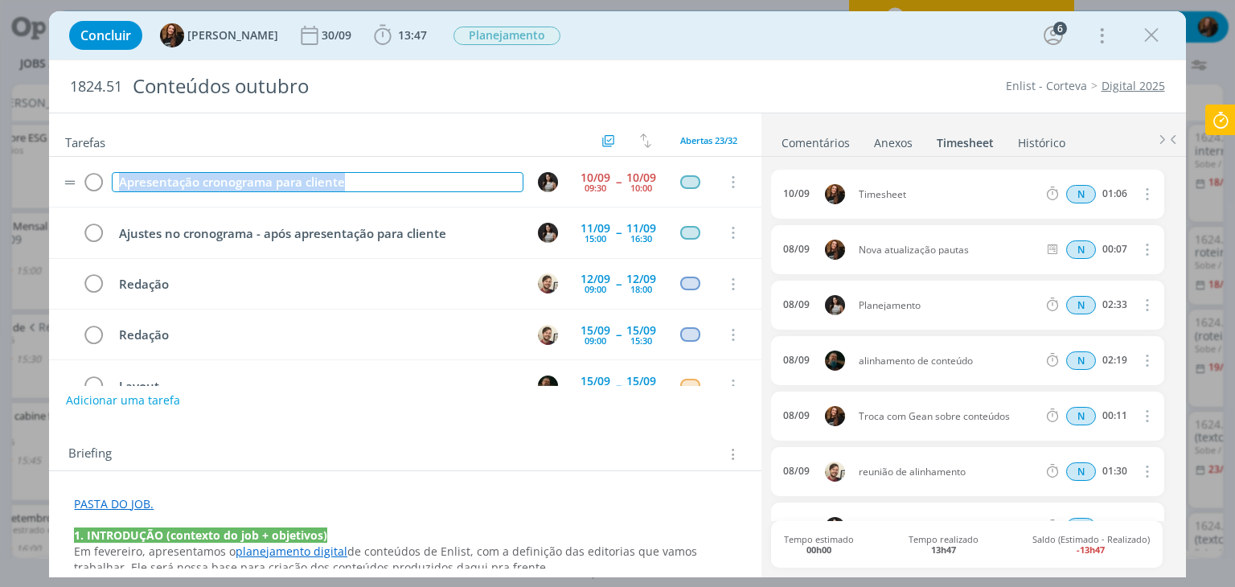
drag, startPoint x: 371, startPoint y: 178, endPoint x: 112, endPoint y: 185, distance: 259.7
click at [112, 185] on div "Apresentação cronograma para cliente" at bounding box center [317, 182] width 411 height 20
copy div "Apresentação cronograma para cliente"
click at [1137, 187] on icon "dialog" at bounding box center [1146, 193] width 18 height 19
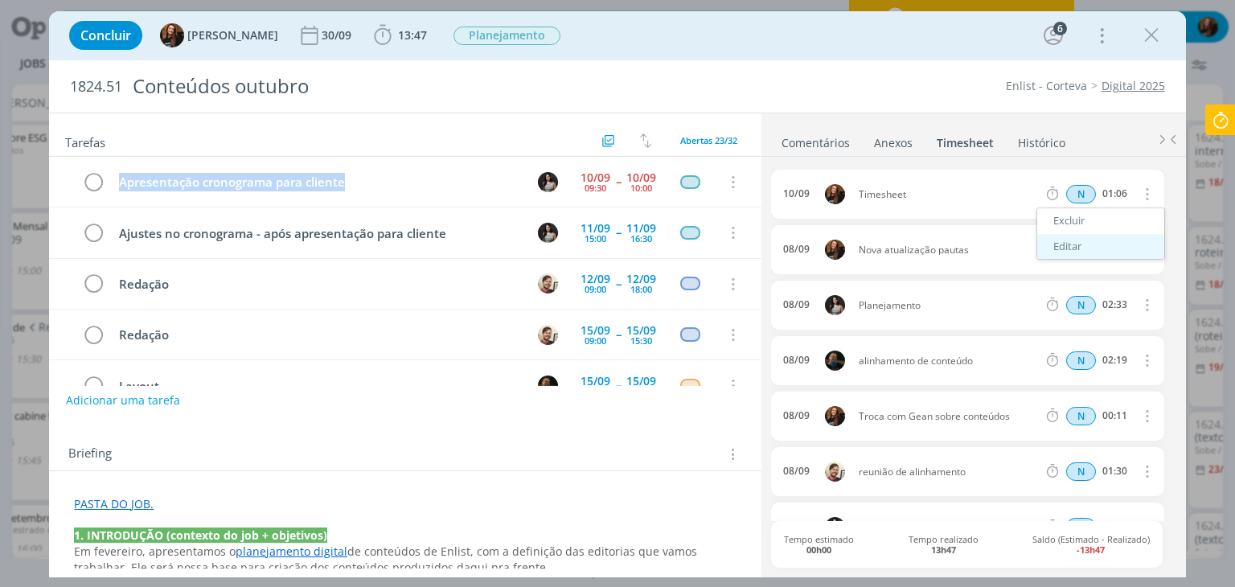
click at [1059, 247] on link "Editar" at bounding box center [1100, 247] width 127 height 26
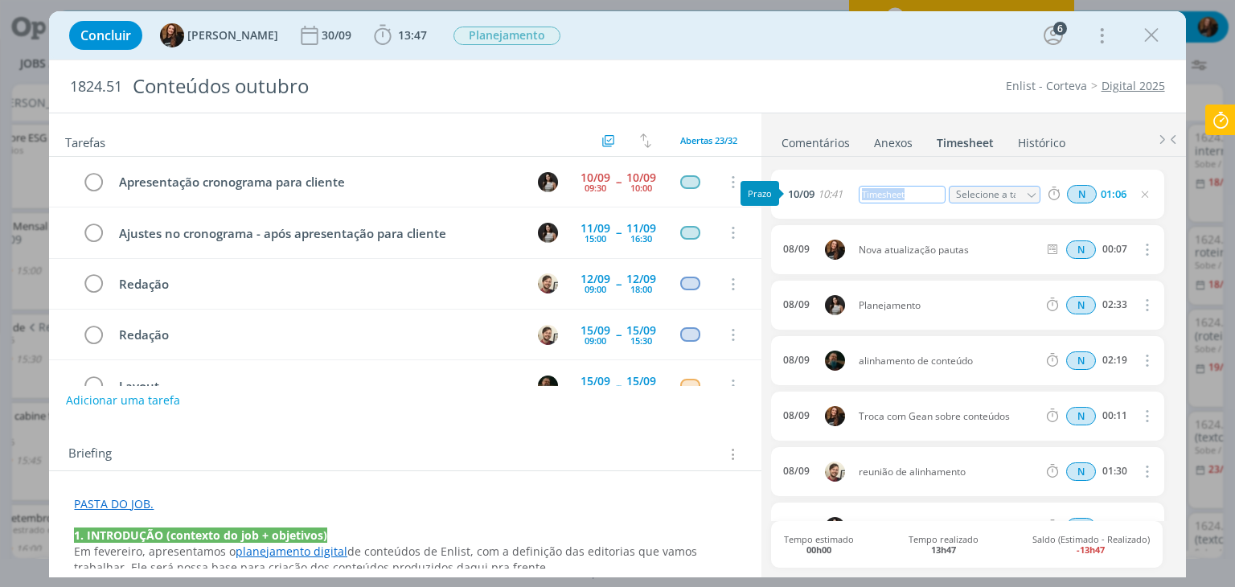
drag, startPoint x: 916, startPoint y: 194, endPoint x: 884, endPoint y: 207, distance: 34.9
click at [847, 188] on div "10/09 10:41 Timesheet Selecione a tarefa N 01:06" at bounding box center [967, 194] width 392 height 49
click at [1142, 194] on icon "dialog" at bounding box center [1144, 194] width 13 height 13
drag, startPoint x: 1138, startPoint y: 191, endPoint x: 1075, endPoint y: 308, distance: 132.3
click at [1138, 191] on icon "dialog" at bounding box center [1144, 194] width 13 height 13
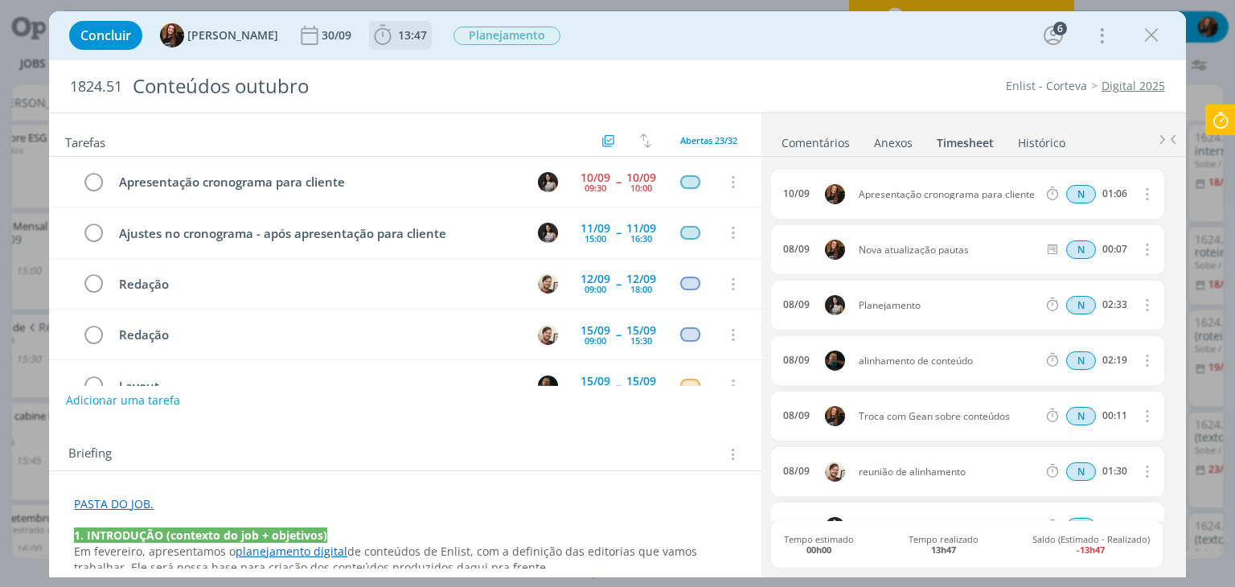
click at [398, 28] on span "13:47" at bounding box center [412, 34] width 29 height 15
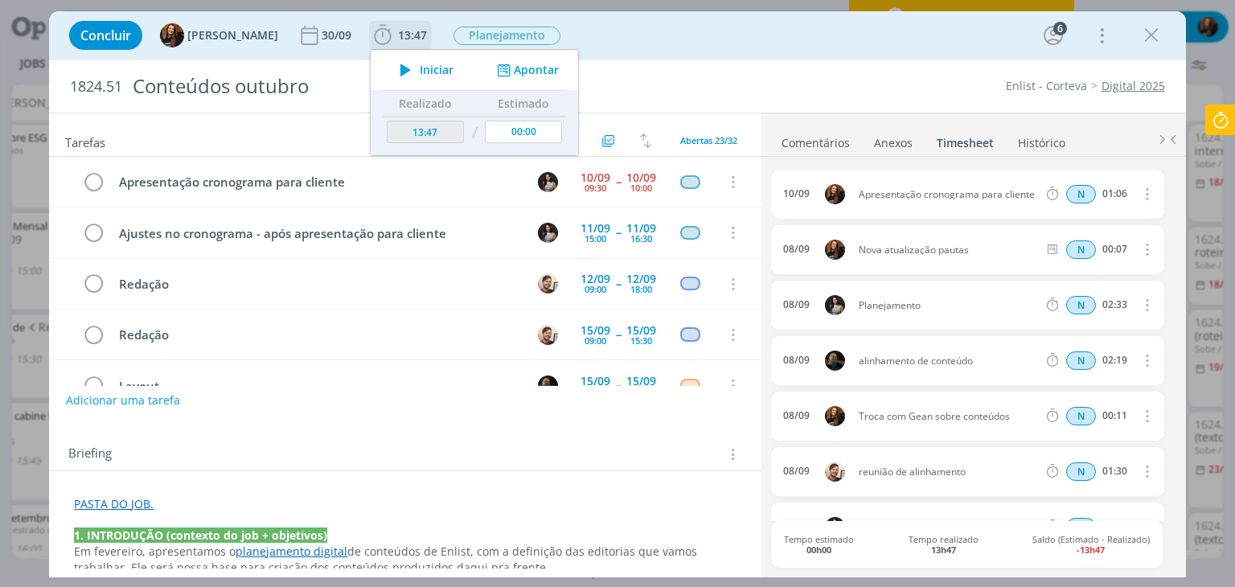
click at [521, 72] on button "Apontar" at bounding box center [526, 70] width 67 height 17
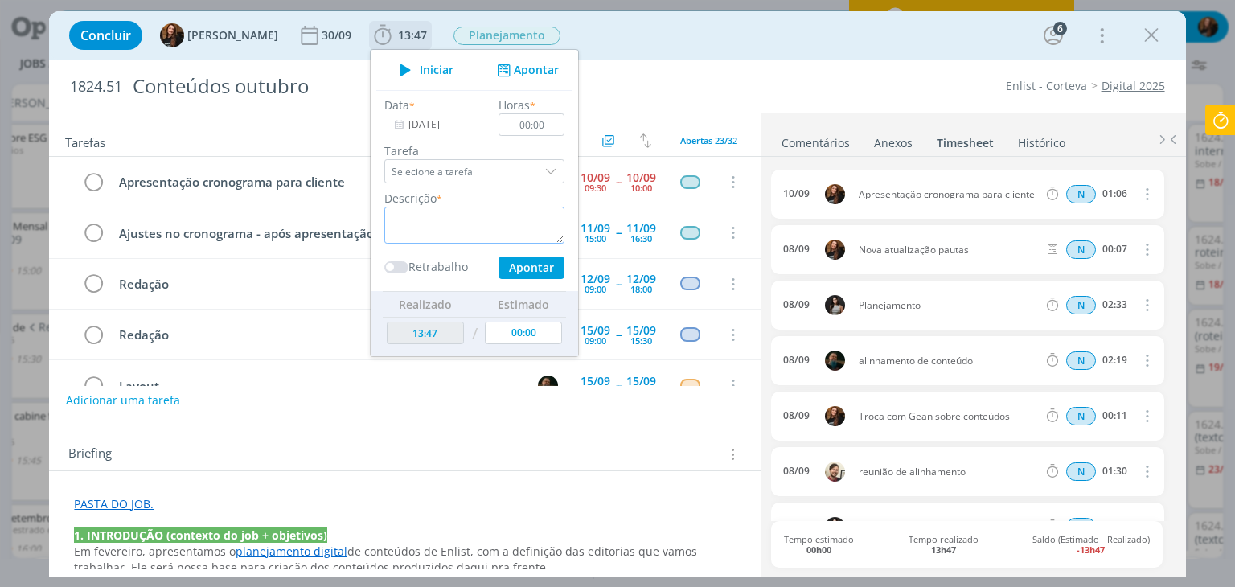
click at [449, 220] on textarea "dialog" at bounding box center [474, 225] width 180 height 37
type textarea "Pautas de vídeo"
click at [559, 117] on ul "Iniciar Apontar Data * 10/09/2025 Horas * 00:00 Tarefa Selecione a tarefa Descr…" at bounding box center [474, 203] width 209 height 308
click at [1039, 133] on link "Histórico" at bounding box center [1041, 139] width 49 height 23
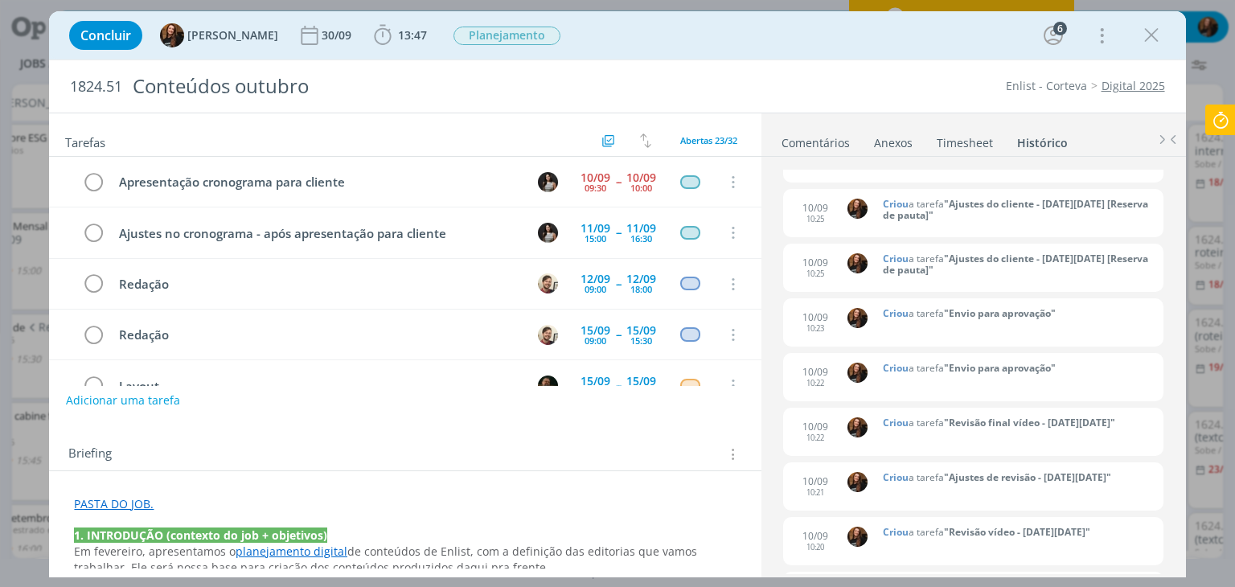
scroll to position [80, 0]
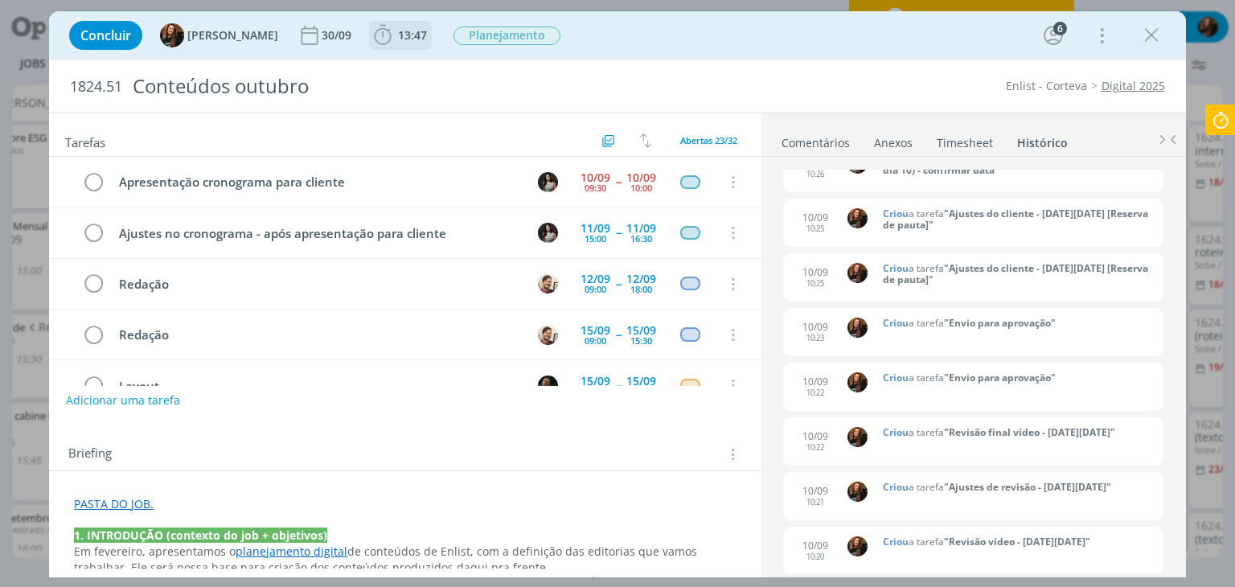
click at [419, 37] on div "Concluir Tayná Morsch 30/09 13:47 Iniciar Apontar Data * 10/09/2025 Horas * 00:…" at bounding box center [617, 35] width 1112 height 39
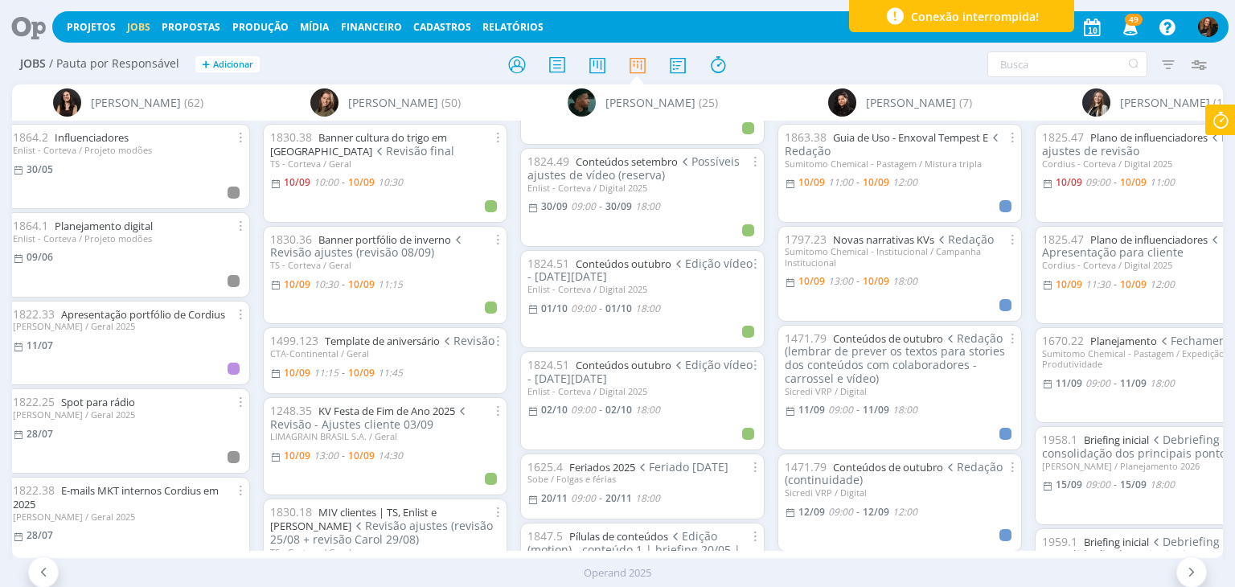
scroll to position [1929, 0]
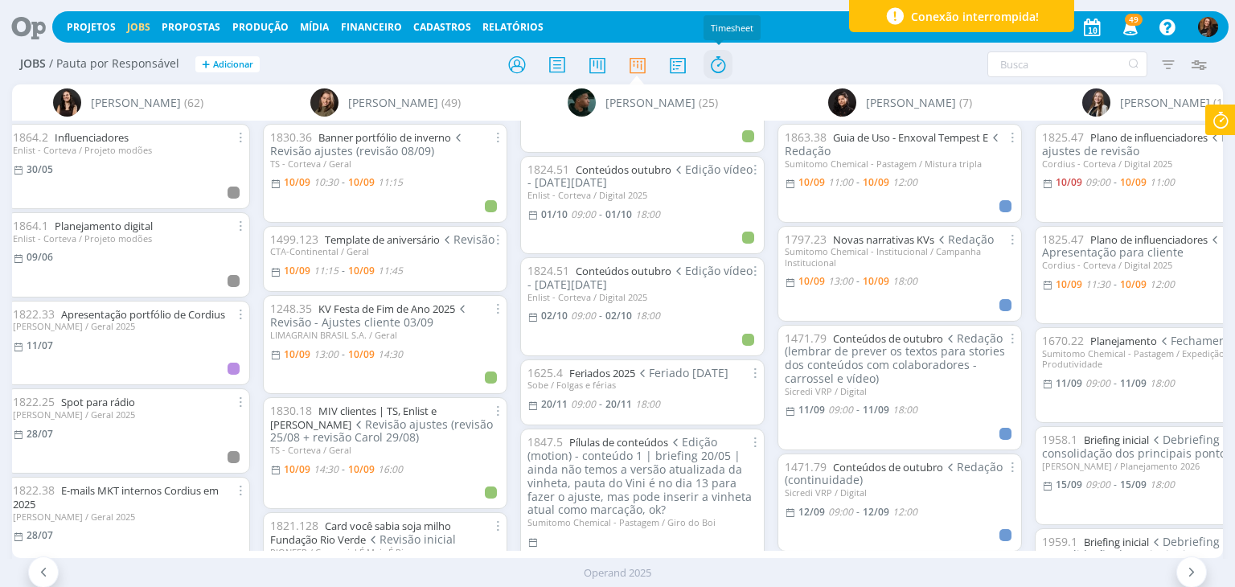
click at [720, 61] on icon at bounding box center [717, 64] width 29 height 31
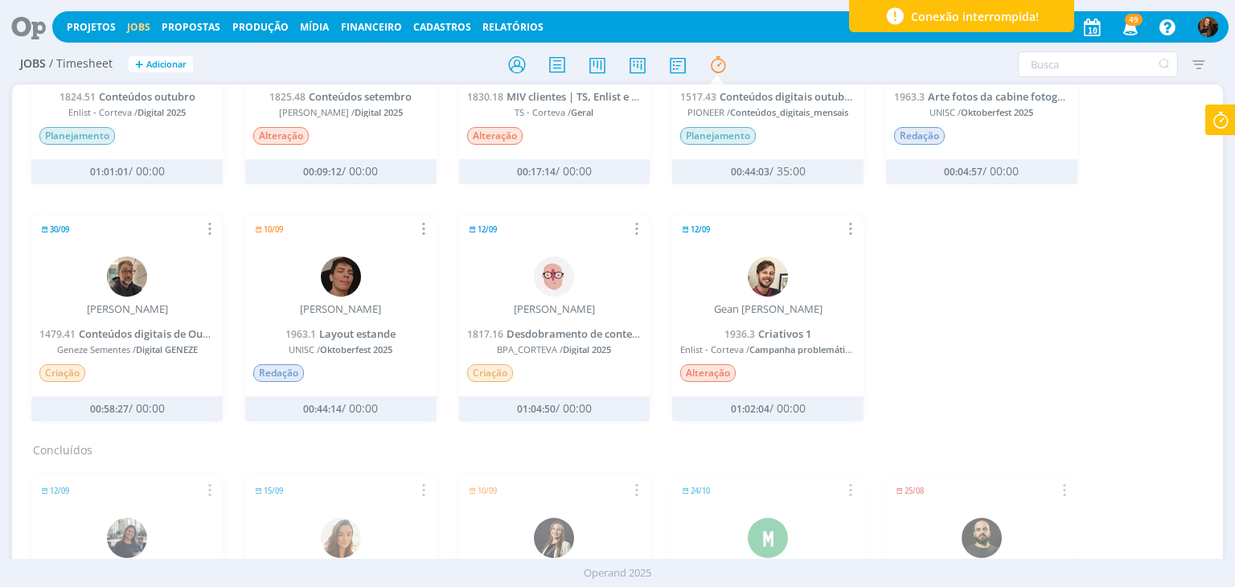
scroll to position [884, 0]
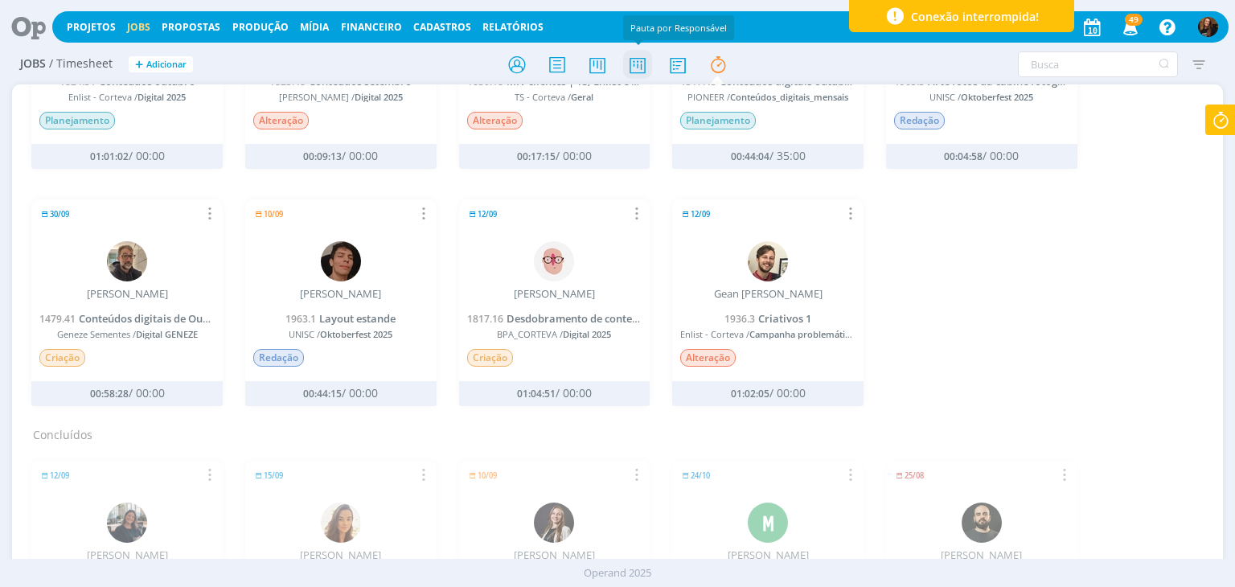
drag, startPoint x: 633, startPoint y: 65, endPoint x: 637, endPoint y: 80, distance: 15.8
click at [633, 65] on icon at bounding box center [637, 64] width 29 height 31
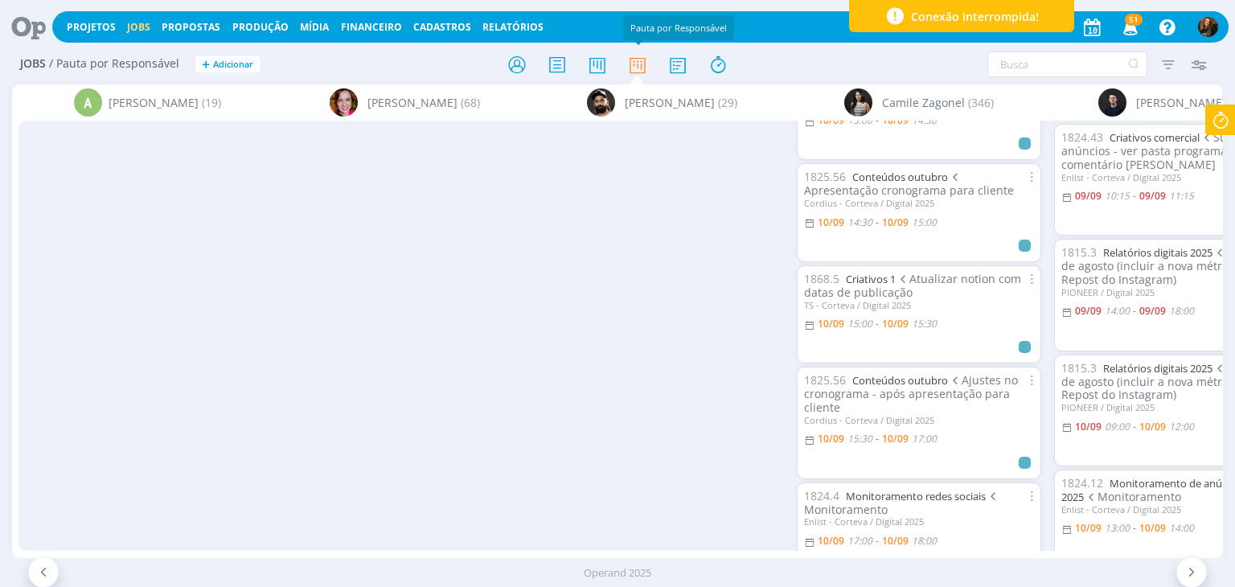
scroll to position [0, 1245]
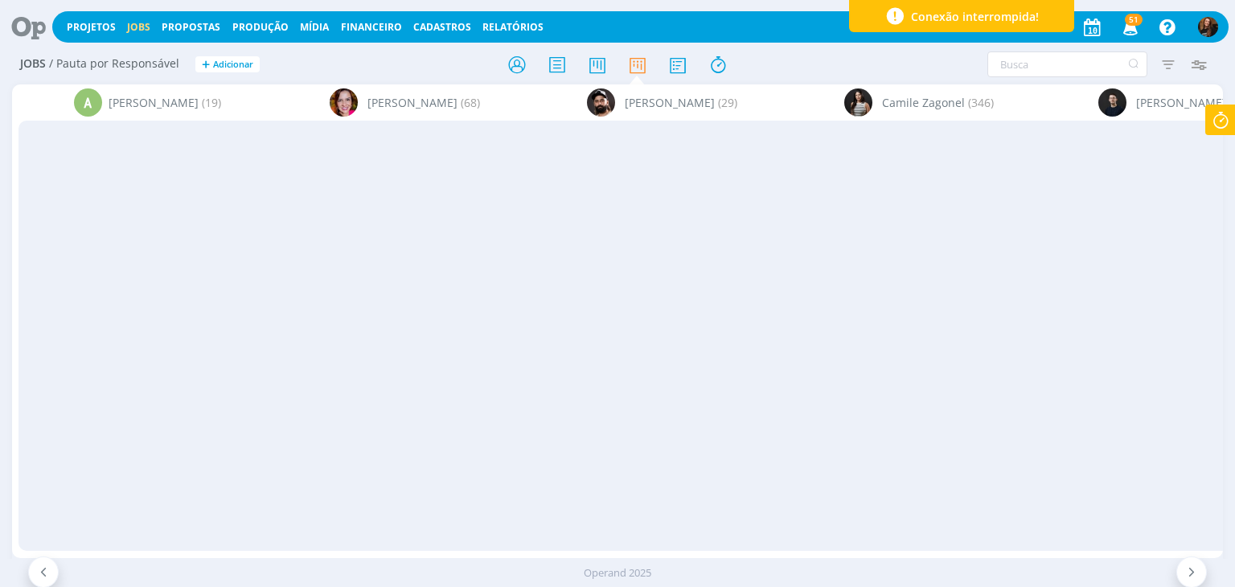
scroll to position [0, 1827]
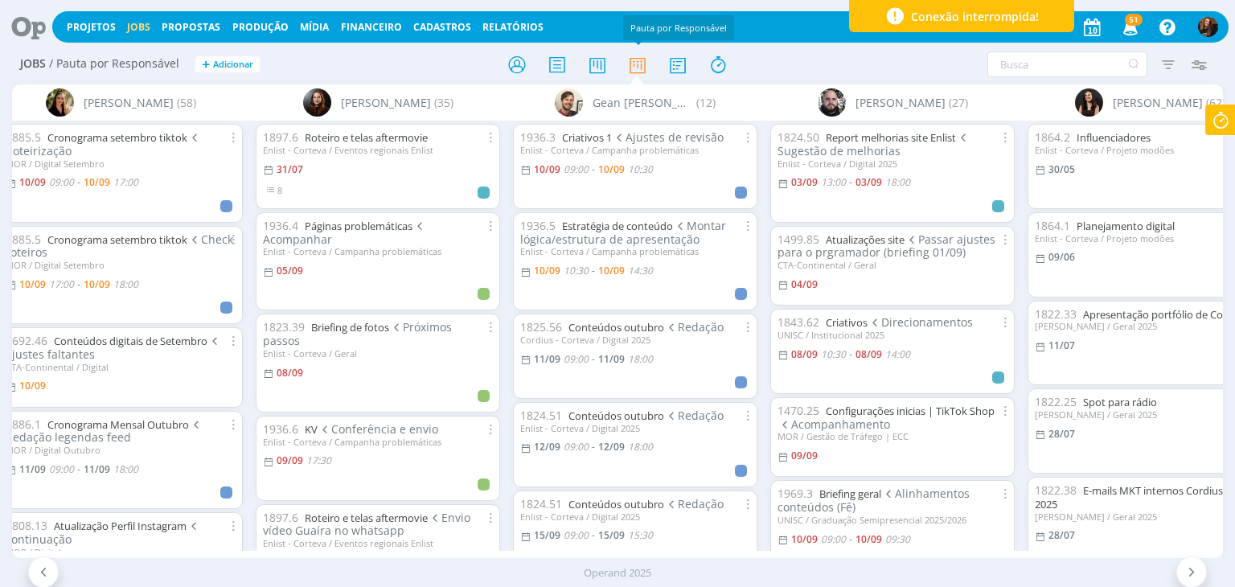
click at [1219, 123] on icon at bounding box center [1220, 119] width 29 height 31
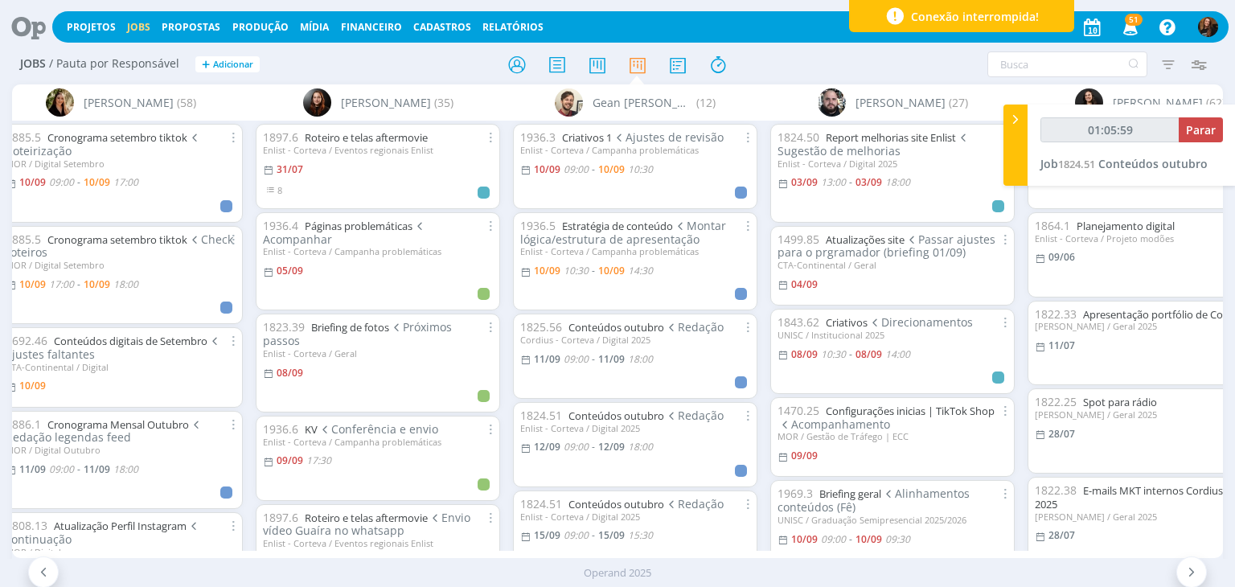
type input "01:06:00"
click at [1209, 129] on span "Parar" at bounding box center [1201, 129] width 30 height 15
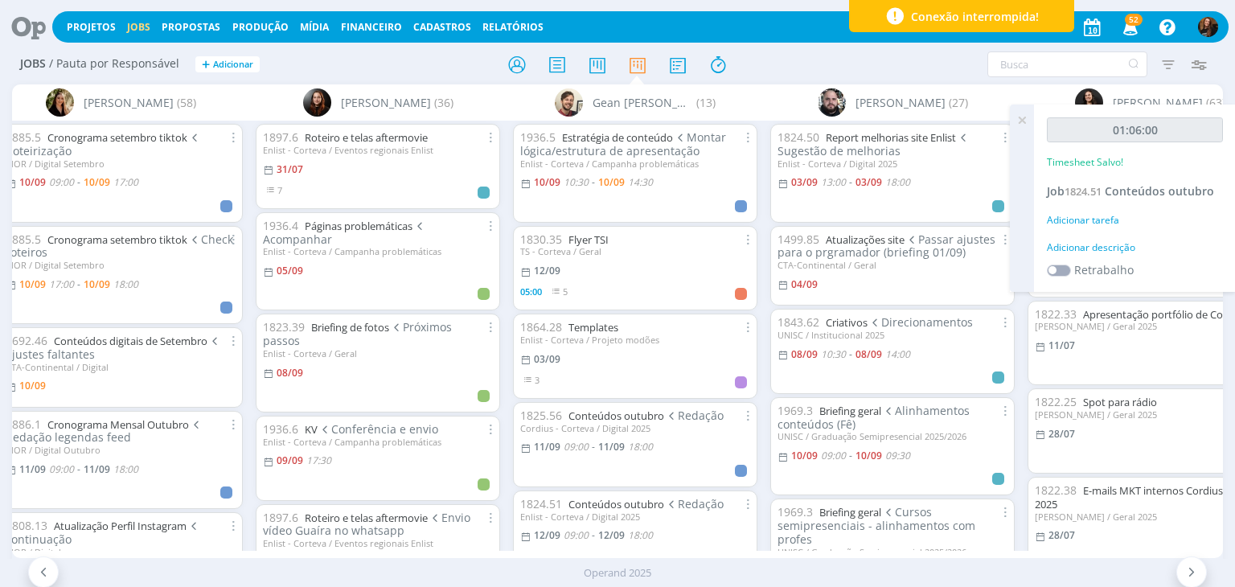
click at [1023, 117] on icon at bounding box center [1021, 119] width 29 height 31
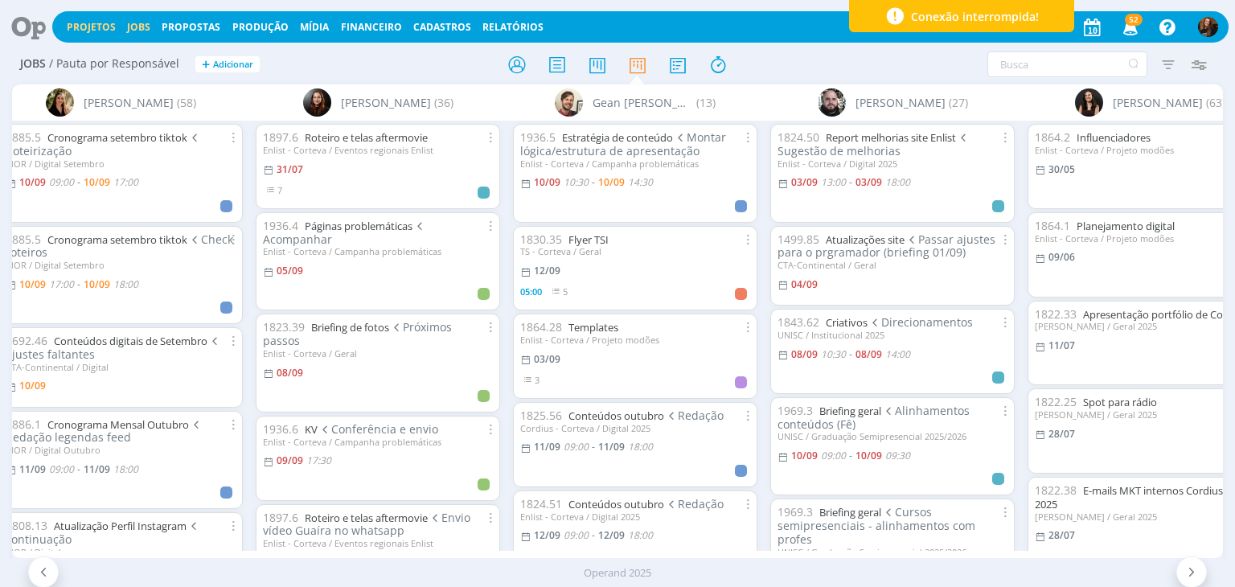
click at [82, 23] on link "Projetos" at bounding box center [91, 27] width 49 height 14
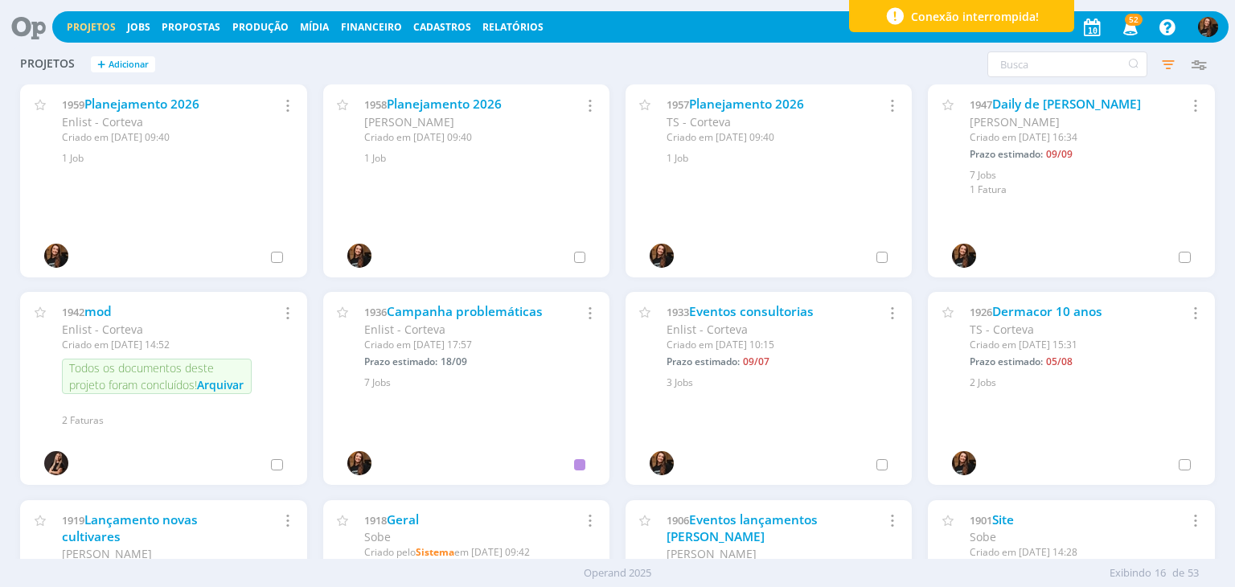
scroll to position [80, 0]
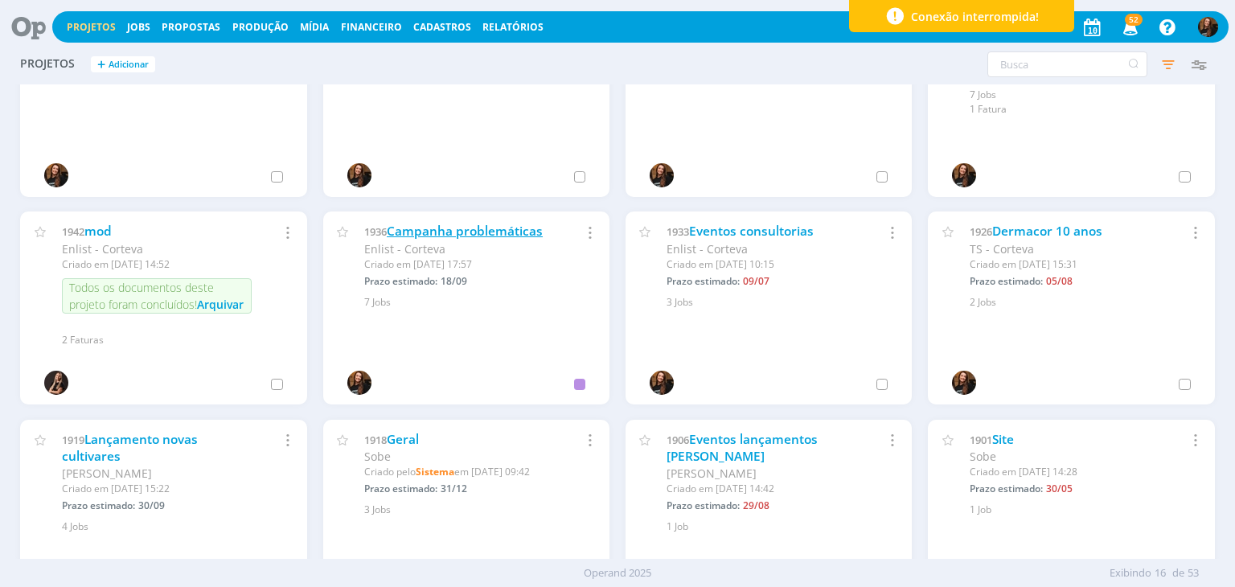
click at [486, 231] on link "Campanha problemáticas" at bounding box center [465, 231] width 156 height 17
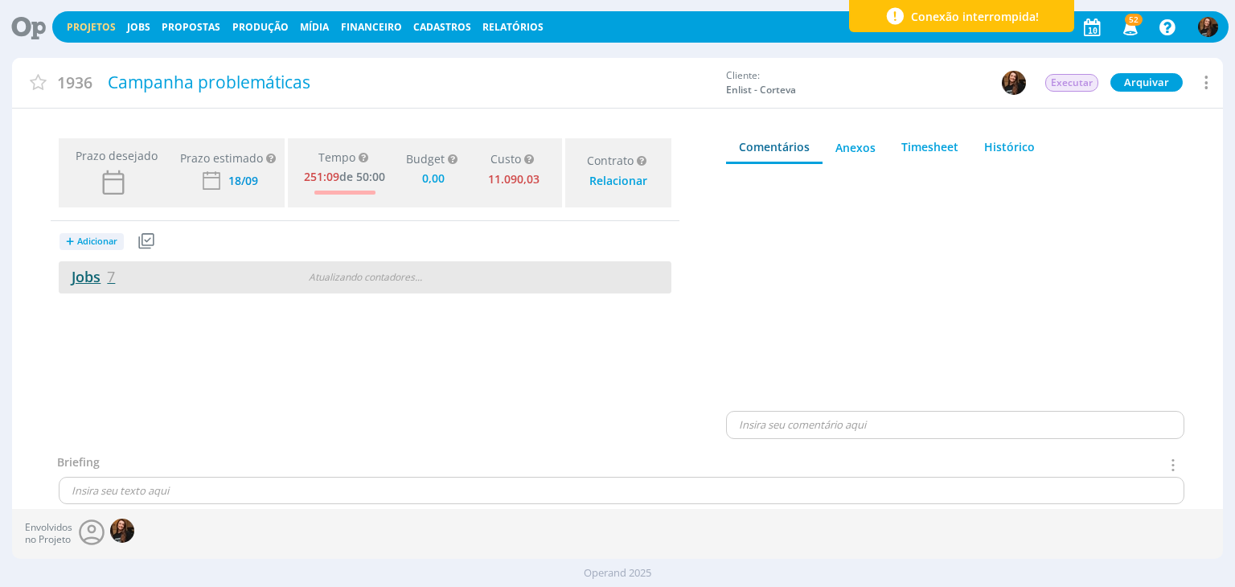
type input "0,00"
click at [79, 272] on link "Jobs 7" at bounding box center [87, 276] width 56 height 19
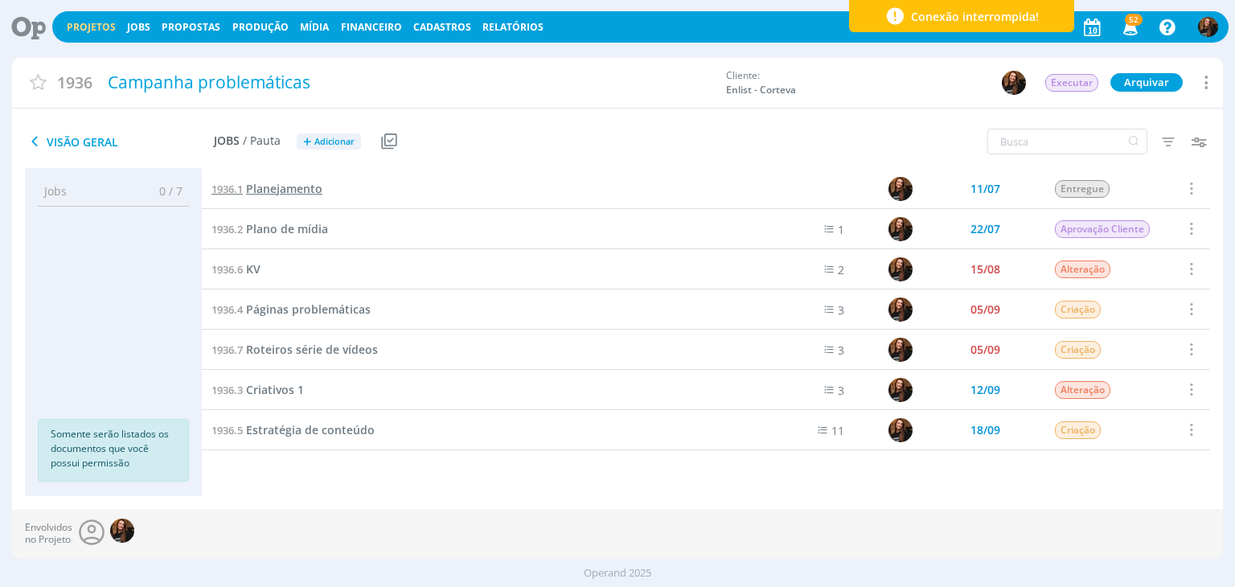
click at [291, 188] on span "Planejamento" at bounding box center [284, 188] width 76 height 15
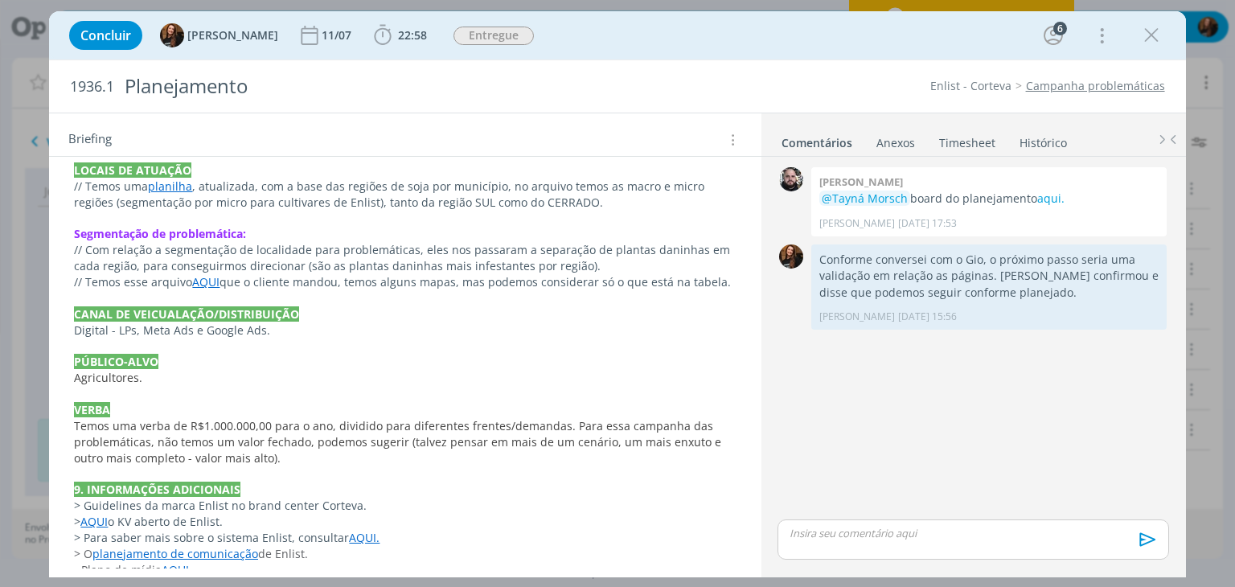
scroll to position [377, 0]
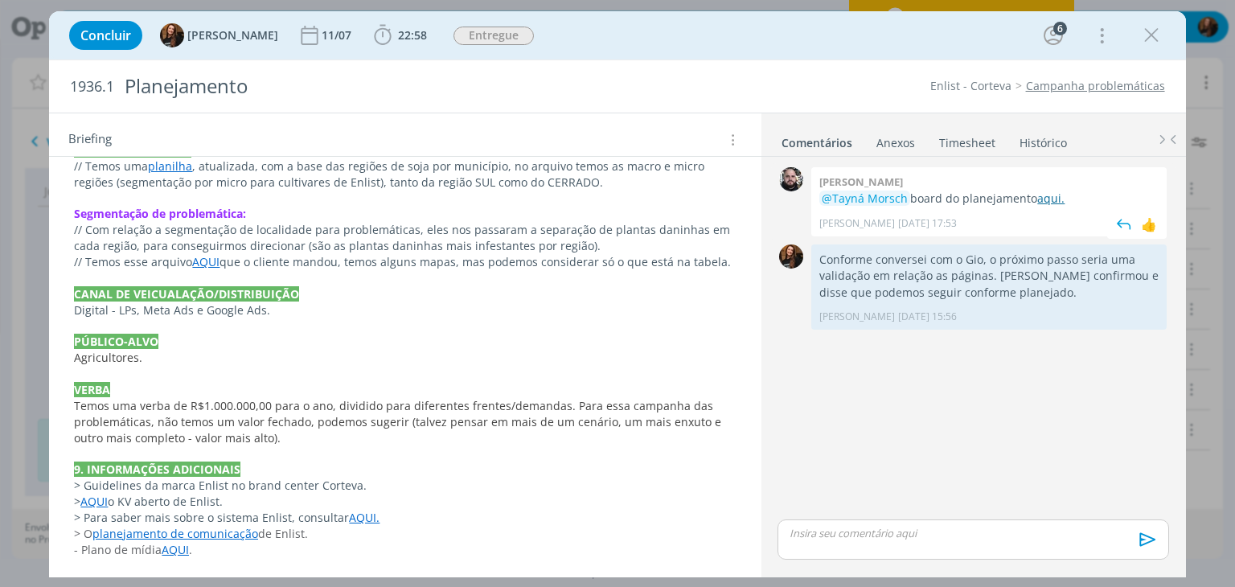
click at [1055, 197] on link "aqui." at bounding box center [1050, 198] width 27 height 15
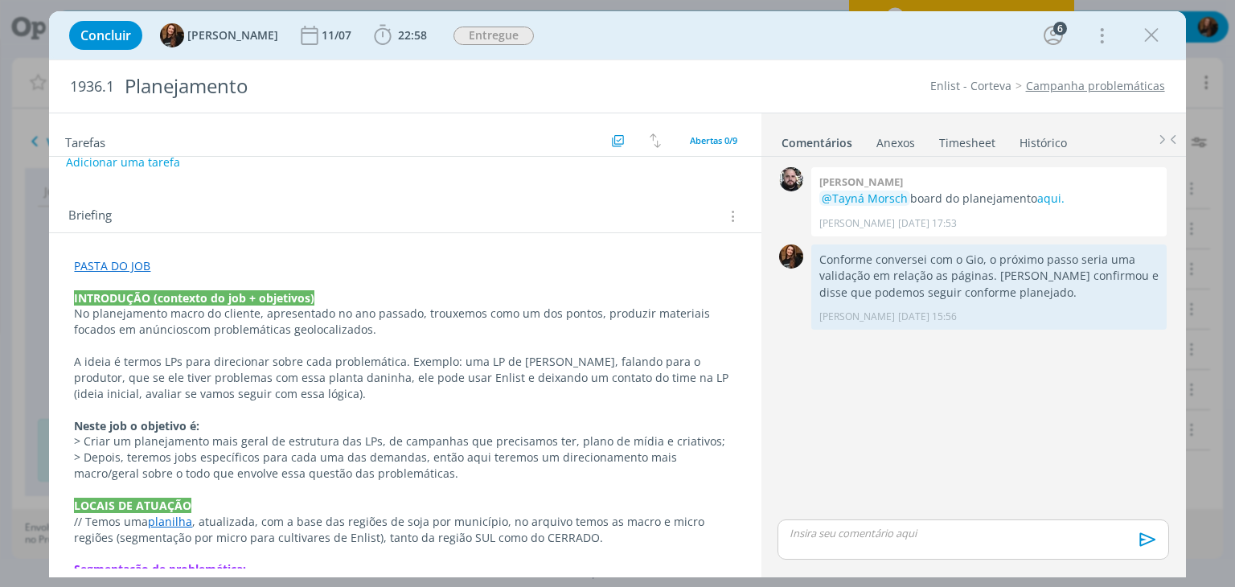
scroll to position [0, 0]
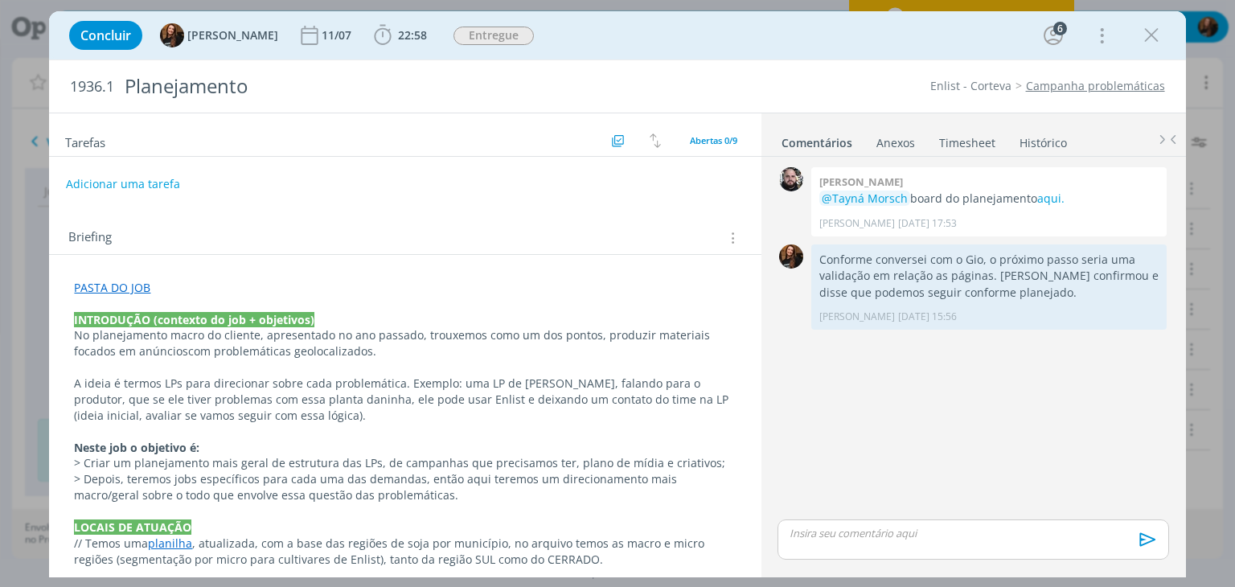
drag, startPoint x: 1157, startPoint y: 39, endPoint x: 920, endPoint y: 6, distance: 238.6
click at [1157, 39] on icon "dialog" at bounding box center [1151, 35] width 24 height 24
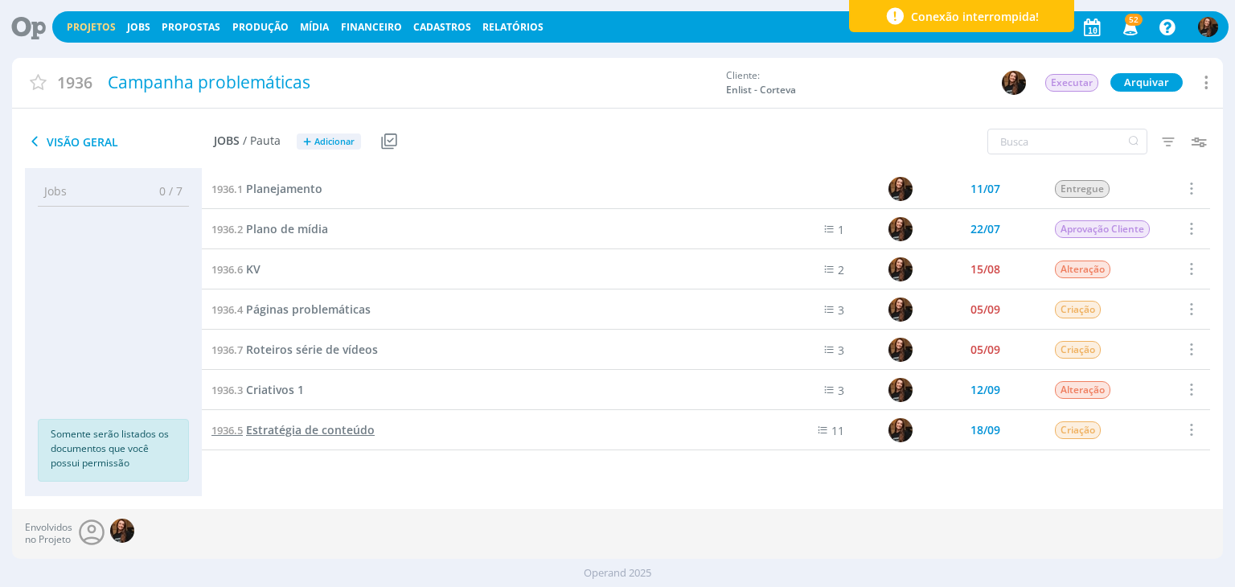
click at [306, 426] on span "Estratégia de conteúdo" at bounding box center [310, 429] width 129 height 15
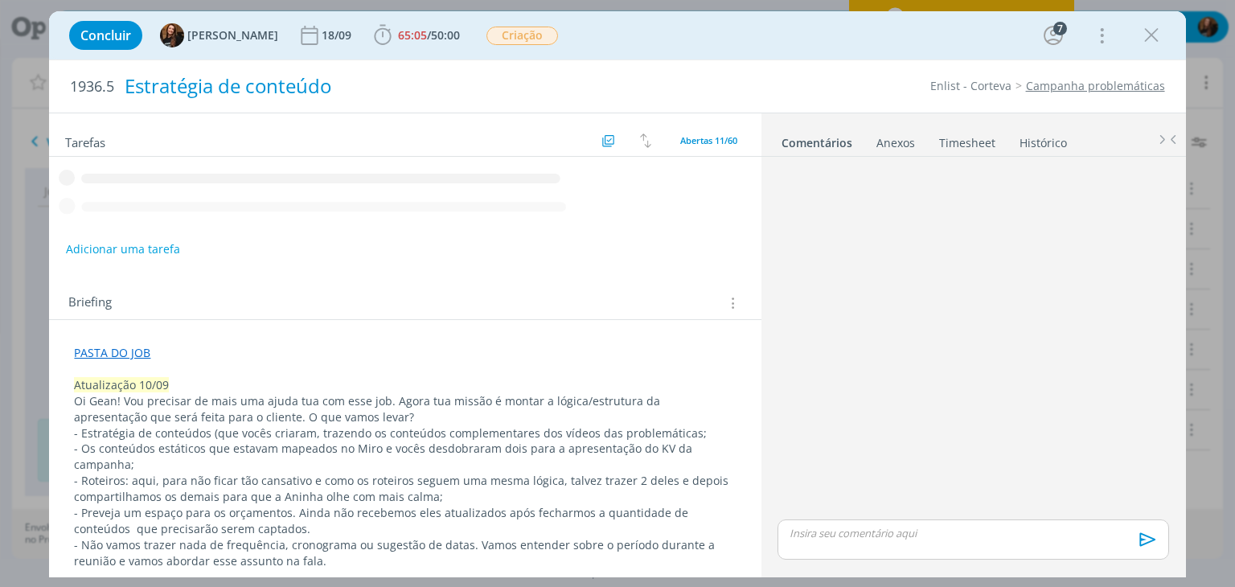
click at [431, 40] on span "50:00" at bounding box center [445, 34] width 29 height 15
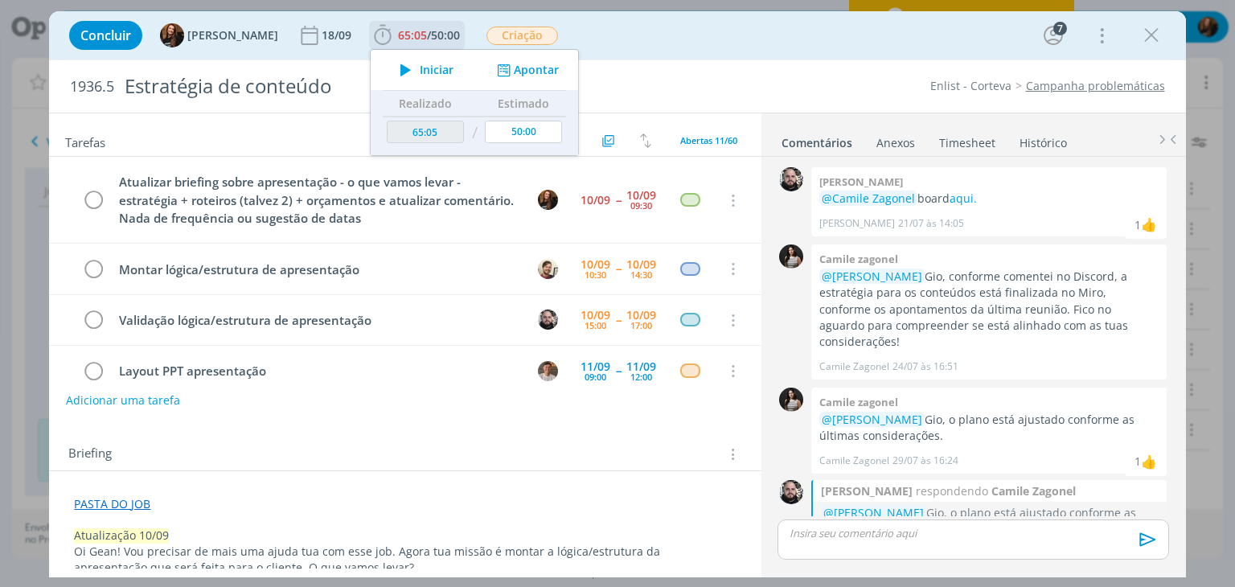
scroll to position [1326, 0]
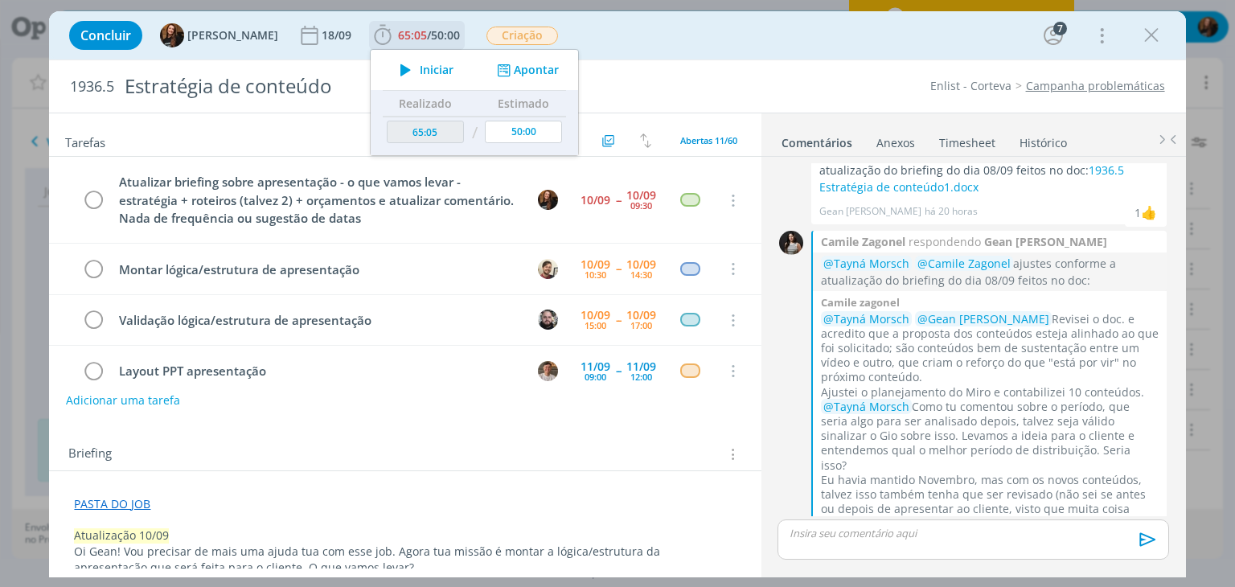
click at [535, 69] on button "Apontar" at bounding box center [526, 70] width 67 height 17
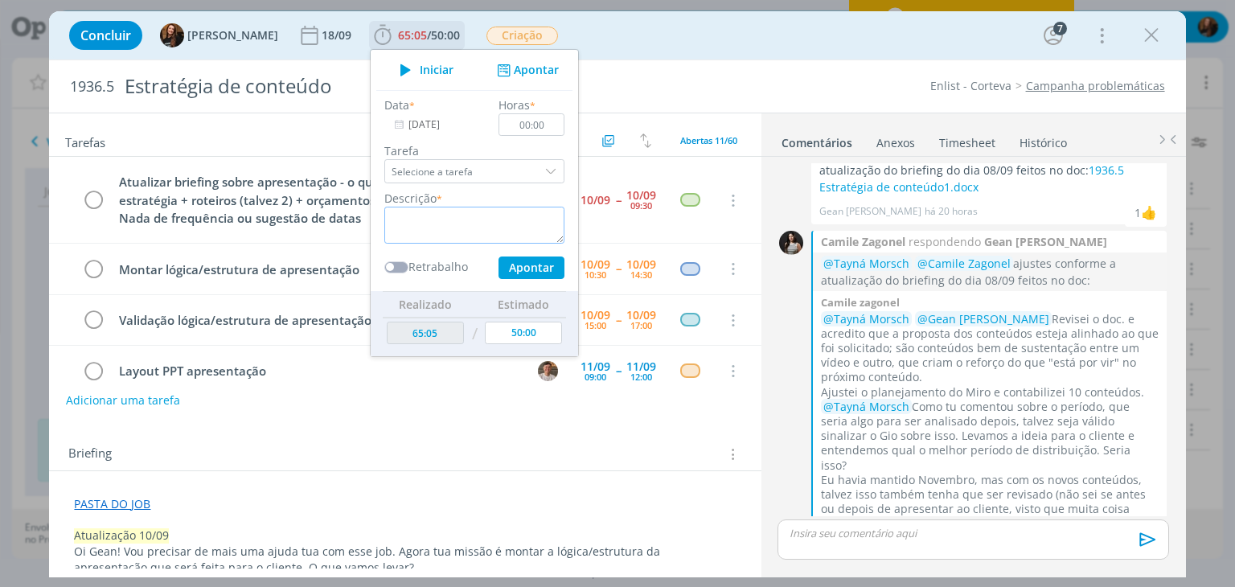
click at [428, 220] on textarea "dialog" at bounding box center [474, 225] width 180 height 37
type textarea "Troca com Gean sobre apresentação"
click at [540, 121] on input "00:00" at bounding box center [532, 124] width 66 height 23
type input "00:10"
click at [514, 262] on button "Apontar" at bounding box center [531, 267] width 66 height 23
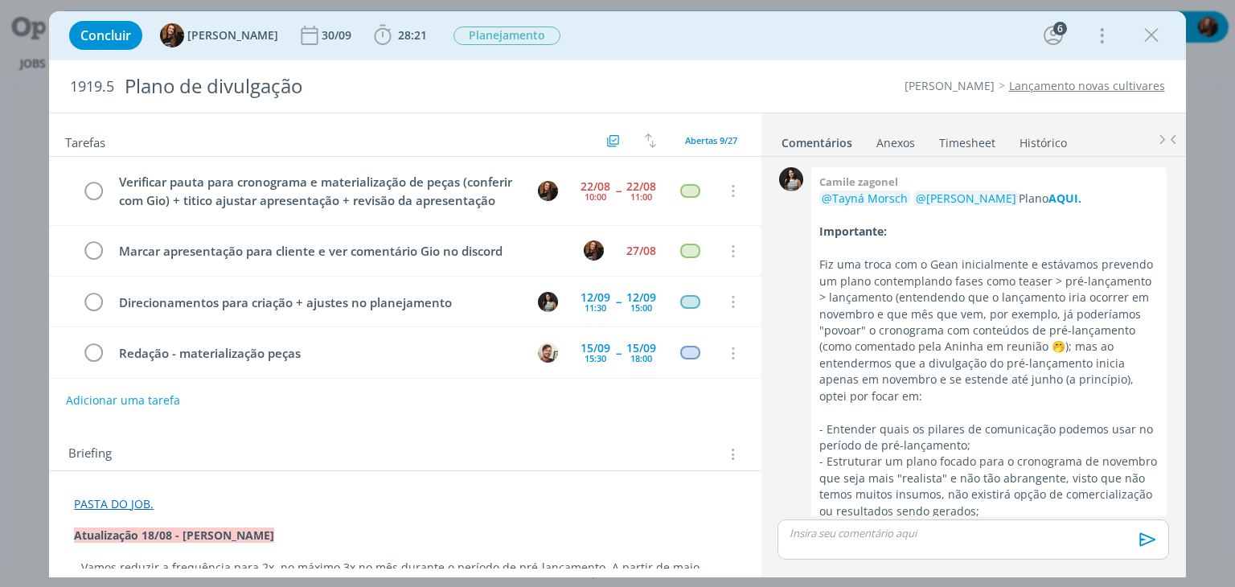
scroll to position [748, 0]
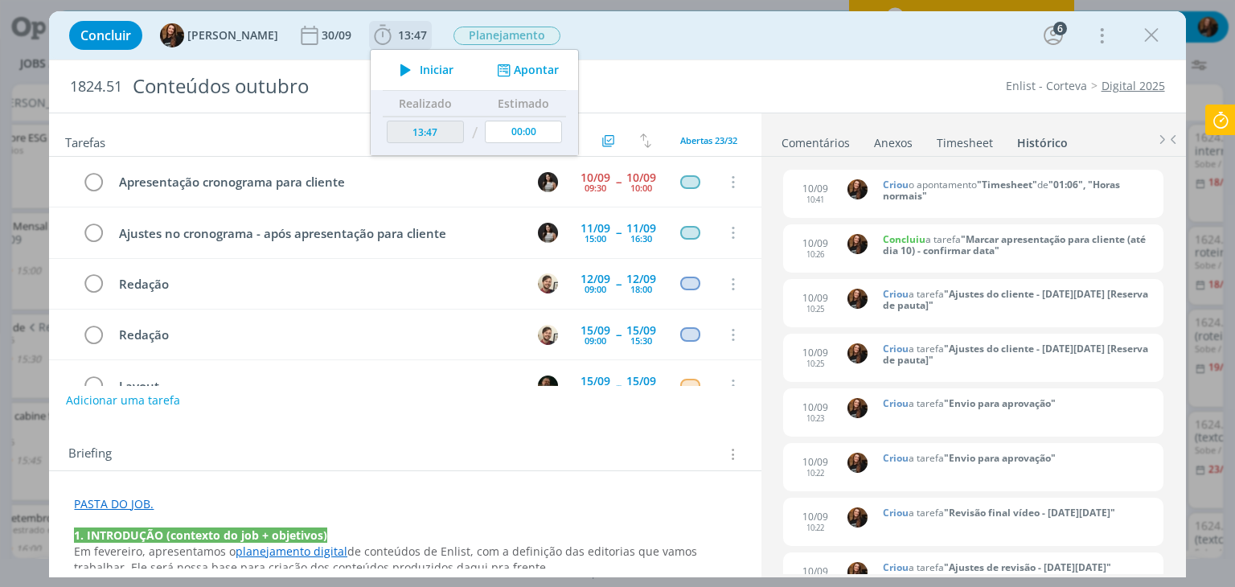
scroll to position [80, 0]
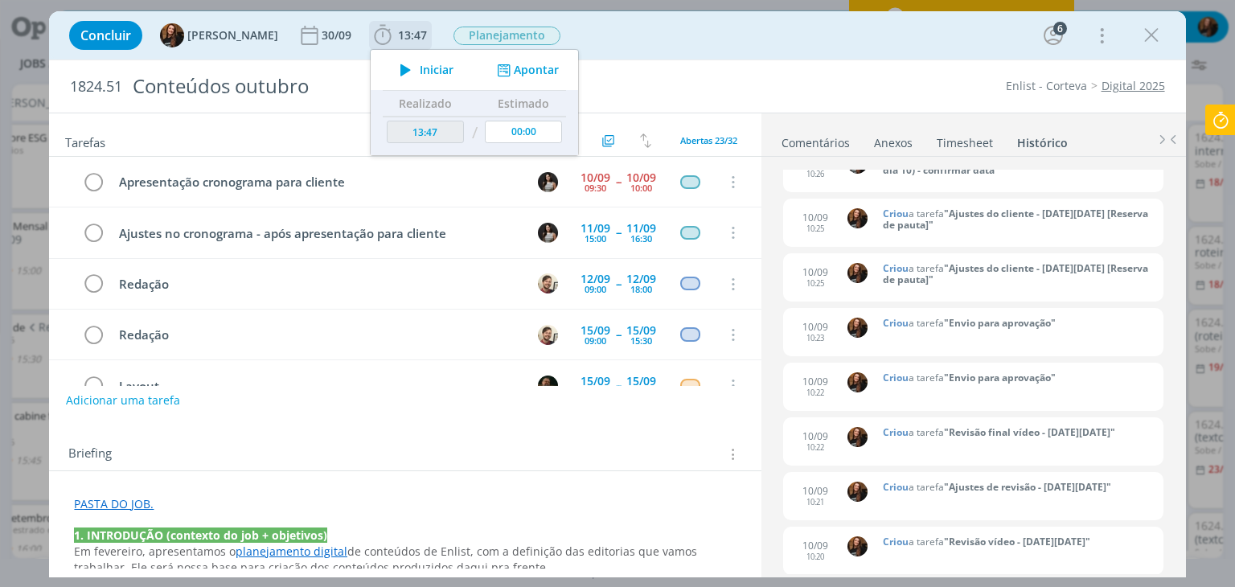
click at [505, 71] on button "Apontar" at bounding box center [526, 70] width 67 height 17
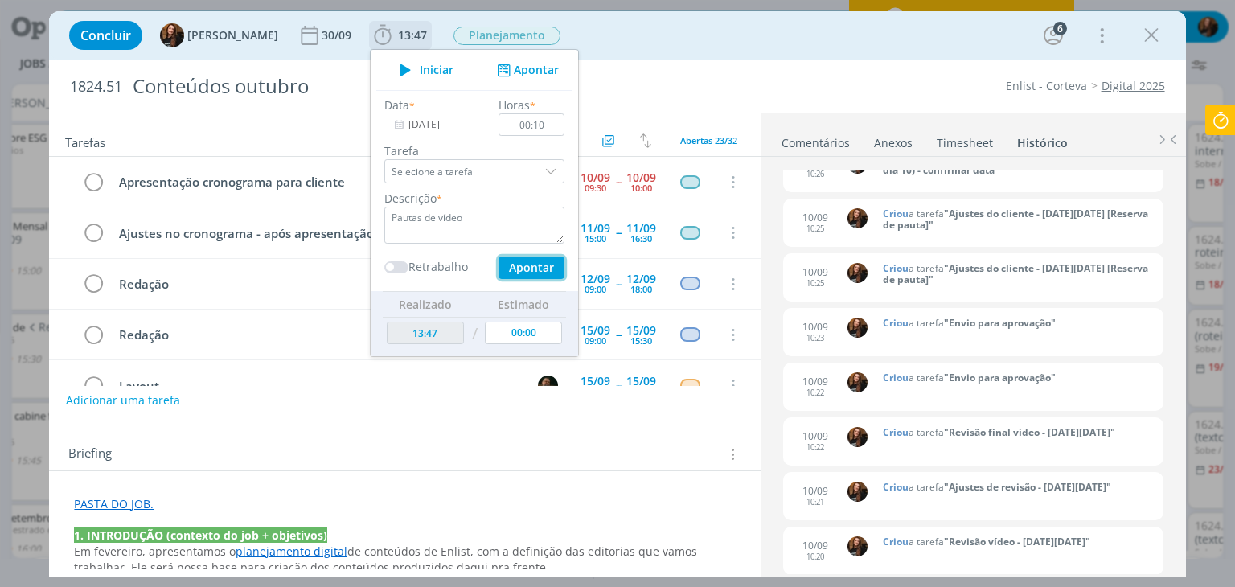
click at [526, 264] on button "Apontar" at bounding box center [531, 267] width 66 height 23
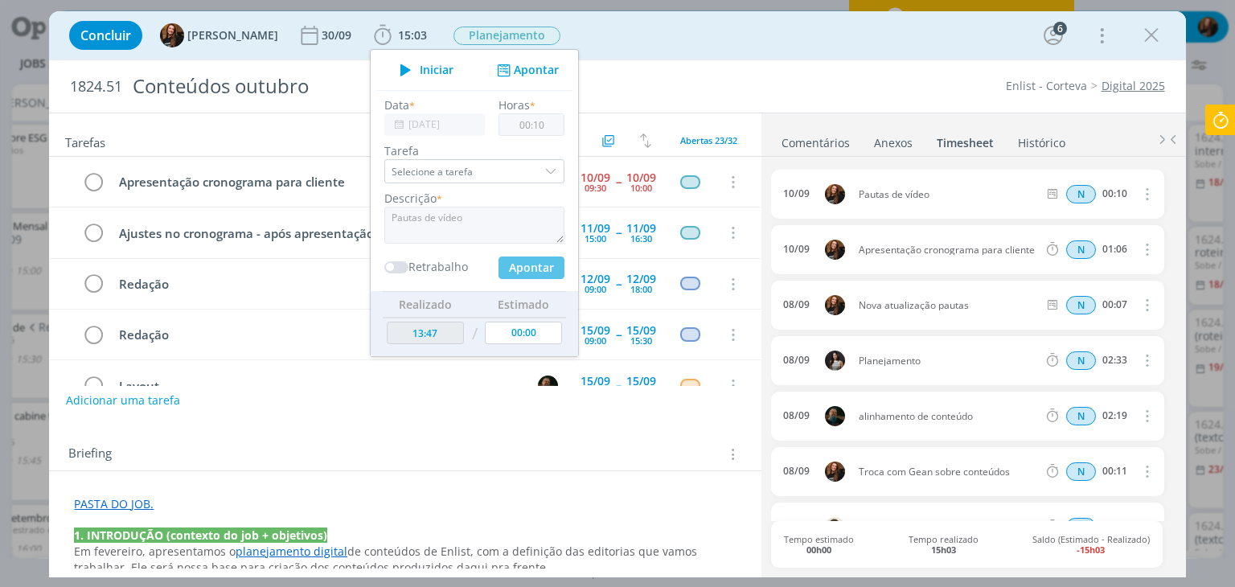
type input "00:00"
type input "13:57"
click at [810, 84] on div "Enlist - Corteva Digital 2025" at bounding box center [941, 86] width 462 height 16
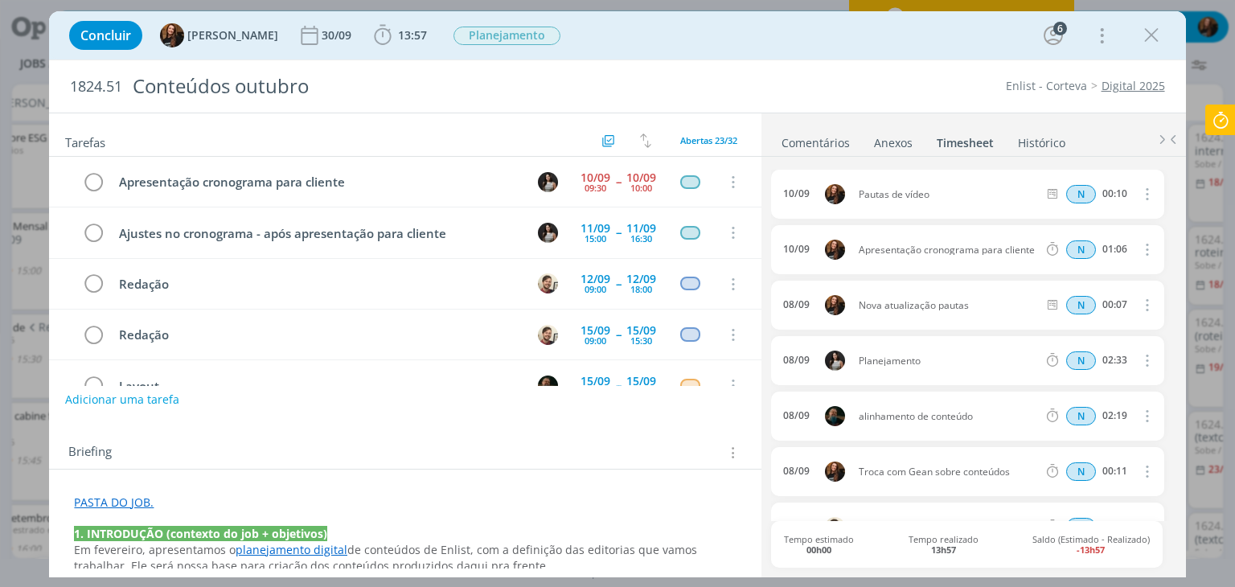
click at [136, 406] on button "Adicionar uma tarefa" at bounding box center [122, 399] width 114 height 27
click at [141, 398] on input "dialog" at bounding box center [298, 398] width 443 height 23
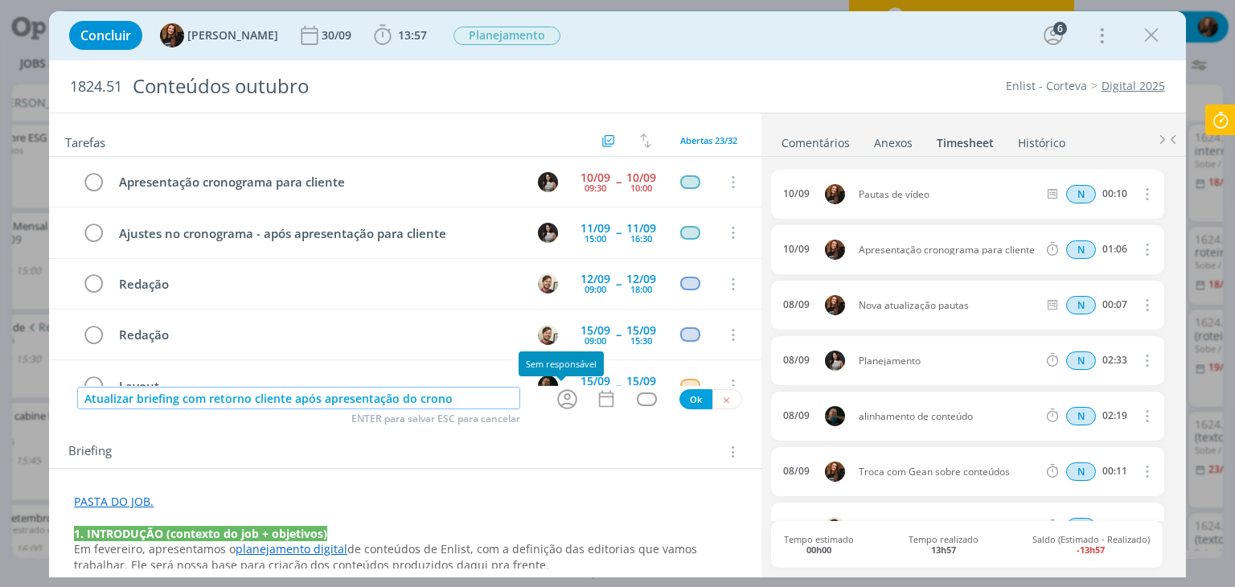
click at [556, 401] on icon "dialog" at bounding box center [567, 399] width 25 height 25
type input "Atualizar briefing com retorno cliente após apresentação do crono"
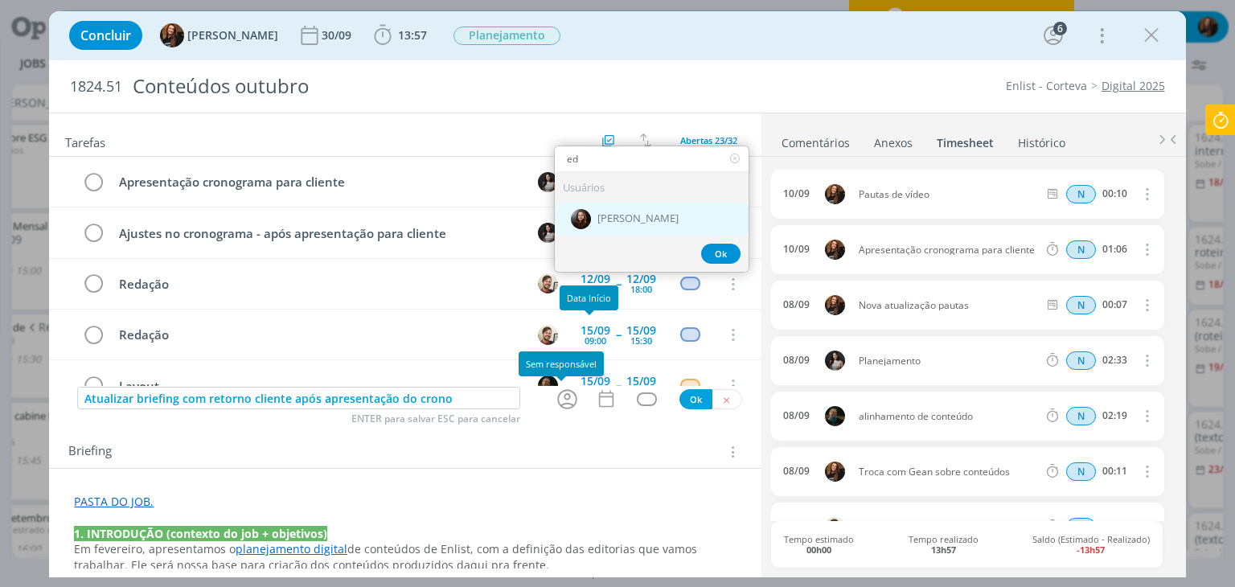
type input "ed"
click at [631, 213] on span "[PERSON_NAME]" at bounding box center [637, 218] width 81 height 13
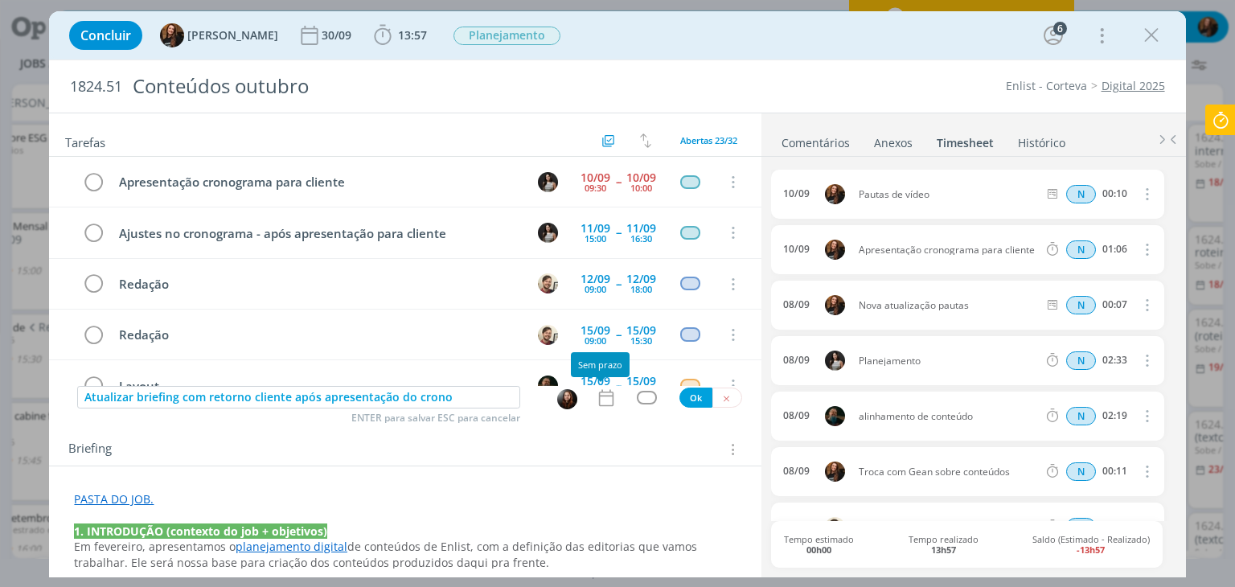
click at [597, 397] on icon "dialog" at bounding box center [606, 397] width 21 height 21
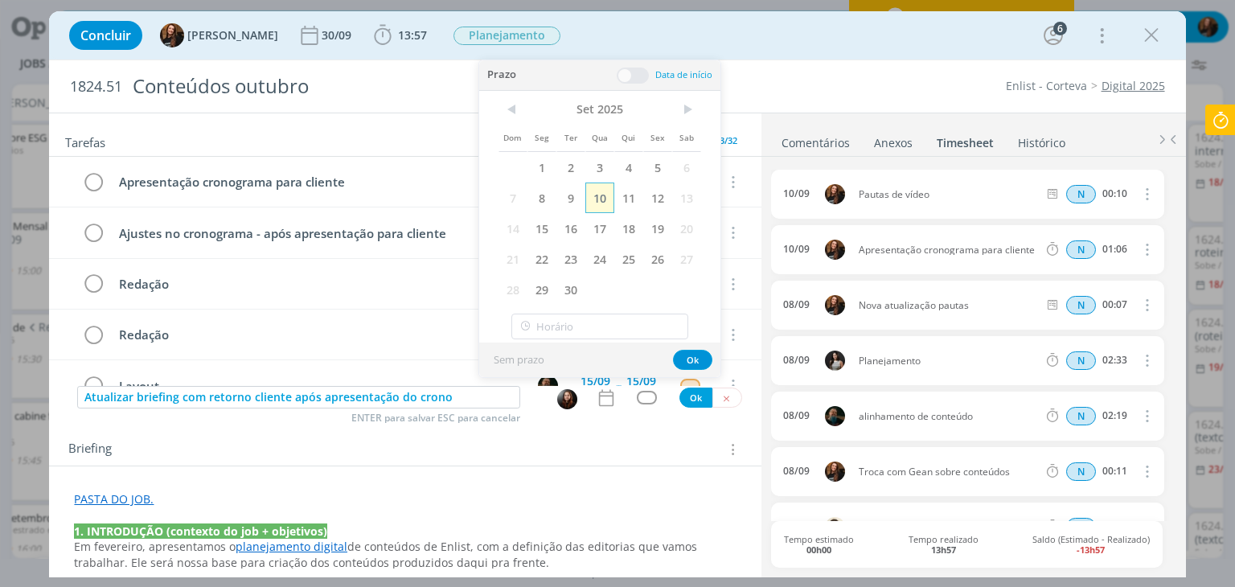
click at [611, 193] on span "10" at bounding box center [599, 197] width 29 height 31
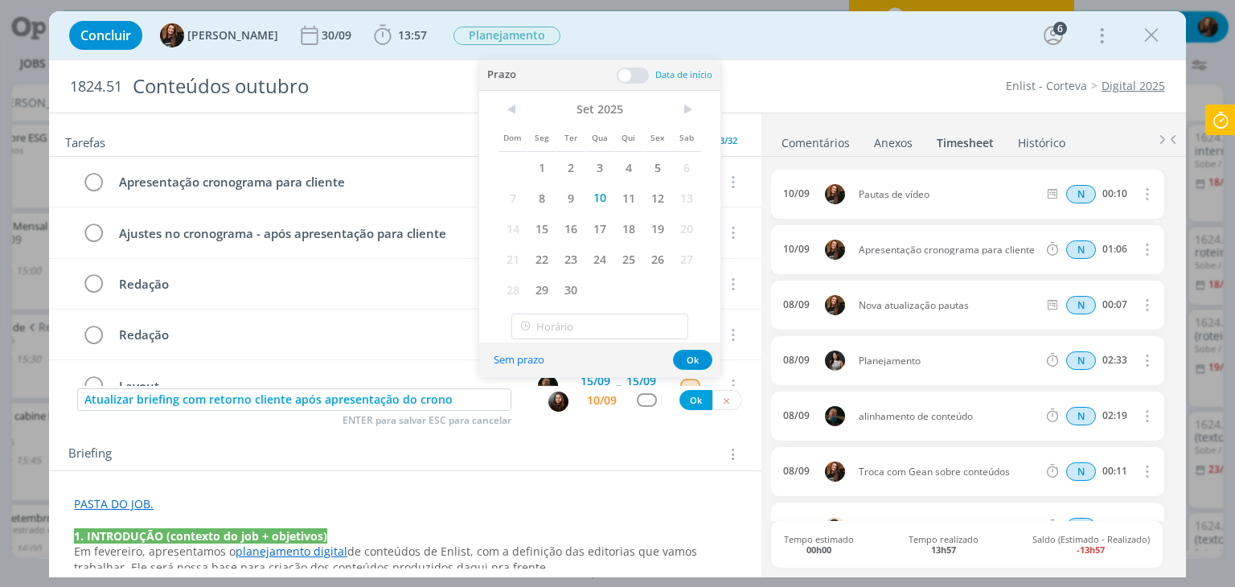
click at [629, 72] on span at bounding box center [633, 76] width 32 height 16
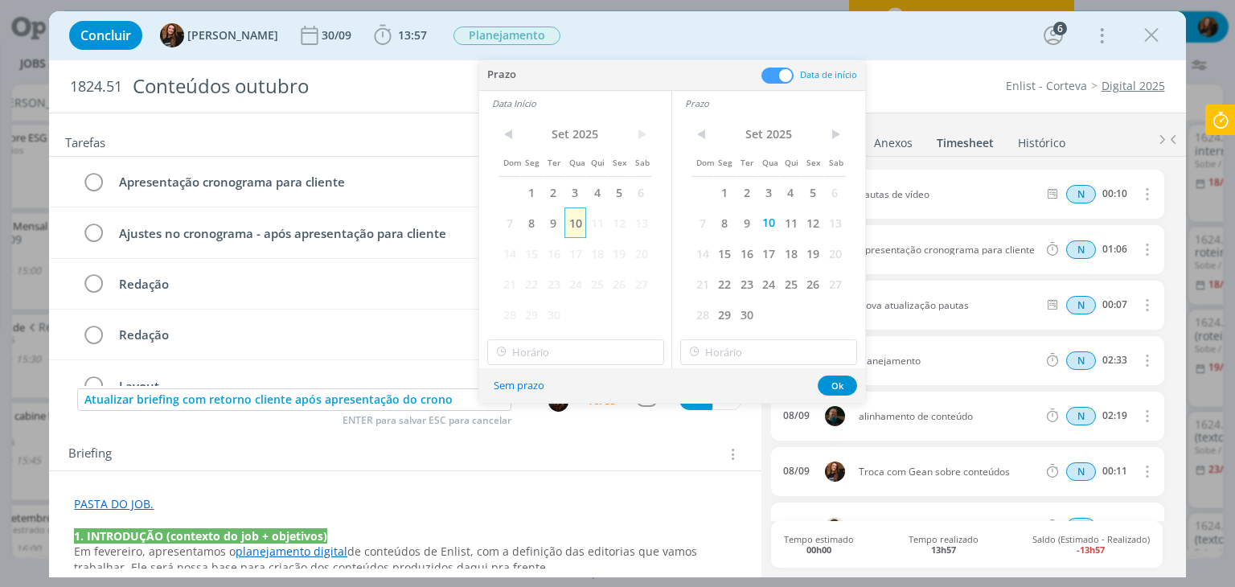
click at [580, 225] on span "10" at bounding box center [575, 222] width 22 height 31
click at [772, 352] on input "11:00" at bounding box center [768, 352] width 177 height 26
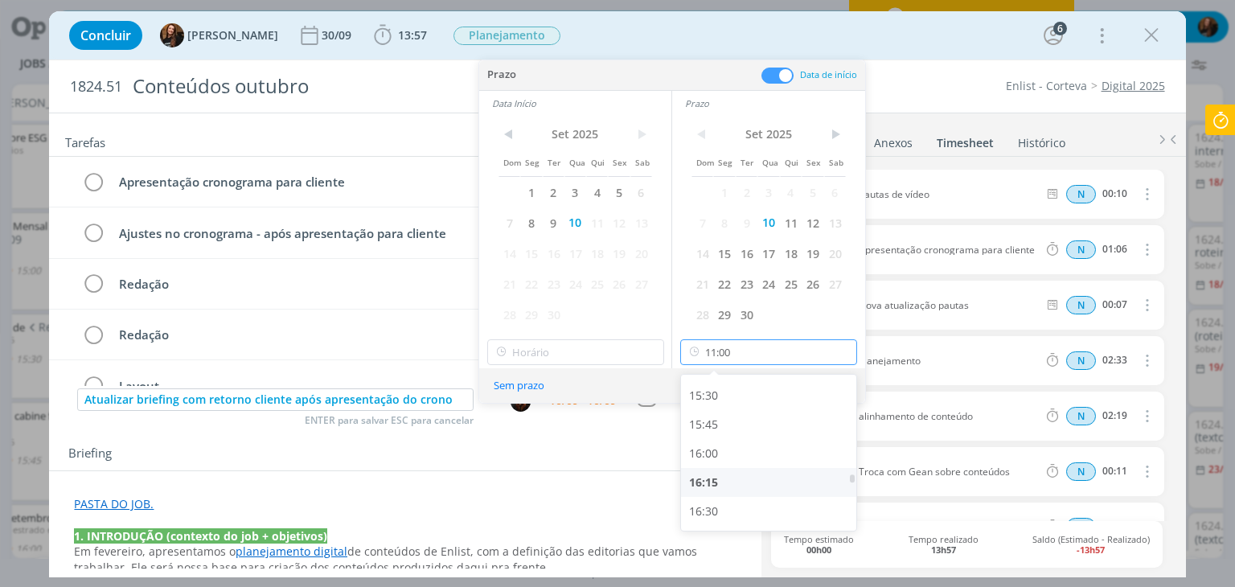
scroll to position [1794, 0]
click at [763, 477] on div "16:15" at bounding box center [771, 475] width 180 height 29
type input "16:15"
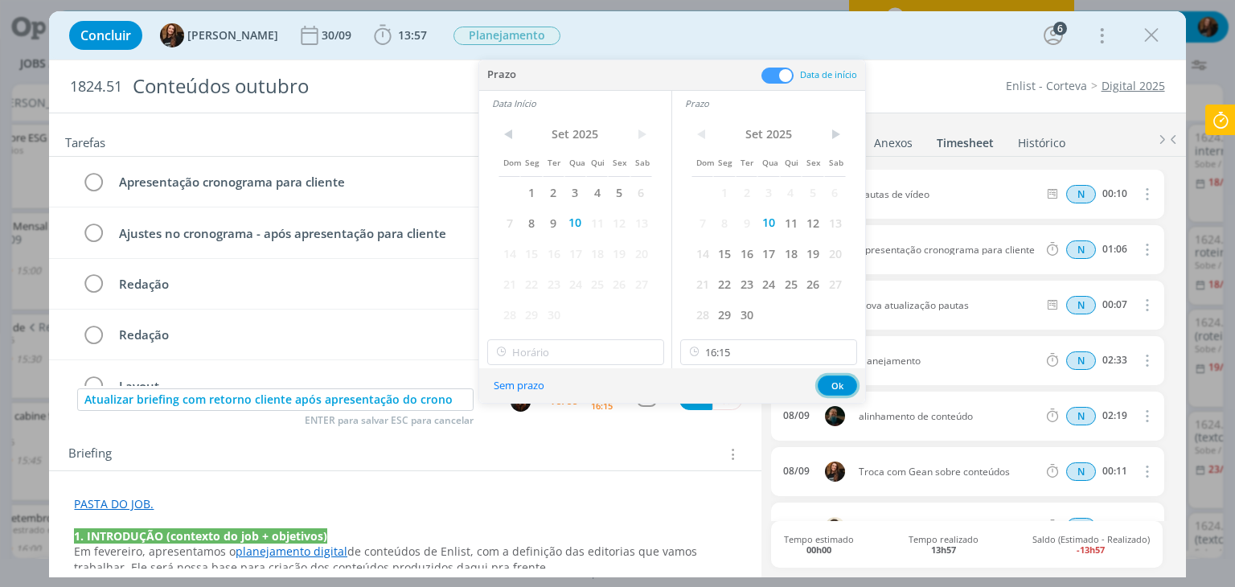
click at [832, 375] on button "Ok" at bounding box center [836, 385] width 39 height 20
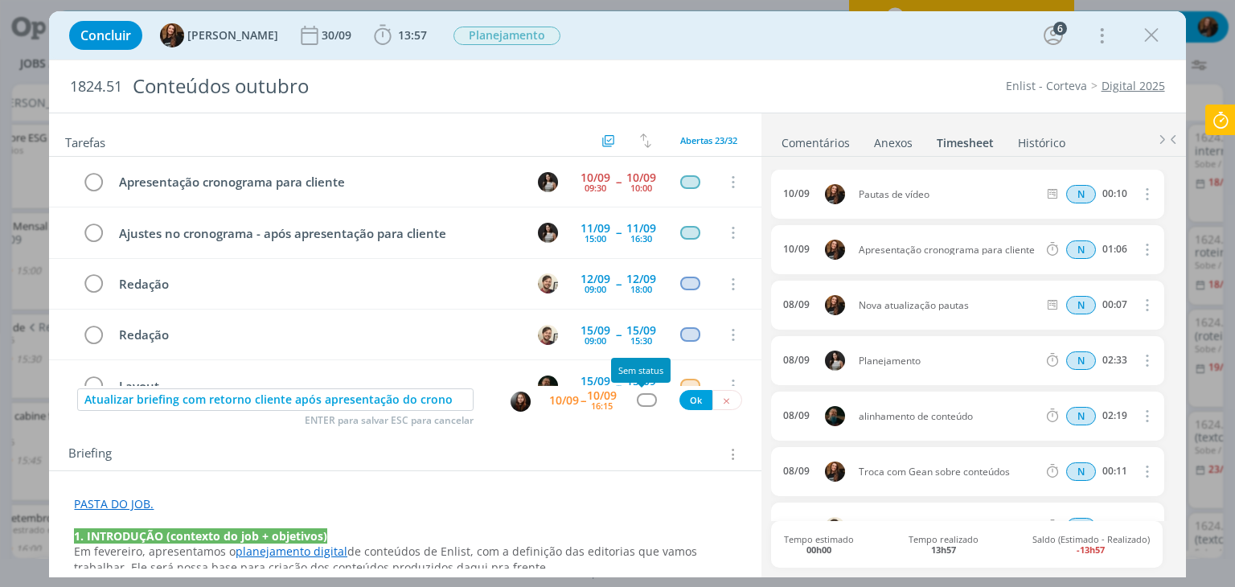
click at [640, 399] on div "dialog" at bounding box center [647, 400] width 20 height 14
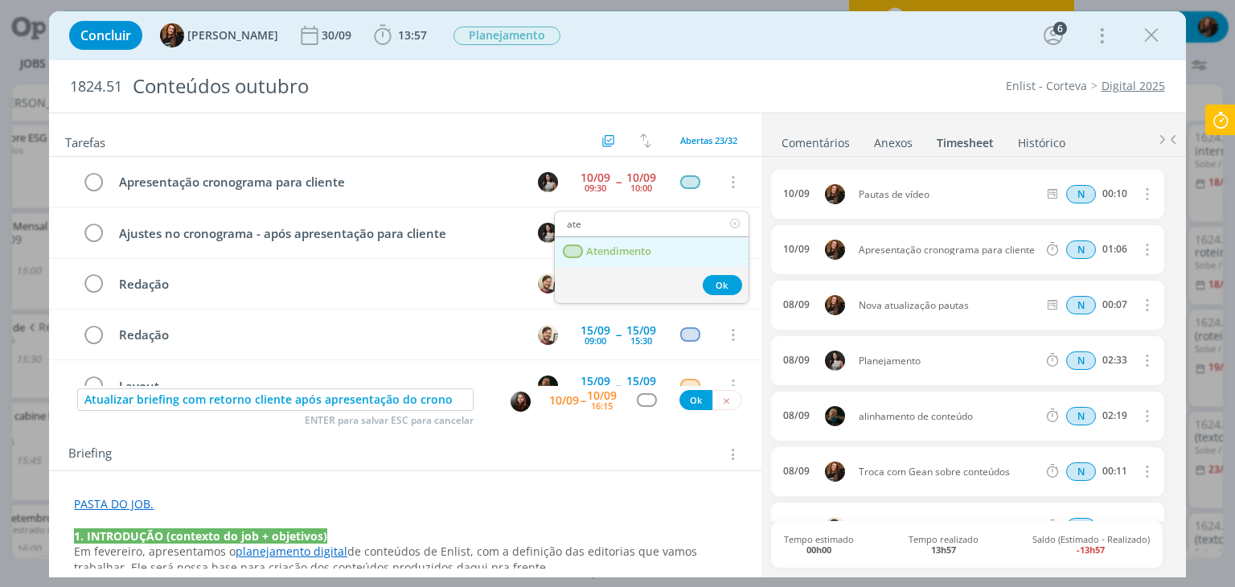
type input "ate"
click at [645, 256] on span "Atendimento" at bounding box center [619, 251] width 65 height 13
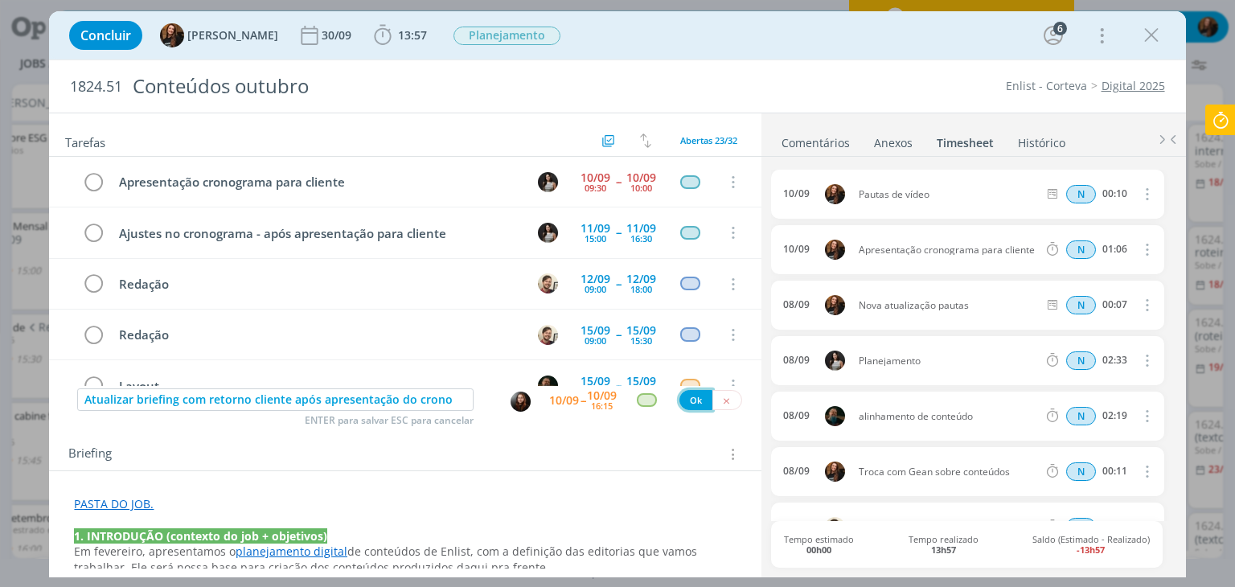
click at [685, 398] on button "Ok" at bounding box center [695, 400] width 33 height 20
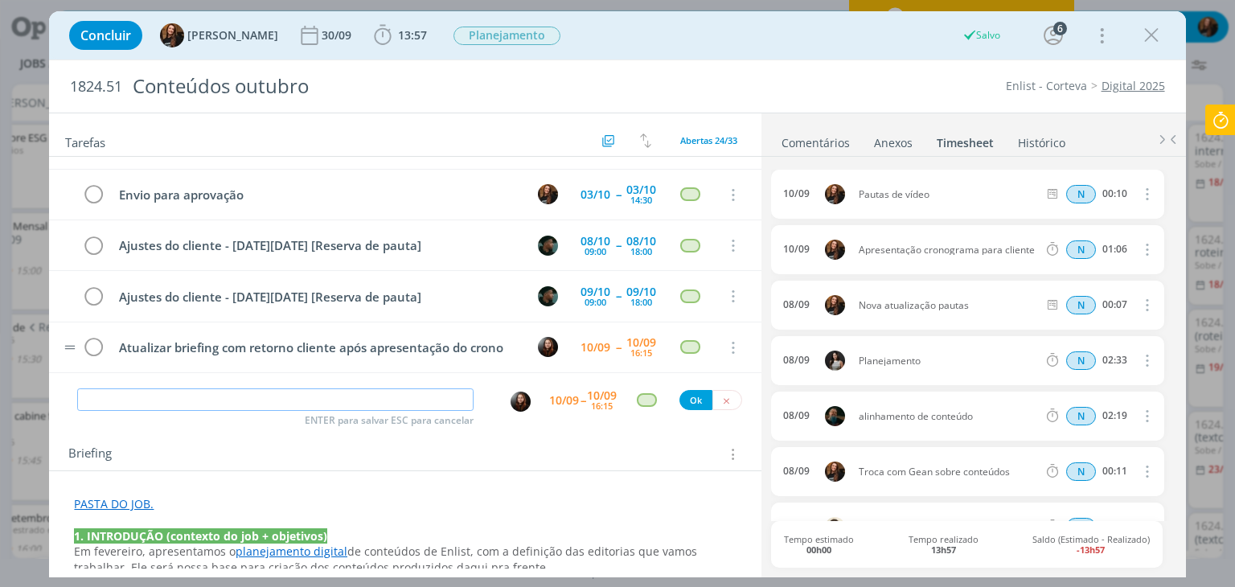
scroll to position [1026, 0]
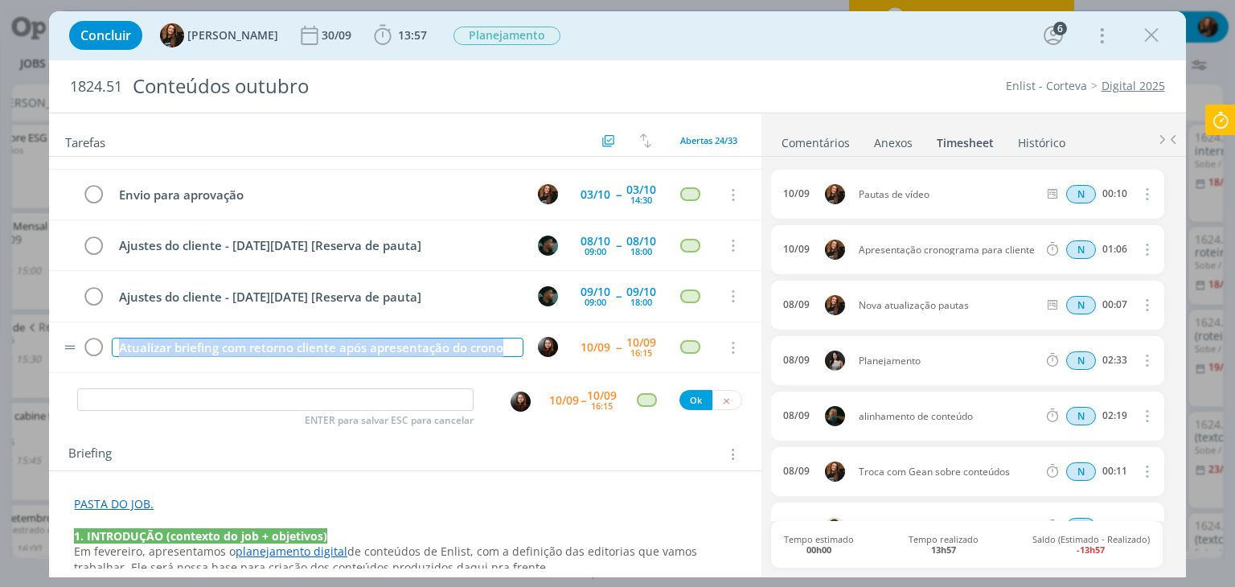
drag, startPoint x: 508, startPoint y: 348, endPoint x: 112, endPoint y: 362, distance: 396.5
click at [112, 362] on tr "Atualizar briefing com retorno cliente após apresentação do crono 10/09 -- 10/0…" at bounding box center [404, 347] width 711 height 51
copy div "Atualizar briefing com retorno cliente após apresentação do crono"
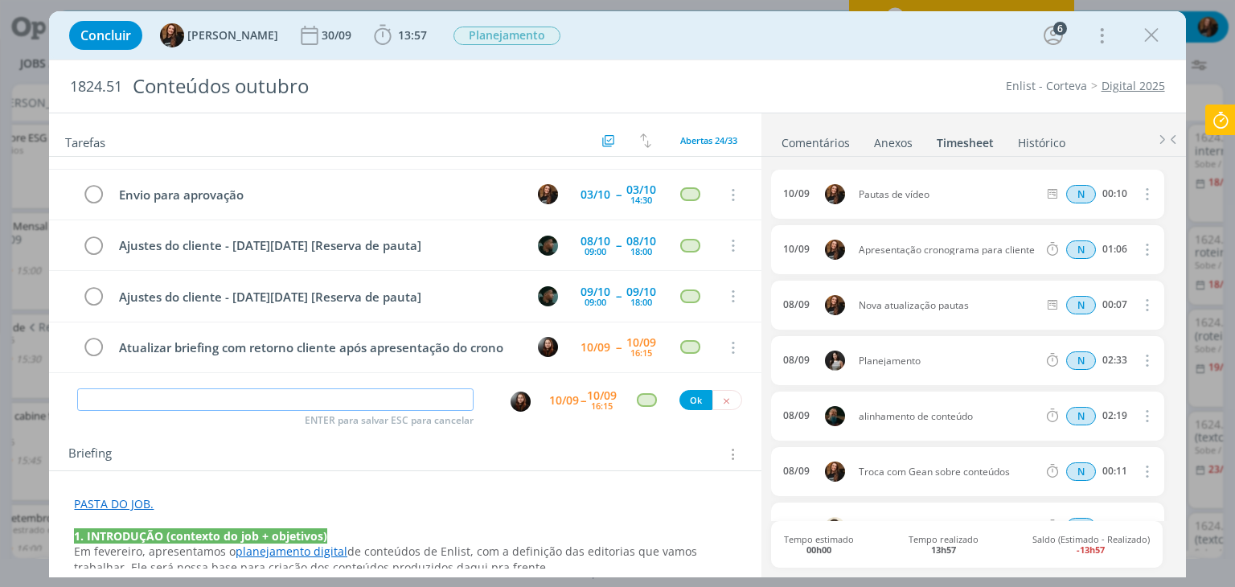
click at [334, 399] on input "dialog" at bounding box center [275, 399] width 396 height 23
paste input "Atualizar briefing com retorno cliente após apresentação do crono"
click at [514, 403] on img "dialog" at bounding box center [520, 401] width 20 height 20
type input "Atualizar briefing com retorno cliente após apresentação do crono"
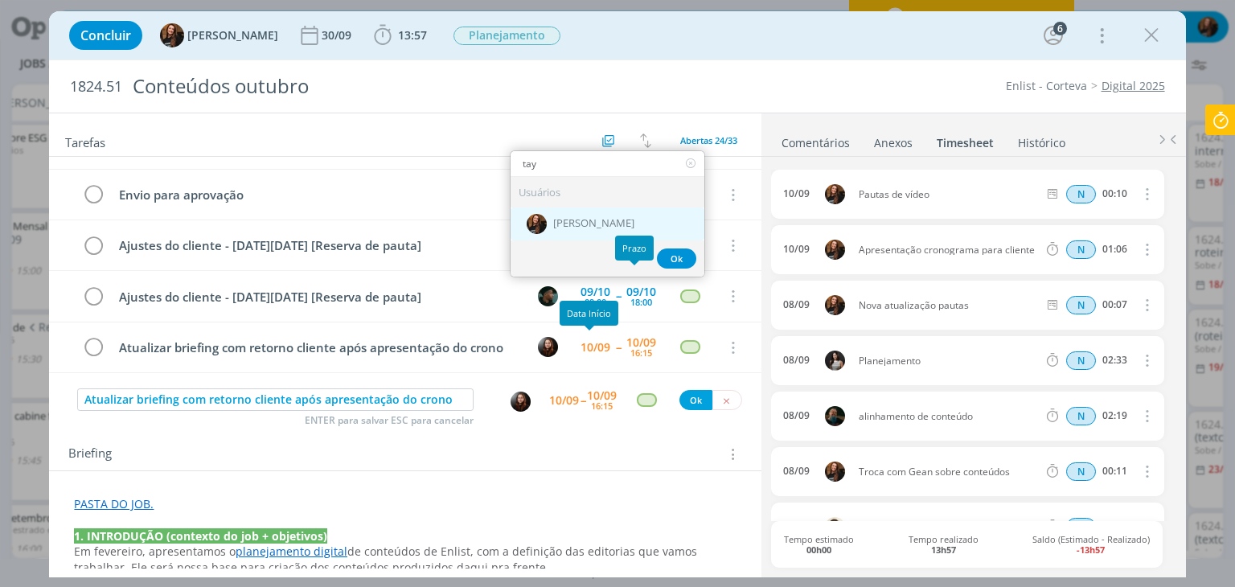
type input "tay"
click at [595, 226] on span "[PERSON_NAME]" at bounding box center [593, 223] width 81 height 13
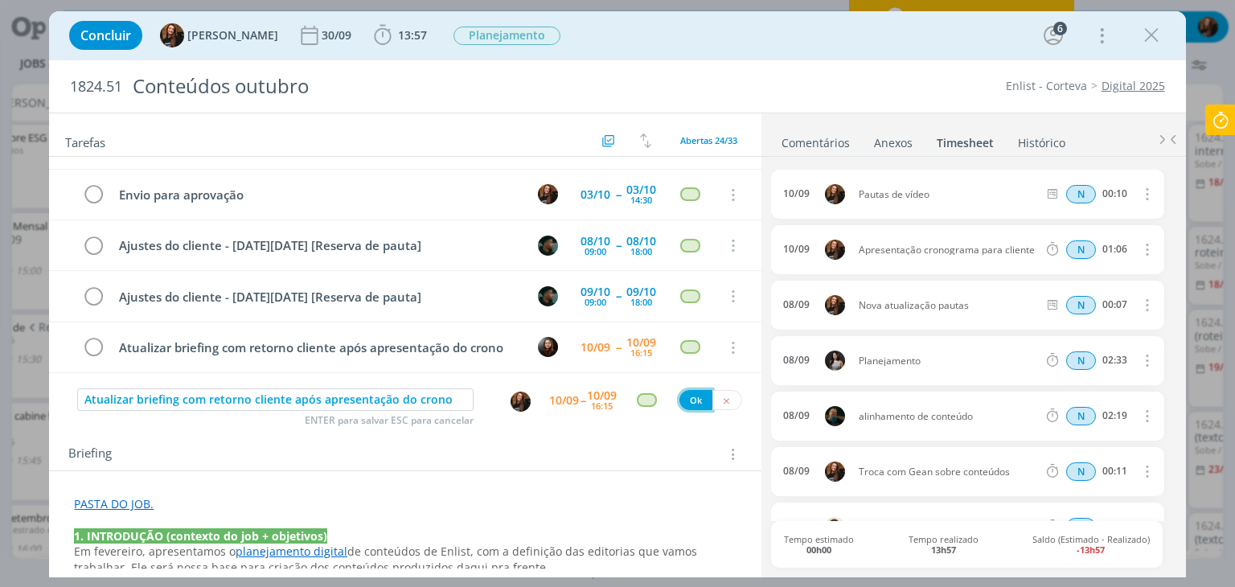
click at [690, 396] on button "Ok" at bounding box center [695, 400] width 33 height 20
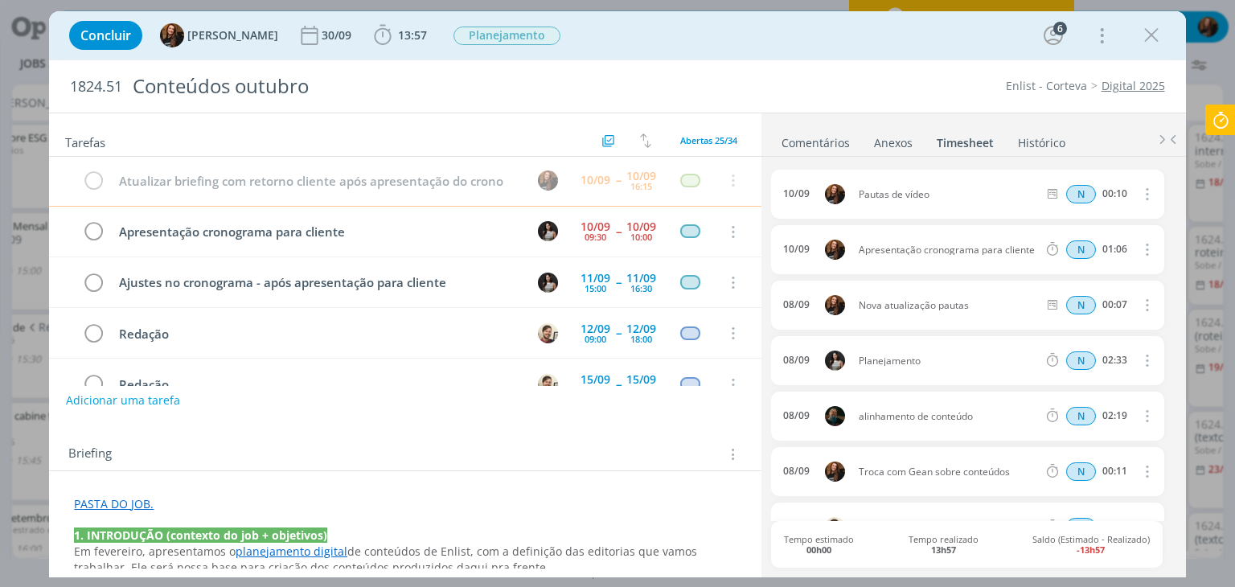
scroll to position [0, 0]
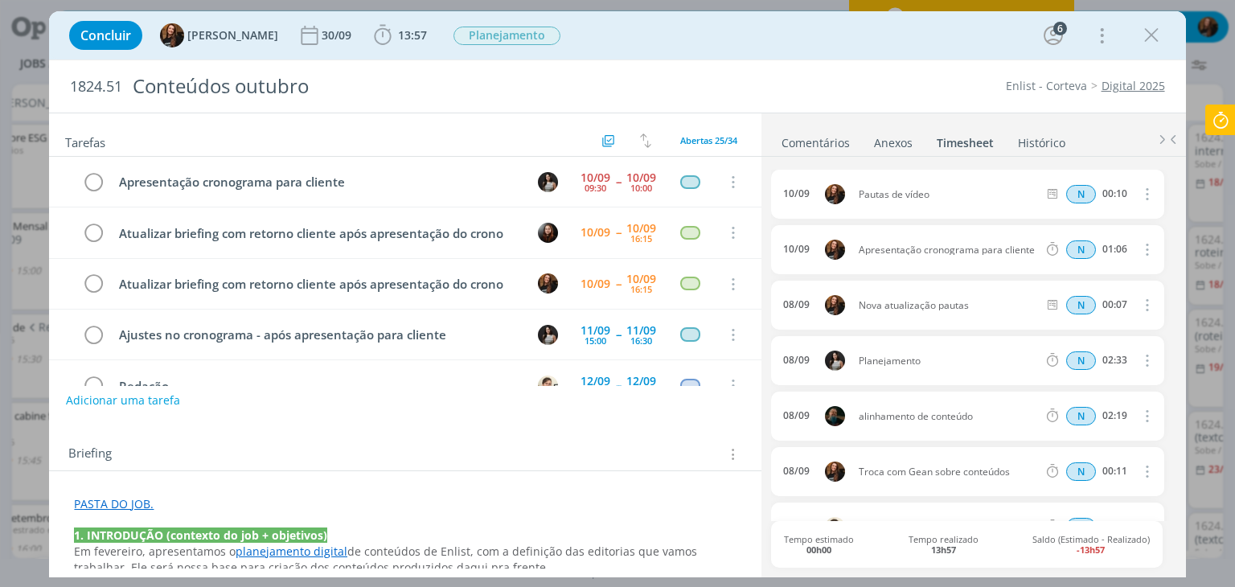
click at [1215, 112] on icon at bounding box center [1220, 119] width 29 height 31
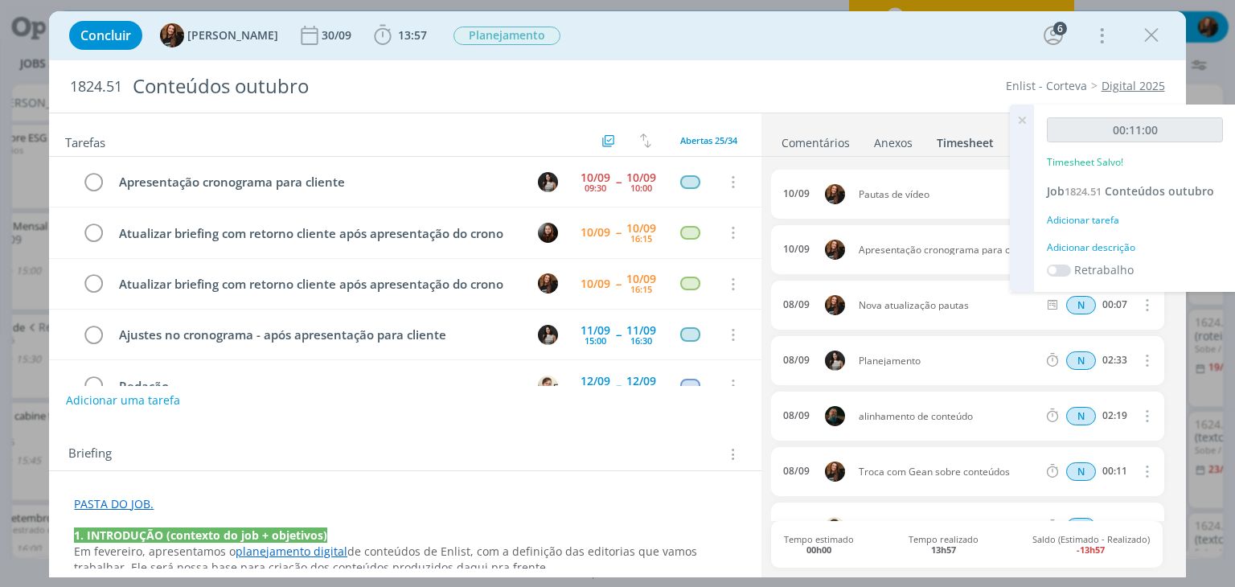
click at [1031, 117] on icon at bounding box center [1021, 119] width 29 height 31
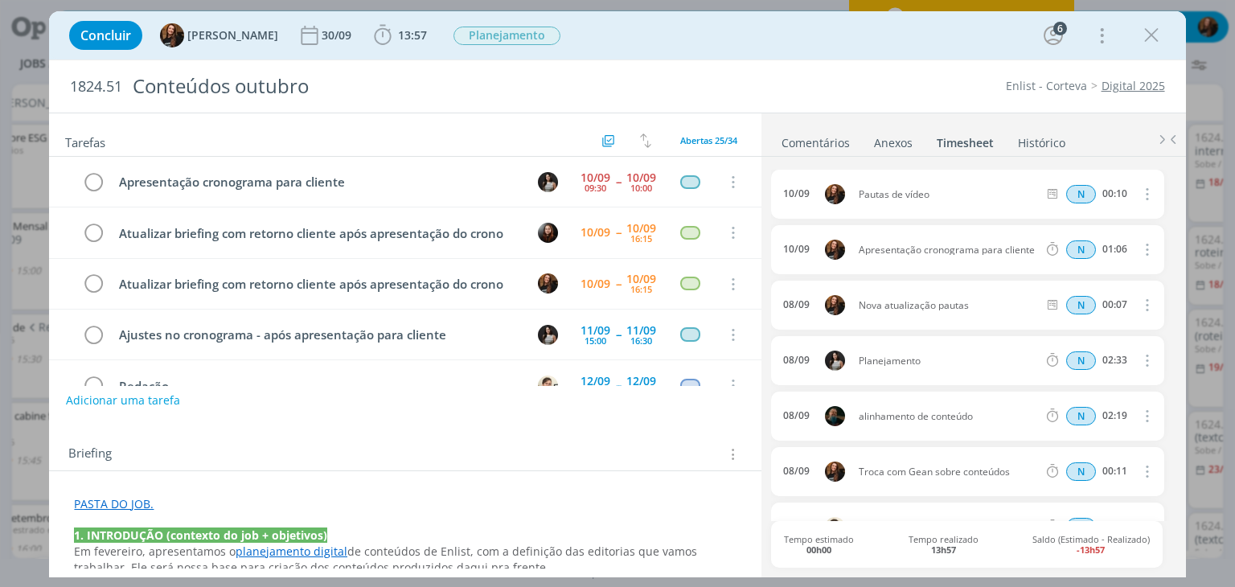
click at [1024, 126] on ul "Comentários Anexos 0 Timesheet Histórico" at bounding box center [973, 134] width 424 height 43
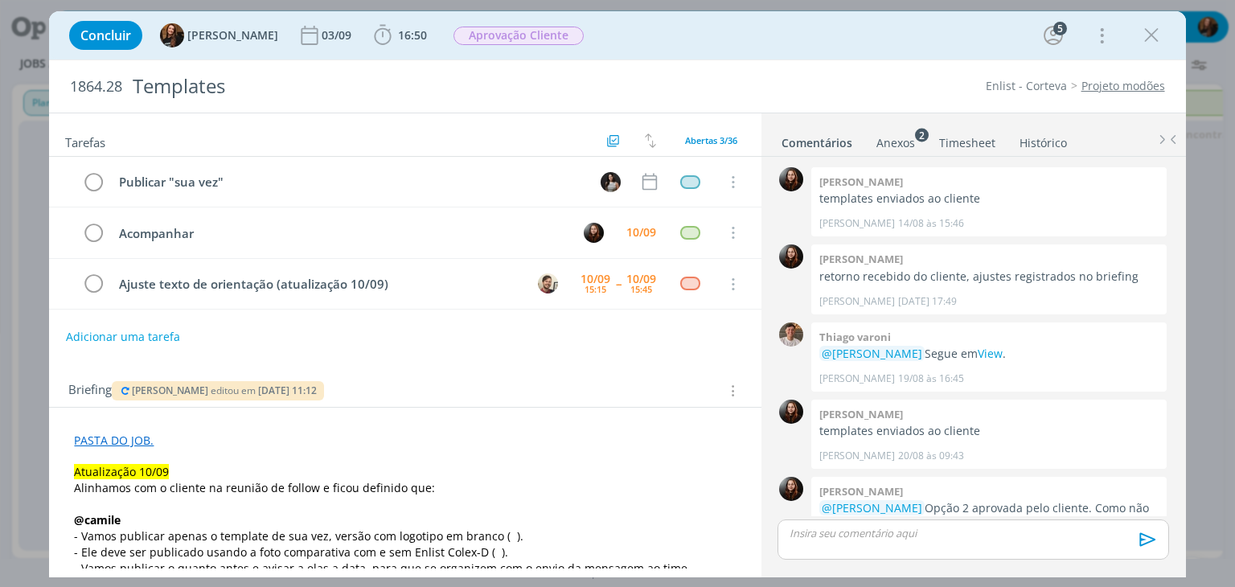
scroll to position [2358, 0]
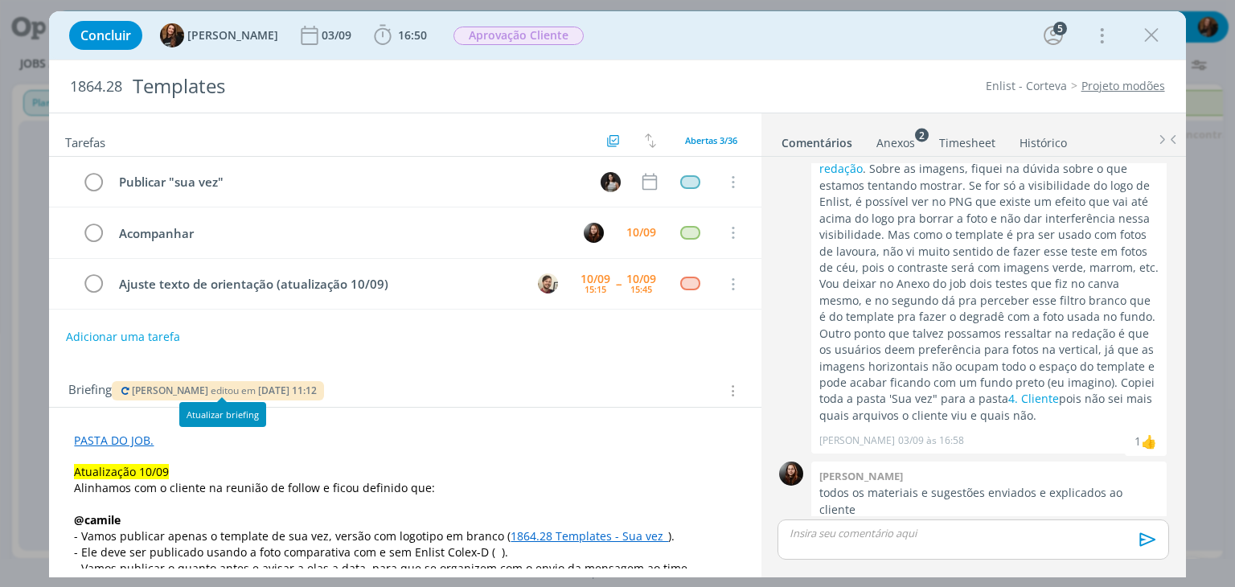
click at [235, 383] on span "editou em" at bounding box center [233, 390] width 45 height 14
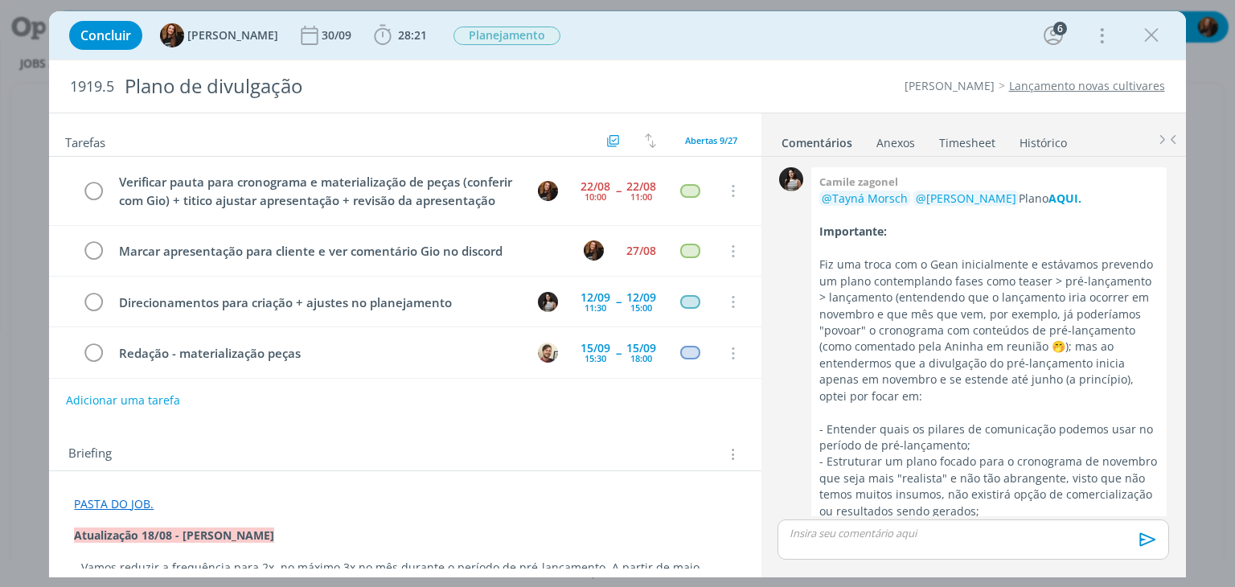
scroll to position [748, 0]
